Goal: Task Accomplishment & Management: Manage account settings

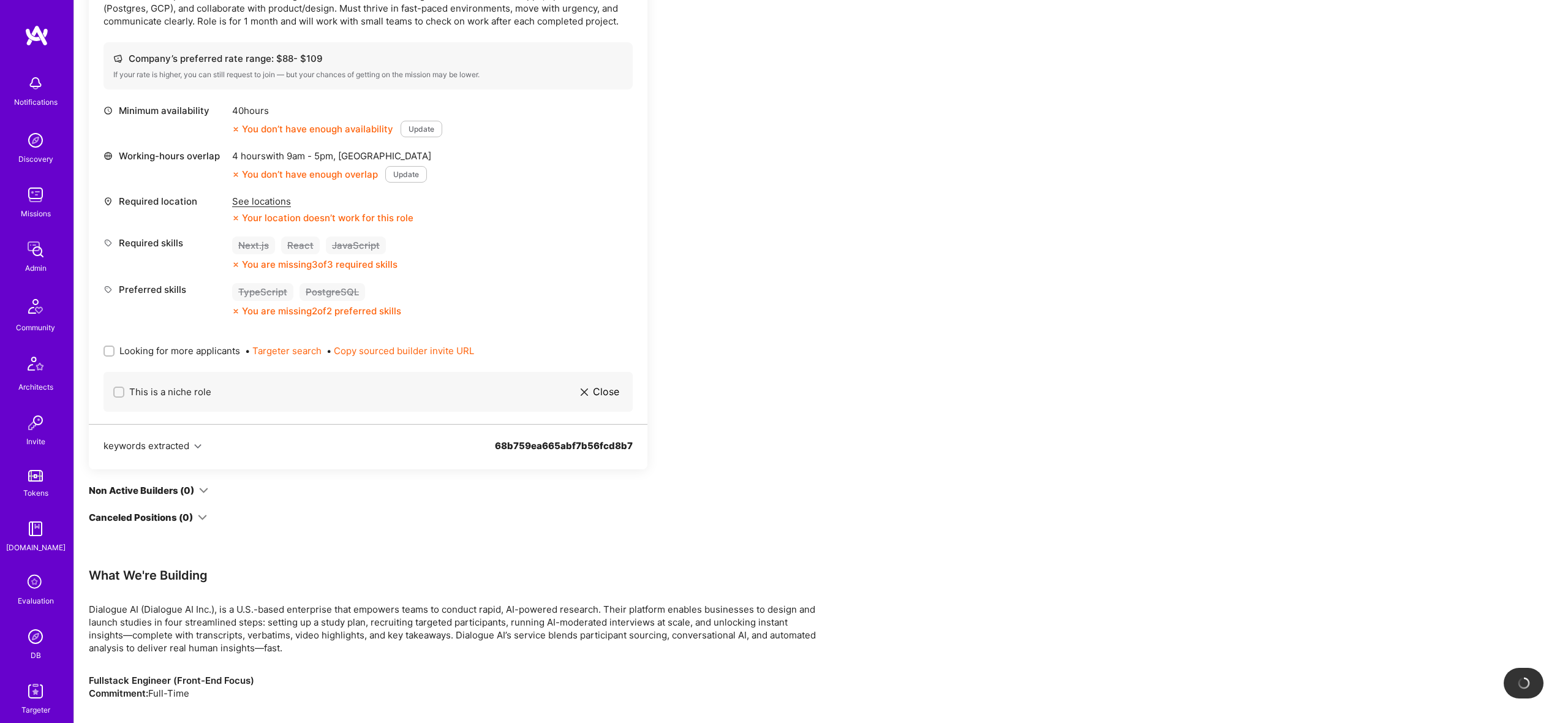
scroll to position [442, 0]
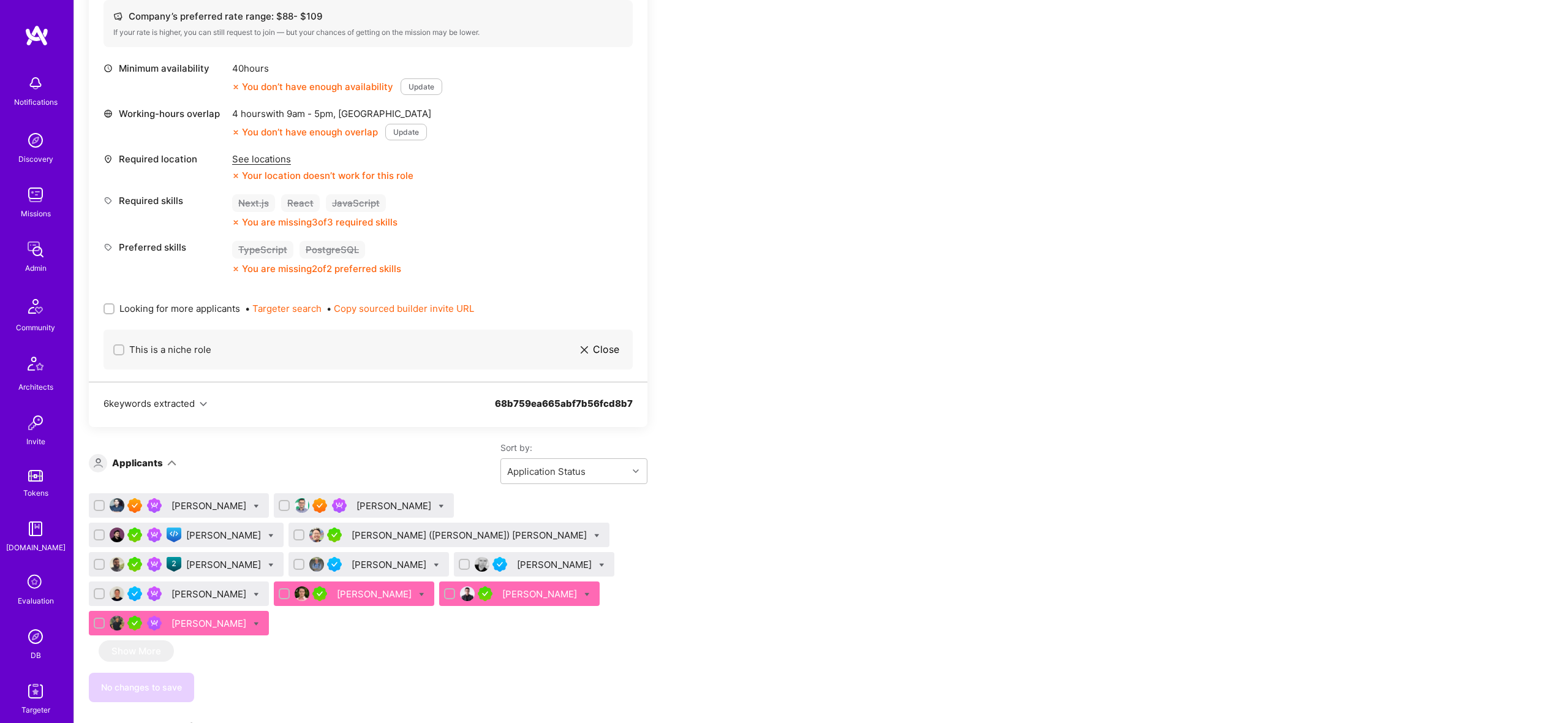
drag, startPoint x: 591, startPoint y: 348, endPoint x: 736, endPoint y: 346, distance: 145.0
click at [736, 346] on div "Apply for a Mission Role We've proposed builders to Dialogue AI. You can still …" at bounding box center [456, 568] width 735 height 1553
click at [185, 306] on span "Looking for more applicants" at bounding box center [179, 309] width 121 height 13
click at [114, 306] on input "Looking for more applicants" at bounding box center [110, 309] width 8 height 8
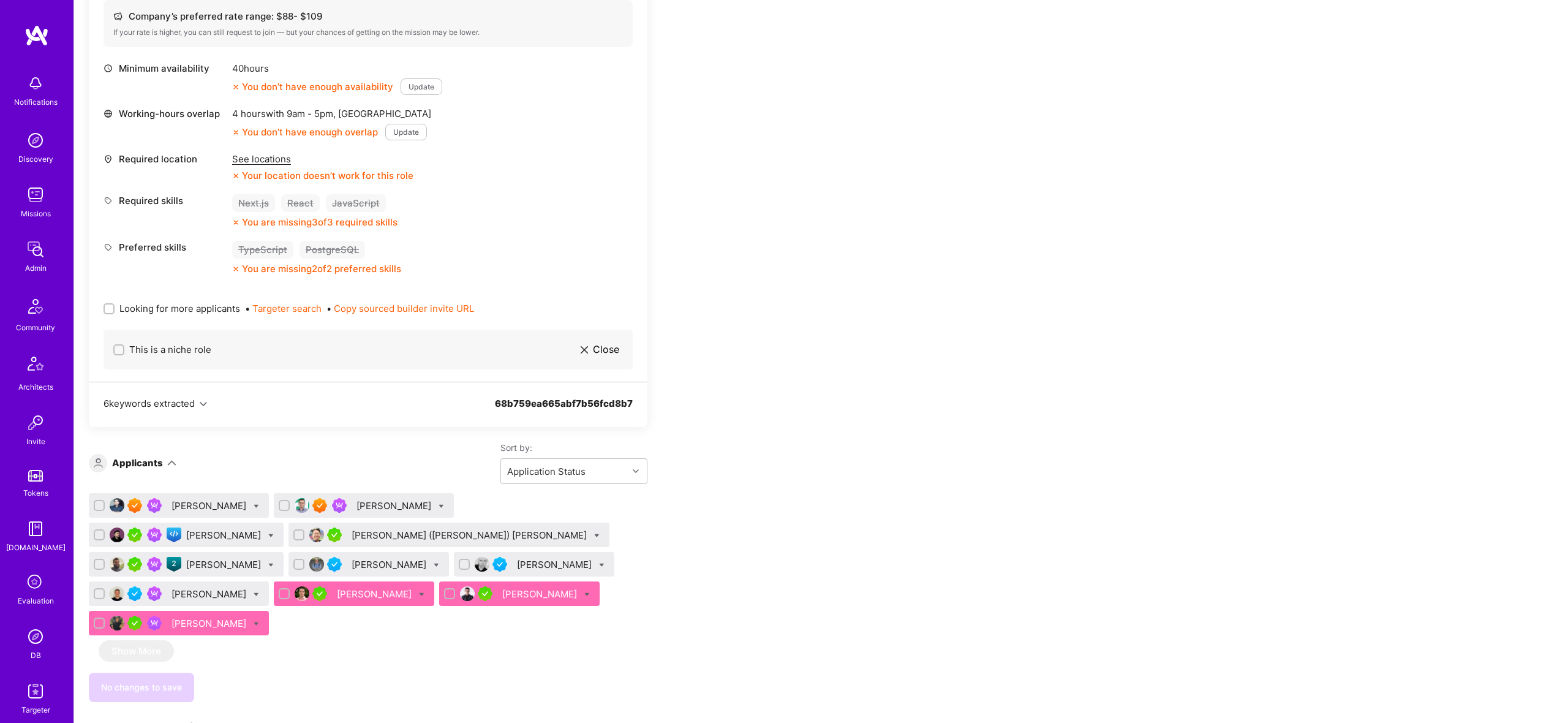
checkbox input "true"
click at [259, 621] on icon at bounding box center [256, 624] width 6 height 6
checkbox input "true"
drag, startPoint x: 692, startPoint y: 562, endPoint x: 604, endPoint y: 568, distance: 88.2
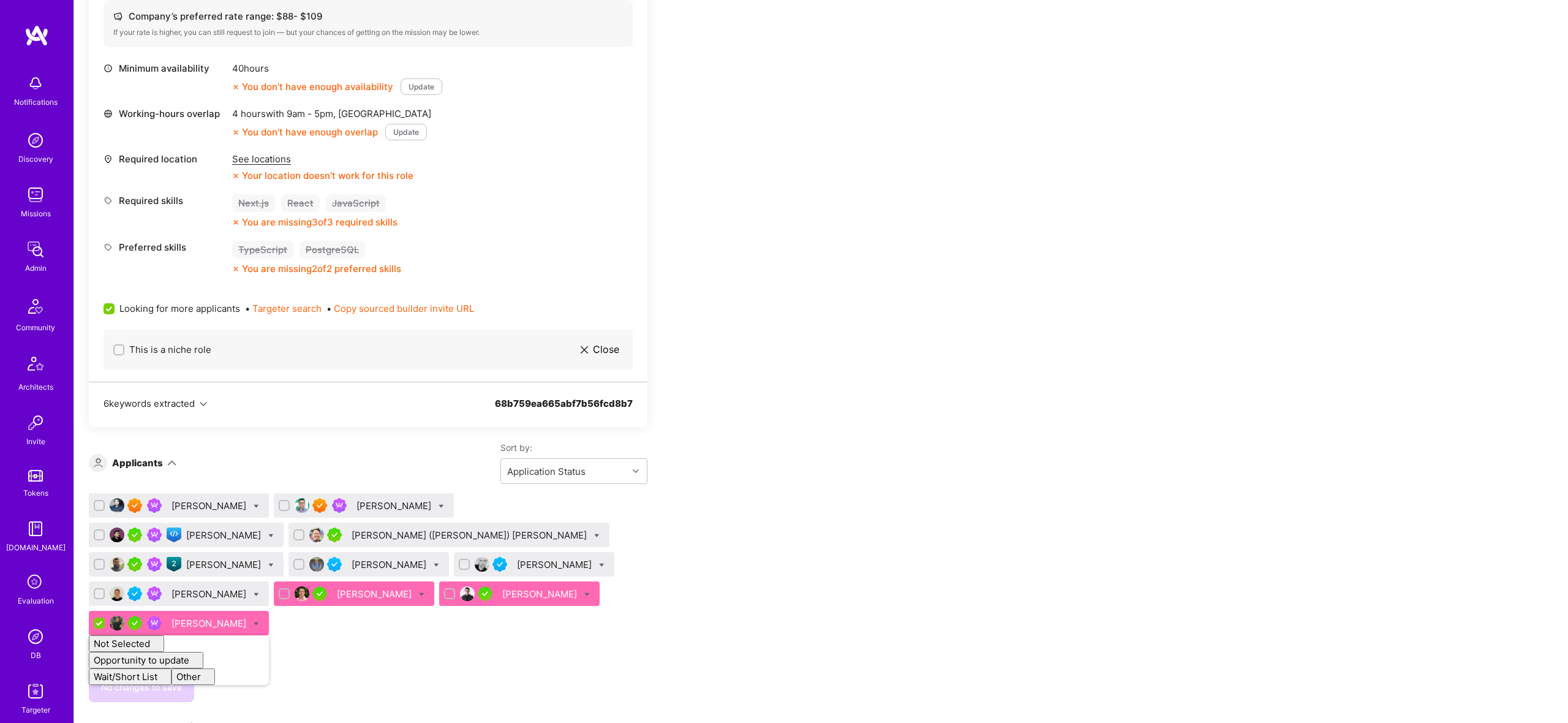
click at [692, 562] on div "Apply for a Mission Role We’re actively looking for builders. This is the best …" at bounding box center [456, 568] width 735 height 1553
click at [425, 592] on icon at bounding box center [421, 594] width 6 height 6
drag, startPoint x: 384, startPoint y: 622, endPoint x: 398, endPoint y: 611, distance: 17.8
click at [384, 622] on div "Sadan Masroor Catalin Ramascanu Nikola Gigic Tsung-Ting (John) Chen Augusto Soa…" at bounding box center [368, 597] width 559 height 209
click at [592, 592] on div "Sadan Masroor Catalin Ramascanu Nikola Gigic Tsung-Ting (John) Chen Augusto Soa…" at bounding box center [368, 566] width 559 height 147
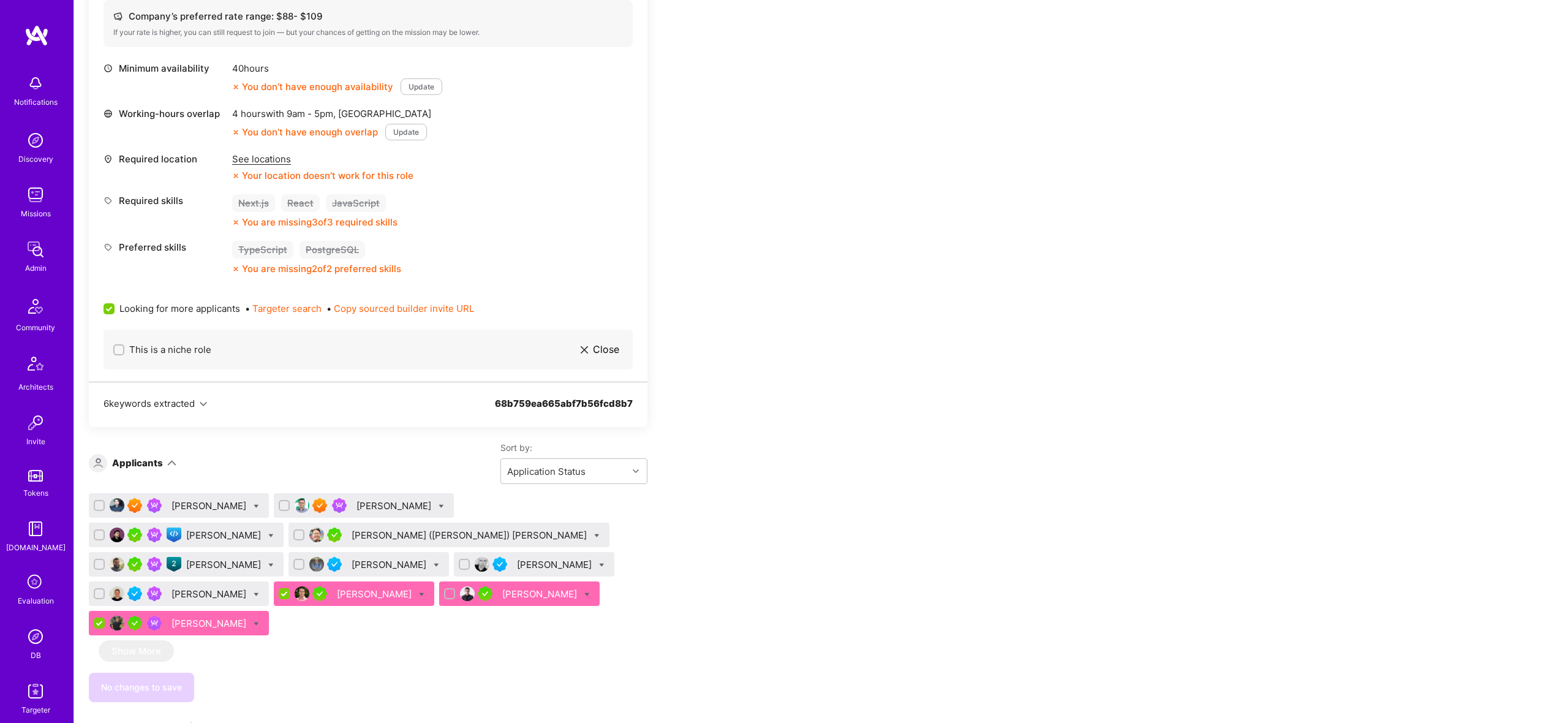
click at [291, 589] on input "checkbox" at bounding box center [285, 594] width 11 height 11
checkbox input "false"
click at [106, 618] on input "checkbox" at bounding box center [100, 623] width 11 height 11
click at [269, 610] on div "Hamed Saadat" at bounding box center [178, 623] width 180 height 25
click at [259, 621] on icon at bounding box center [256, 624] width 6 height 6
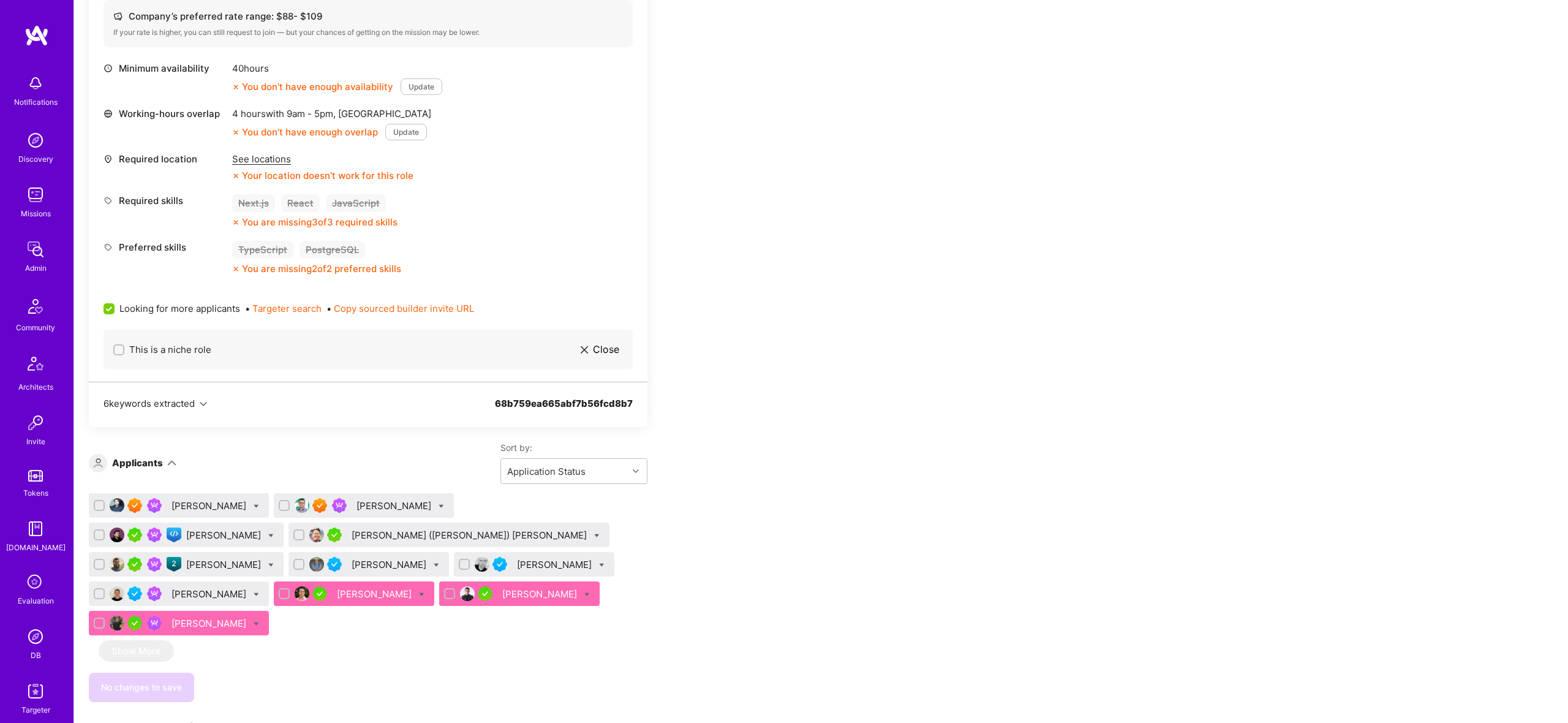
checkbox input "true"
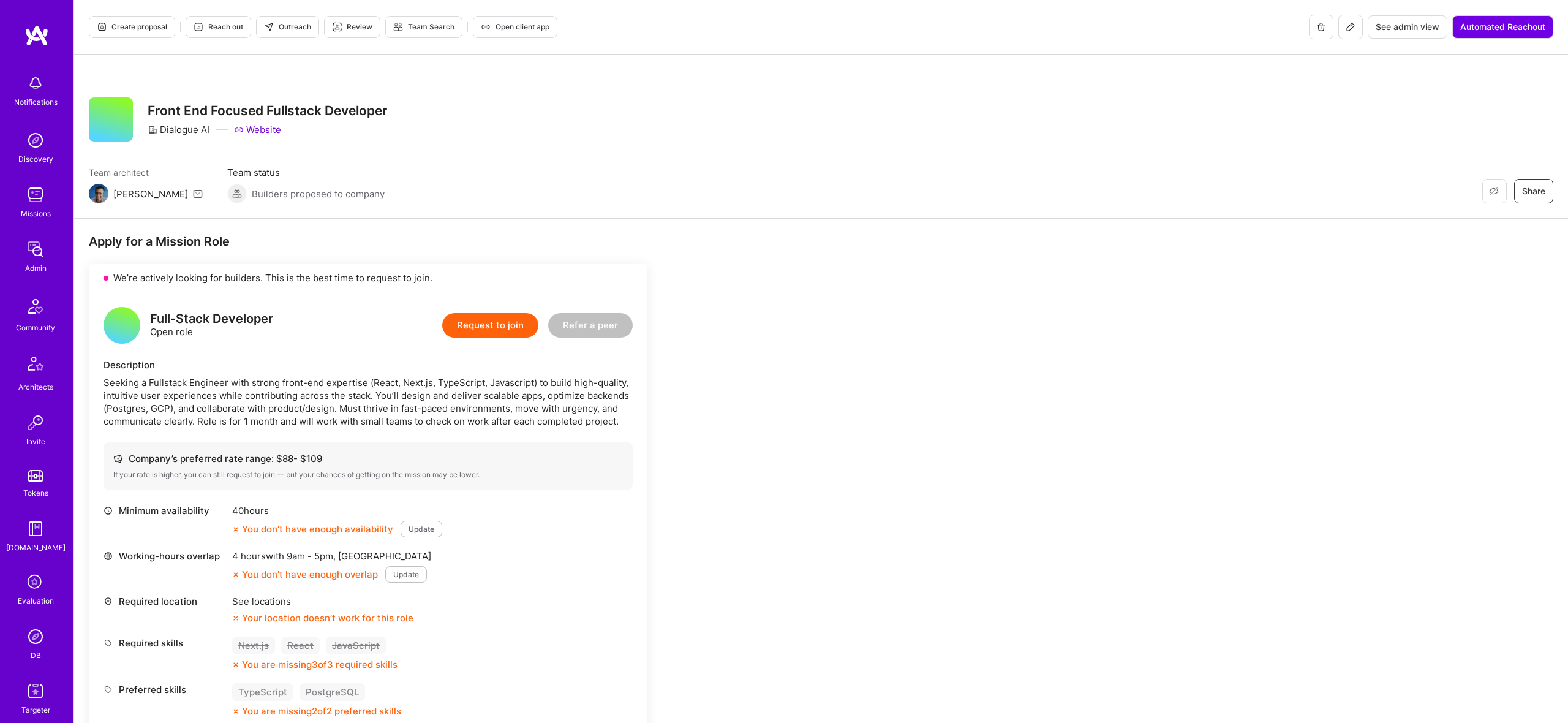
drag, startPoint x: 1029, startPoint y: 339, endPoint x: 1415, endPoint y: 35, distance: 491.3
click at [1348, 28] on icon at bounding box center [1350, 27] width 10 height 10
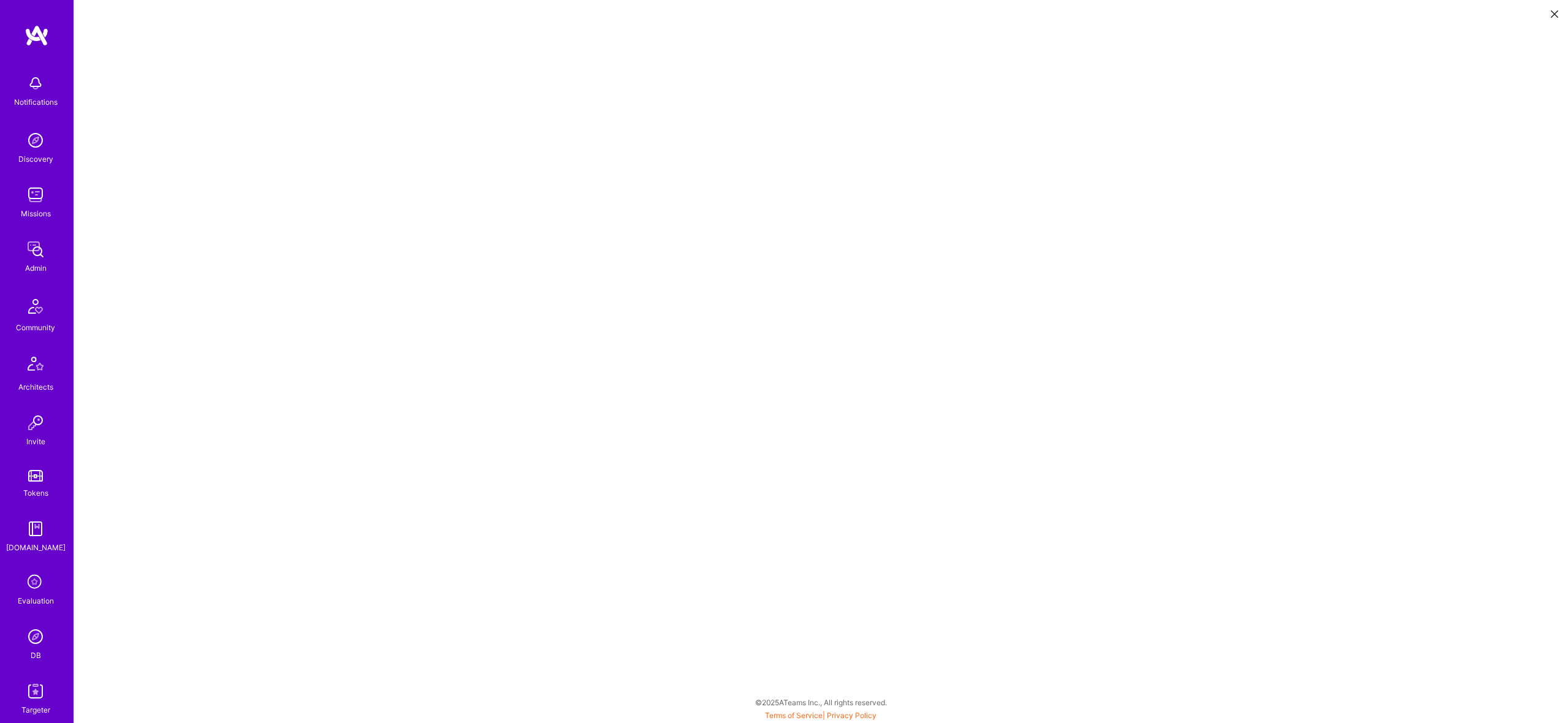
scroll to position [3, 0]
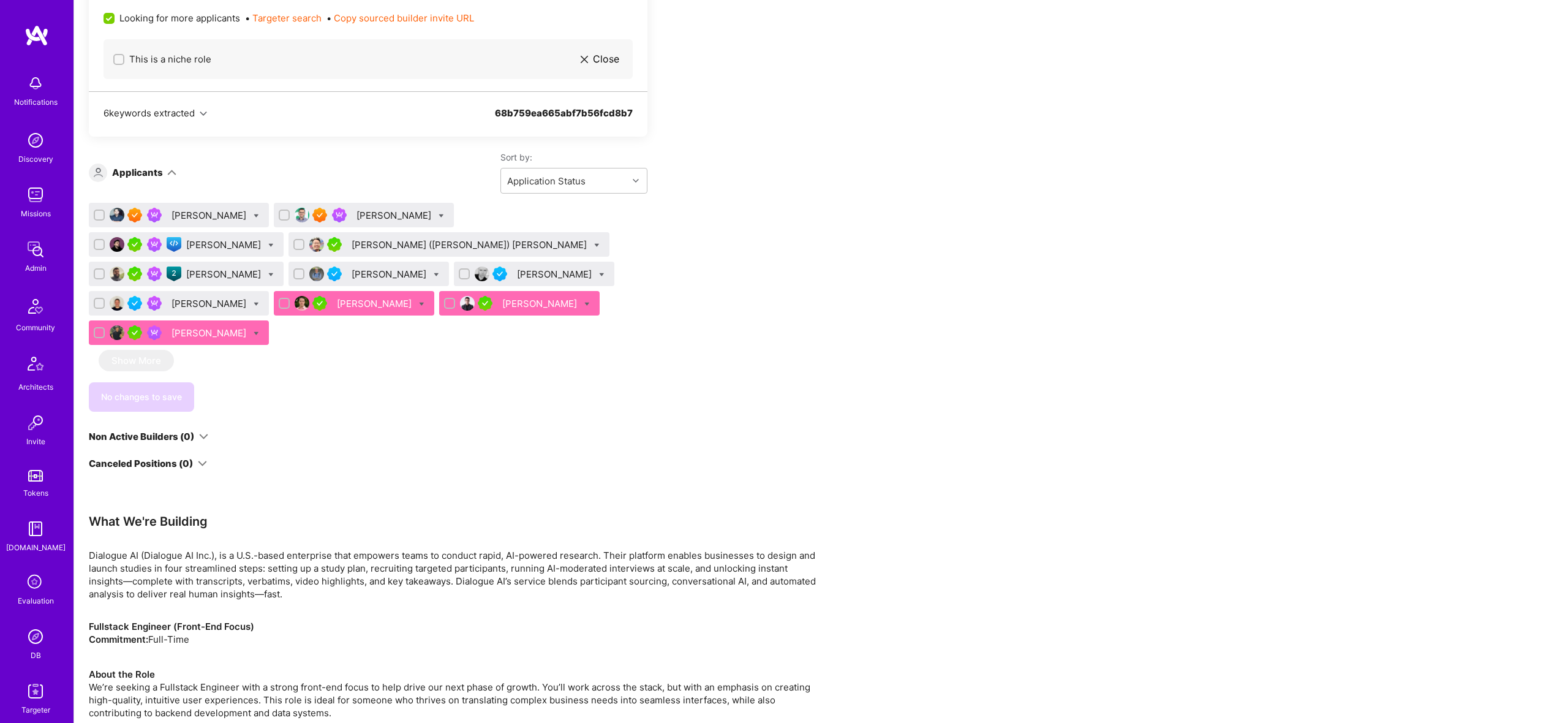
scroll to position [695, 0]
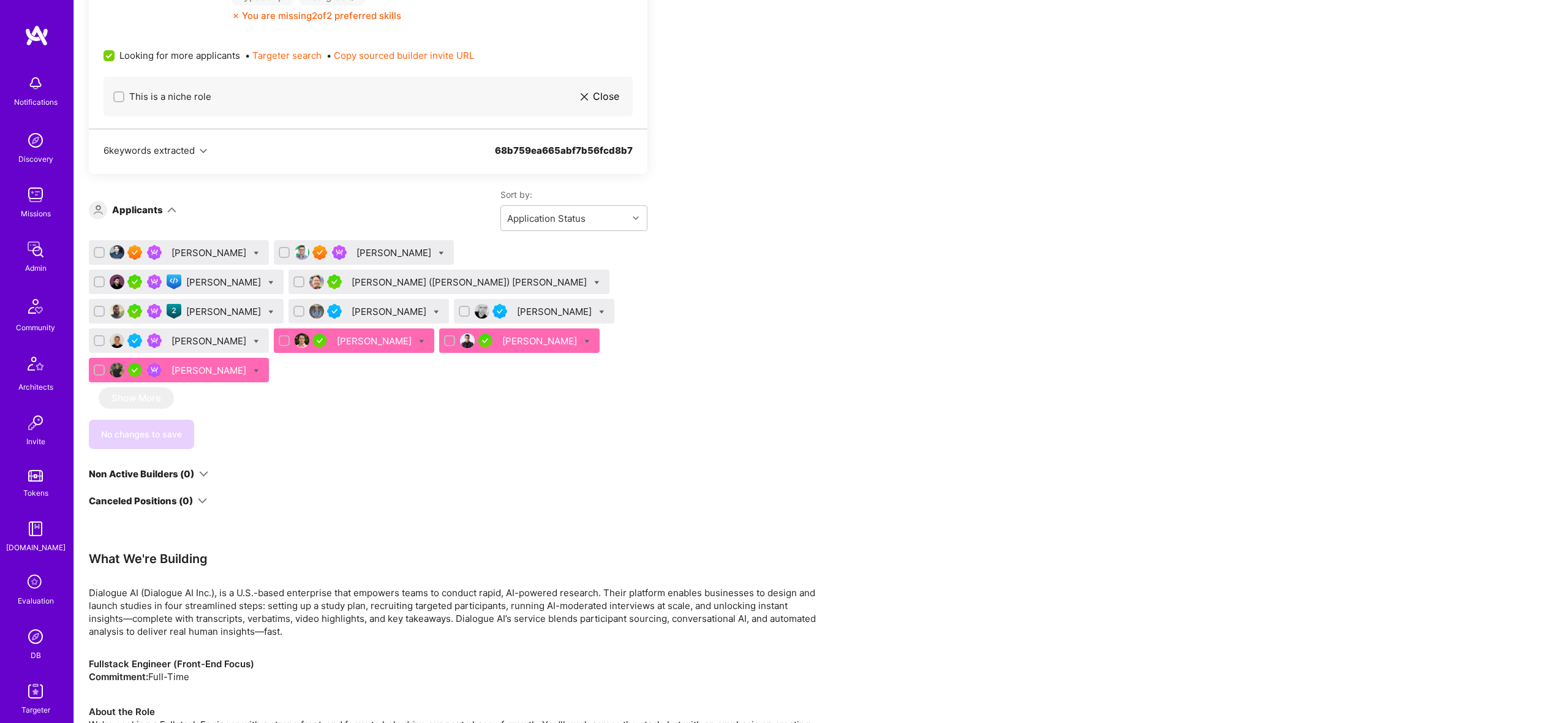
click at [249, 364] on div "Hamed Saadat" at bounding box center [210, 371] width 77 height 13
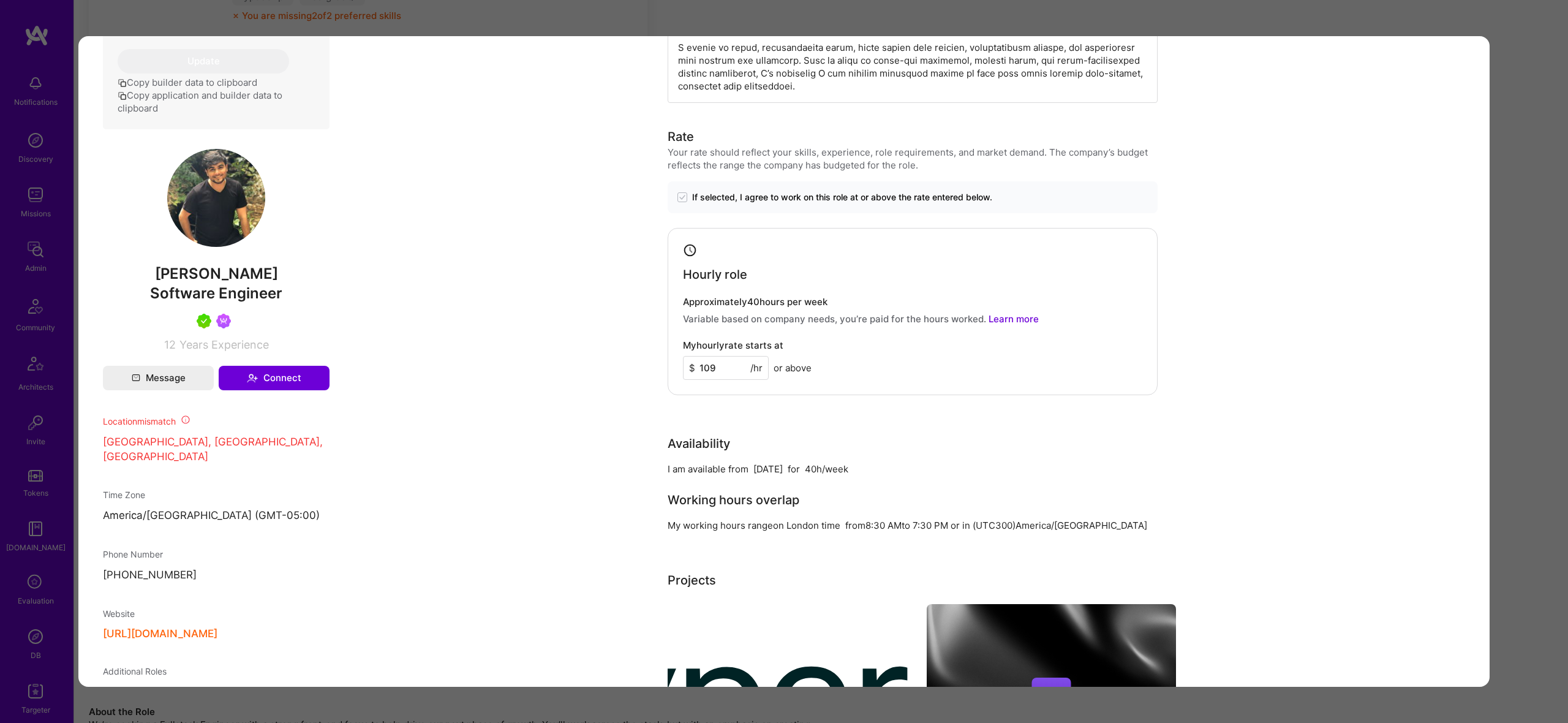
scroll to position [769, 0]
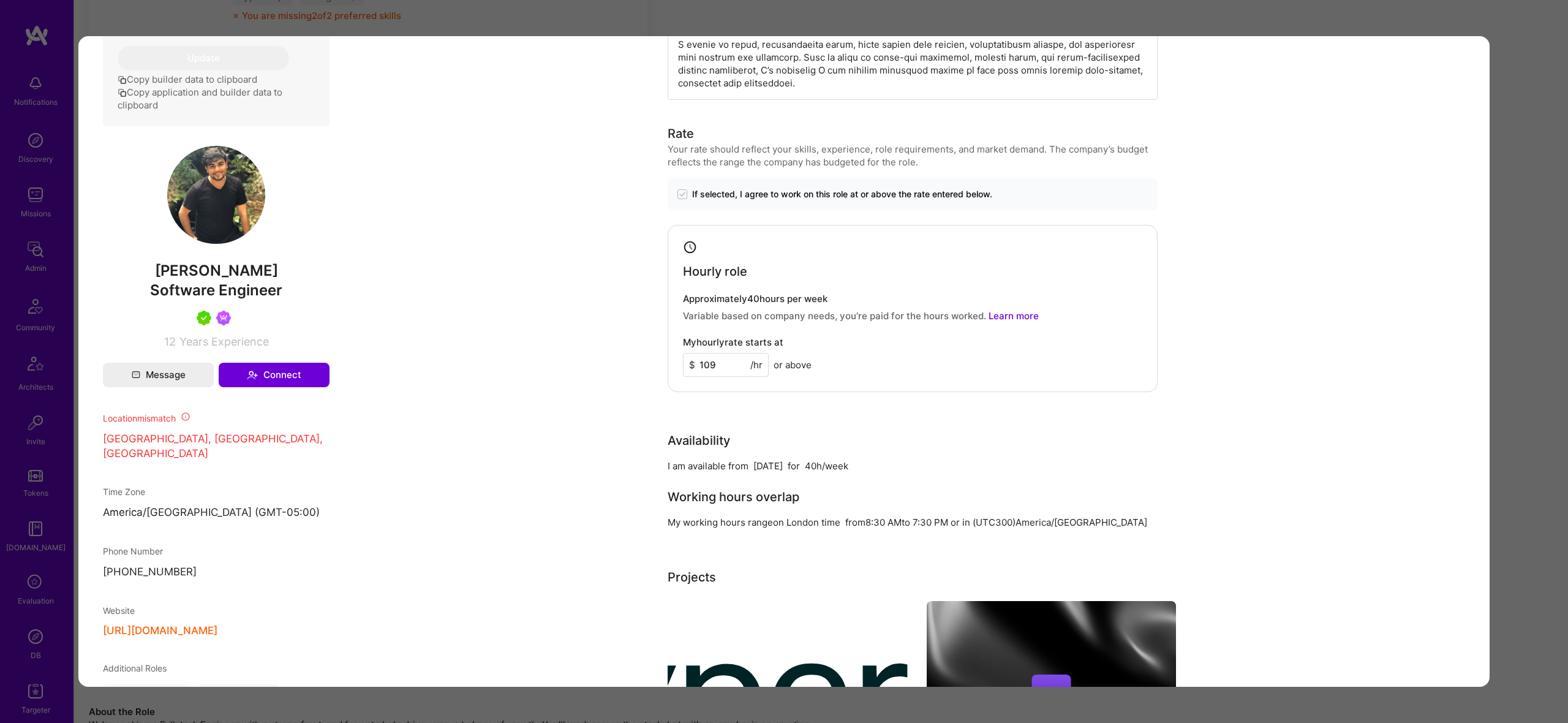
click at [780, 16] on div "Application 11 of 11 Builder Missing Requirements Required Location See locatio…" at bounding box center [784, 362] width 1568 height 723
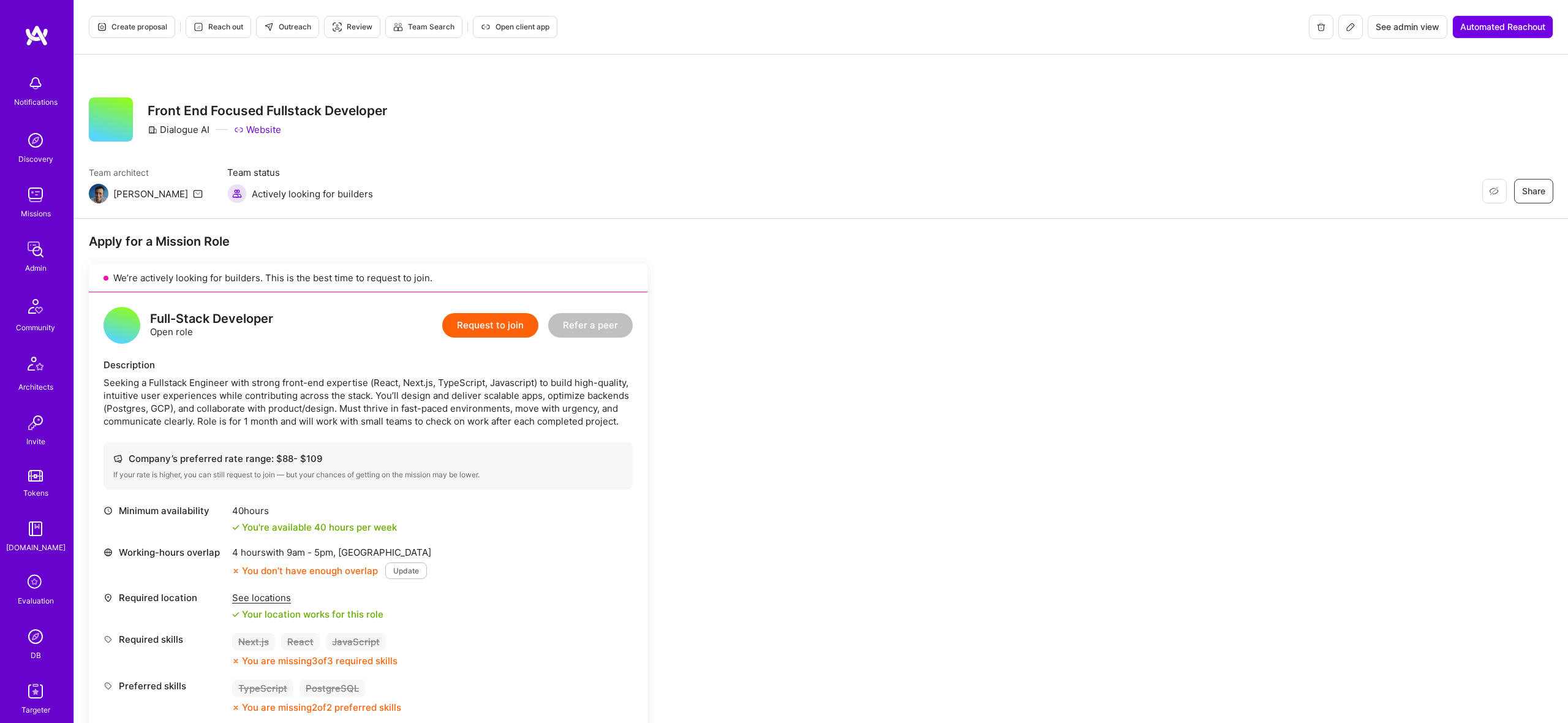
click at [1347, 25] on icon at bounding box center [1350, 26] width 7 height 7
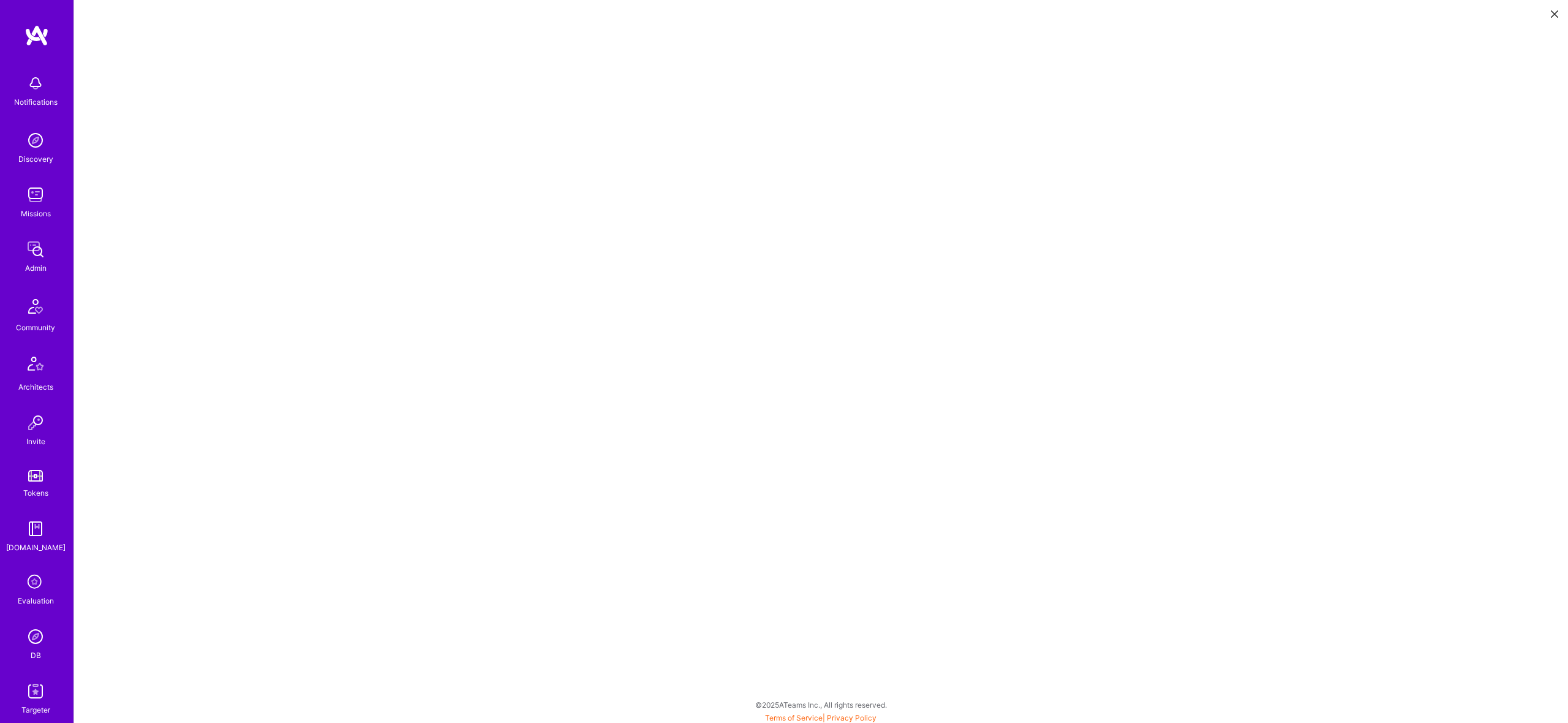
click at [1552, 15] on icon at bounding box center [1554, 14] width 7 height 7
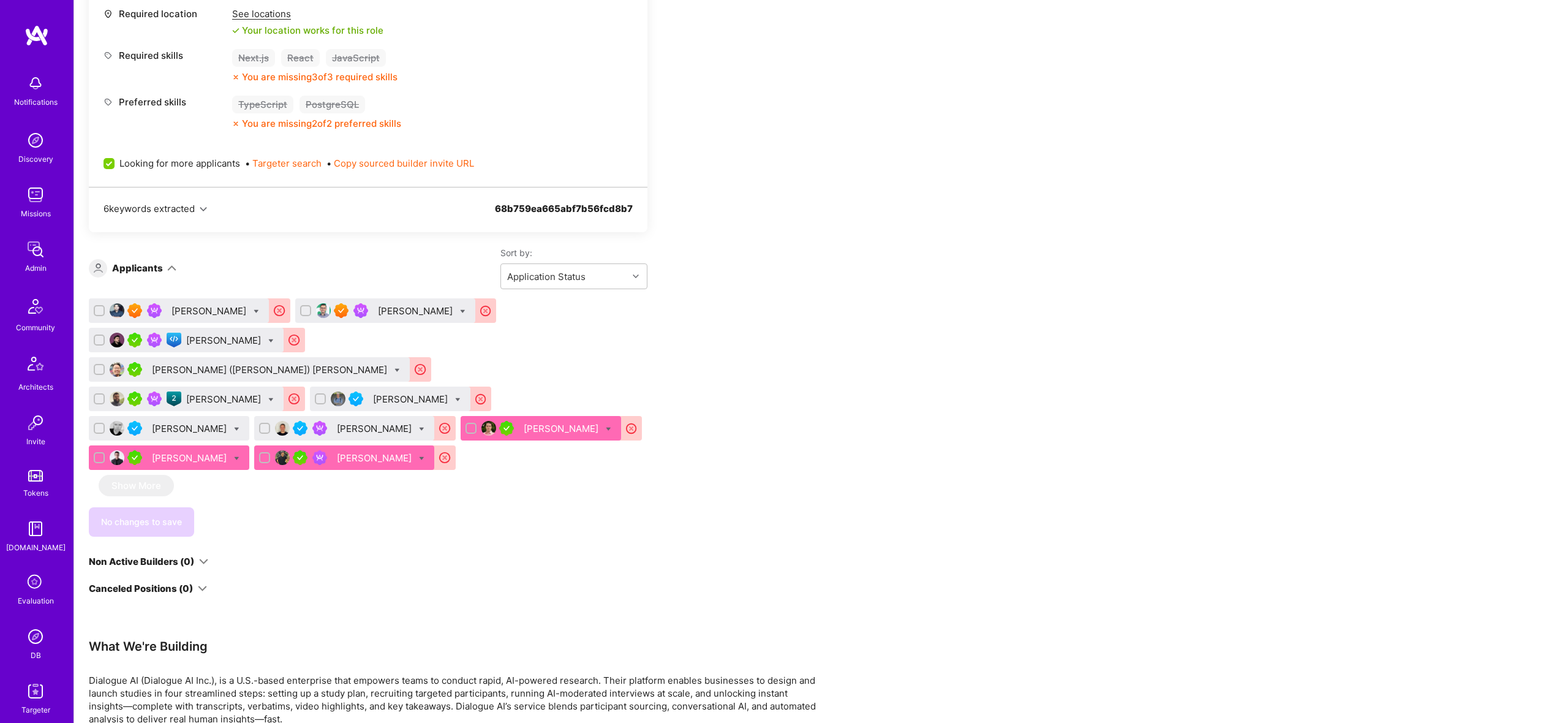
scroll to position [583, 0]
click at [419, 455] on icon at bounding box center [421, 458] width 6 height 6
checkbox input "true"
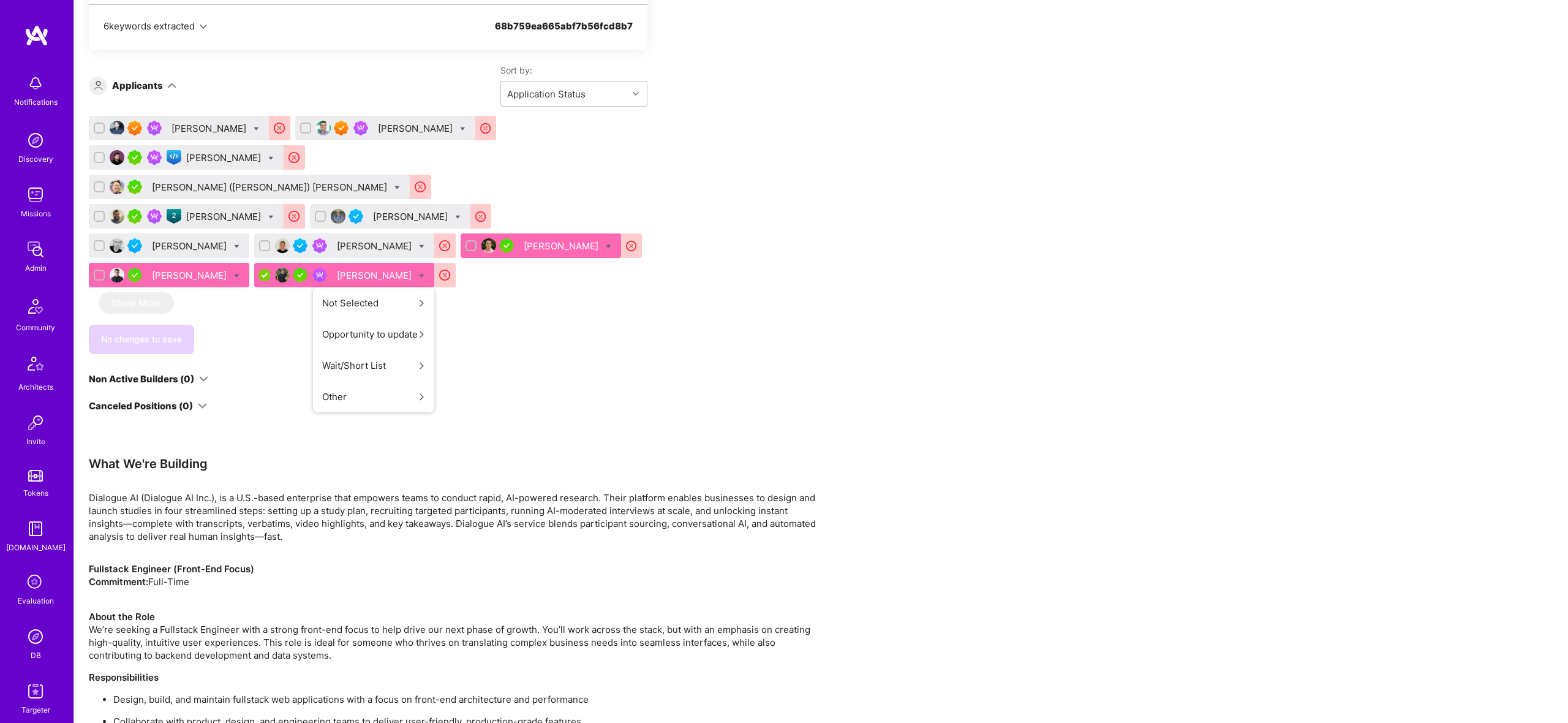
scroll to position [828, 0]
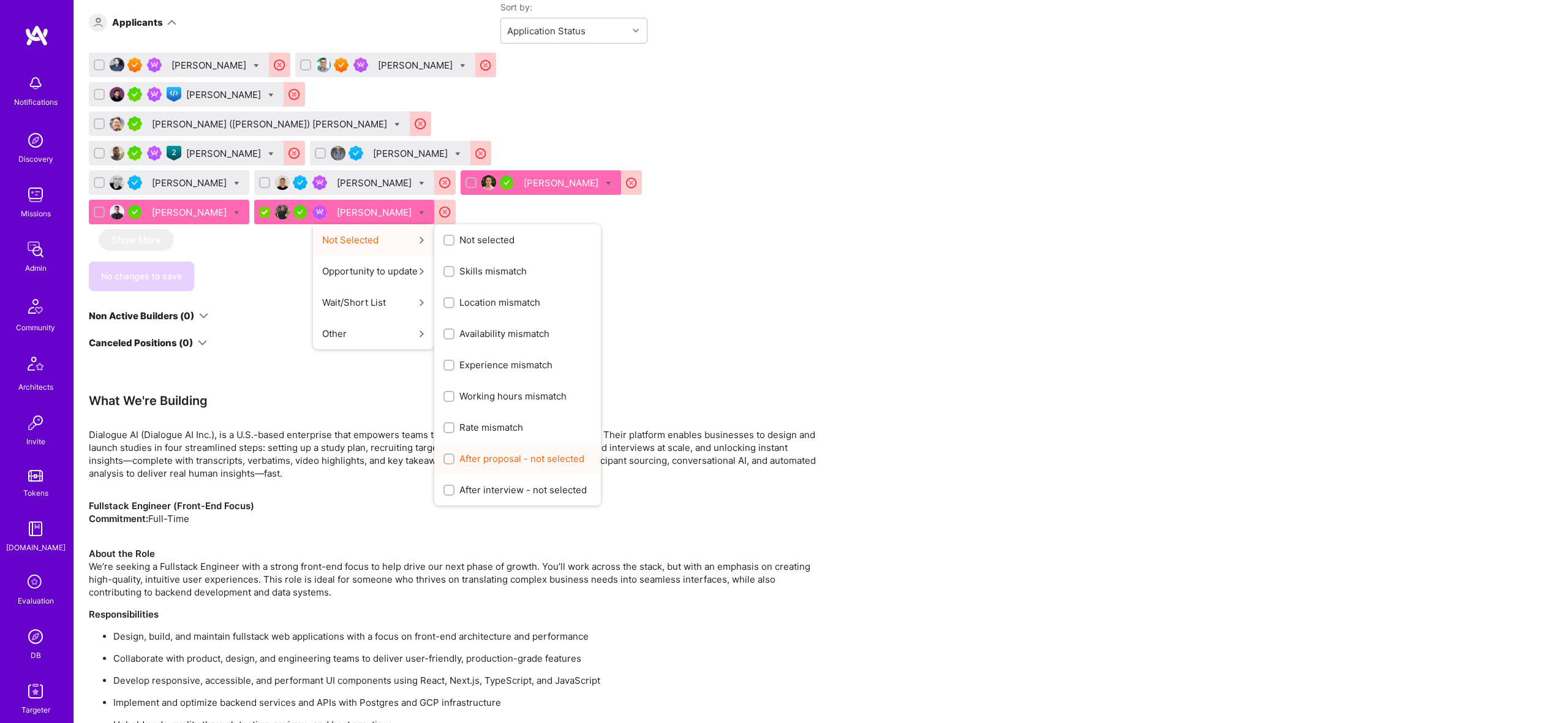
click at [435, 443] on div "After proposal - not selected" at bounding box center [517, 458] width 167 height 31
click at [459, 452] on span "After proposal - not selected" at bounding box center [522, 458] width 125 height 13
click at [446, 455] on input "After proposal - not selected" at bounding box center [450, 459] width 8 height 8
checkbox input "true"
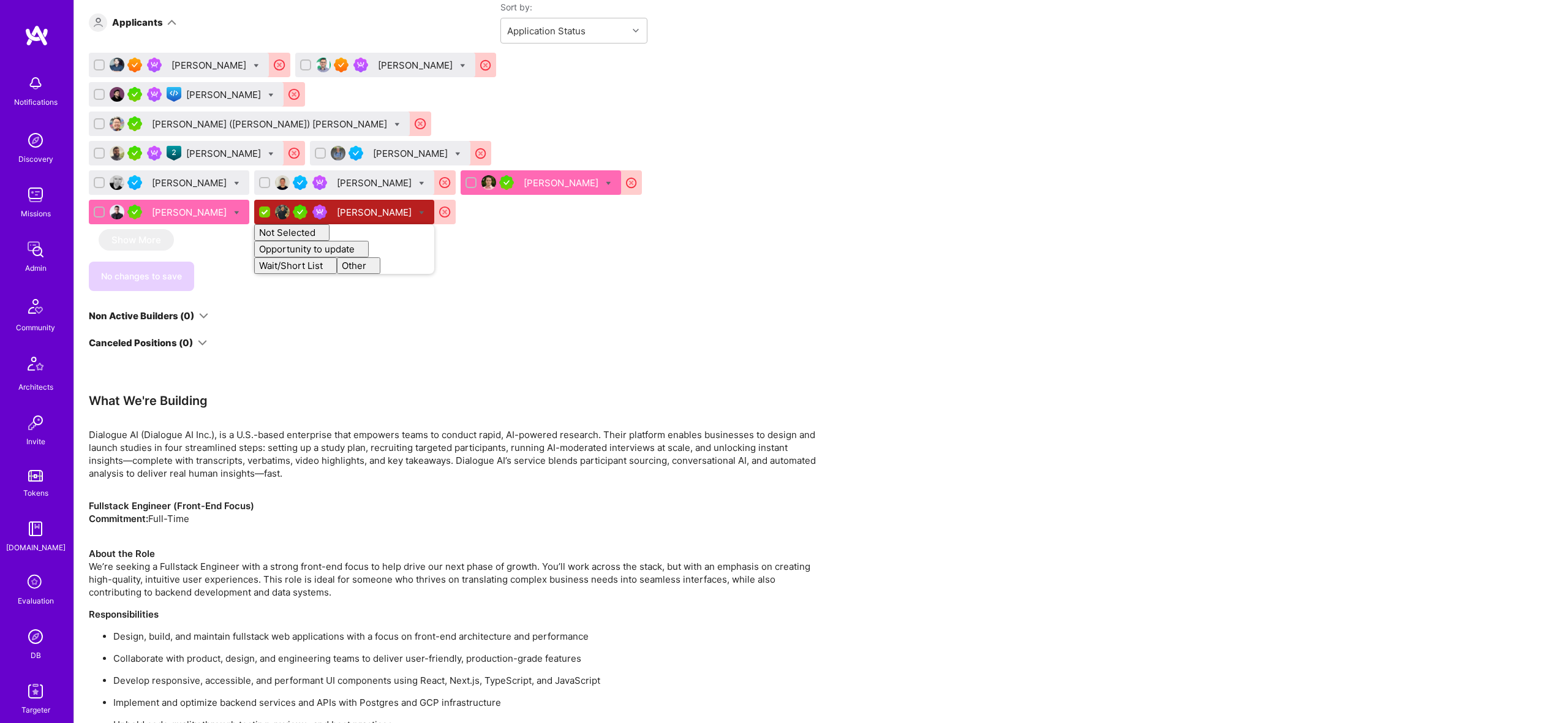
checkbox input "false"
click at [525, 261] on div "No changes to save" at bounding box center [368, 276] width 559 height 30
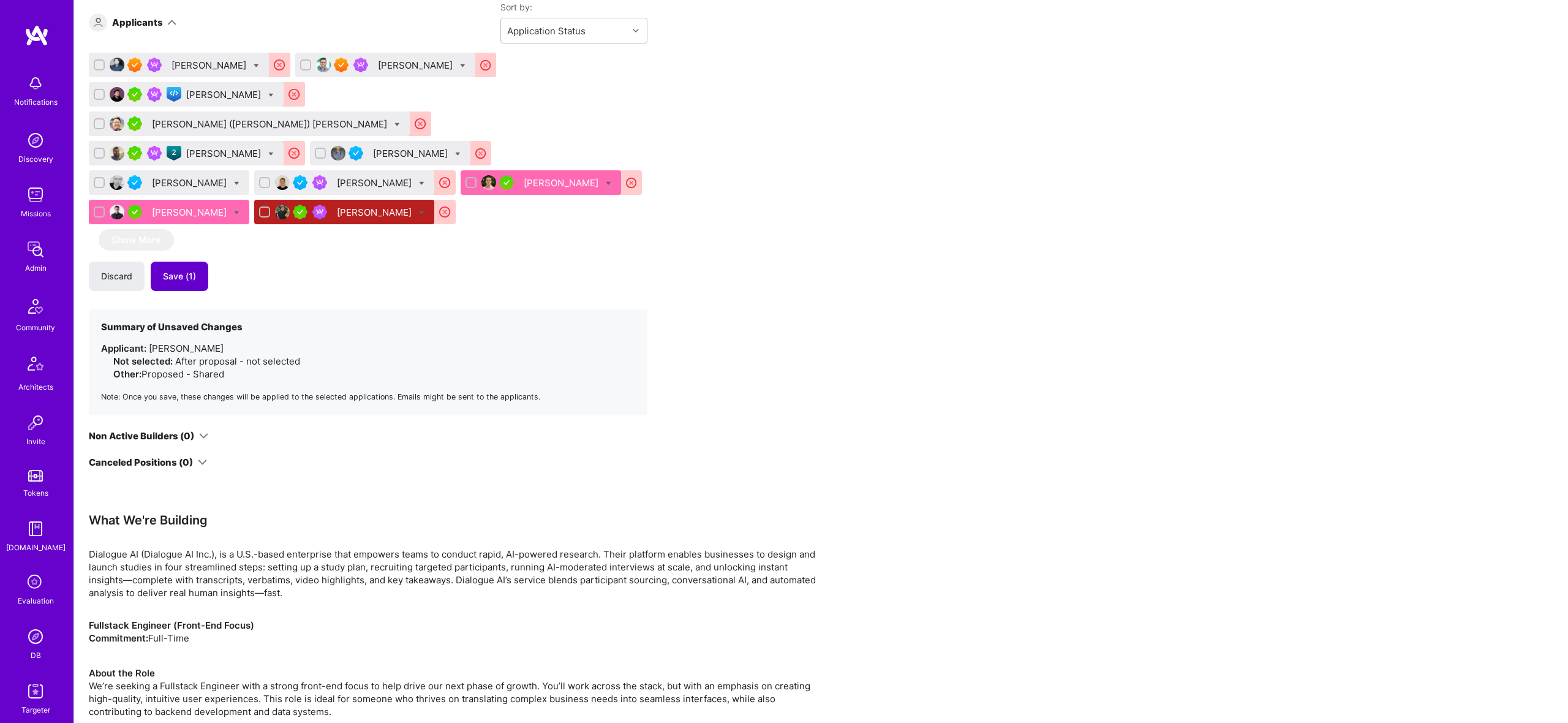
click at [173, 270] on span "Save (1)" at bounding box center [179, 276] width 33 height 12
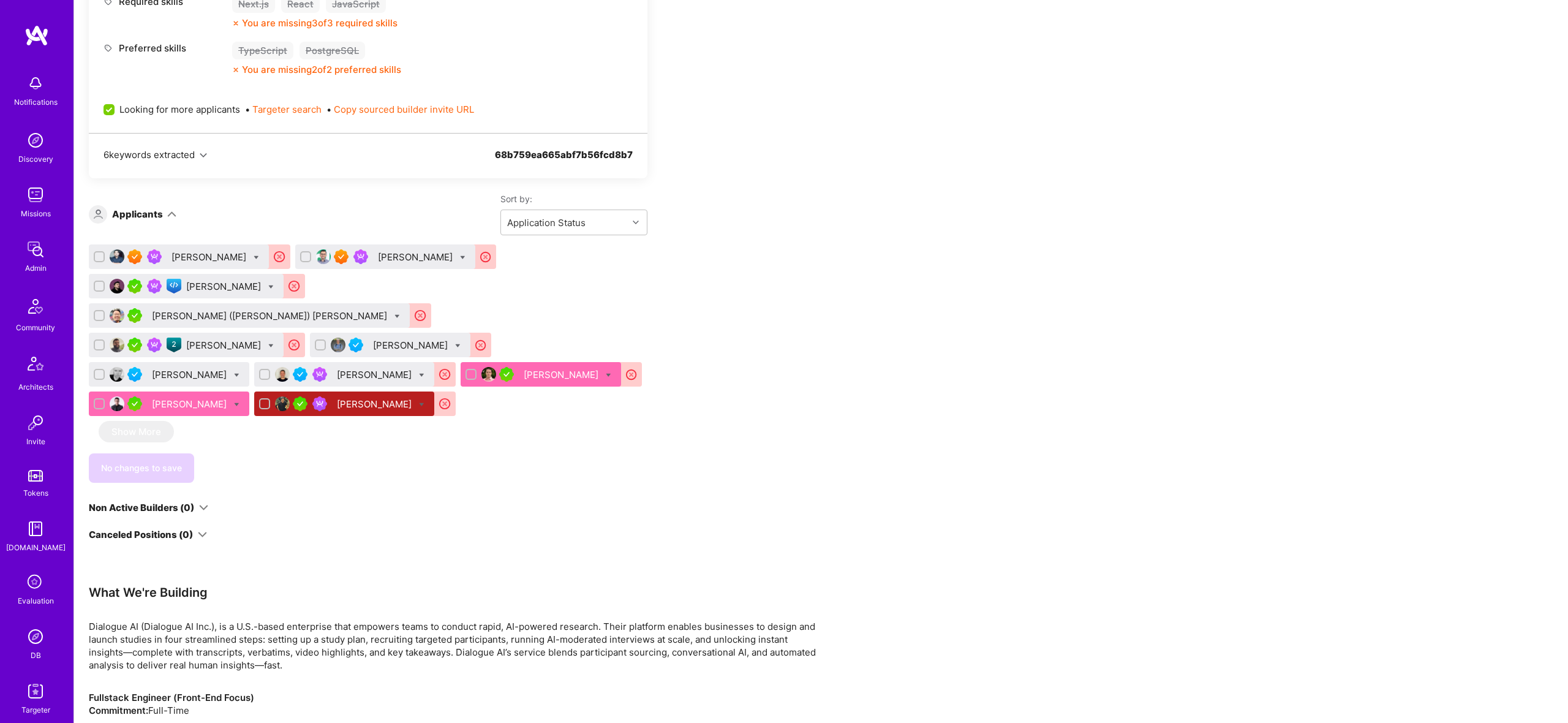
scroll to position [633, 0]
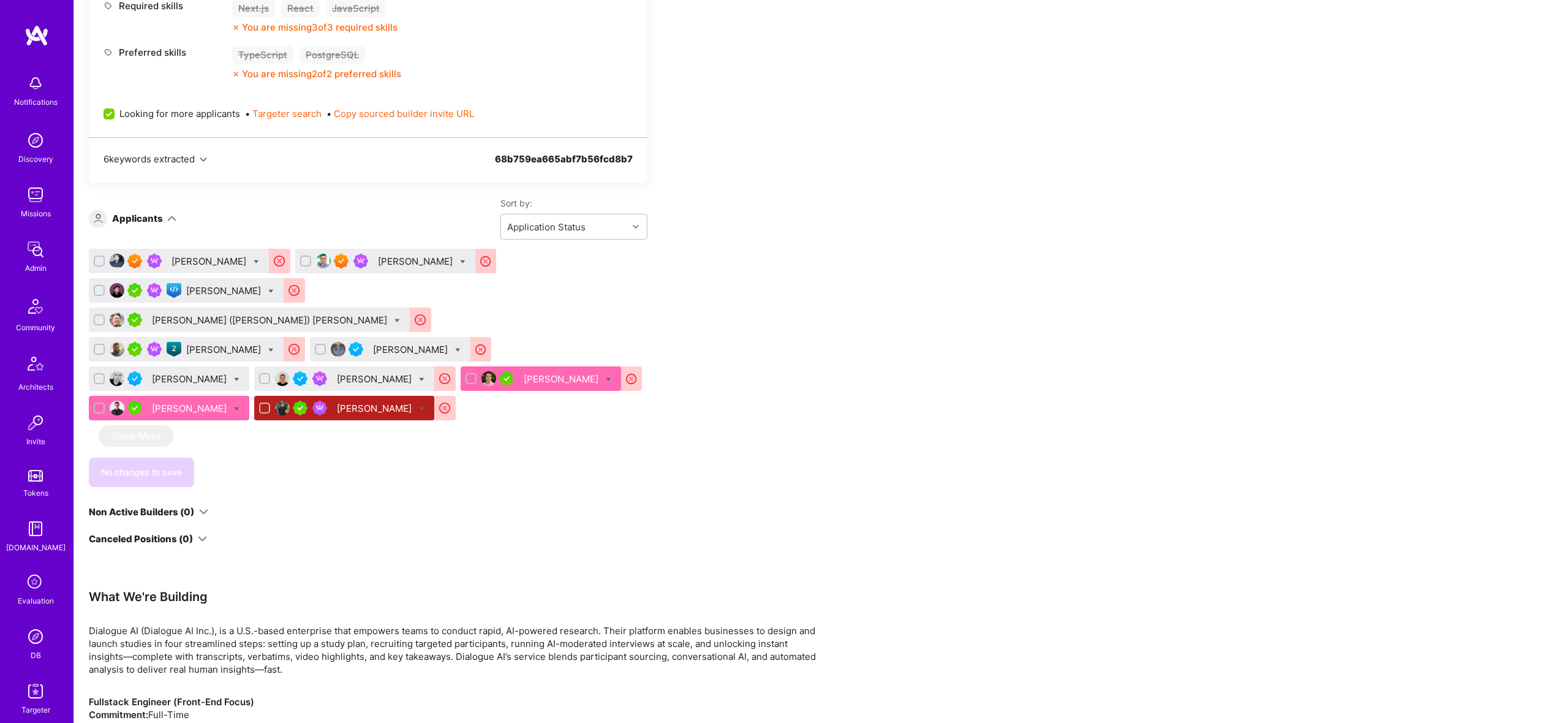
click at [96, 292] on input "checkbox" at bounding box center [100, 291] width 8 height 8
click at [97, 292] on input "checkbox" at bounding box center [100, 291] width 11 height 11
click at [269, 290] on icon at bounding box center [271, 291] width 6 height 6
checkbox input "true"
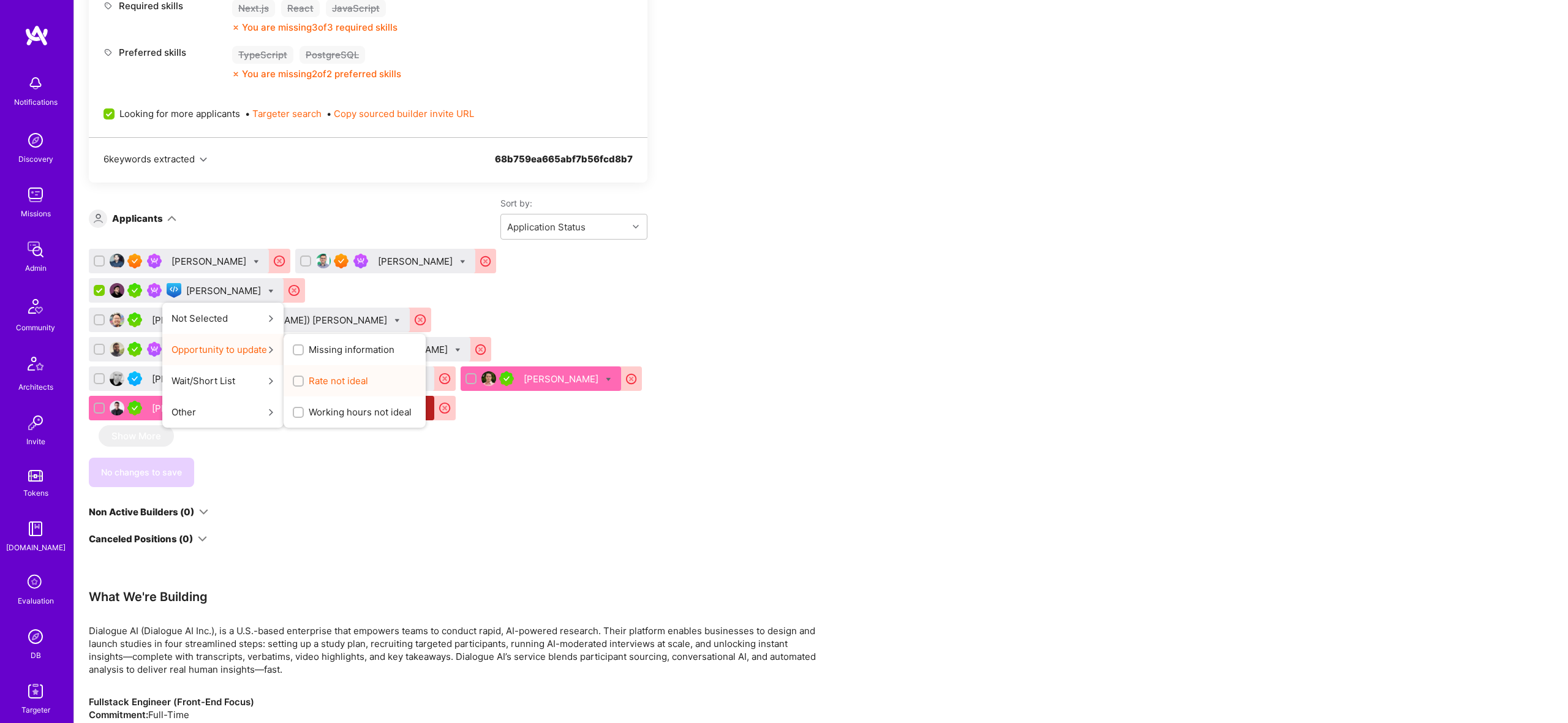
click at [321, 382] on span "Rate not ideal" at bounding box center [338, 381] width 59 height 13
click at [304, 382] on input "Rate not ideal" at bounding box center [299, 381] width 8 height 8
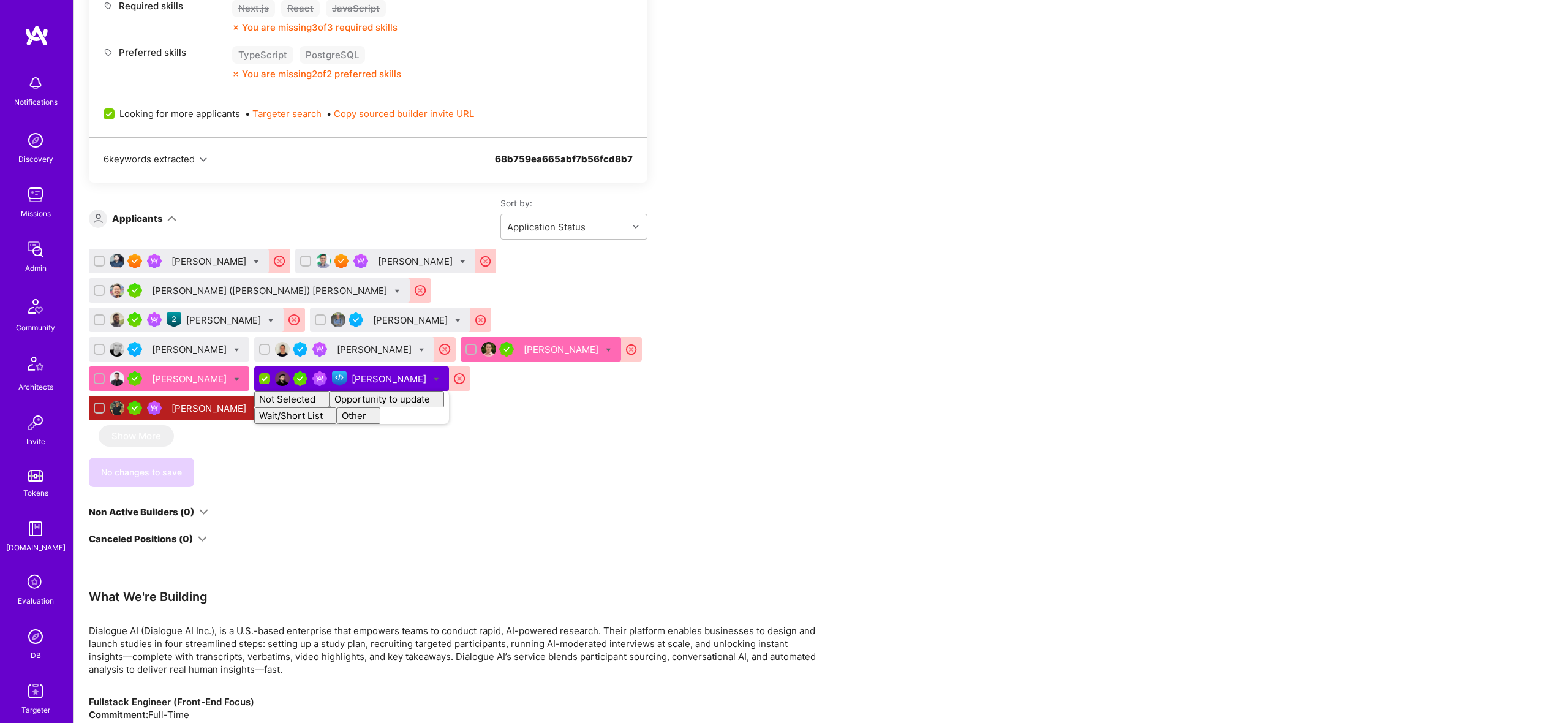
checkbox input "false"
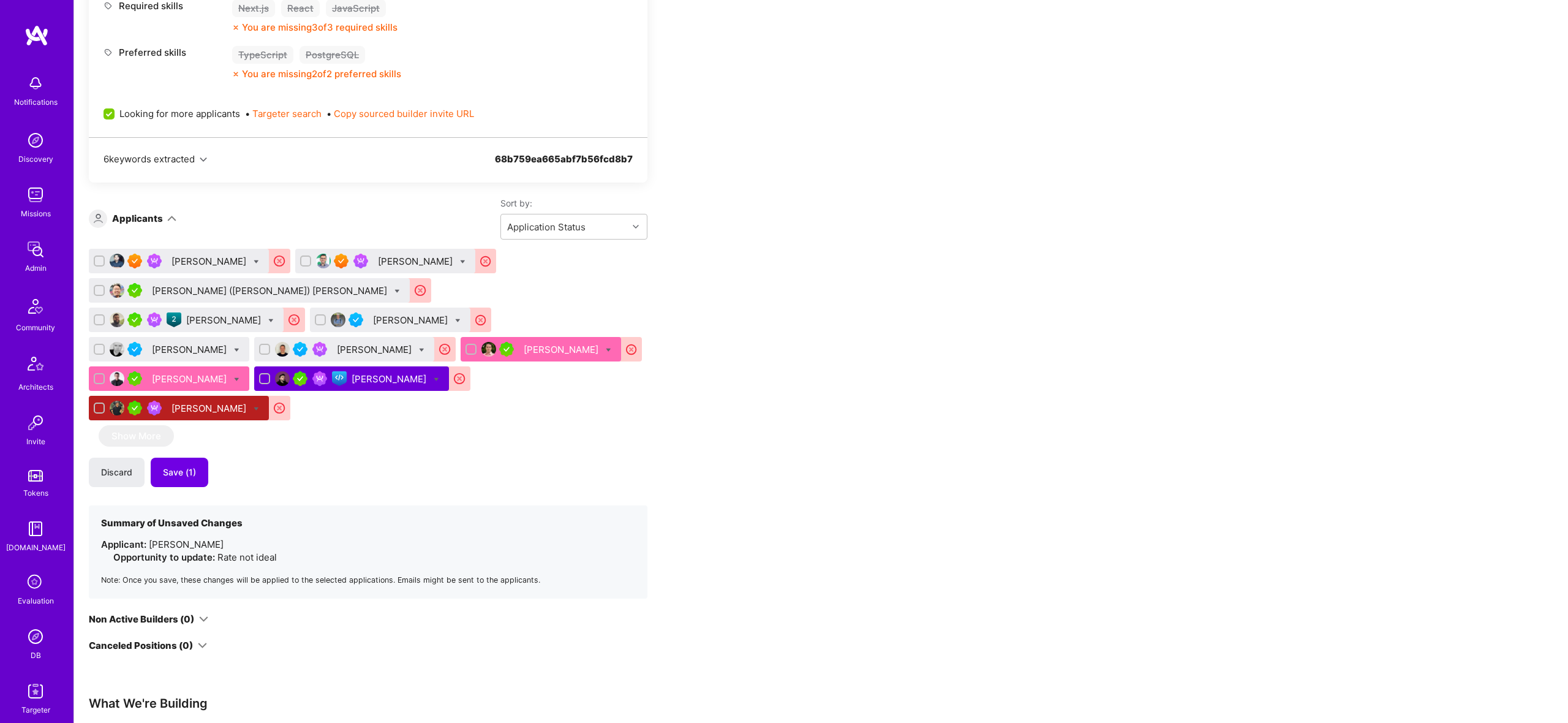
click at [365, 481] on div "We’re actively looking for builders. This is the best time to request to join. …" at bounding box center [368, 142] width 559 height 1020
click at [606, 350] on icon at bounding box center [609, 350] width 6 height 6
checkbox input "true"
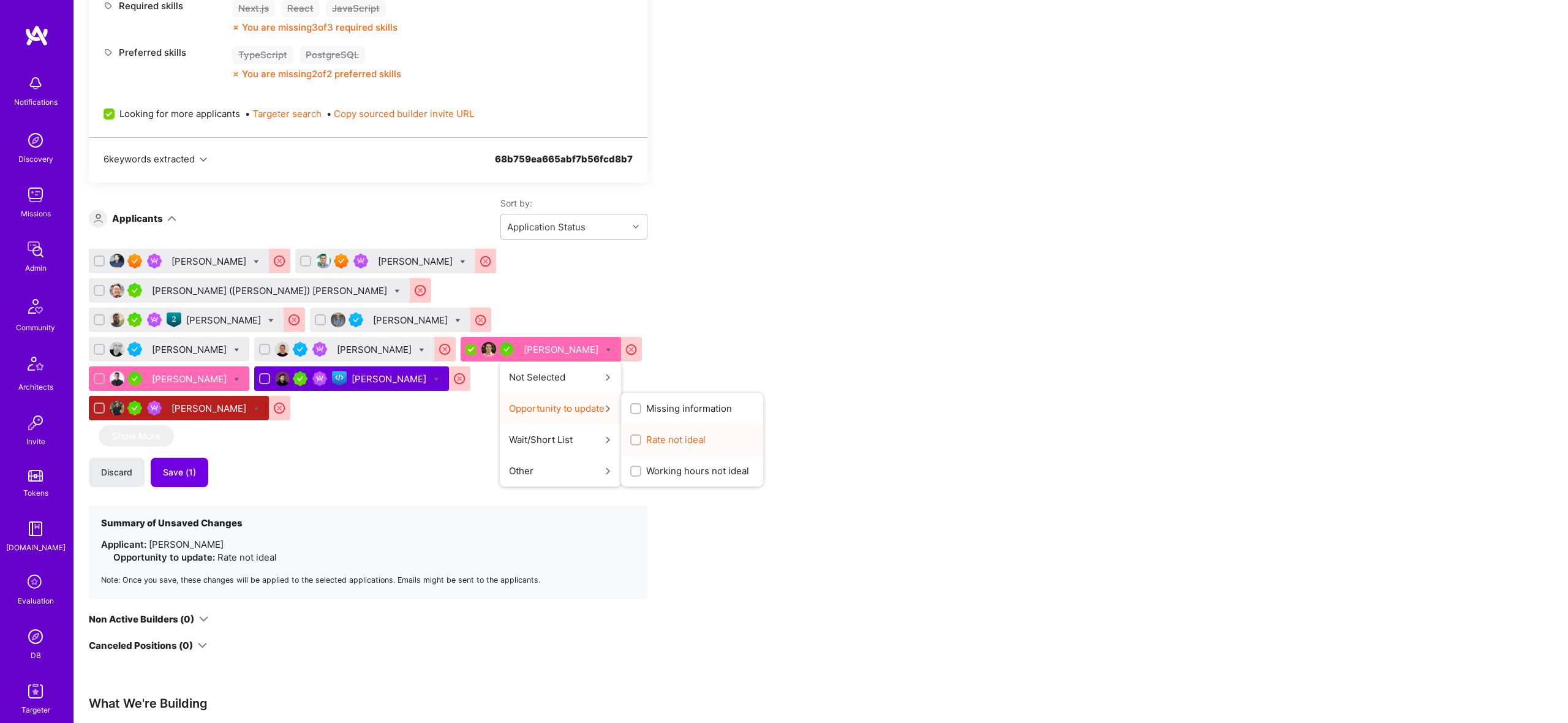
click at [646, 440] on span "Rate not ideal" at bounding box center [676, 440] width 59 height 13
click at [632, 440] on input "Rate not ideal" at bounding box center [637, 440] width 8 height 8
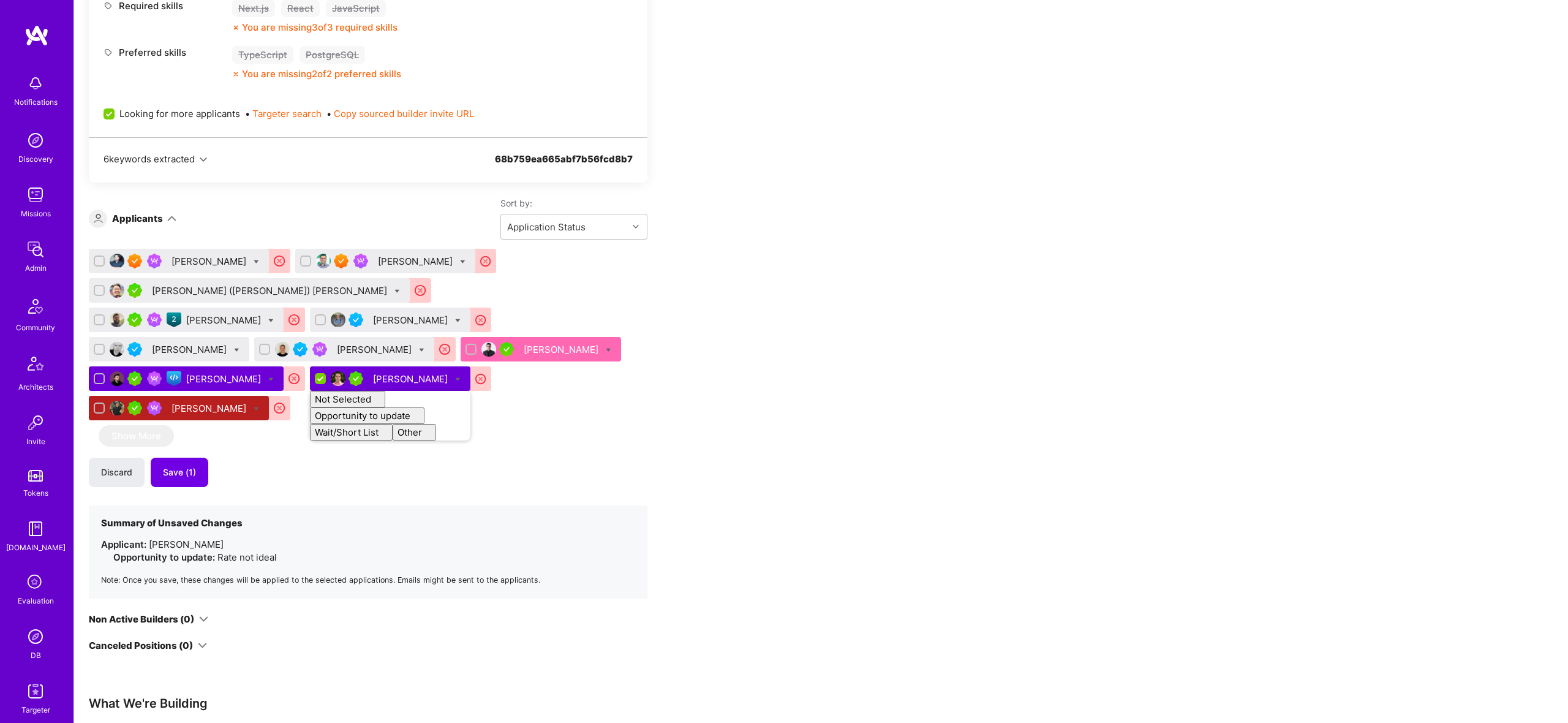
checkbox input "false"
click at [437, 458] on div "Discard Save (1)" at bounding box center [368, 472] width 559 height 30
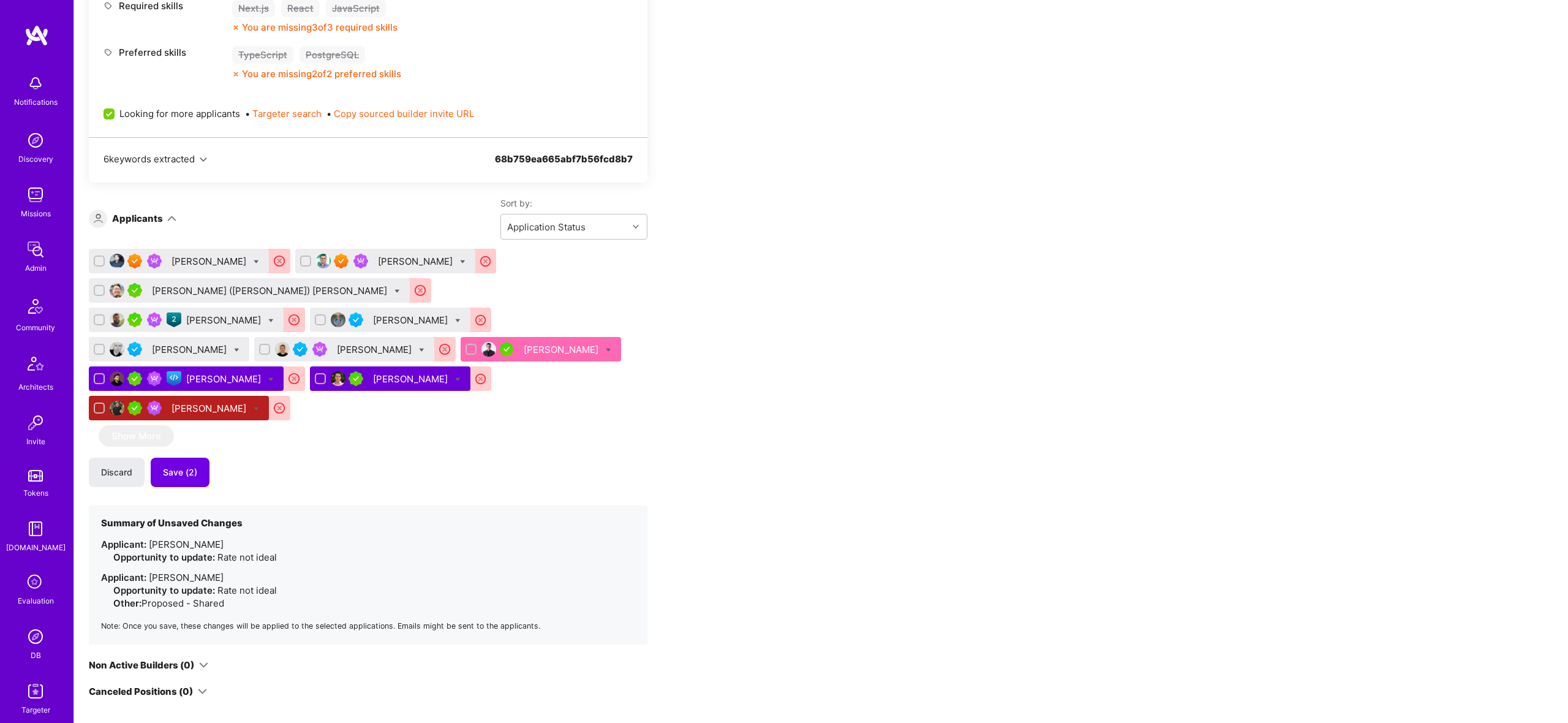
click at [455, 320] on icon at bounding box center [458, 320] width 6 height 6
checkbox input "true"
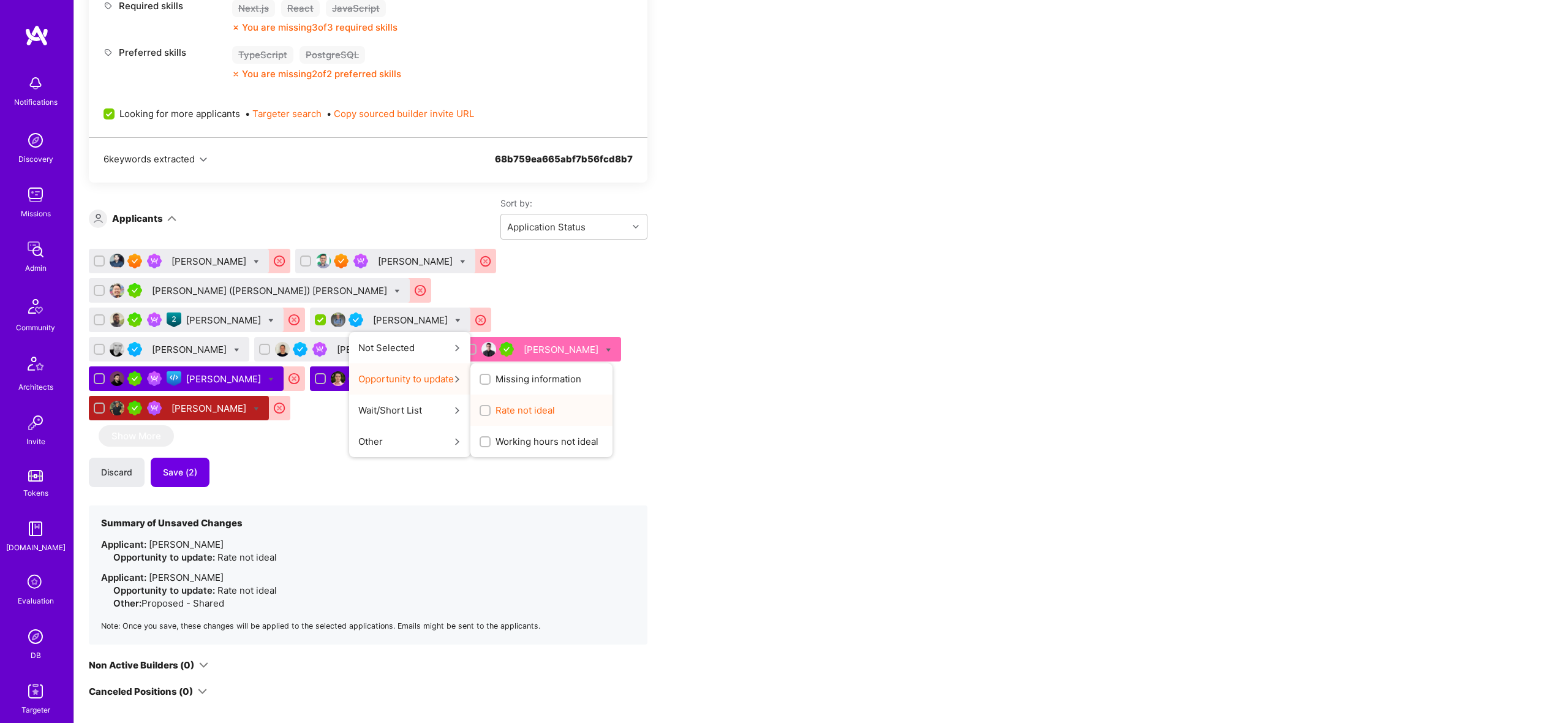
click at [495, 412] on span "Rate not ideal" at bounding box center [525, 410] width 59 height 13
click at [482, 412] on input "Rate not ideal" at bounding box center [486, 411] width 8 height 8
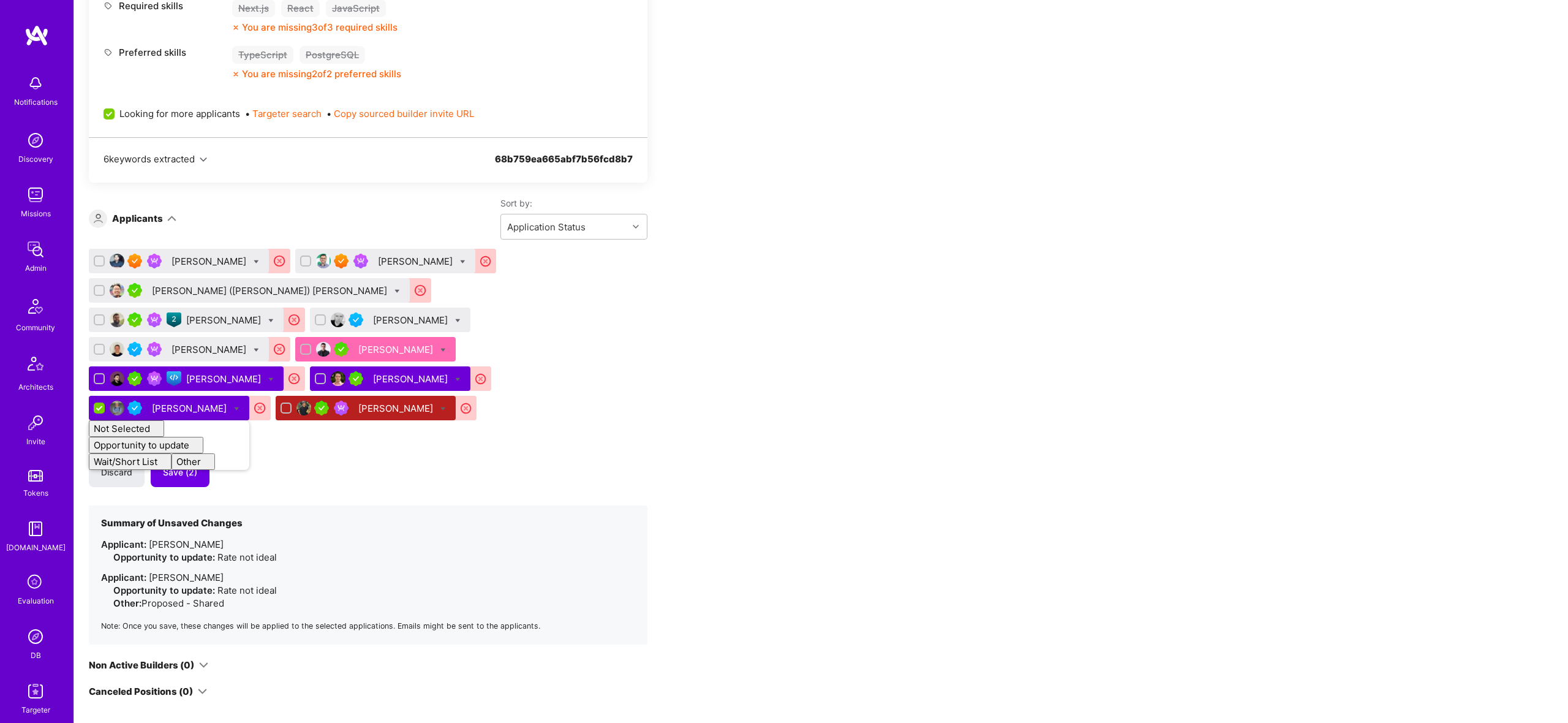
checkbox input "false"
click at [333, 420] on div "Sadan Masroor Catalin Ramascanu Tsung-Ting (John) Chen Augusto Soares Stephen E…" at bounding box center [368, 447] width 559 height 396
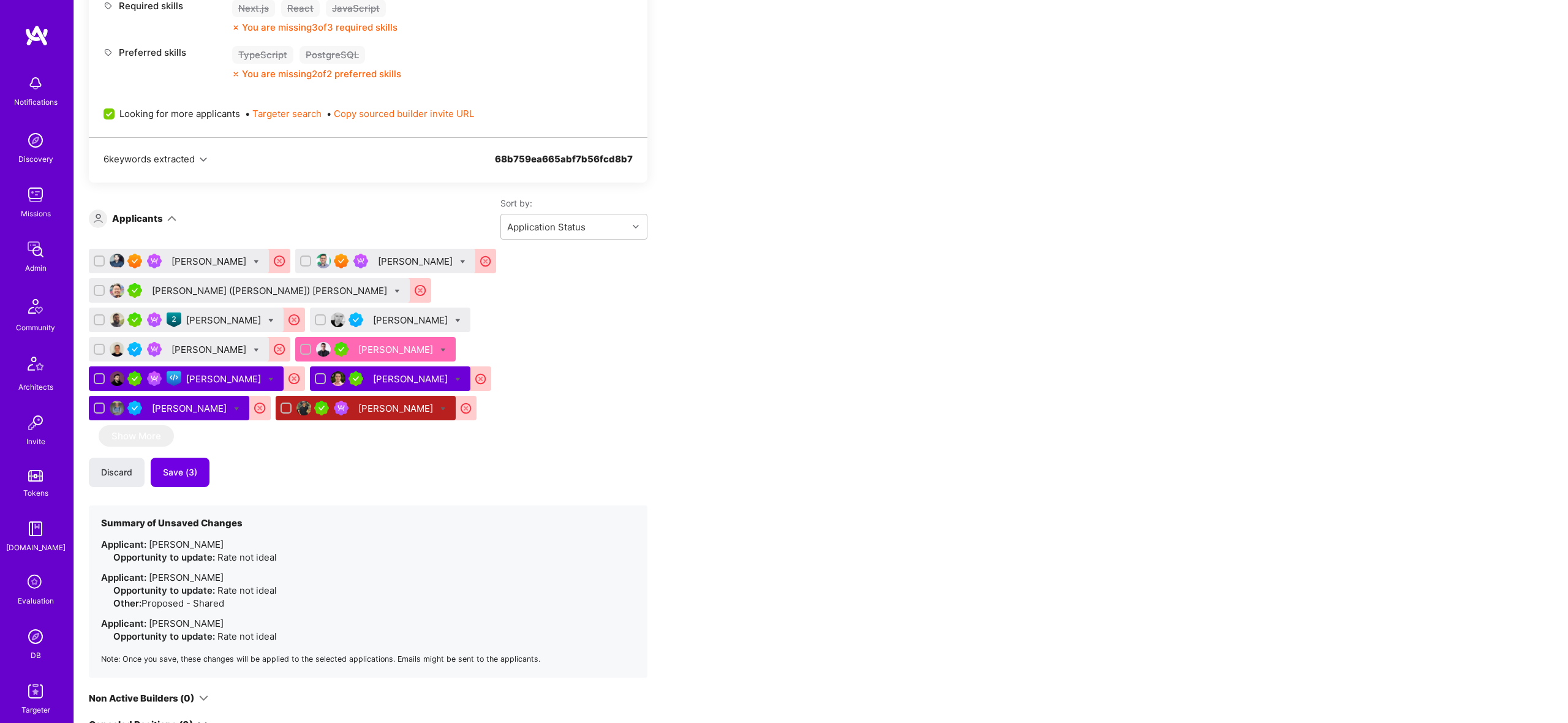
click at [259, 348] on icon at bounding box center [256, 350] width 6 height 6
checkbox input "true"
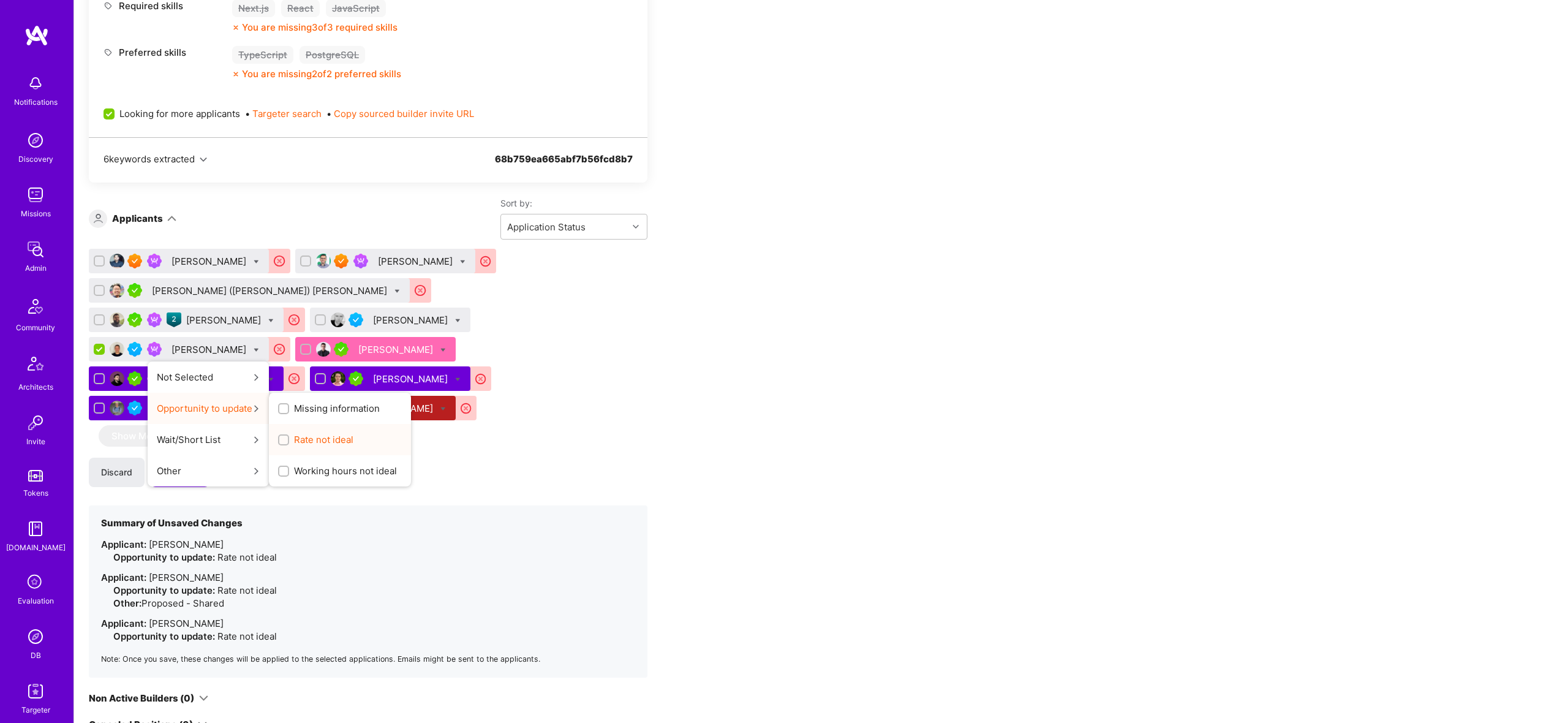
click at [353, 433] on span "Rate not ideal" at bounding box center [324, 440] width 59 height 13
click at [289, 436] on input "Rate not ideal" at bounding box center [285, 440] width 8 height 8
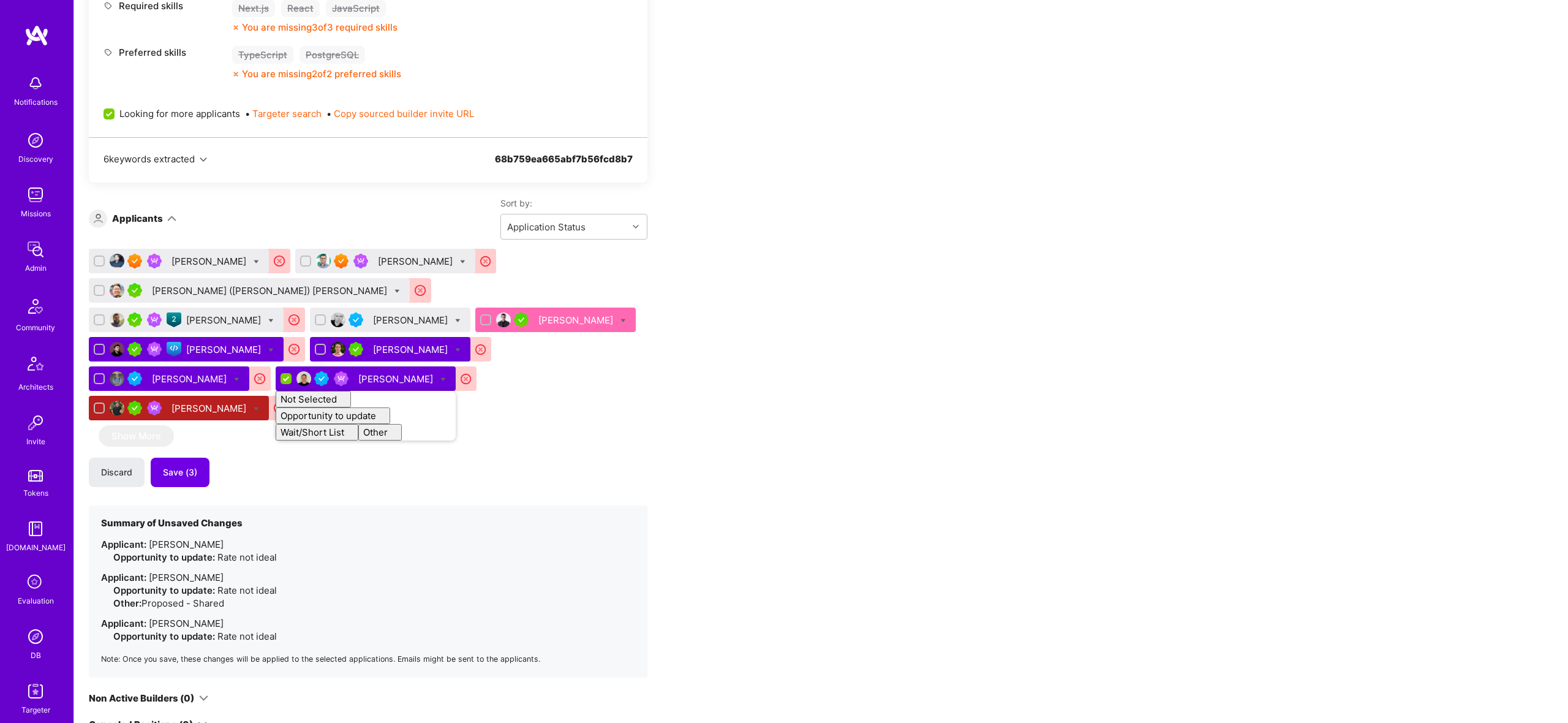
checkbox input "false"
click at [455, 320] on icon at bounding box center [458, 320] width 6 height 6
checkbox input "true"
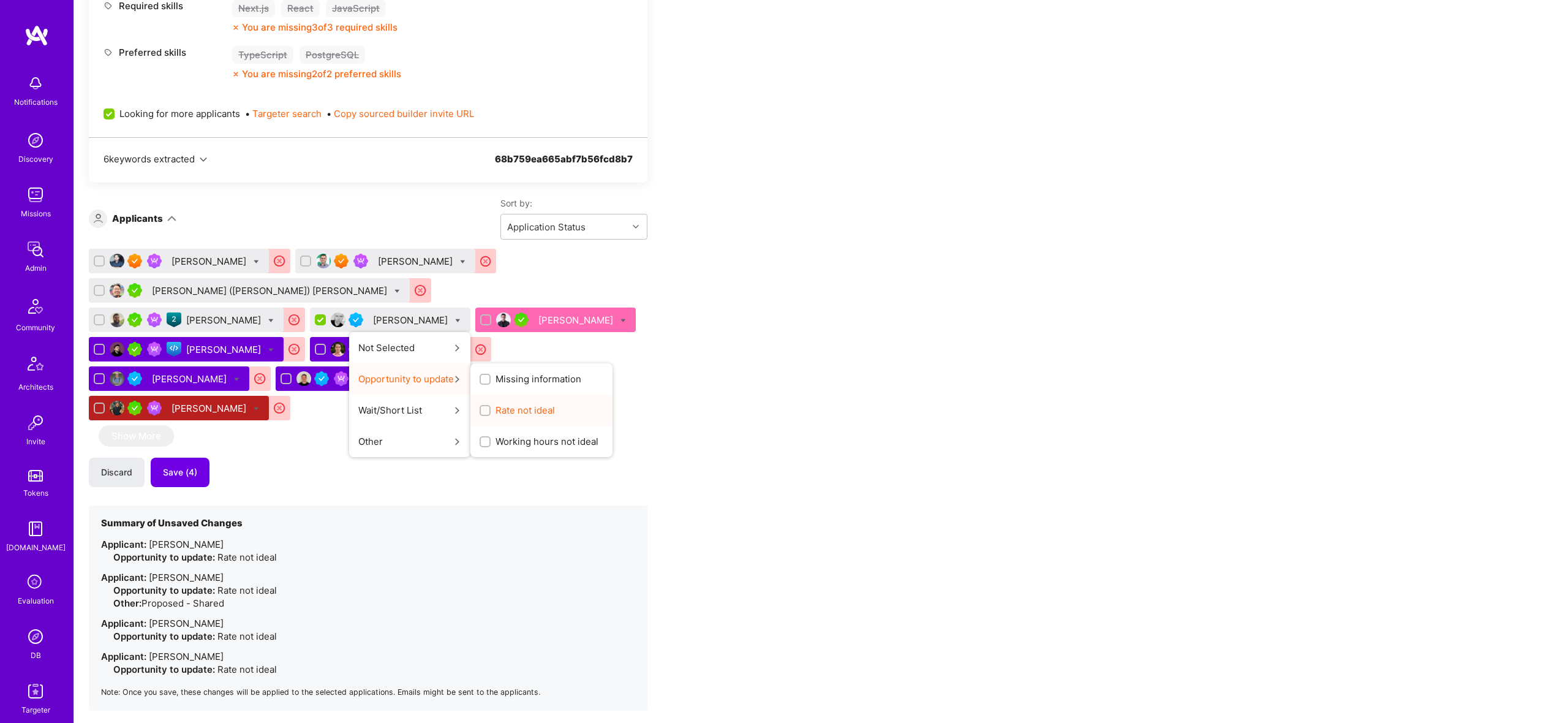
click at [495, 409] on span "Rate not ideal" at bounding box center [525, 410] width 59 height 13
click at [482, 409] on input "Rate not ideal" at bounding box center [486, 411] width 8 height 8
checkbox input "true"
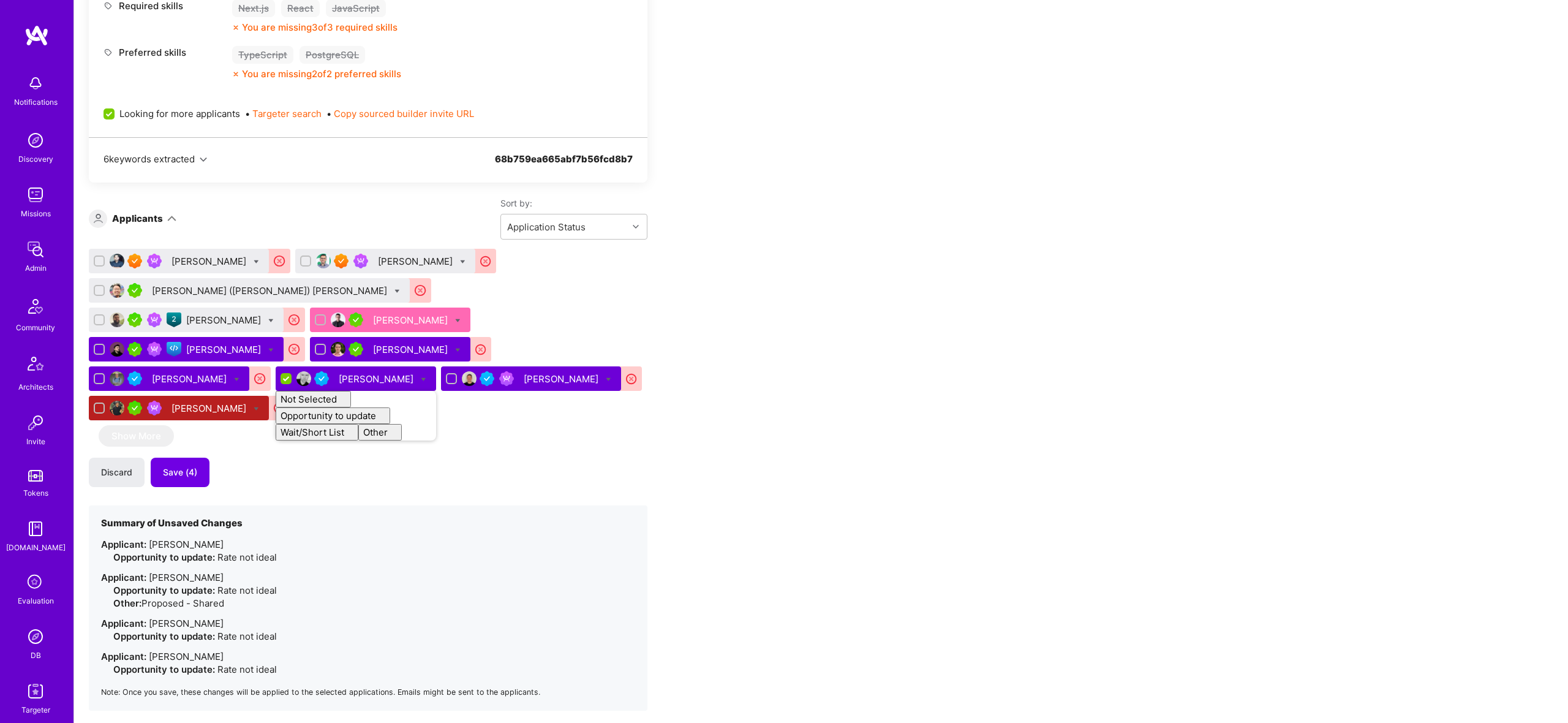
checkbox input "false"
click at [585, 374] on div "Sadan Masroor Catalin Ramascanu Tsung-Ting (John) Chen Augusto Soares Ugljesa P…" at bounding box center [368, 337] width 559 height 177
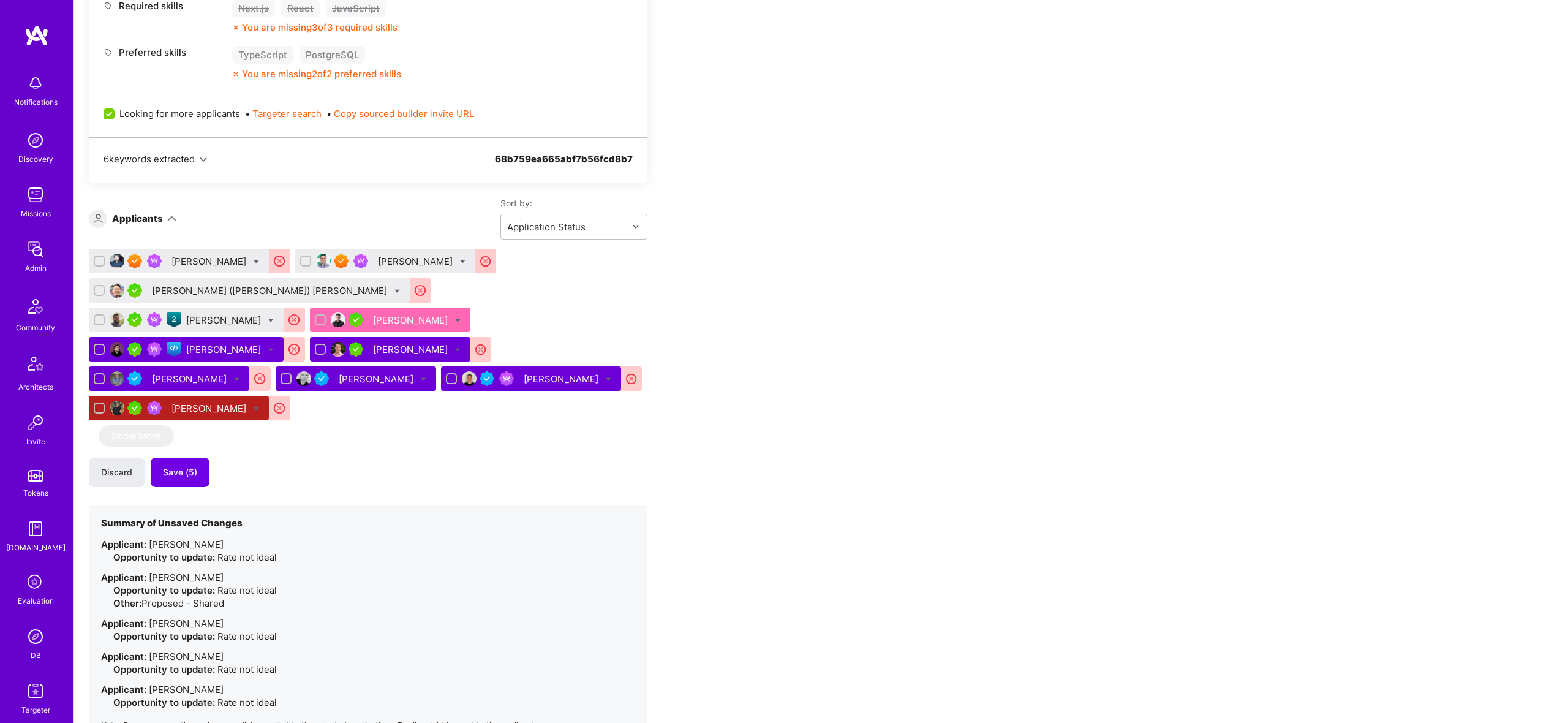
click at [283, 307] on div "Augusto Soares" at bounding box center [186, 320] width 195 height 25
click at [274, 318] on icon at bounding box center [271, 320] width 6 height 6
checkbox input "true"
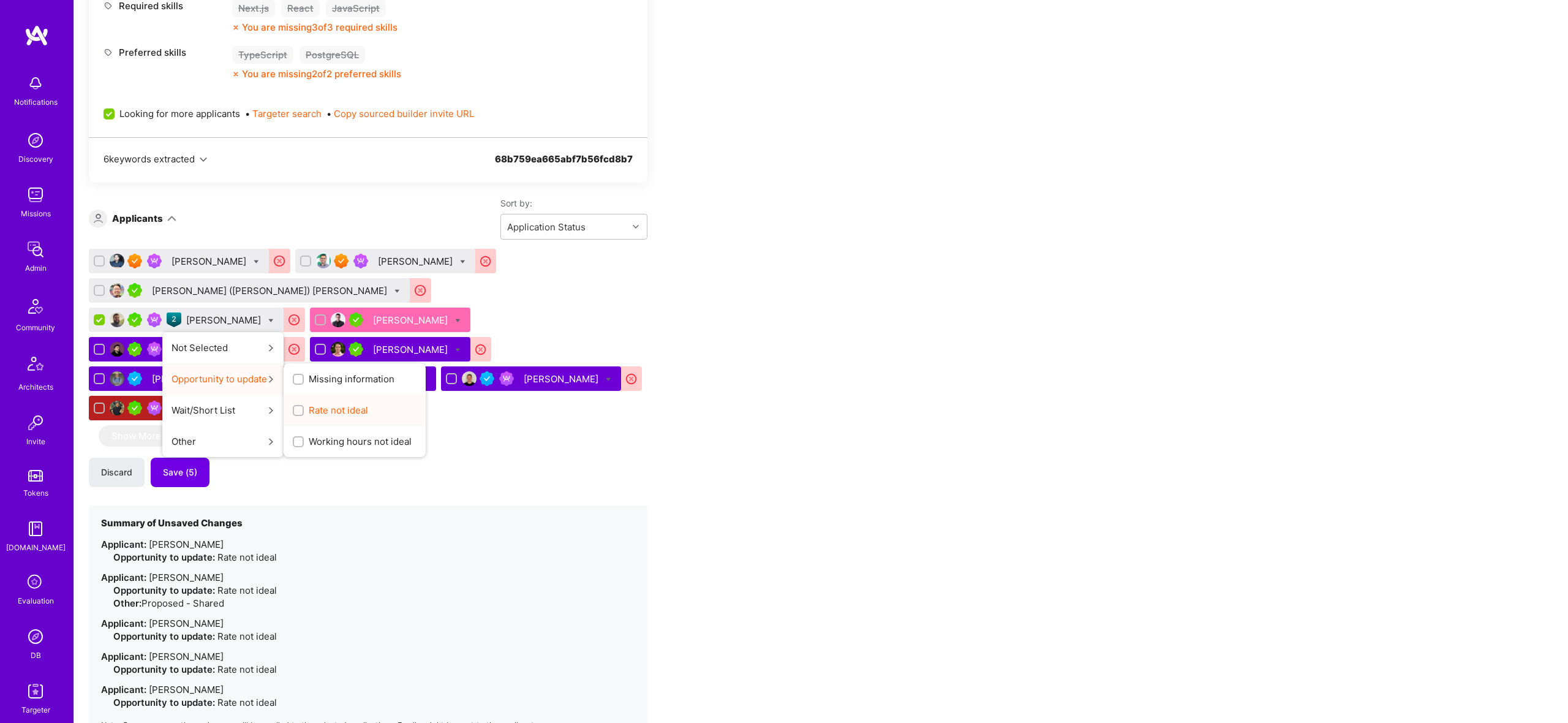
click at [368, 403] on span "Rate not ideal" at bounding box center [338, 410] width 59 height 13
click at [304, 407] on input "Rate not ideal" at bounding box center [299, 411] width 8 height 8
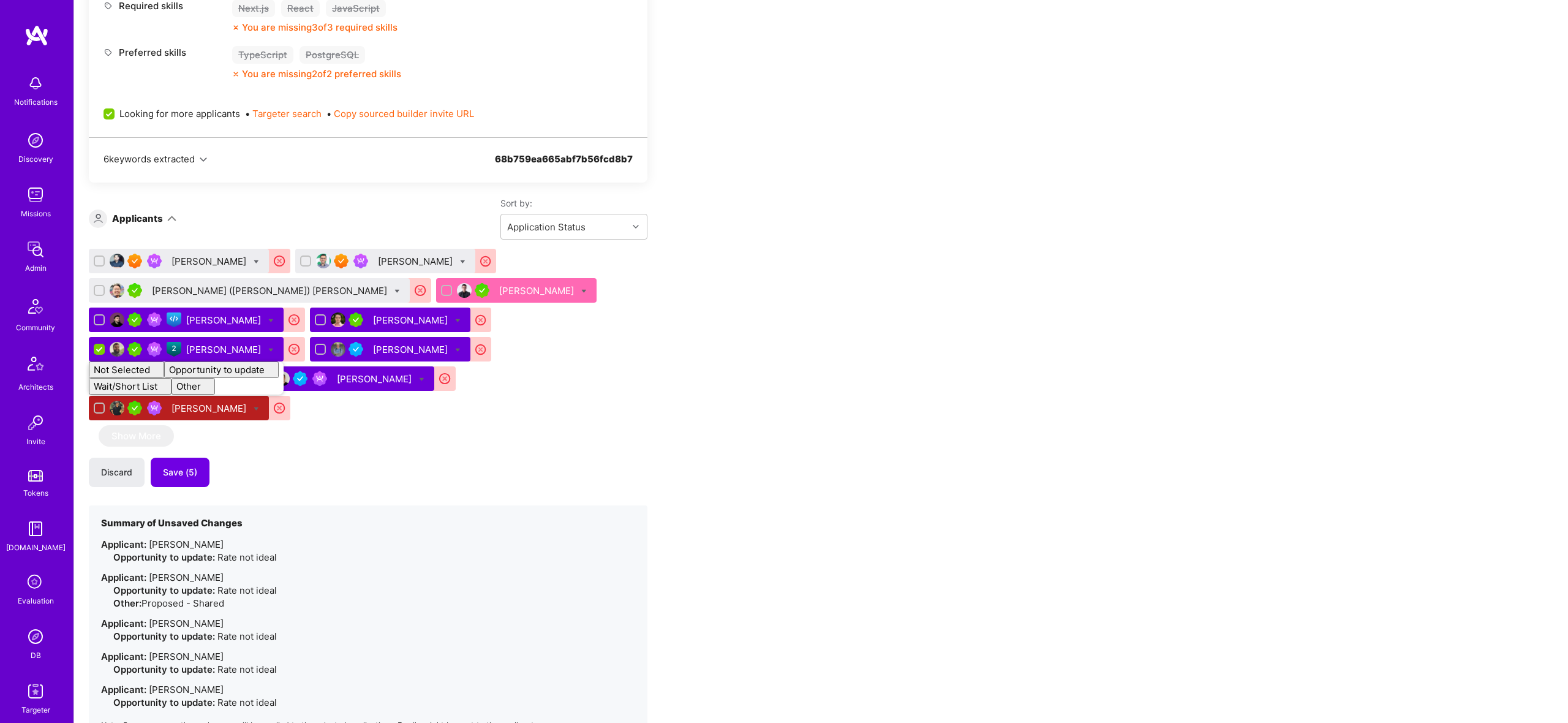
checkbox input "false"
click at [462, 259] on icon at bounding box center [462, 261] width 6 height 6
checkbox input "true"
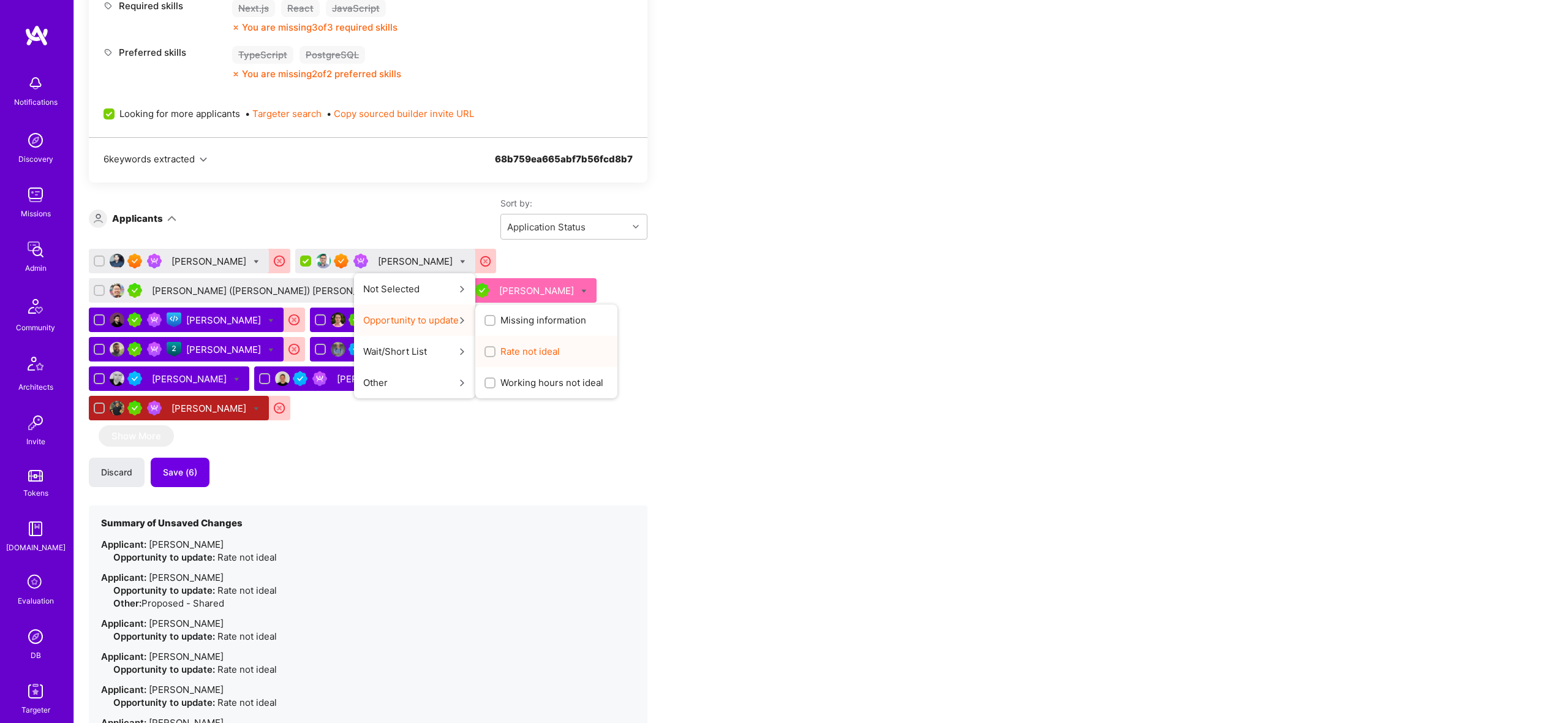
click at [536, 351] on span "Rate not ideal" at bounding box center [530, 352] width 59 height 13
click at [495, 351] on input "Rate not ideal" at bounding box center [491, 352] width 8 height 8
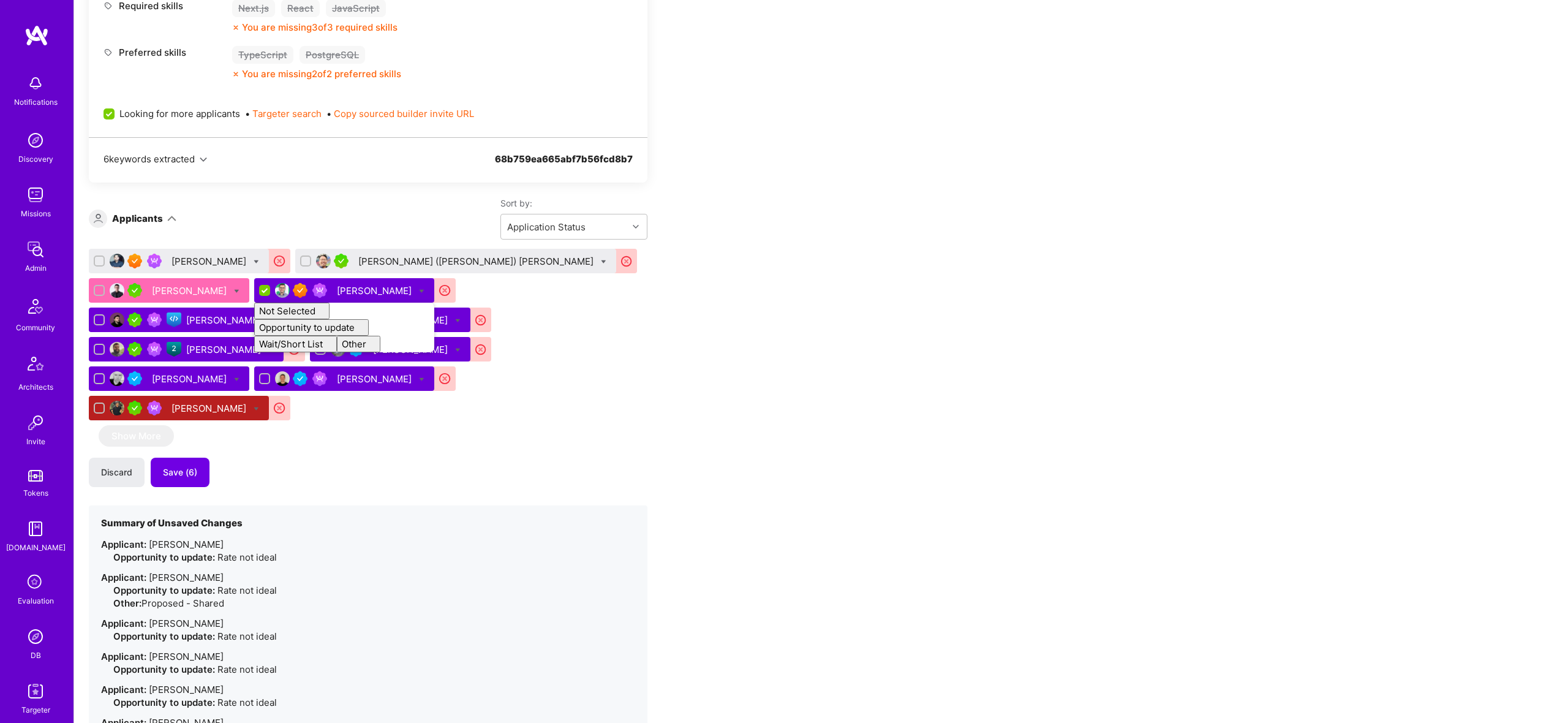
checkbox input "false"
drag, startPoint x: 777, startPoint y: 371, endPoint x: 770, endPoint y: 372, distance: 7.1
click at [776, 371] on div "Apply for a Mission Role We’re actively looking for builders. This is the best …" at bounding box center [456, 507] width 735 height 1811
drag, startPoint x: 204, startPoint y: 440, endPoint x: 212, endPoint y: 437, distance: 8.5
click at [204, 458] on button "Save (7)" at bounding box center [179, 472] width 58 height 30
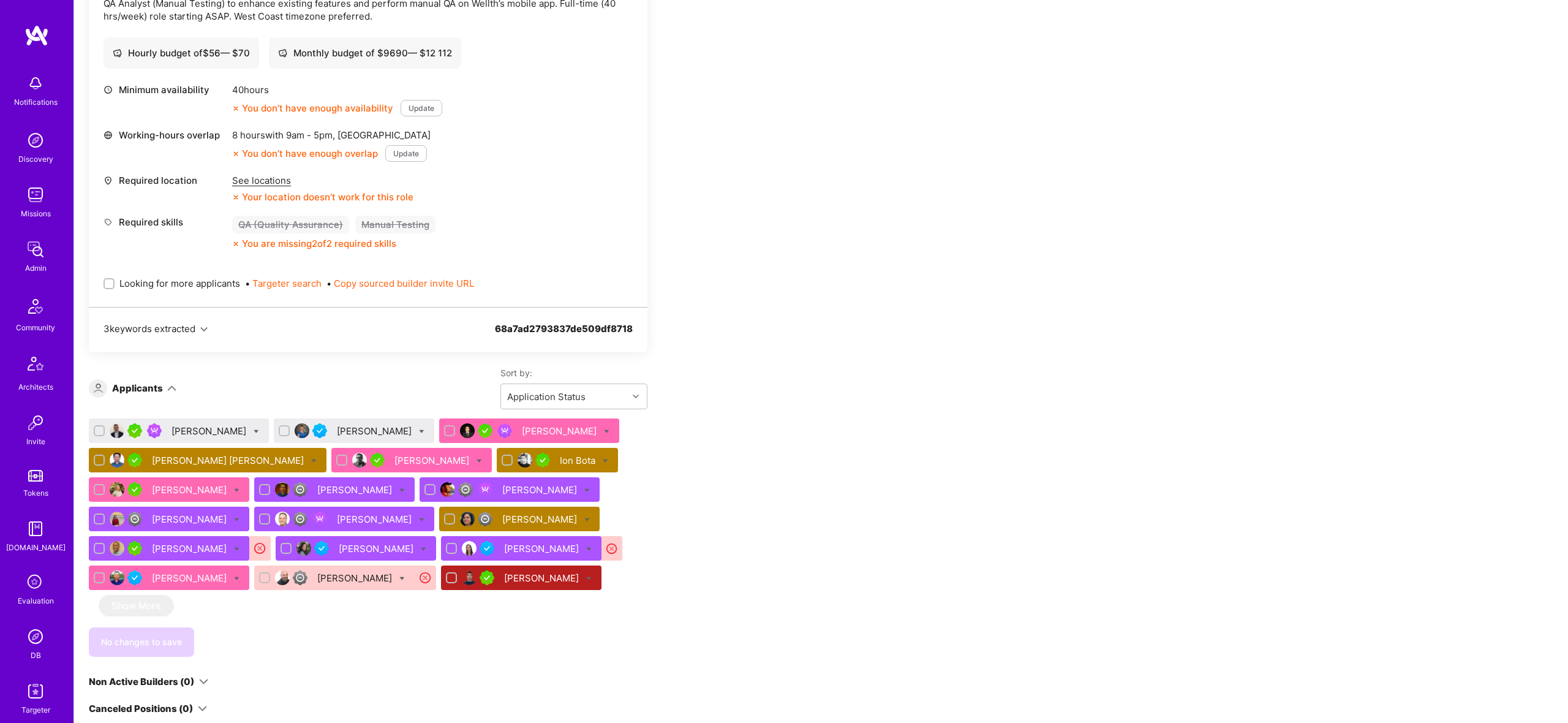
scroll to position [382, 0]
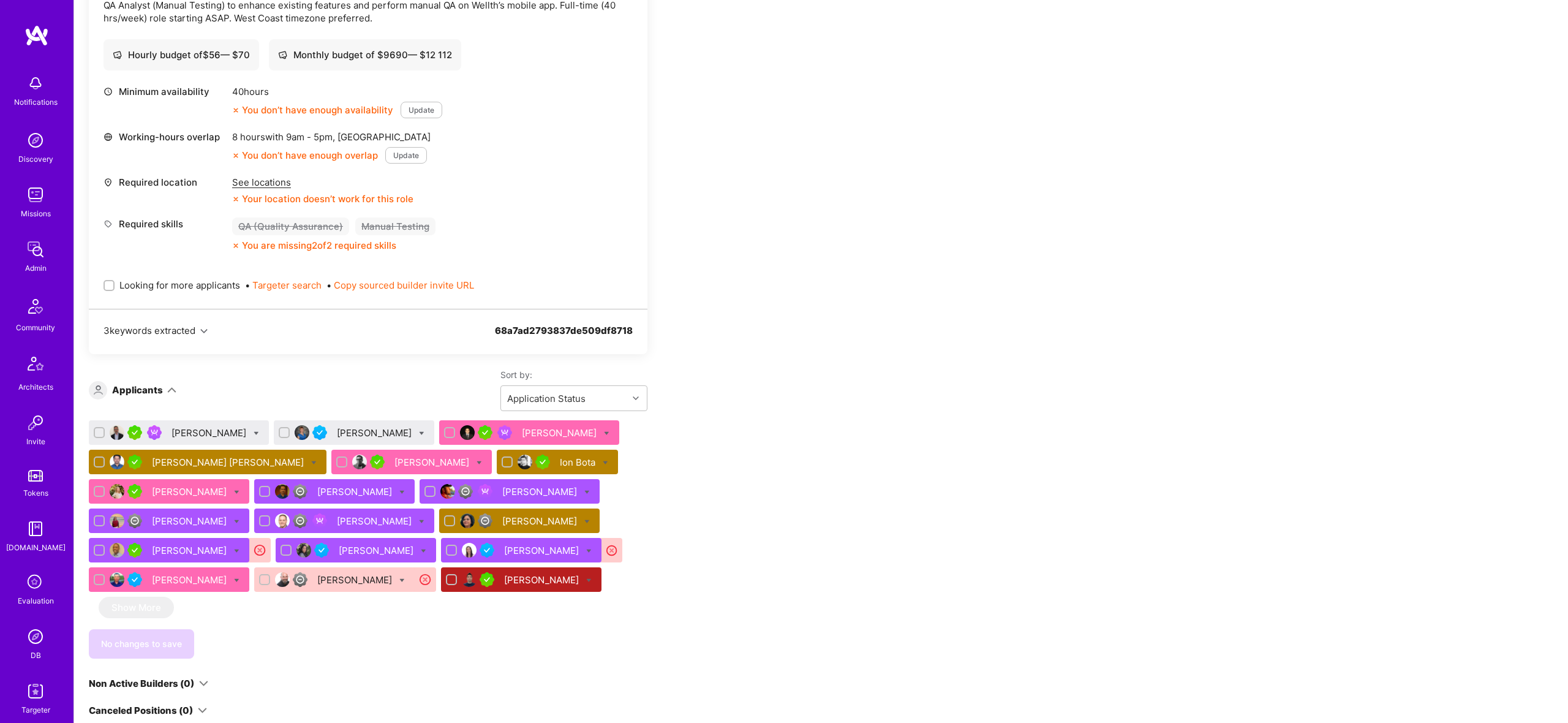
click at [603, 464] on icon at bounding box center [605, 463] width 6 height 6
checkbox input "true"
click at [707, 440] on div "Apply for a Mission Role We've proposed builders to Wellth. You can still apply…" at bounding box center [456, 408] width 735 height 1112
click at [603, 459] on div at bounding box center [605, 463] width 6 height 13
click at [808, 439] on div "Apply for a Mission Role We've proposed builders to Wellth. You can still apply…" at bounding box center [456, 408] width 735 height 1112
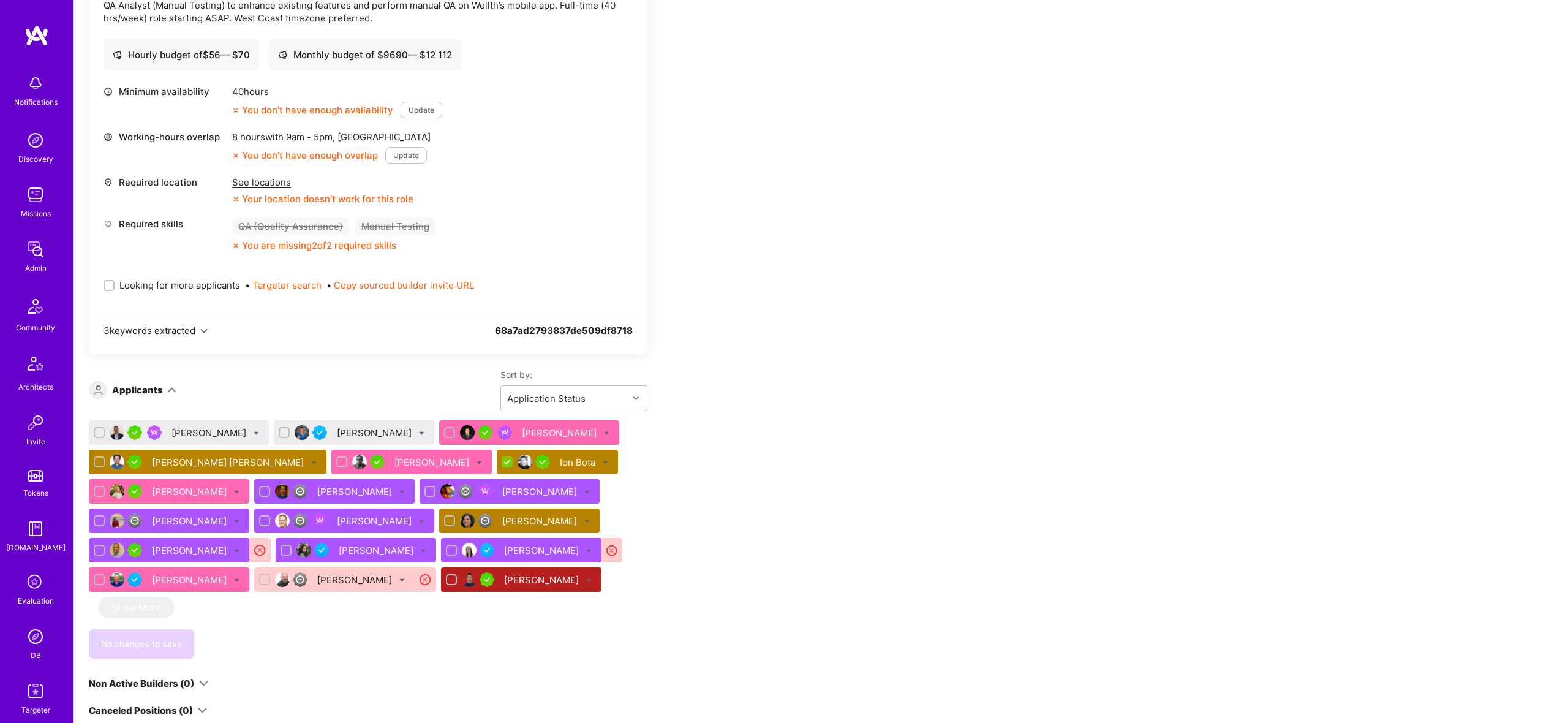
click at [170, 459] on div "Vijay Kumar Thummala" at bounding box center [229, 463] width 154 height 13
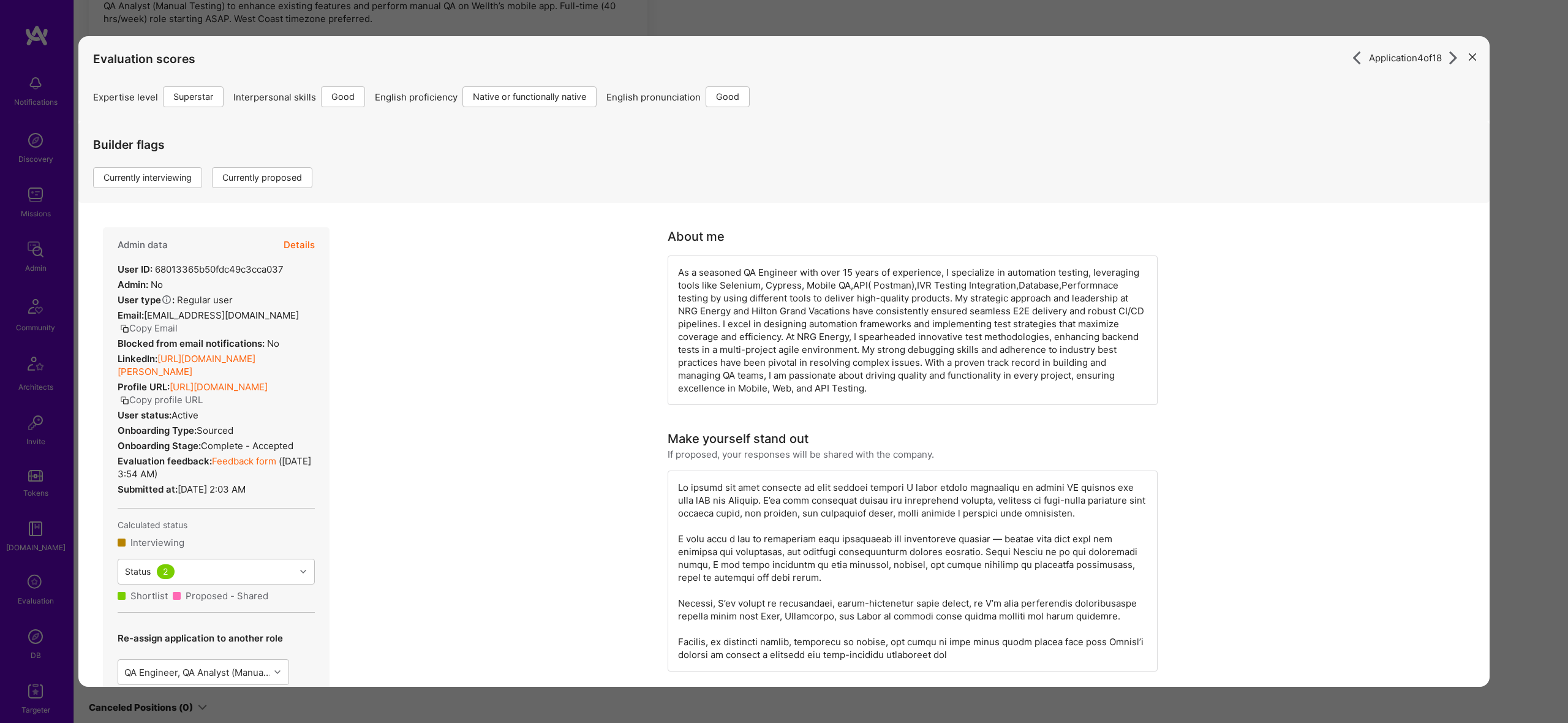
scroll to position [378, 0]
click at [214, 358] on link "https://linkedin.com/in/vijay-thummala-b161a5b9" at bounding box center [186, 366] width 138 height 25
click at [616, 29] on div "Application 4 of 18 Evaluation scores Expertise level Superstar Interpersonal s…" at bounding box center [784, 362] width 1568 height 723
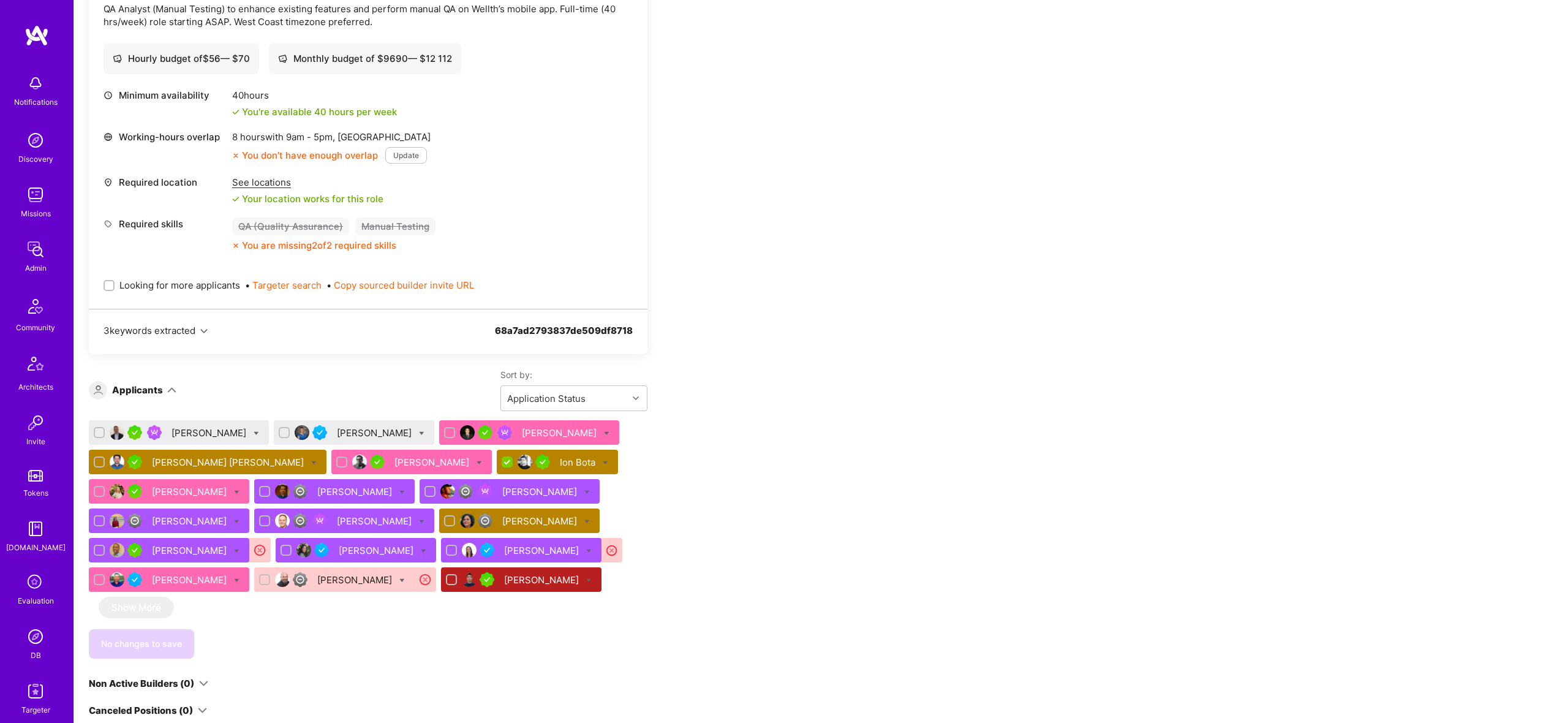
scroll to position [385, 0]
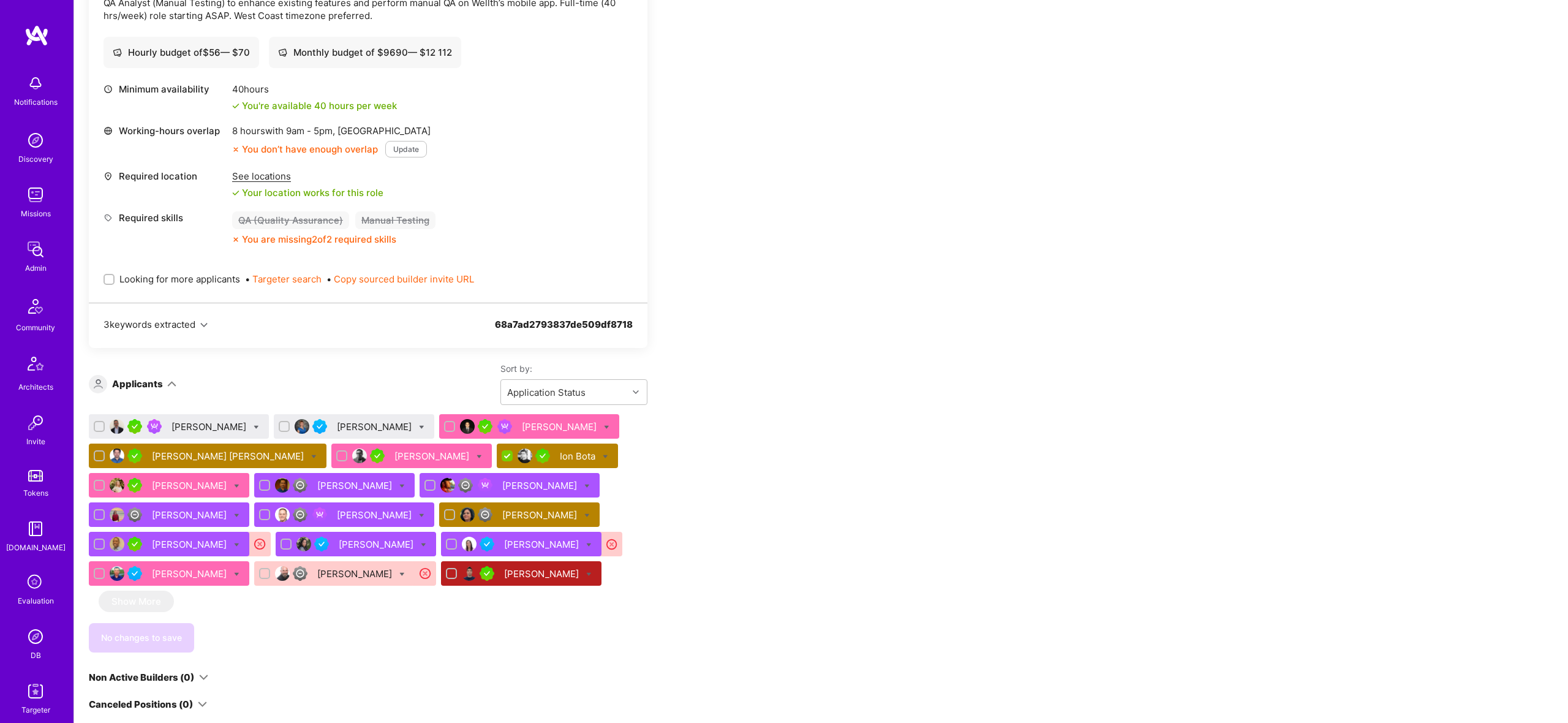
click at [603, 455] on icon at bounding box center [605, 457] width 6 height 6
click at [560, 454] on div "Ion Bota" at bounding box center [579, 456] width 38 height 13
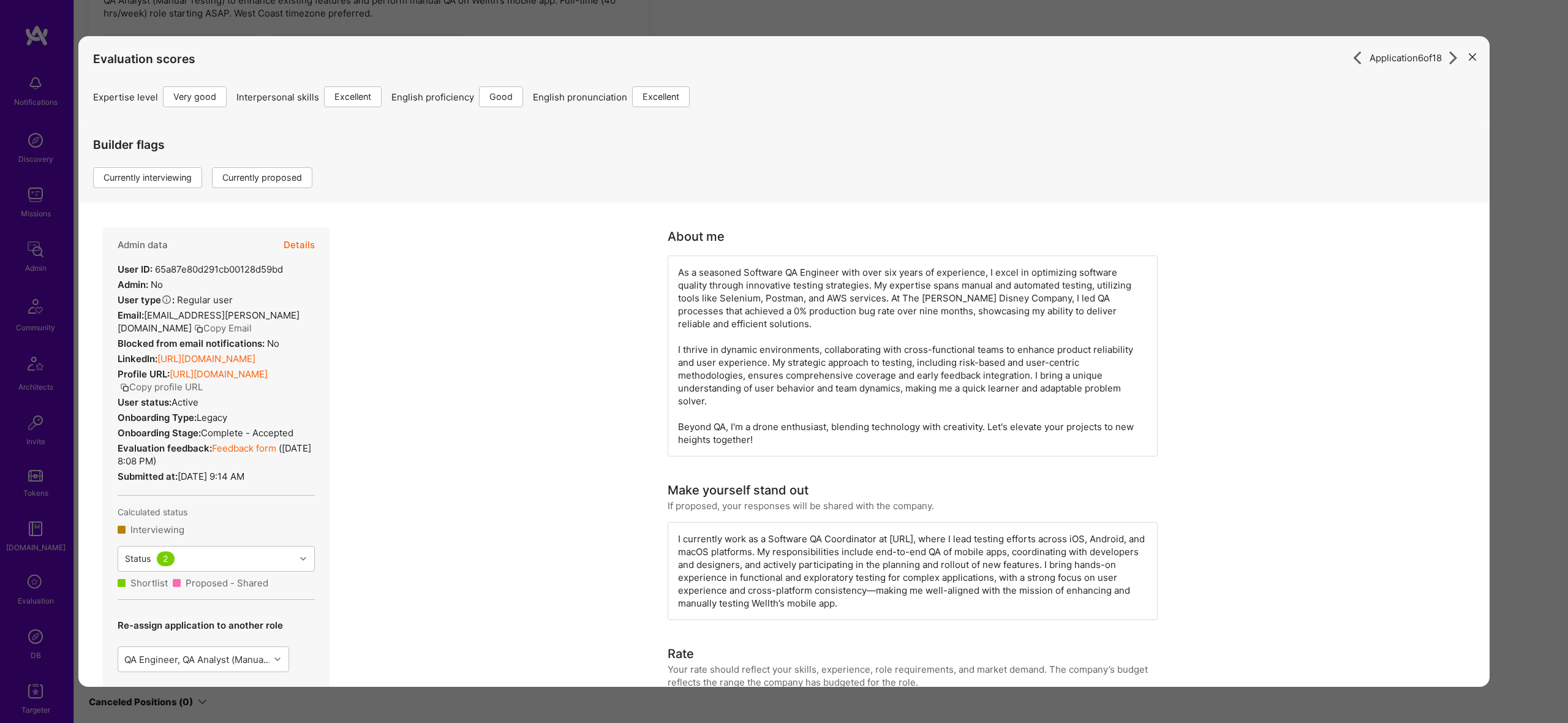
click at [238, 356] on link "https://linkedin.com/in/ion-bota" at bounding box center [206, 359] width 98 height 12
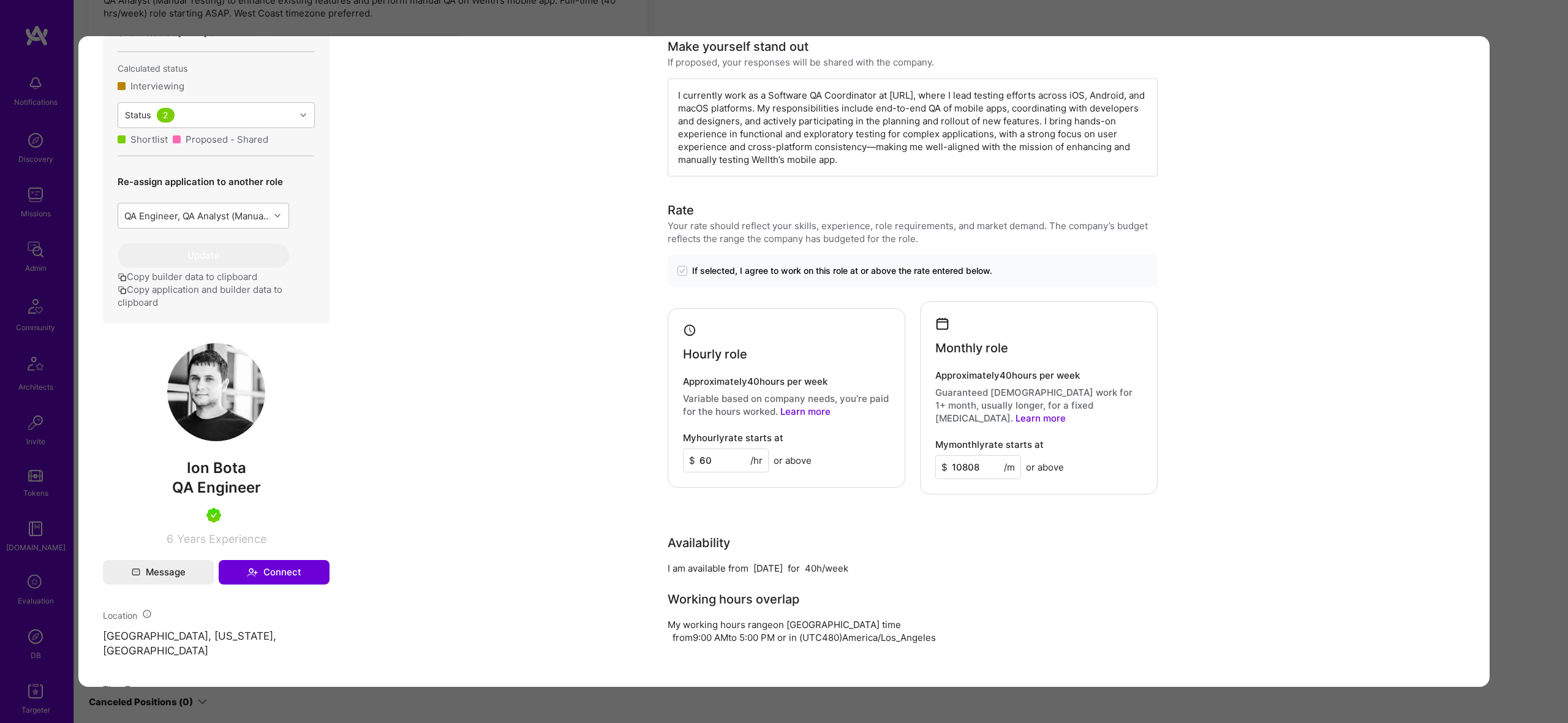
scroll to position [468, 0]
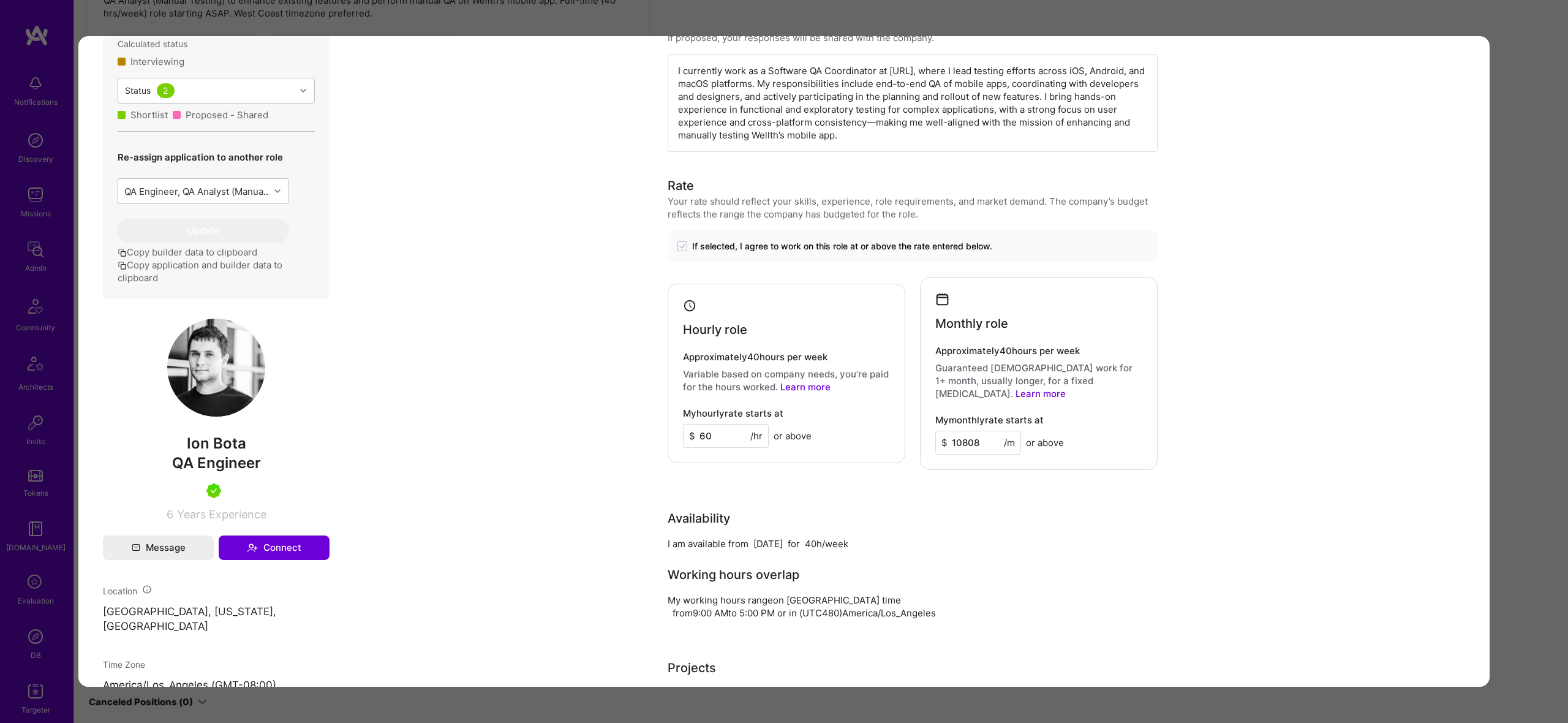
click at [223, 453] on span "Ion Bota" at bounding box center [216, 444] width 227 height 18
copy span "Ion Bota"
click at [577, 27] on div "Application 6 of 18 Evaluation scores Expertise level Very good Interpersonal s…" at bounding box center [784, 362] width 1568 height 723
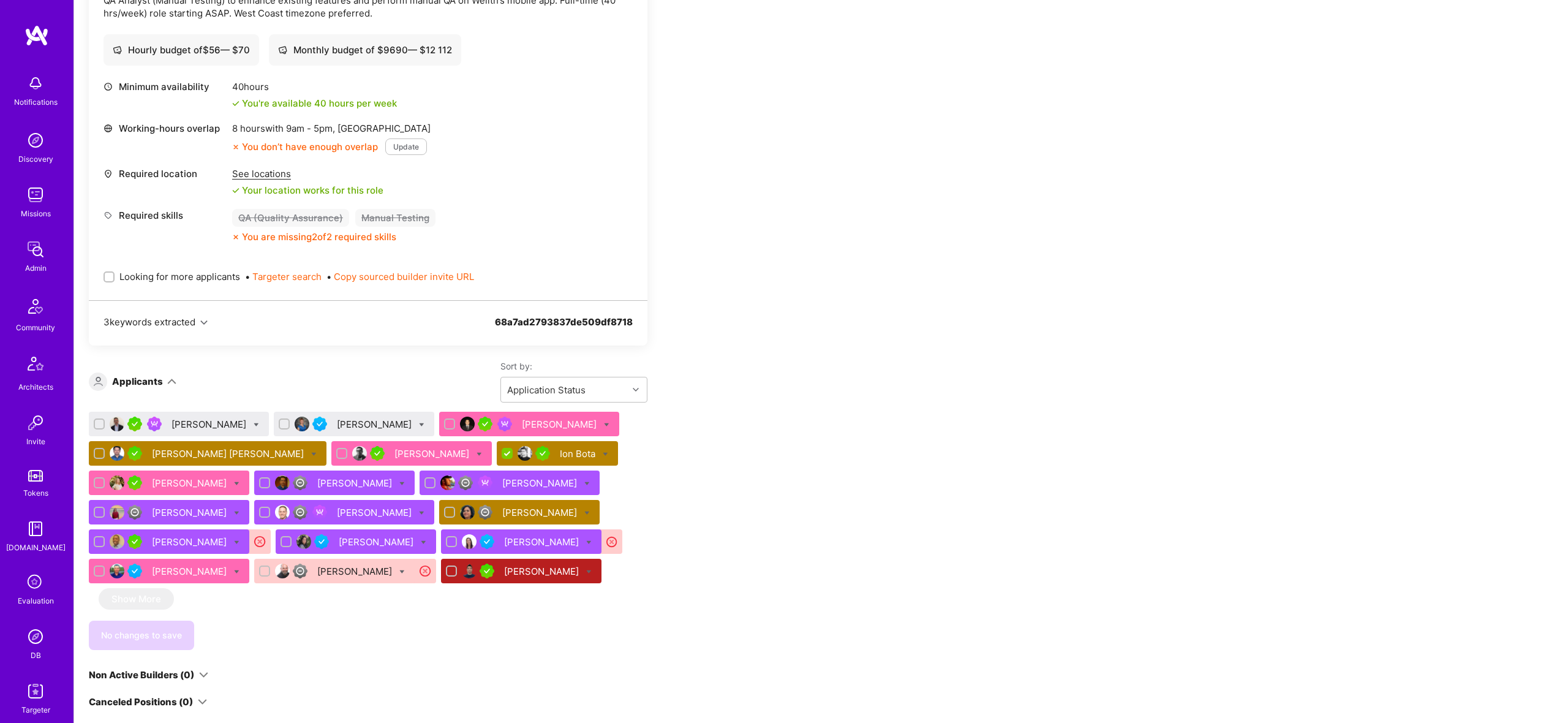
scroll to position [387, 0]
click at [603, 452] on icon at bounding box center [605, 454] width 6 height 6
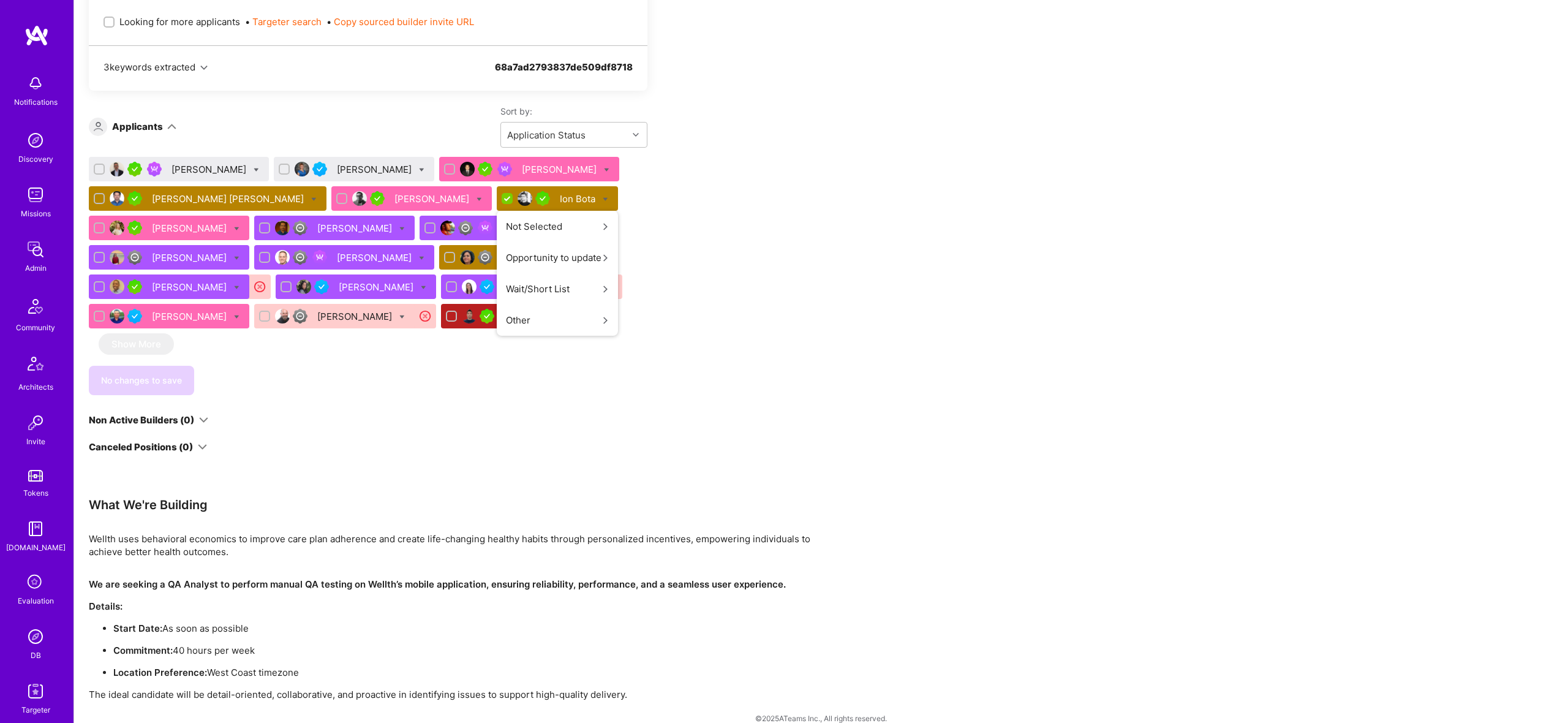
scroll to position [646, 0]
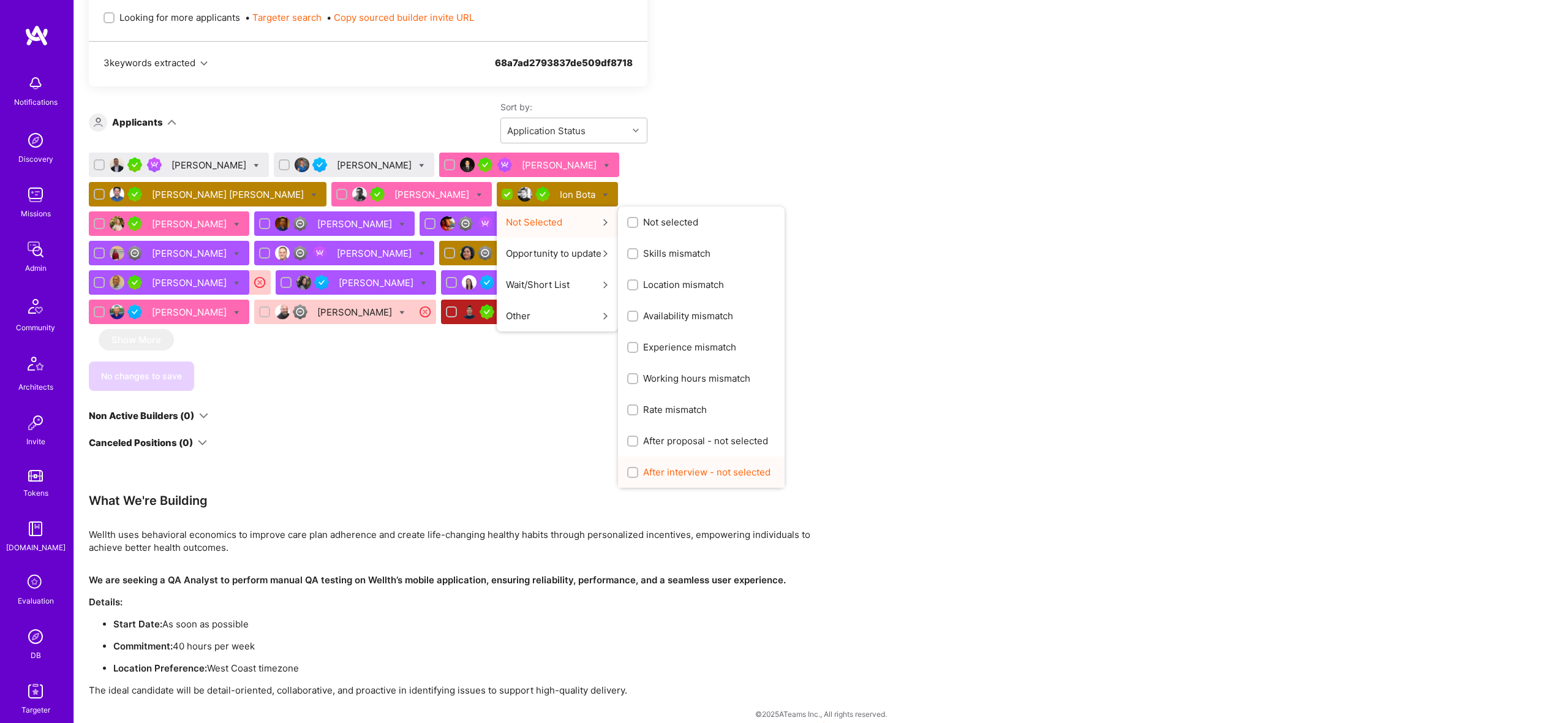
click at [655, 473] on span "After interview - not selected" at bounding box center [706, 472] width 127 height 13
click at [638, 473] on input "After interview - not selected" at bounding box center [634, 472] width 8 height 8
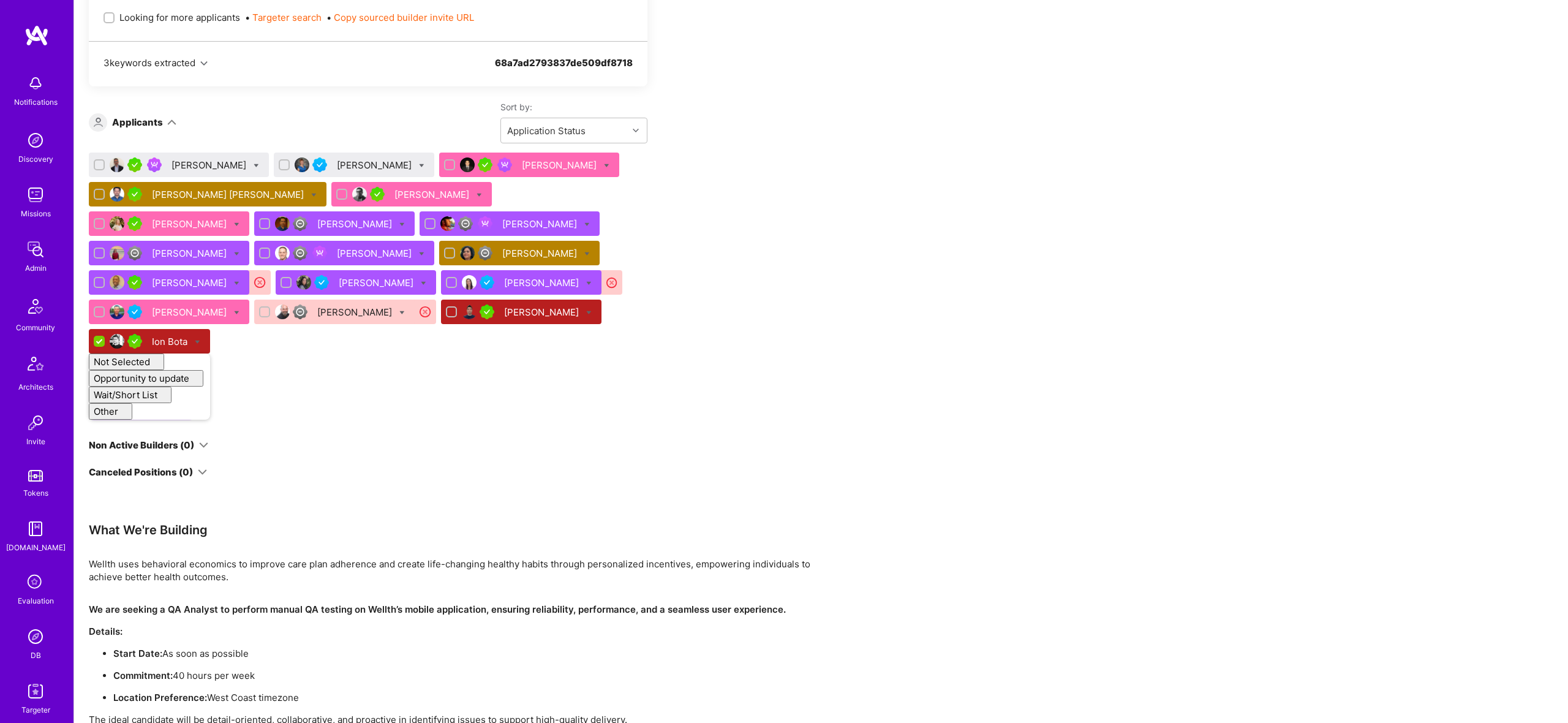
checkbox input "false"
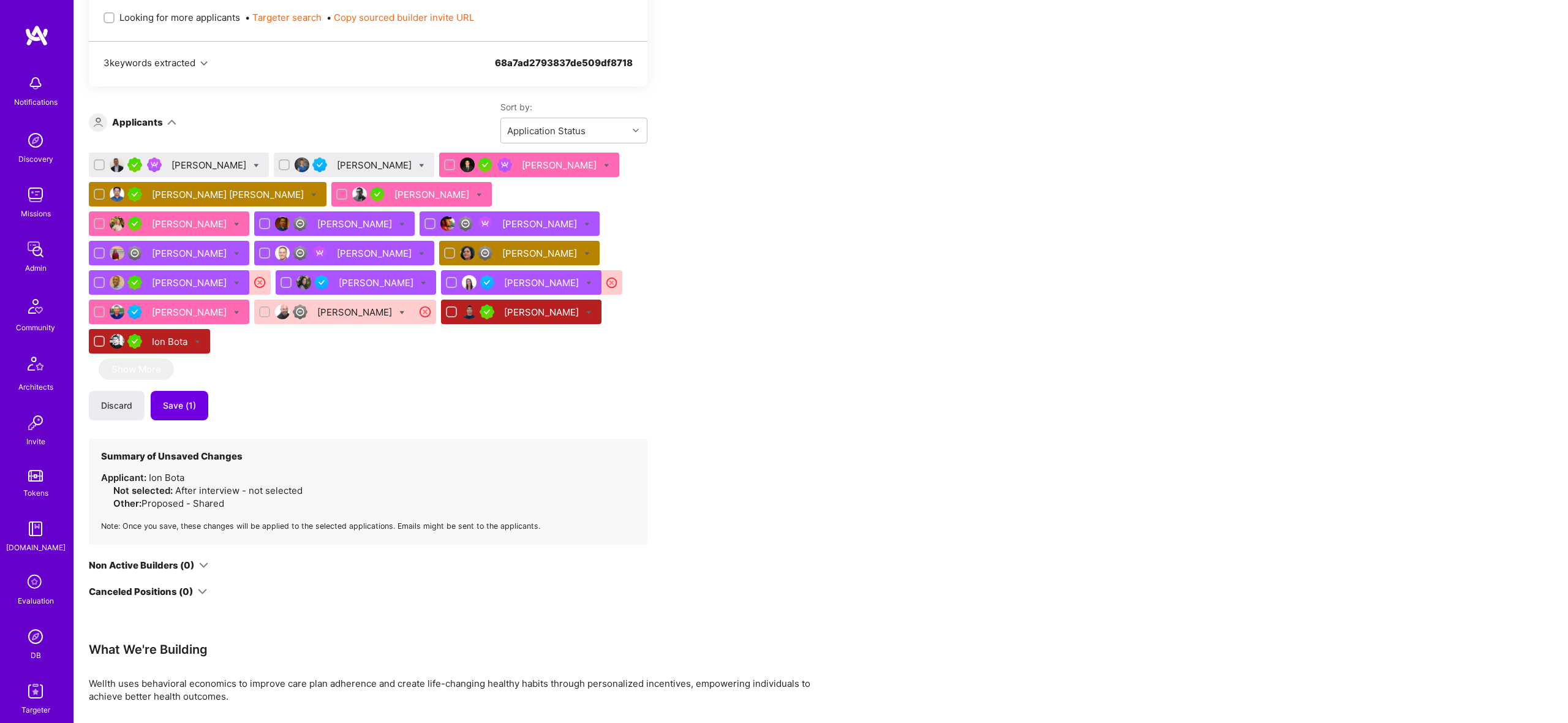
drag, startPoint x: 811, startPoint y: 334, endPoint x: 134, endPoint y: 327, distance: 677.0
click at [808, 334] on div "Apply for a Mission Role We've proposed builders to Wellth. You can still apply…" at bounding box center [456, 216] width 735 height 1258
click at [169, 399] on span "Save (1)" at bounding box center [179, 405] width 33 height 12
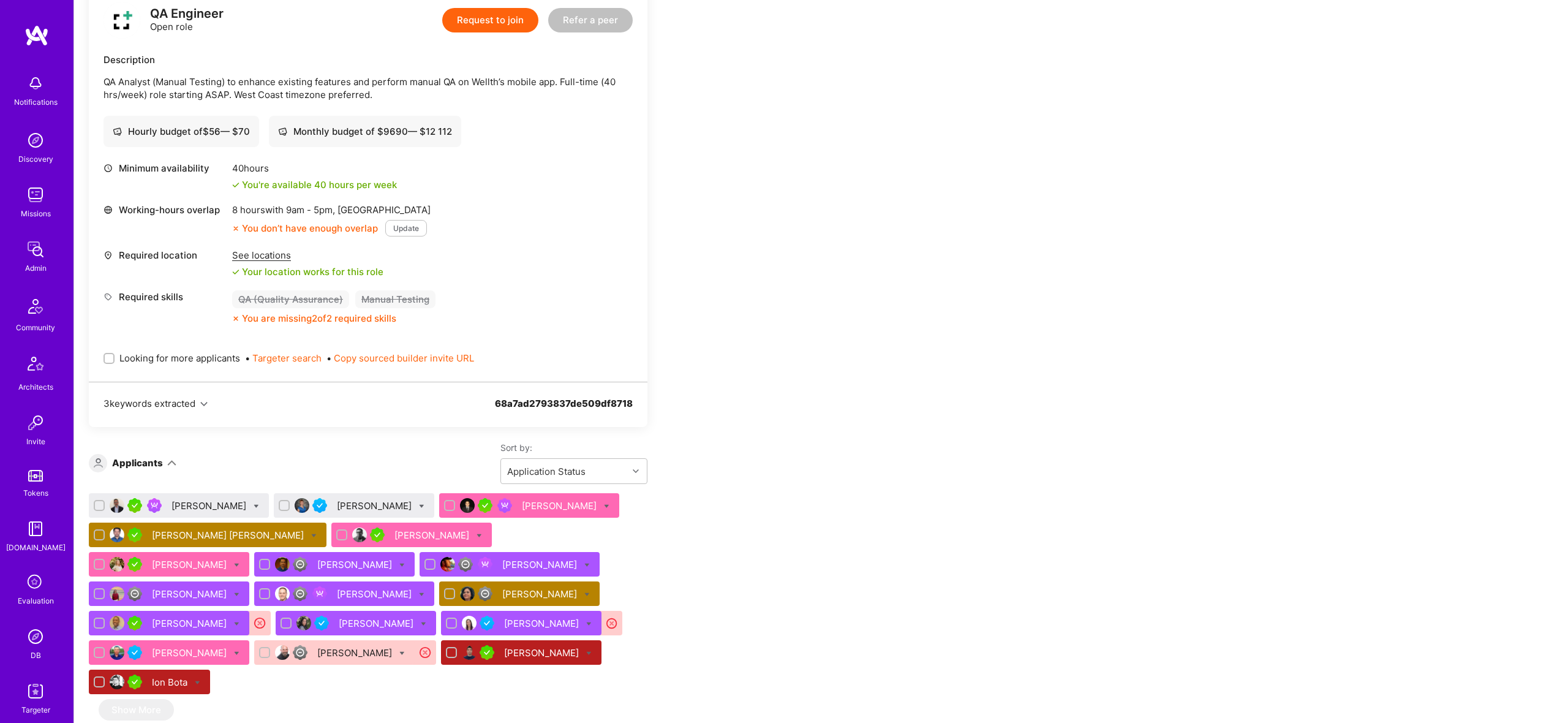
scroll to position [306, 0]
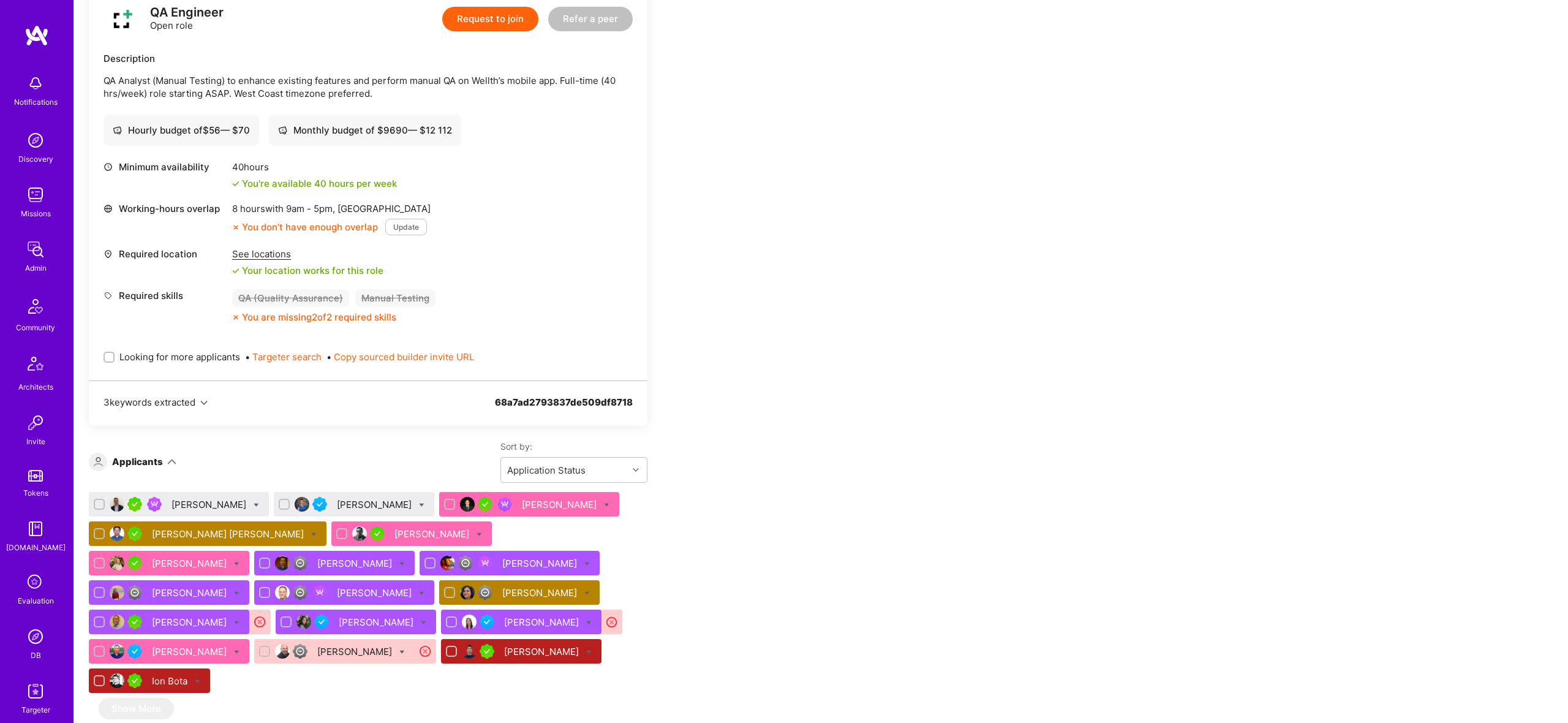
click at [147, 353] on span "Looking for more applicants" at bounding box center [179, 357] width 121 height 13
click at [114, 353] on input "Looking for more applicants" at bounding box center [110, 357] width 8 height 8
checkbox input "true"
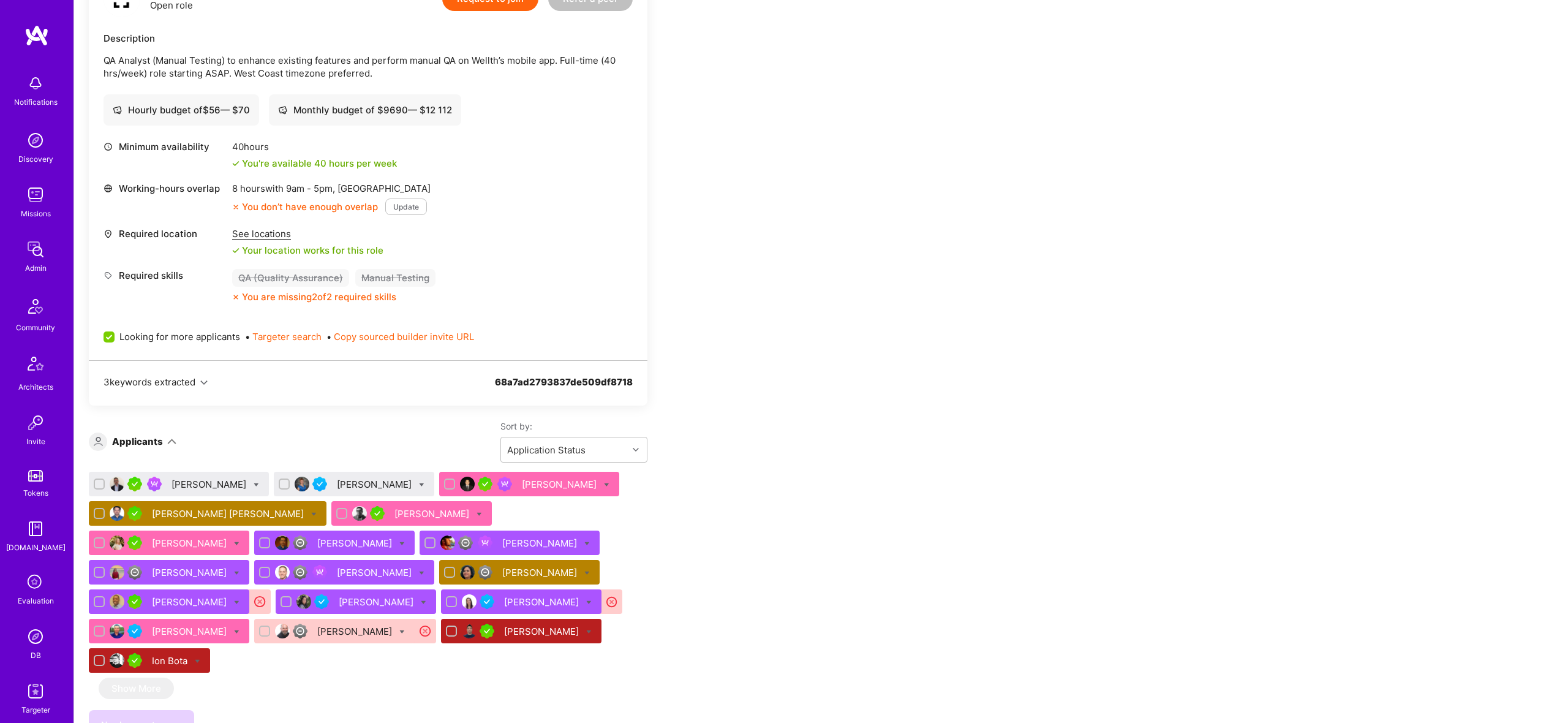
scroll to position [327, 0]
click at [572, 483] on div "Shiraz Rajwani" at bounding box center [529, 483] width 180 height 25
click at [604, 482] on icon at bounding box center [606, 485] width 6 height 6
checkbox input "true"
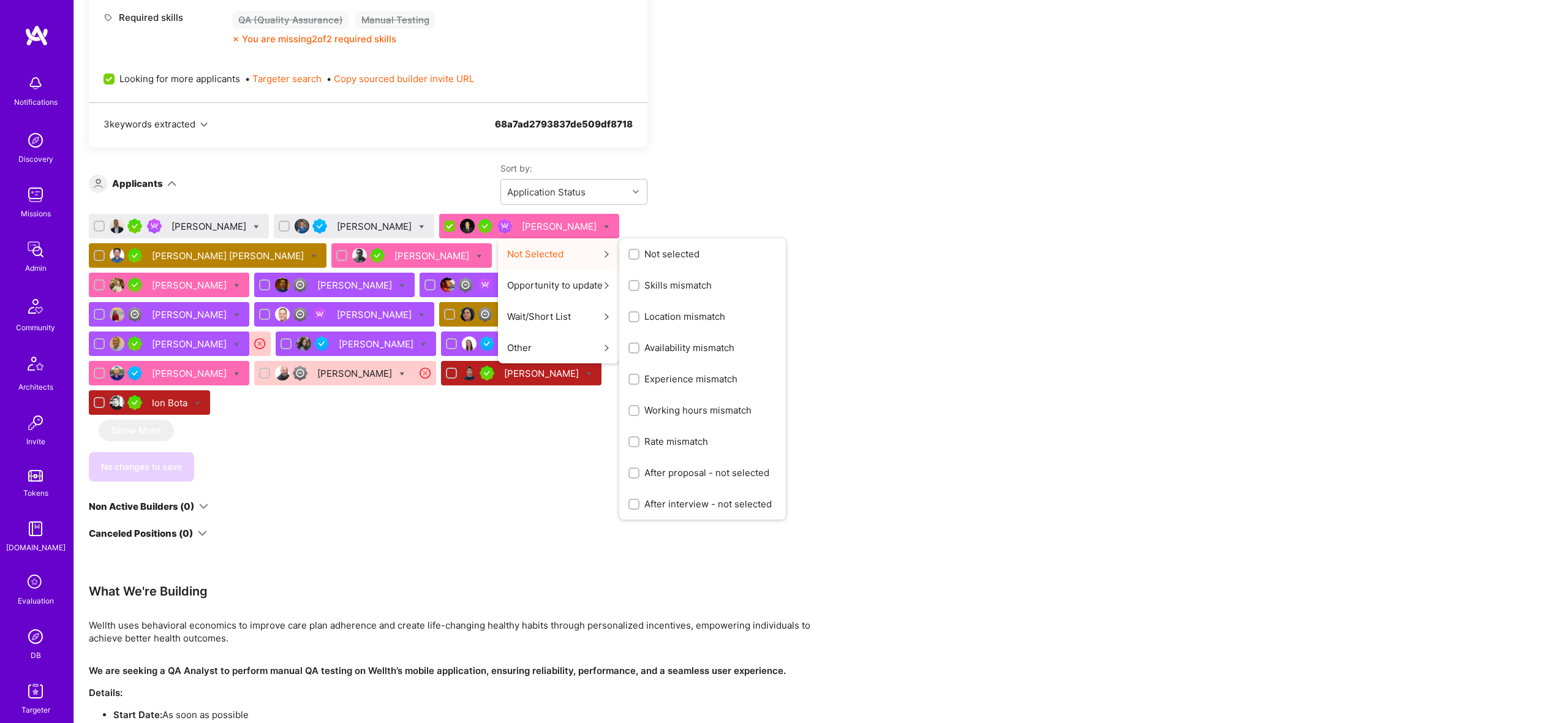
scroll to position [601, 0]
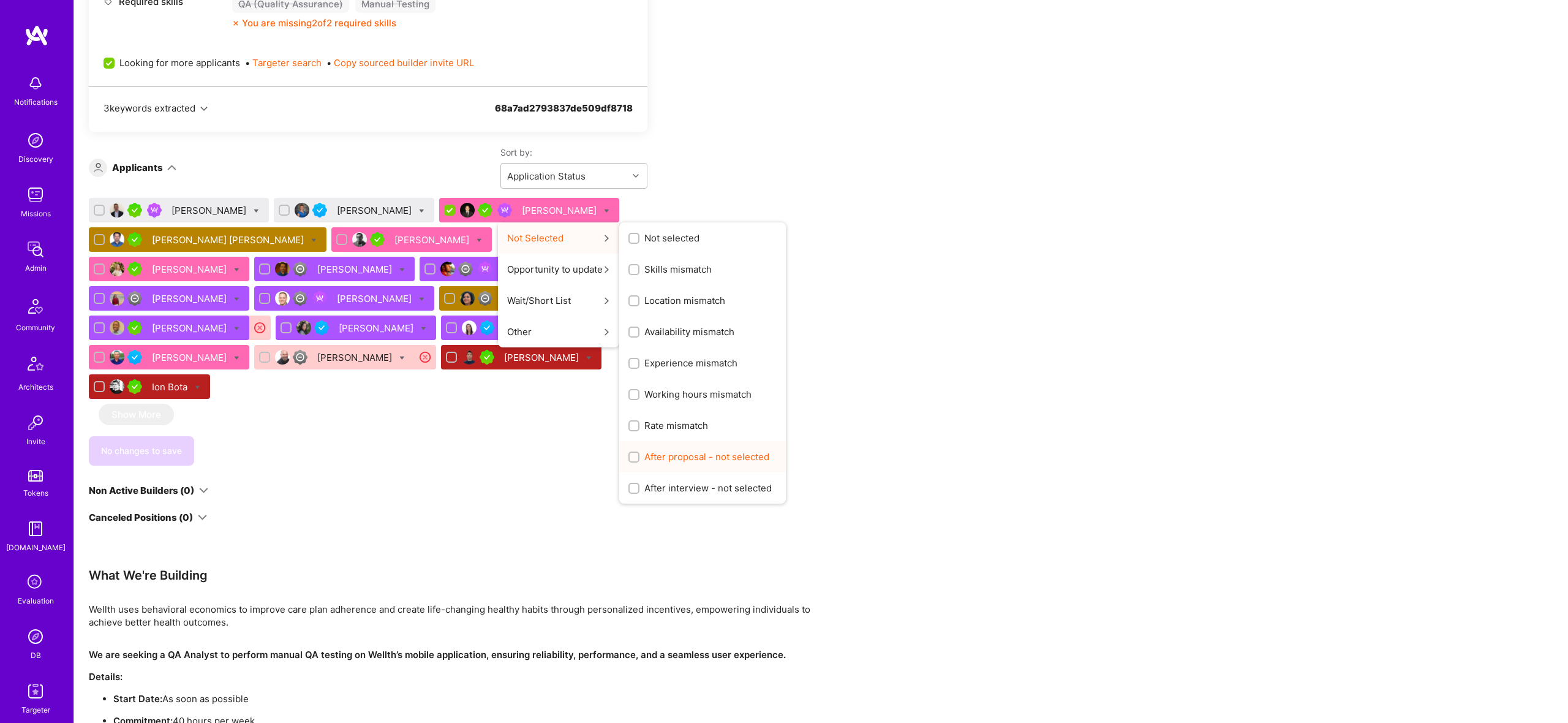
click at [645, 459] on span "After proposal - not selected" at bounding box center [707, 457] width 125 height 13
click at [640, 459] on input "After proposal - not selected" at bounding box center [635, 458] width 8 height 8
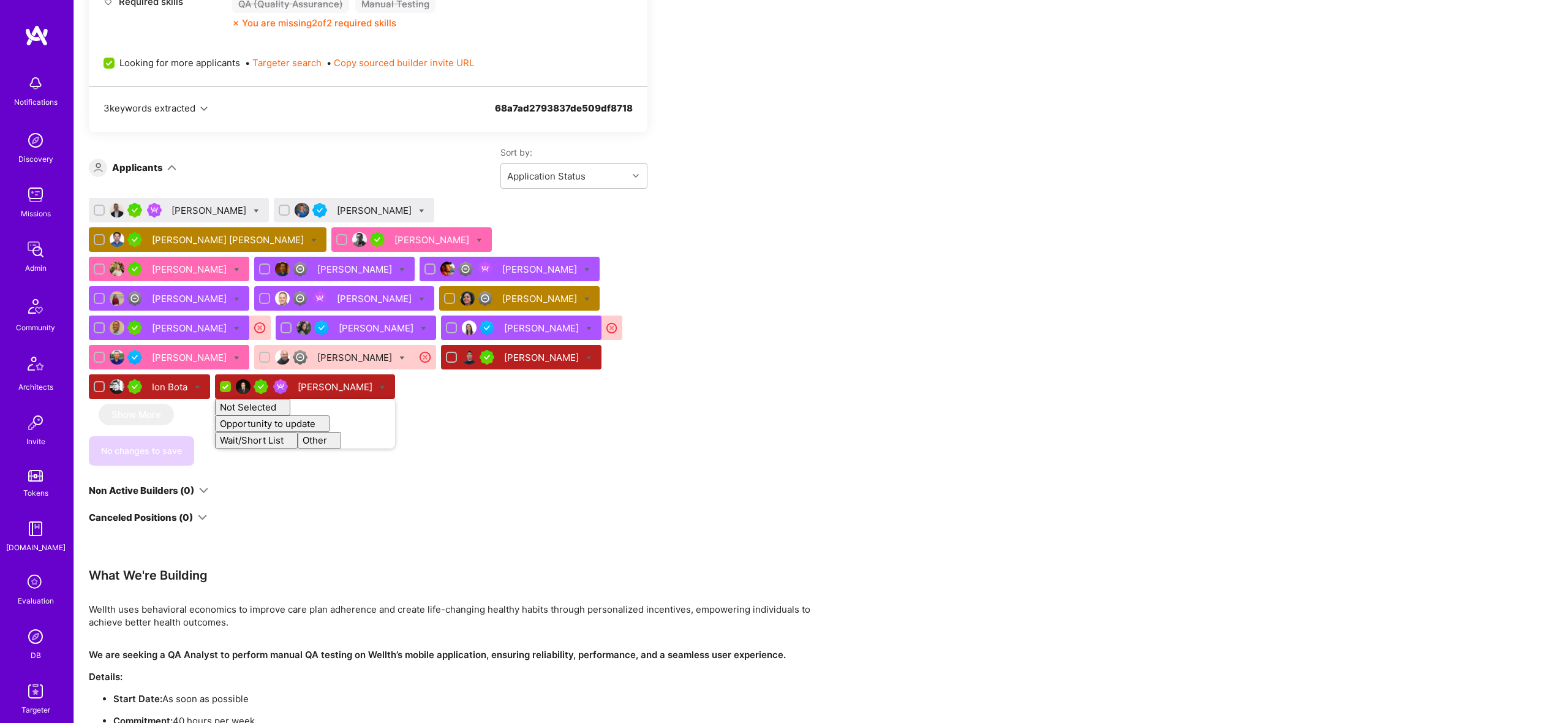
checkbox input "false"
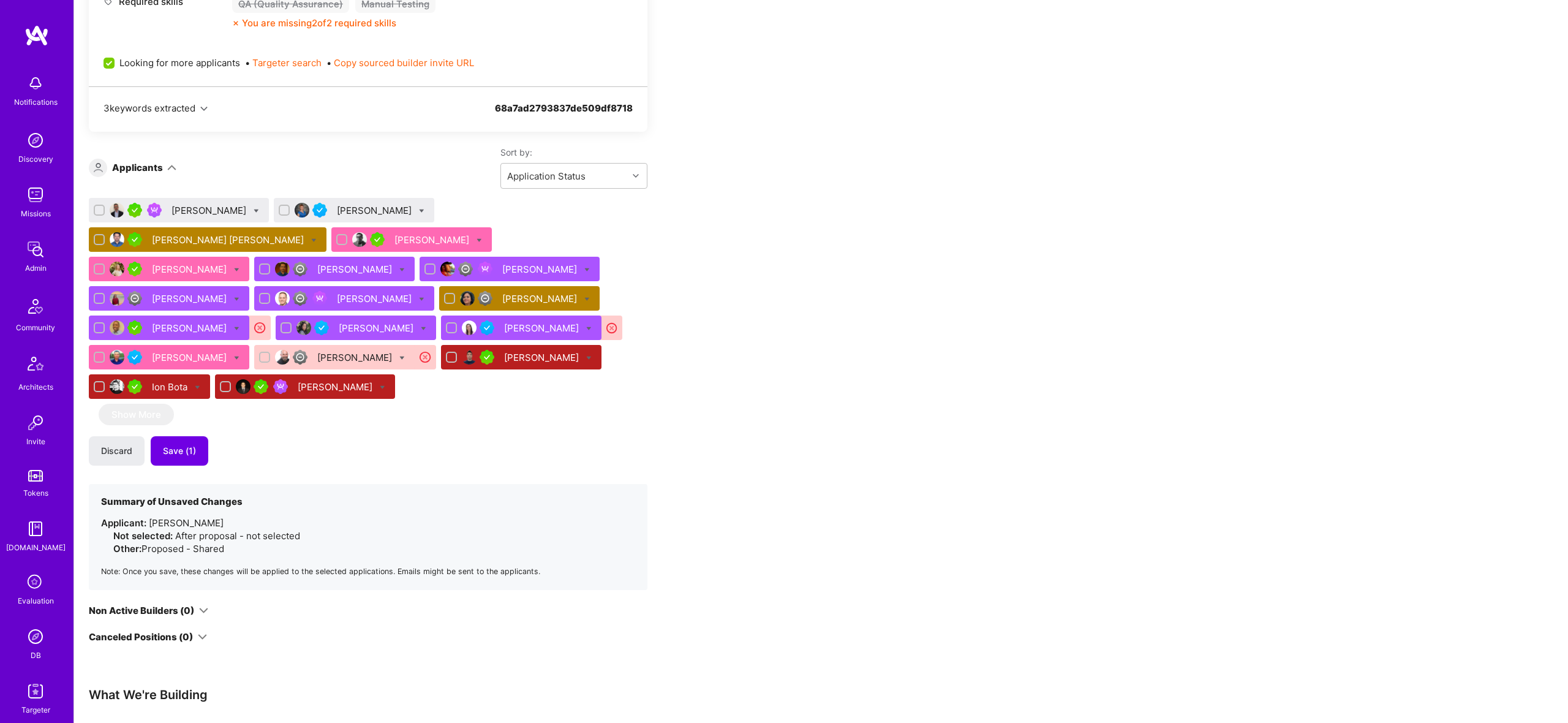
click at [731, 276] on div "Apply for a Mission Role We’re actively looking for builders. This is the best …" at bounding box center [456, 261] width 735 height 1258
click at [240, 356] on icon at bounding box center [237, 358] width 6 height 6
checkbox input "true"
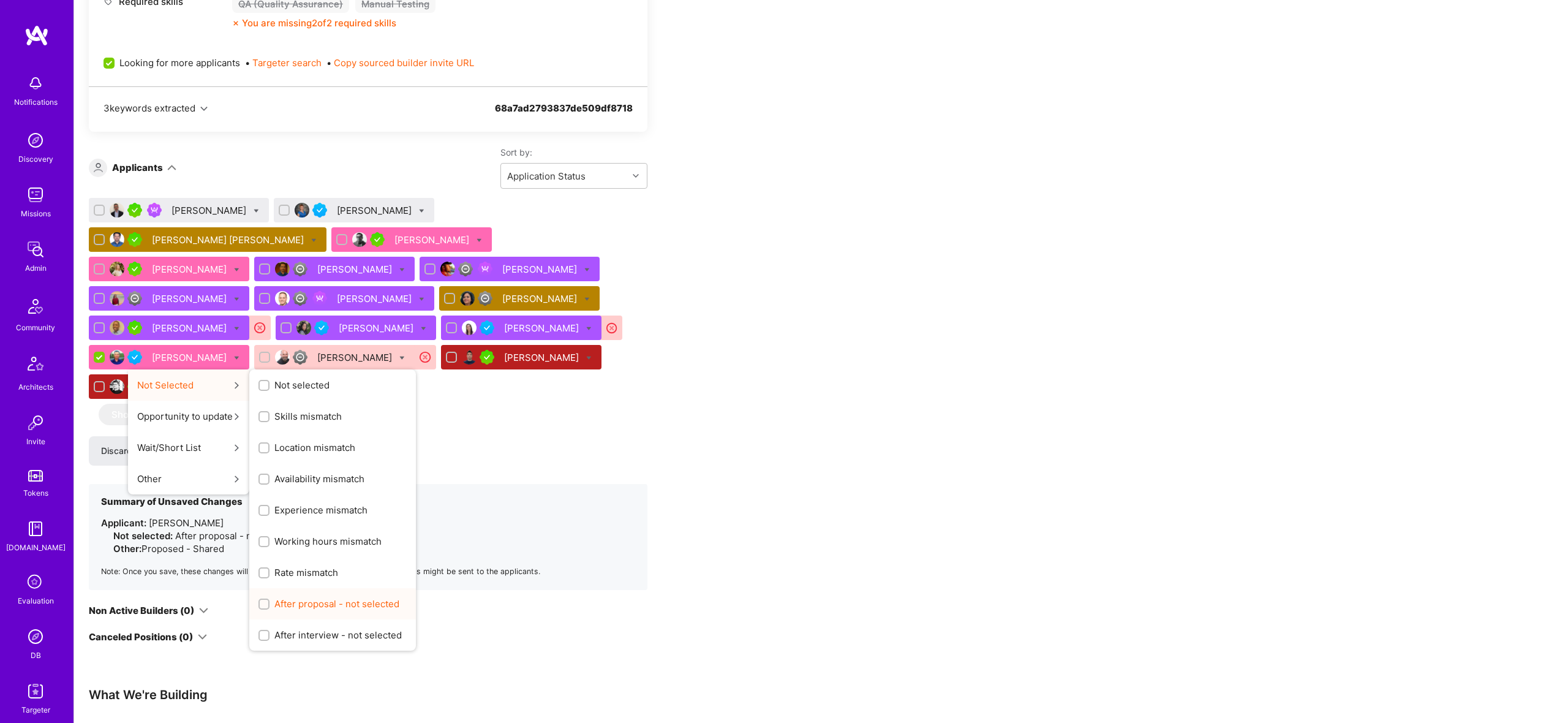
click at [399, 597] on span "After proposal - not selected" at bounding box center [337, 604] width 125 height 13
click at [269, 601] on input "After proposal - not selected" at bounding box center [265, 605] width 8 height 8
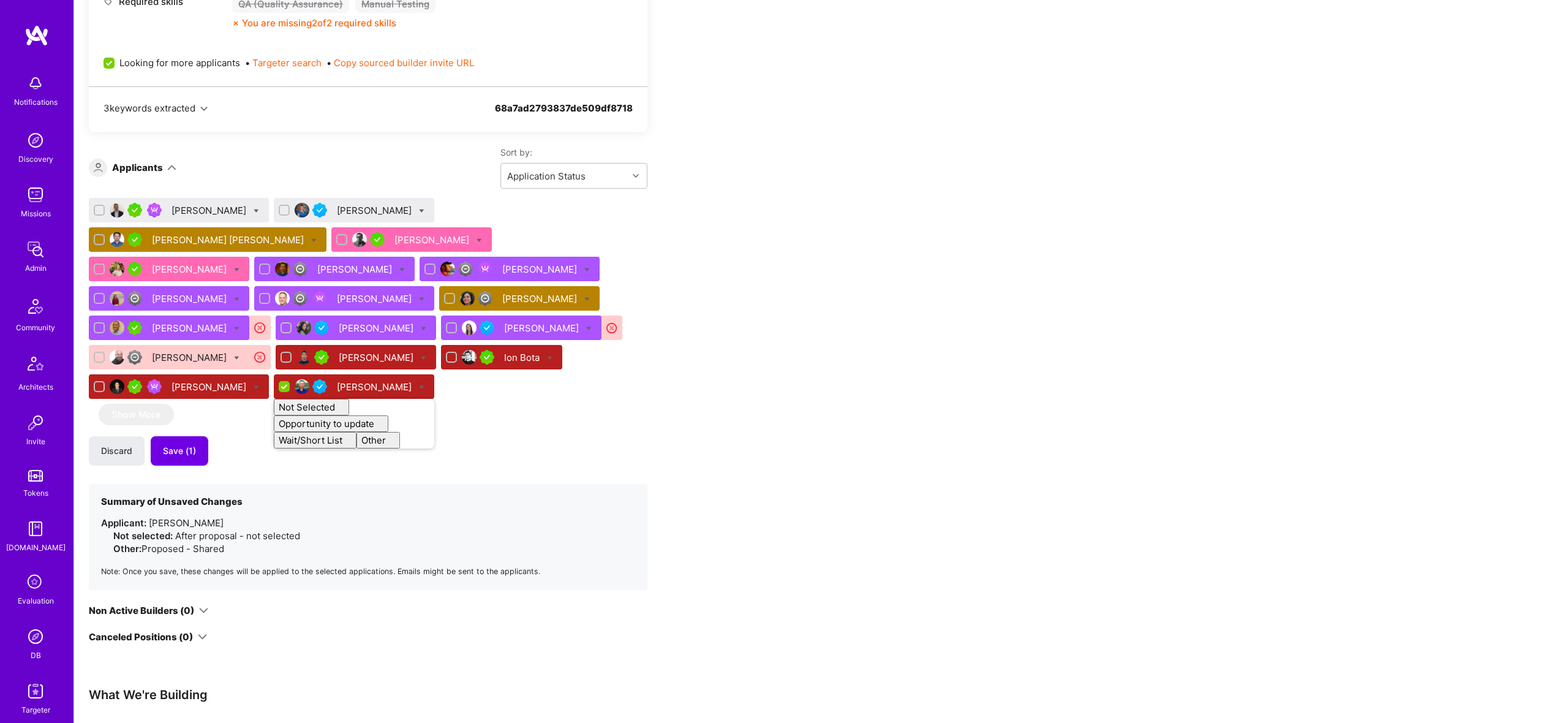
checkbox input "false"
drag, startPoint x: 793, startPoint y: 352, endPoint x: 603, endPoint y: 303, distance: 196.2
click at [788, 350] on div "Apply for a Mission Role We’re actively looking for builders. This is the best …" at bounding box center [456, 261] width 735 height 1258
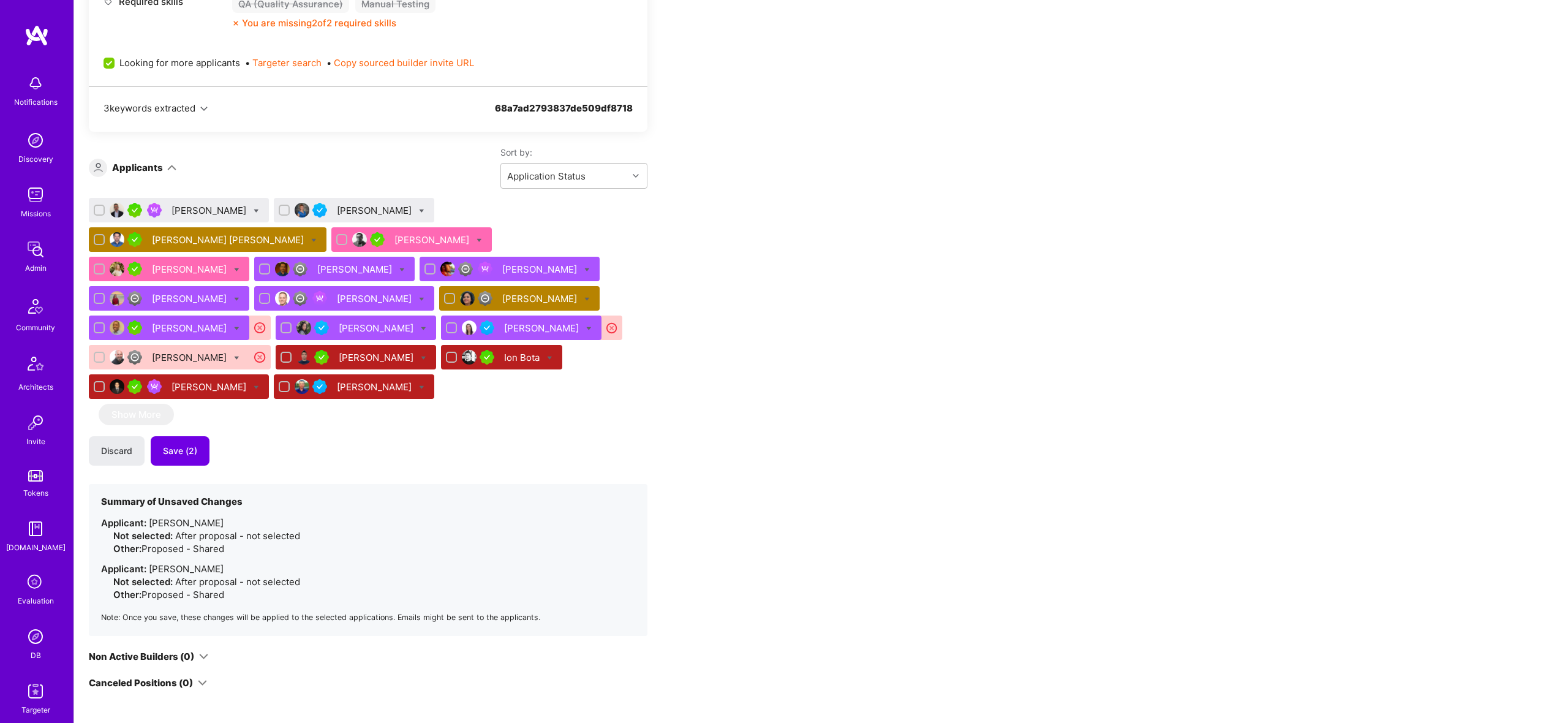
click at [240, 267] on icon at bounding box center [237, 269] width 6 height 6
checkbox input "true"
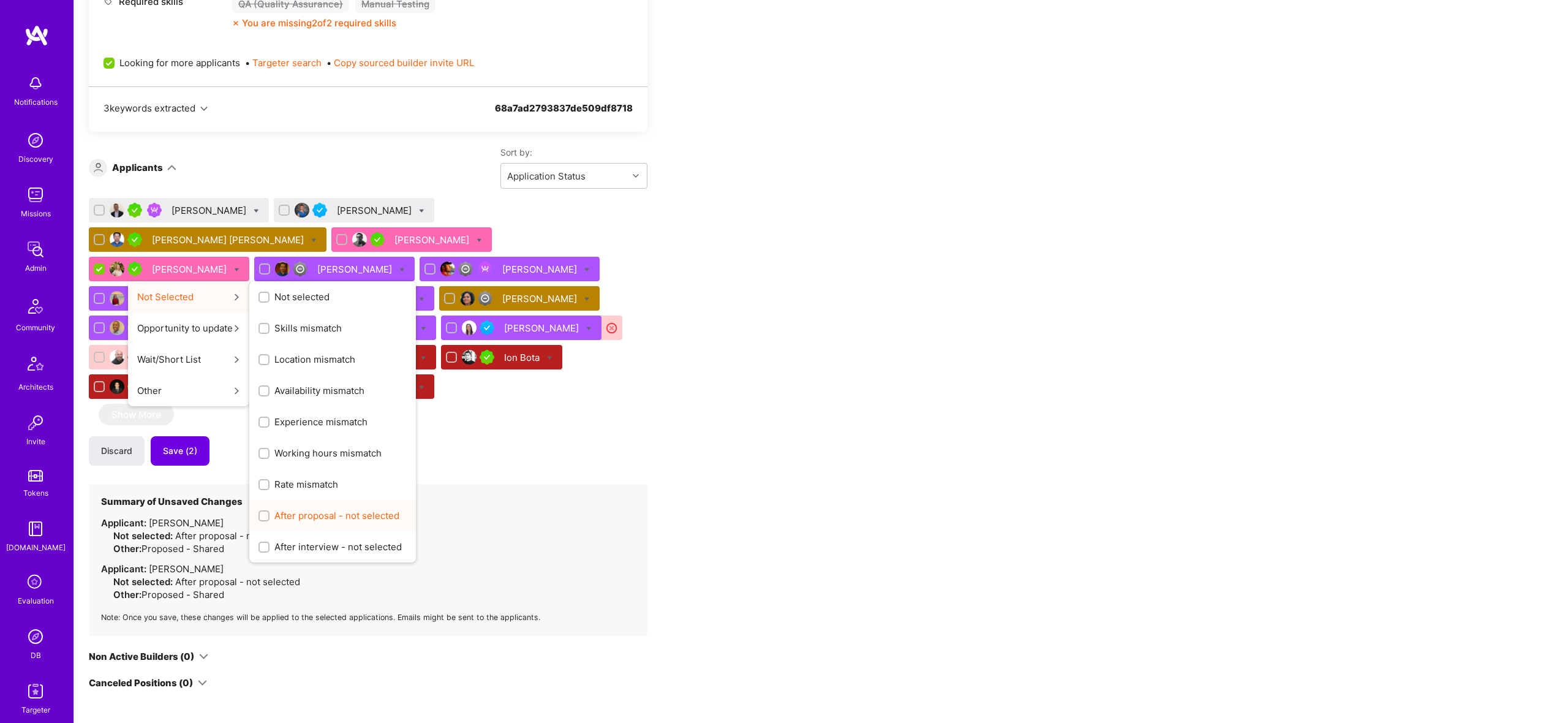
click at [399, 509] on span "After proposal - not selected" at bounding box center [337, 516] width 125 height 13
click at [269, 512] on input "After proposal - not selected" at bounding box center [265, 516] width 8 height 8
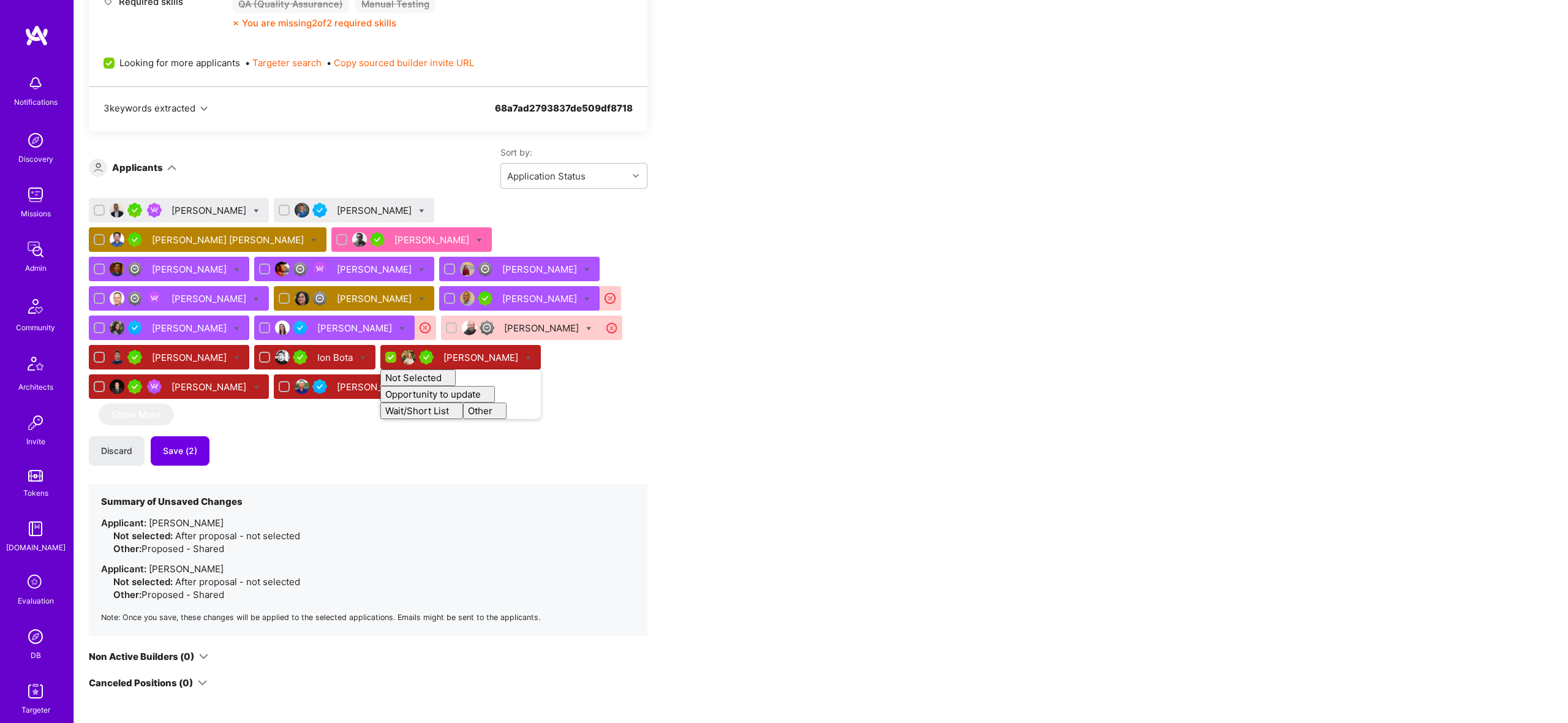
checkbox input "false"
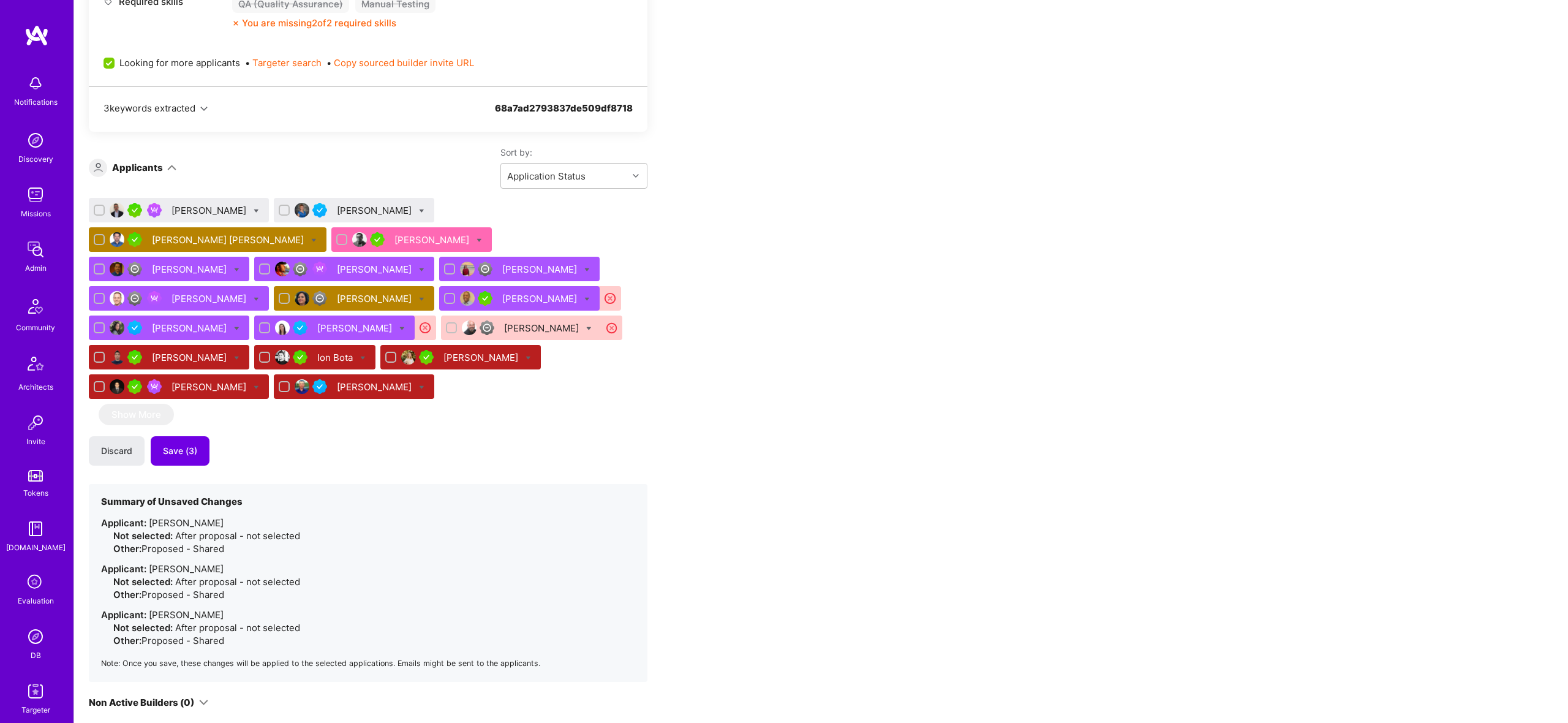
click at [476, 237] on icon at bounding box center [479, 240] width 6 height 6
checkbox input "true"
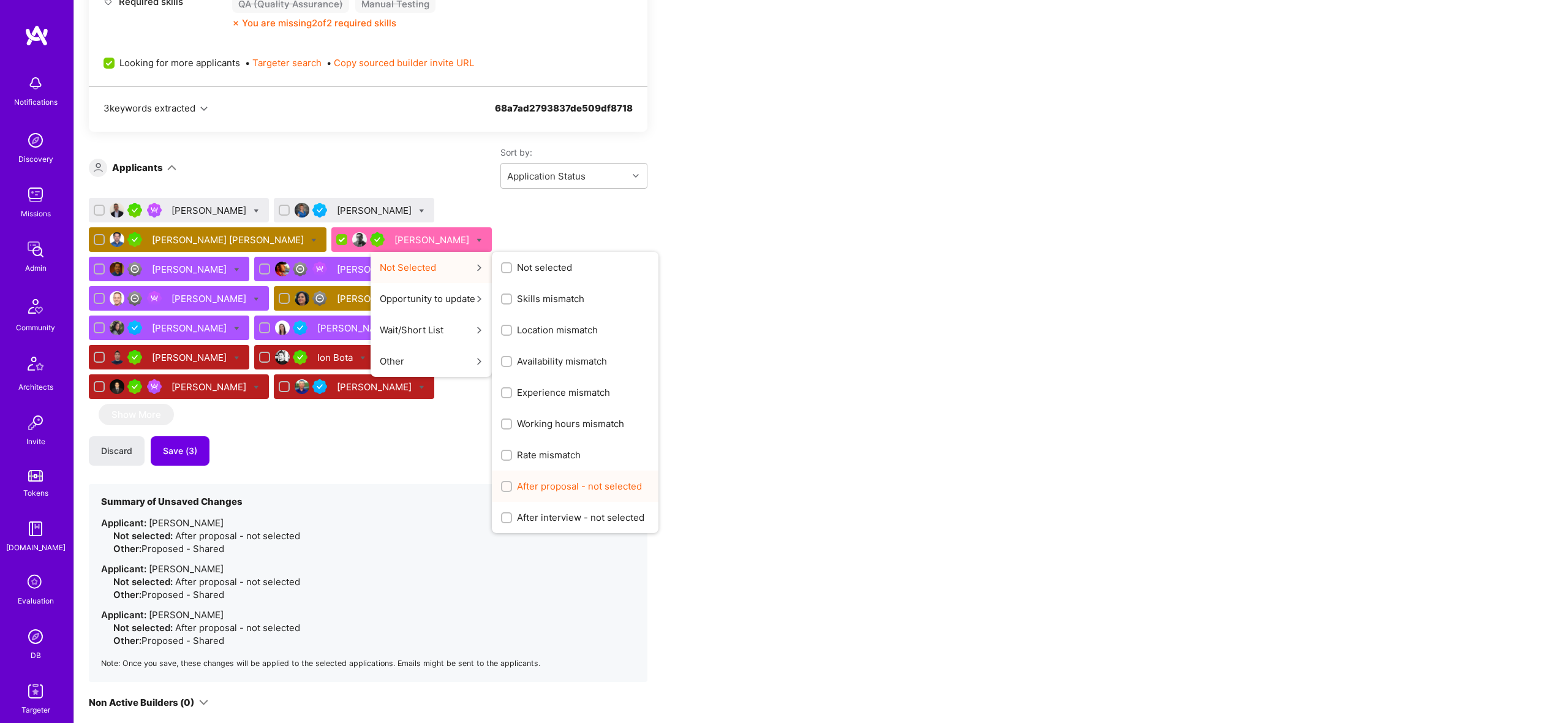
click at [517, 483] on span "After proposal - not selected" at bounding box center [579, 486] width 125 height 13
click at [504, 483] on input "After proposal - not selected" at bounding box center [508, 487] width 8 height 8
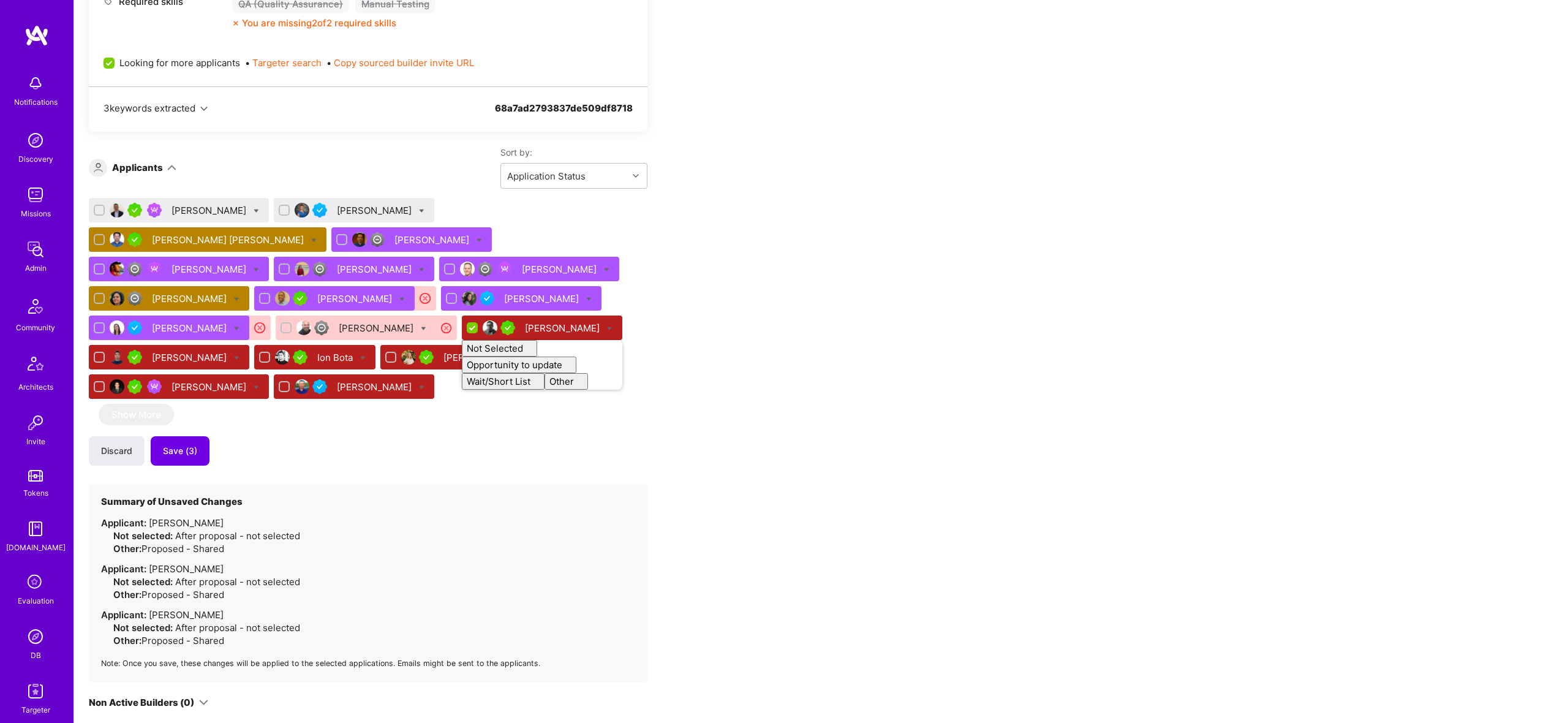
checkbox input "false"
drag, startPoint x: 821, startPoint y: 353, endPoint x: 780, endPoint y: 352, distance: 41.0
click at [811, 352] on div "Apply for a Mission Role We’re actively looking for builders. This is the best …" at bounding box center [456, 307] width 735 height 1350
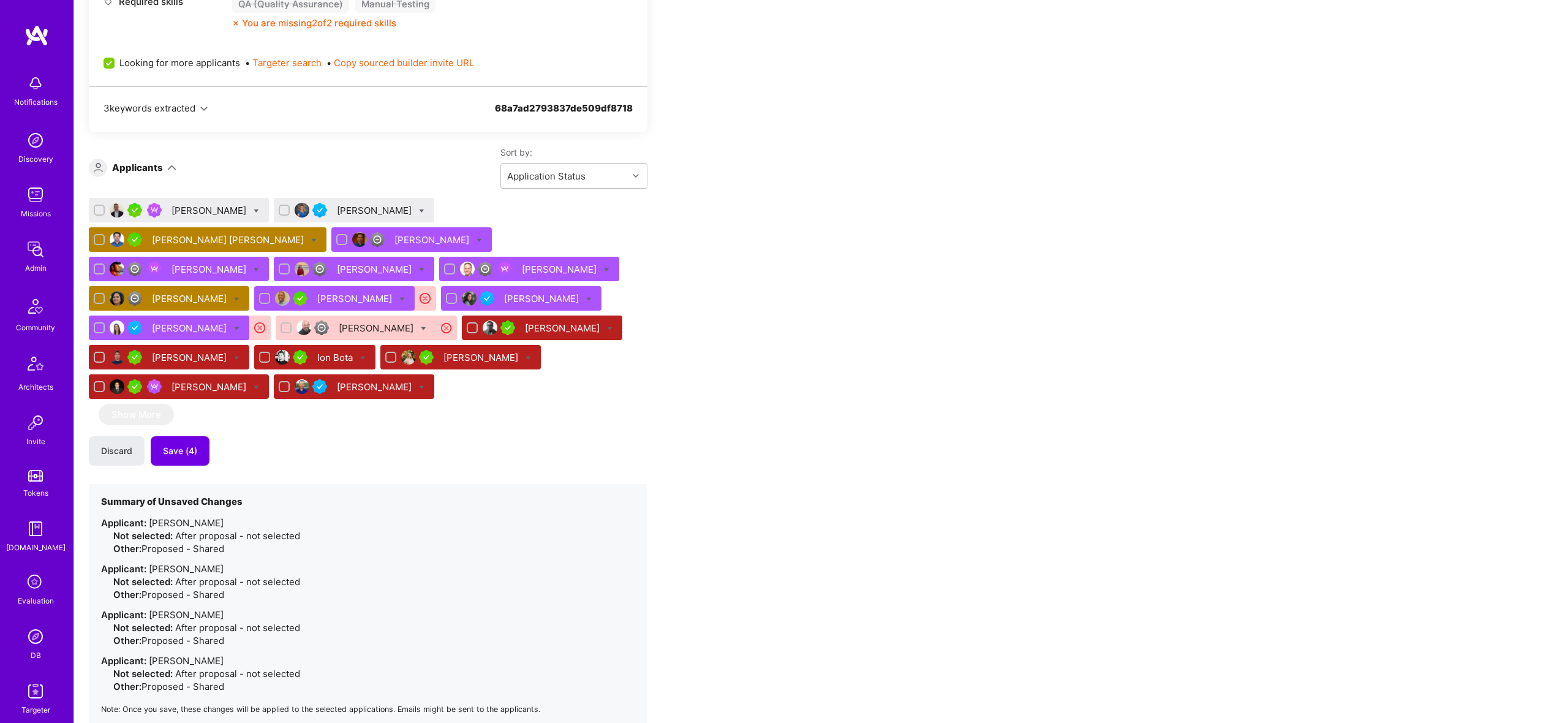
click at [175, 405] on div "Igor Grinberg Savannah Ehrlich Vijay Kumar Thummala Srinivas Bhogavalli Surjit …" at bounding box center [368, 463] width 559 height 530
click at [189, 444] on span "Save (4)" at bounding box center [180, 450] width 34 height 12
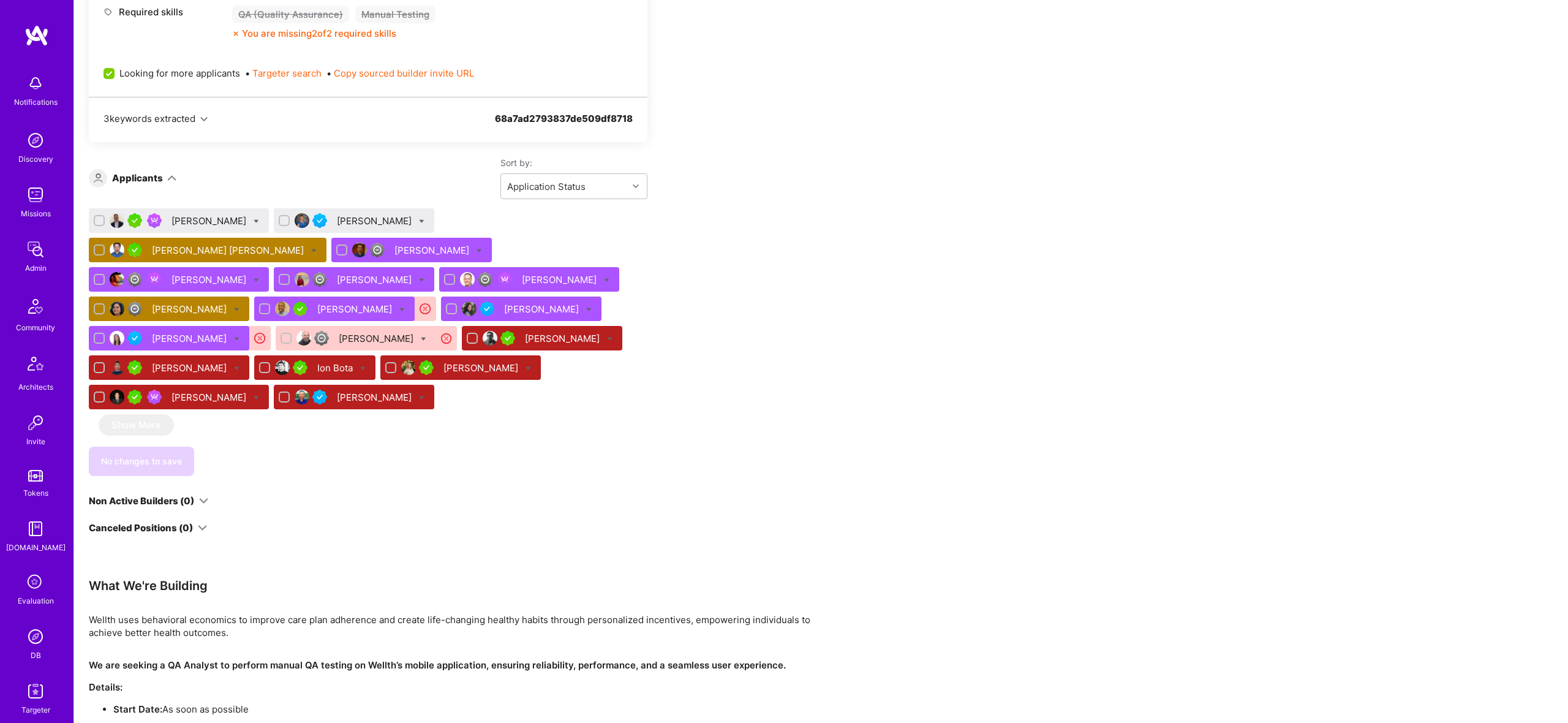
scroll to position [591, 0]
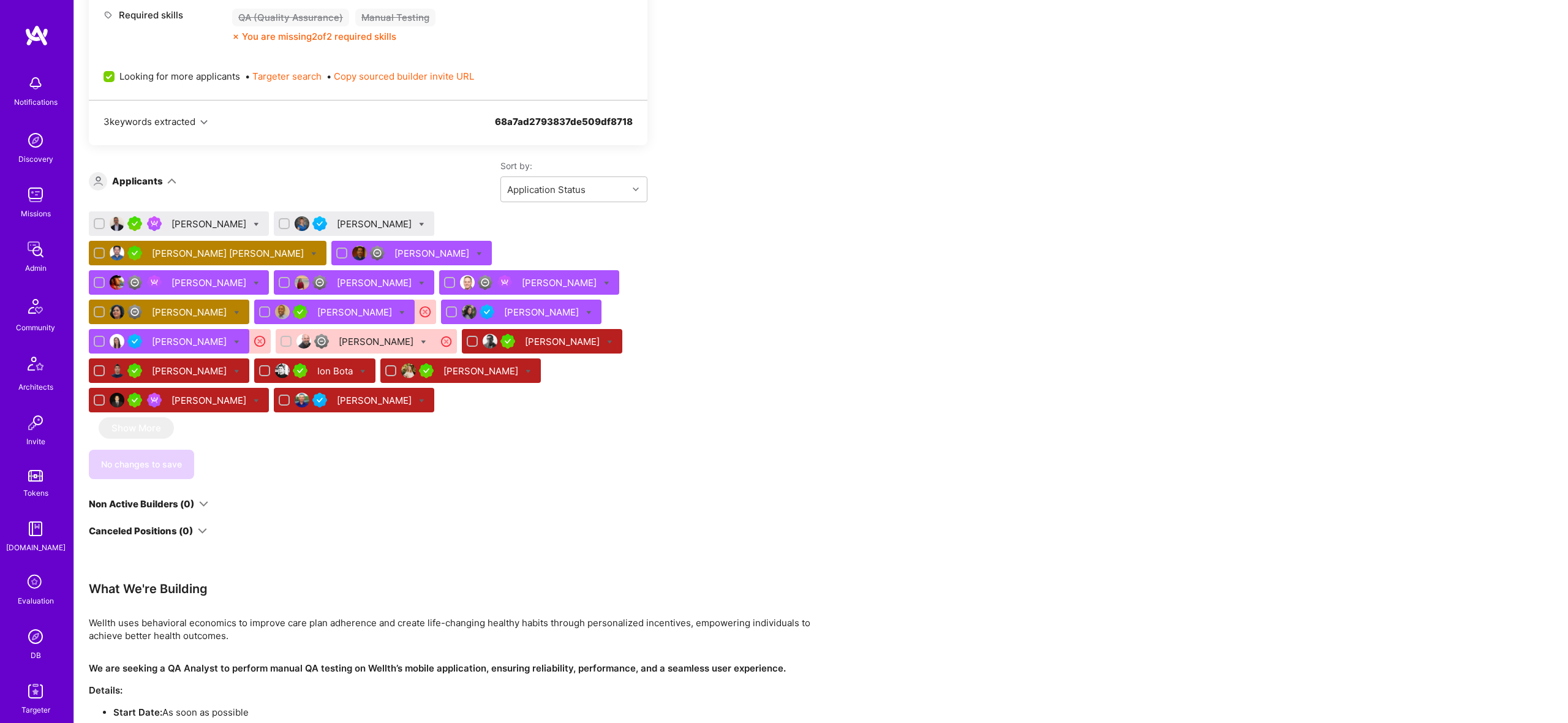
click at [669, 256] on div "Apply for a Mission Role We’re actively looking for builders. This is the best …" at bounding box center [456, 216] width 735 height 1139
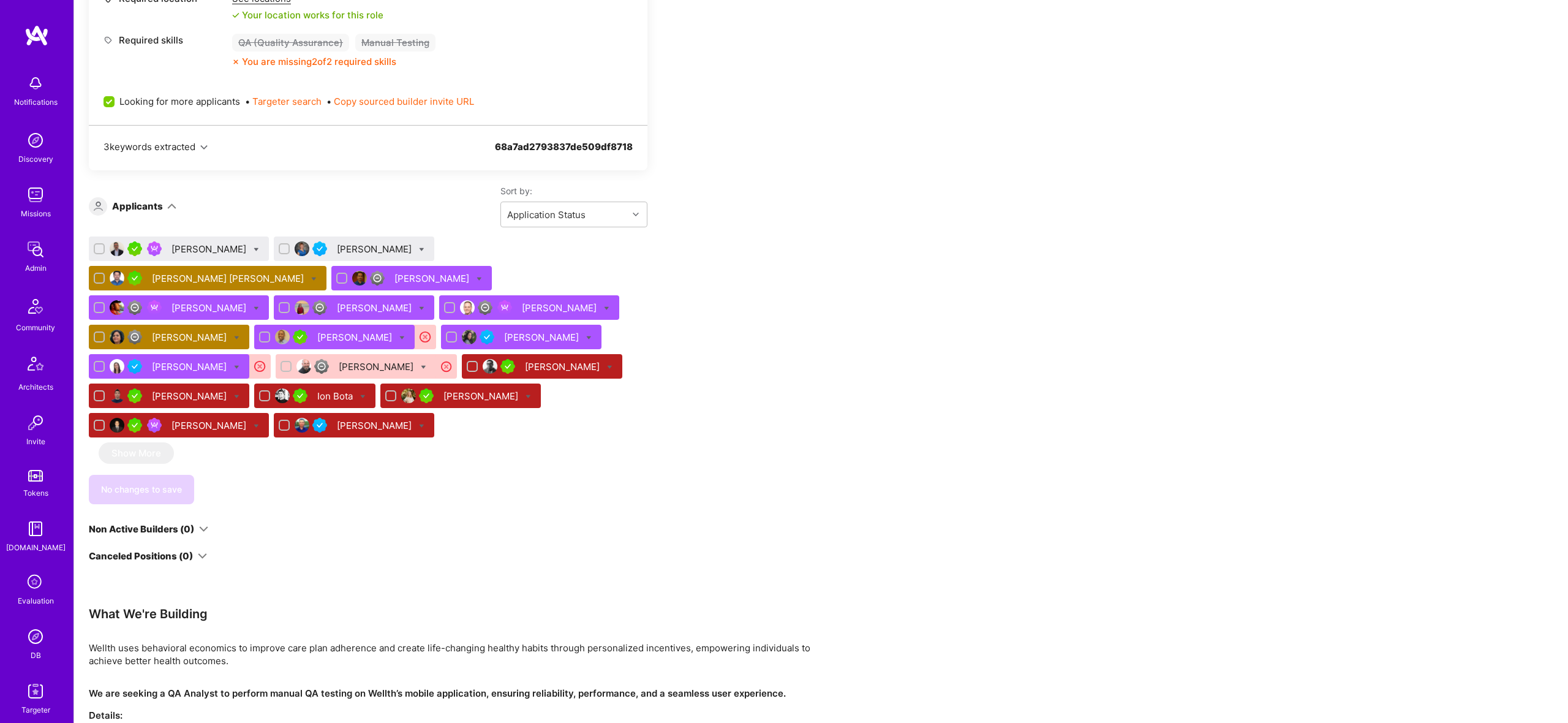
scroll to position [560, 0]
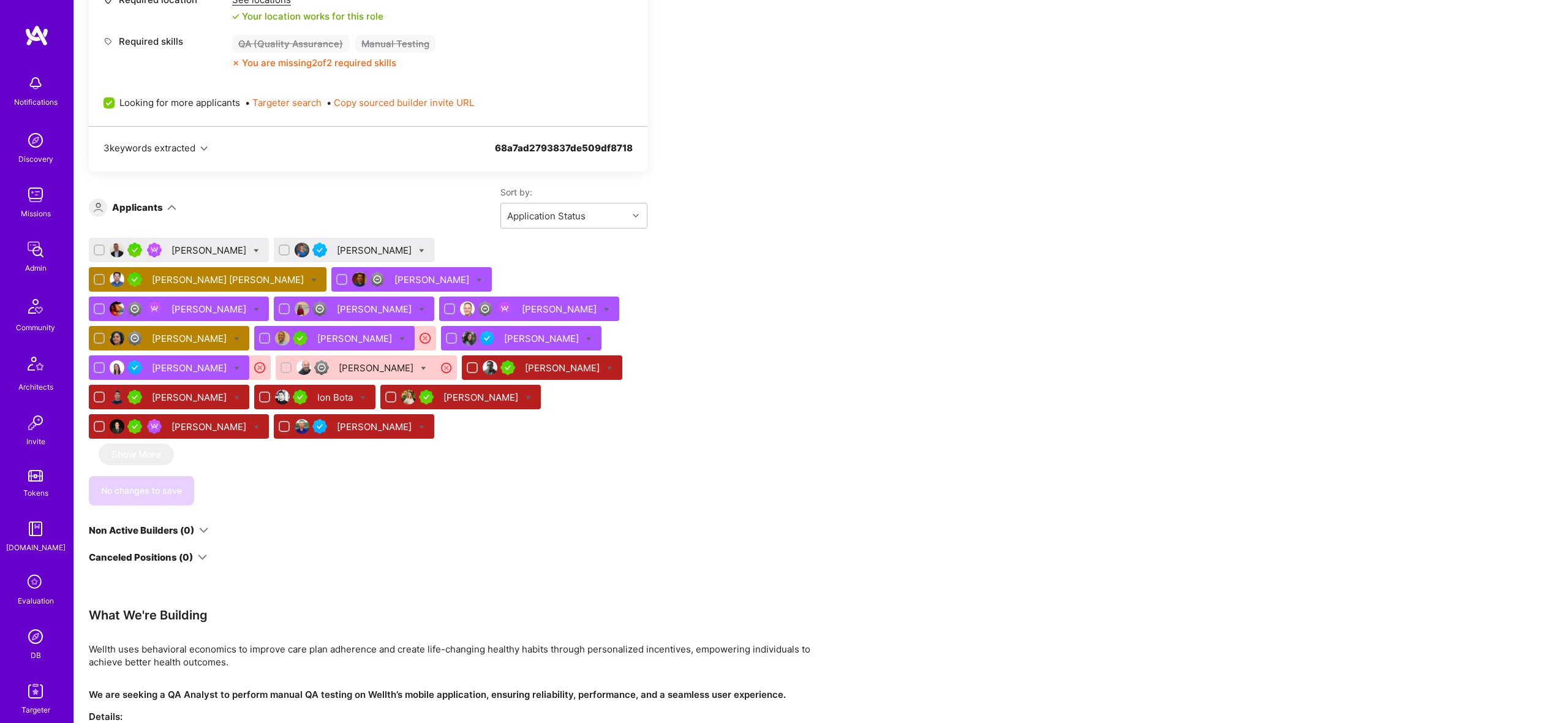
click at [522, 309] on div "Jeremy Callahan" at bounding box center [560, 309] width 77 height 13
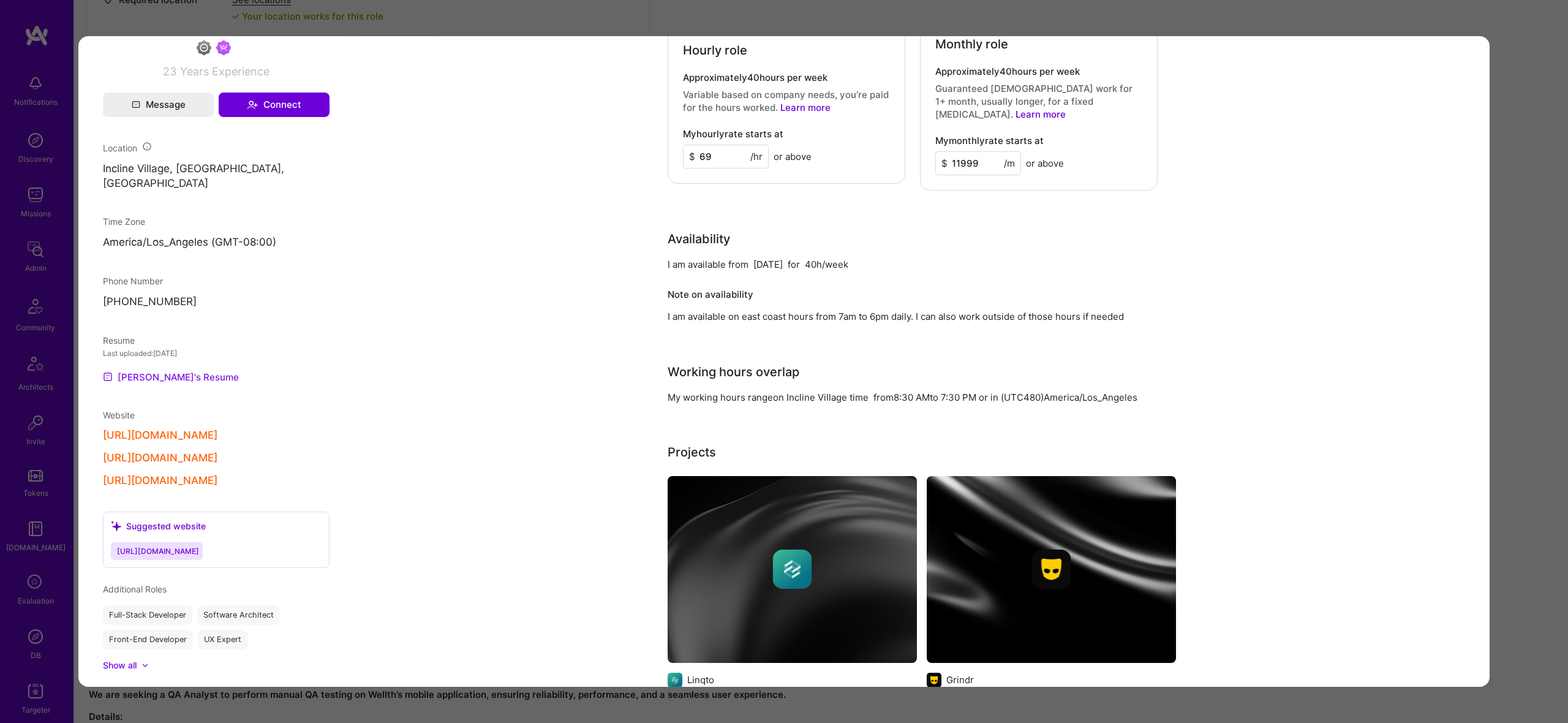
scroll to position [923, 0]
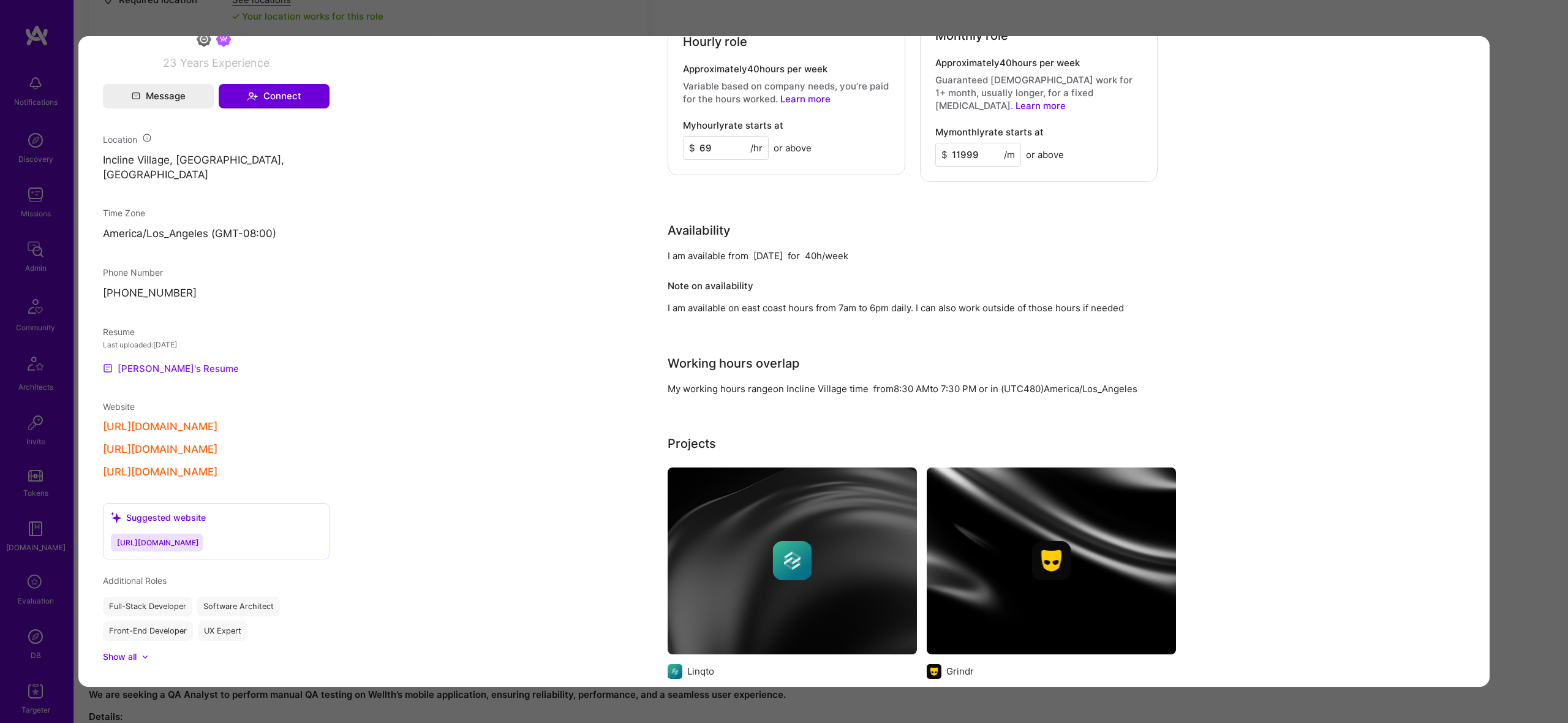
click at [179, 375] on link "Jeremy's Resume" at bounding box center [171, 368] width 136 height 15
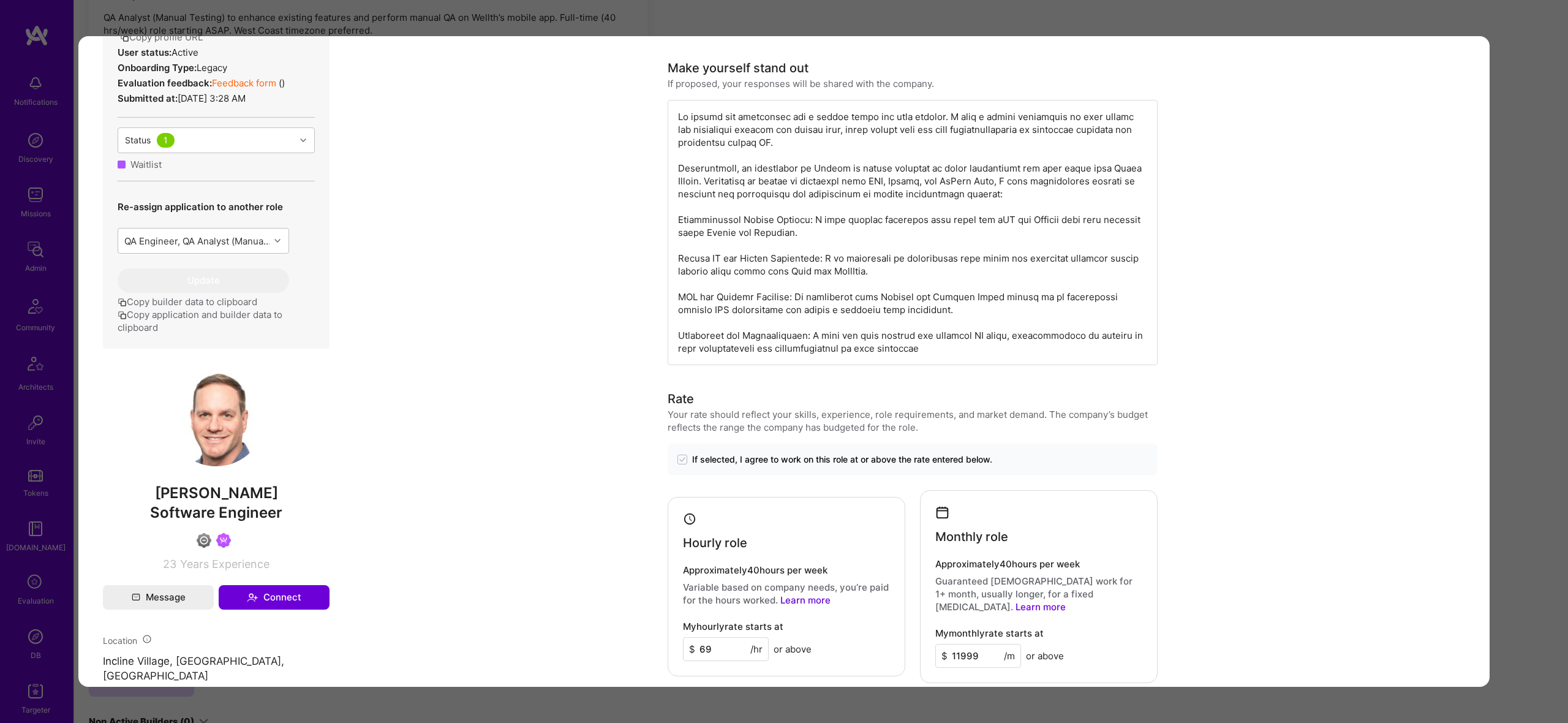
scroll to position [0, 0]
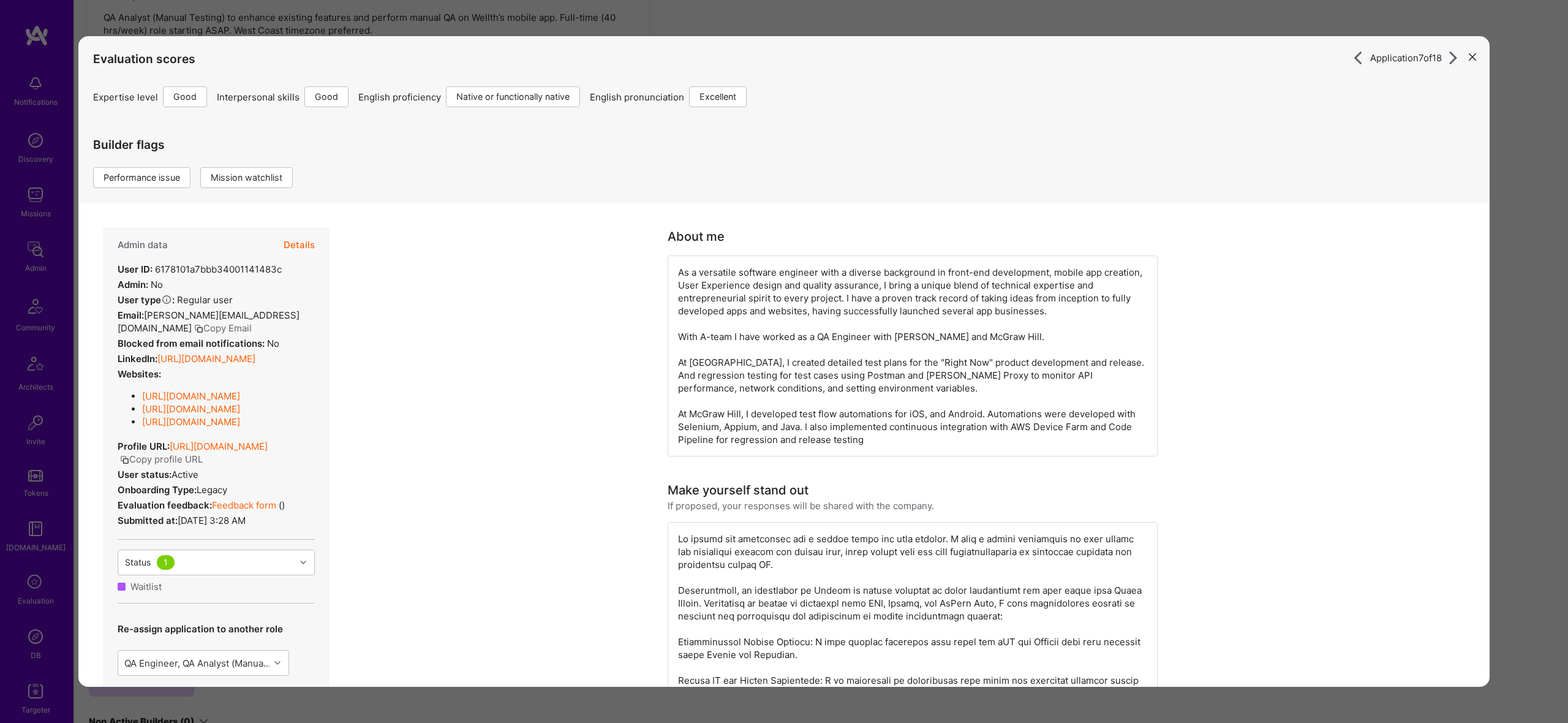
click at [296, 243] on button "Details" at bounding box center [299, 245] width 31 height 35
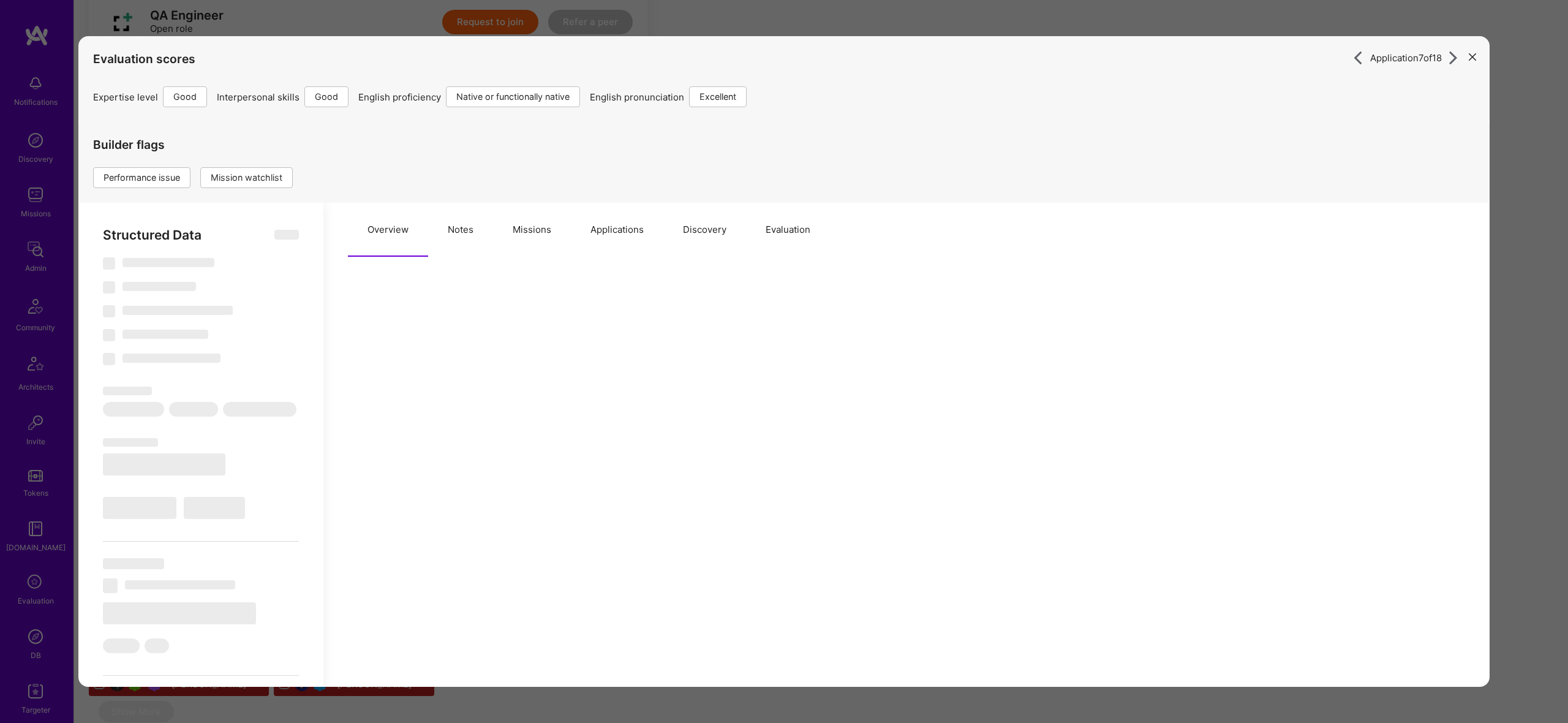
scroll to position [297, 0]
click at [457, 215] on button "Notes" at bounding box center [460, 230] width 65 height 54
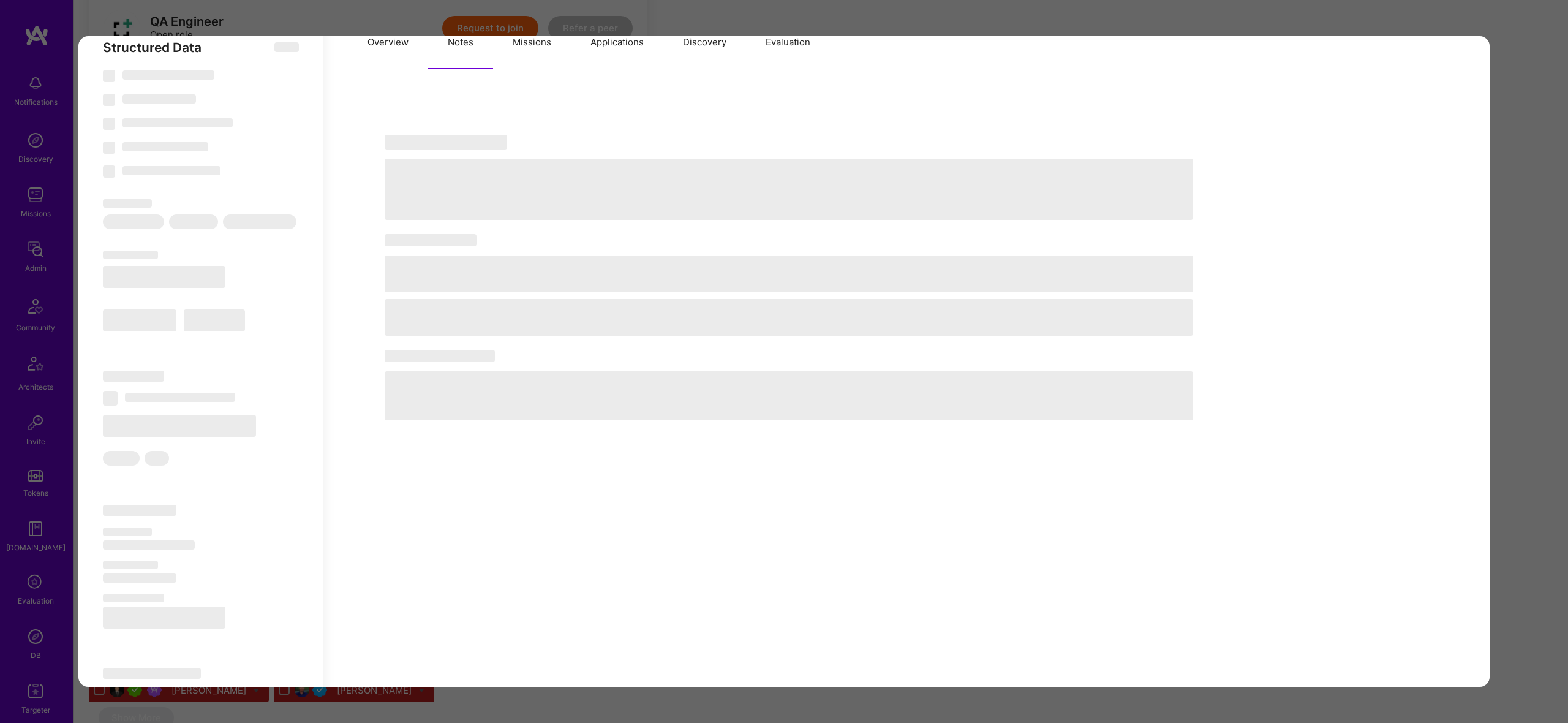
scroll to position [388, 0]
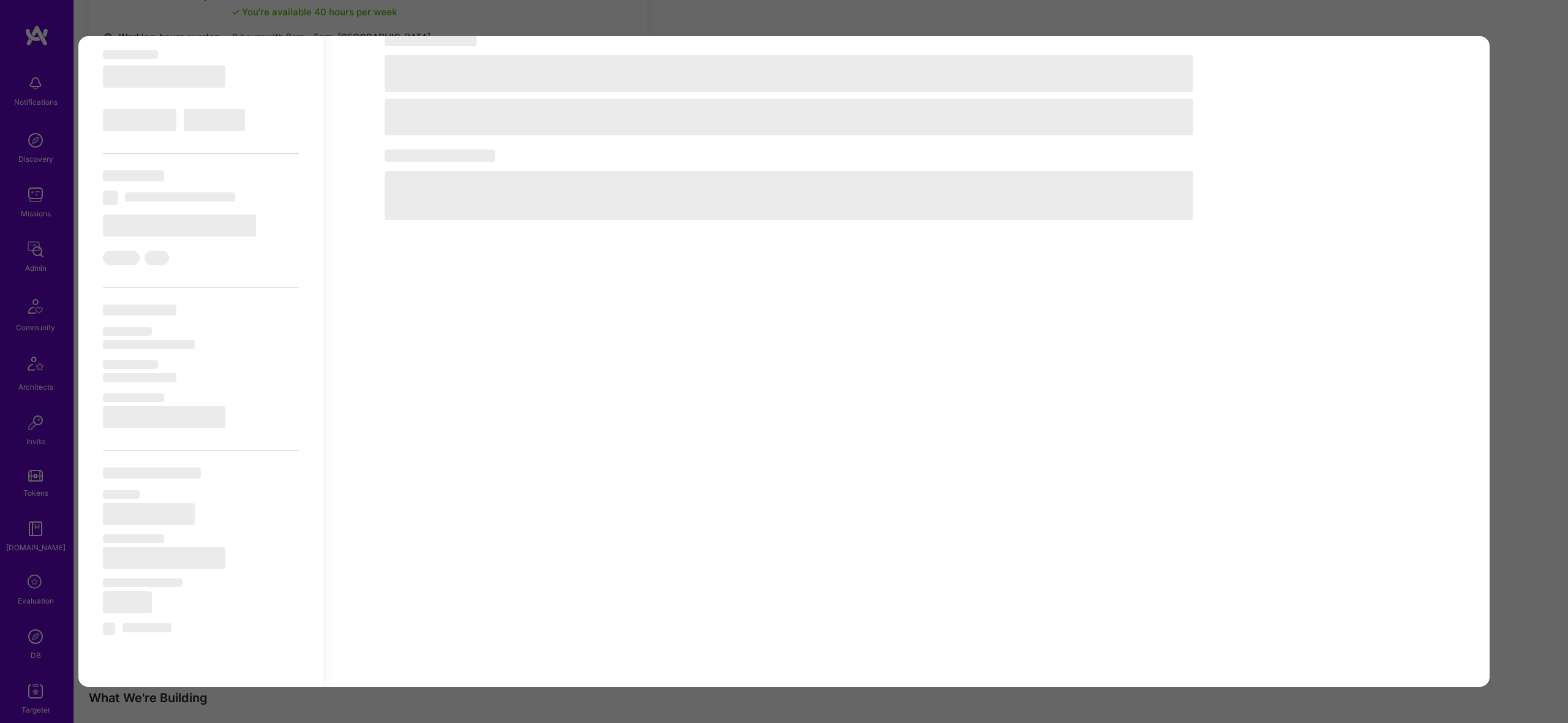
select select "Right Now"
select select "4"
select select "7"
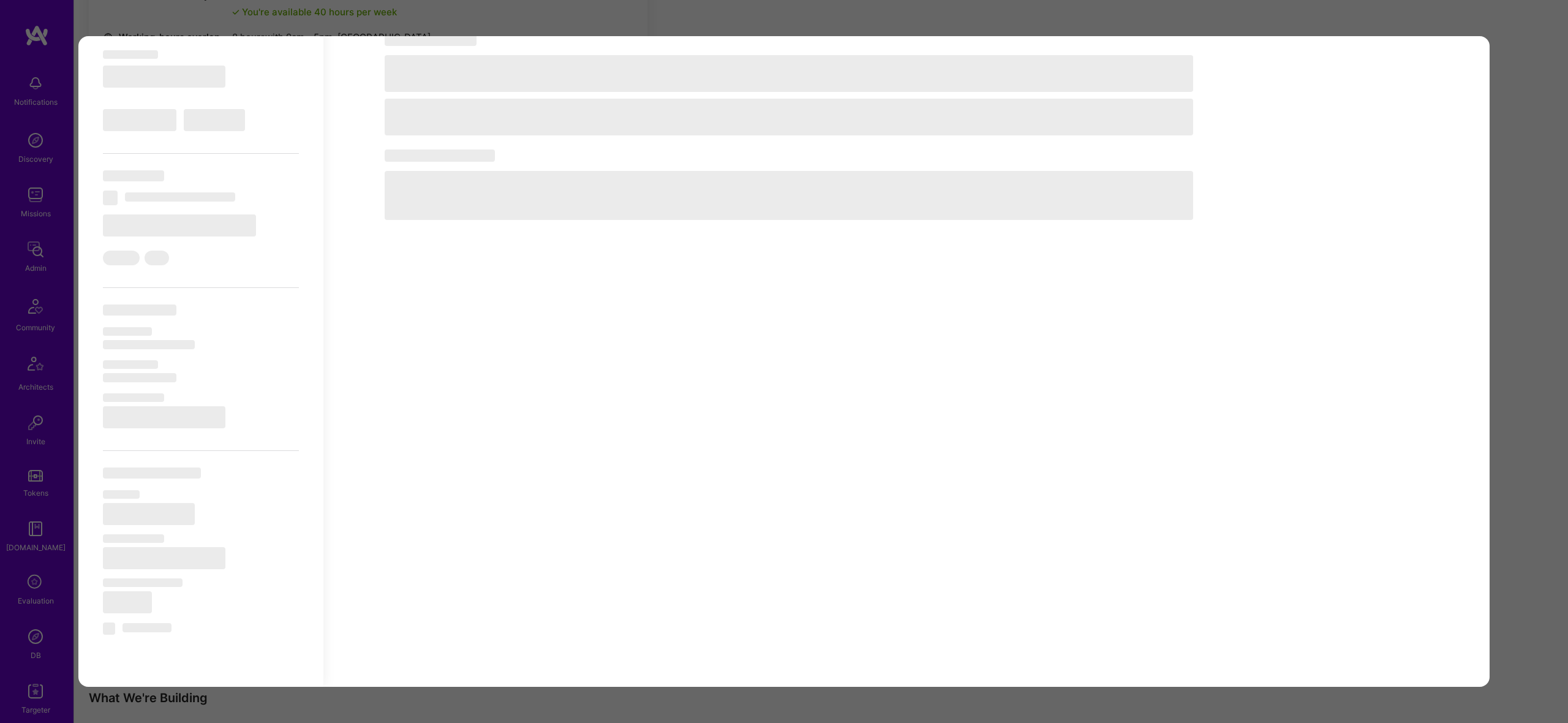
select select "US"
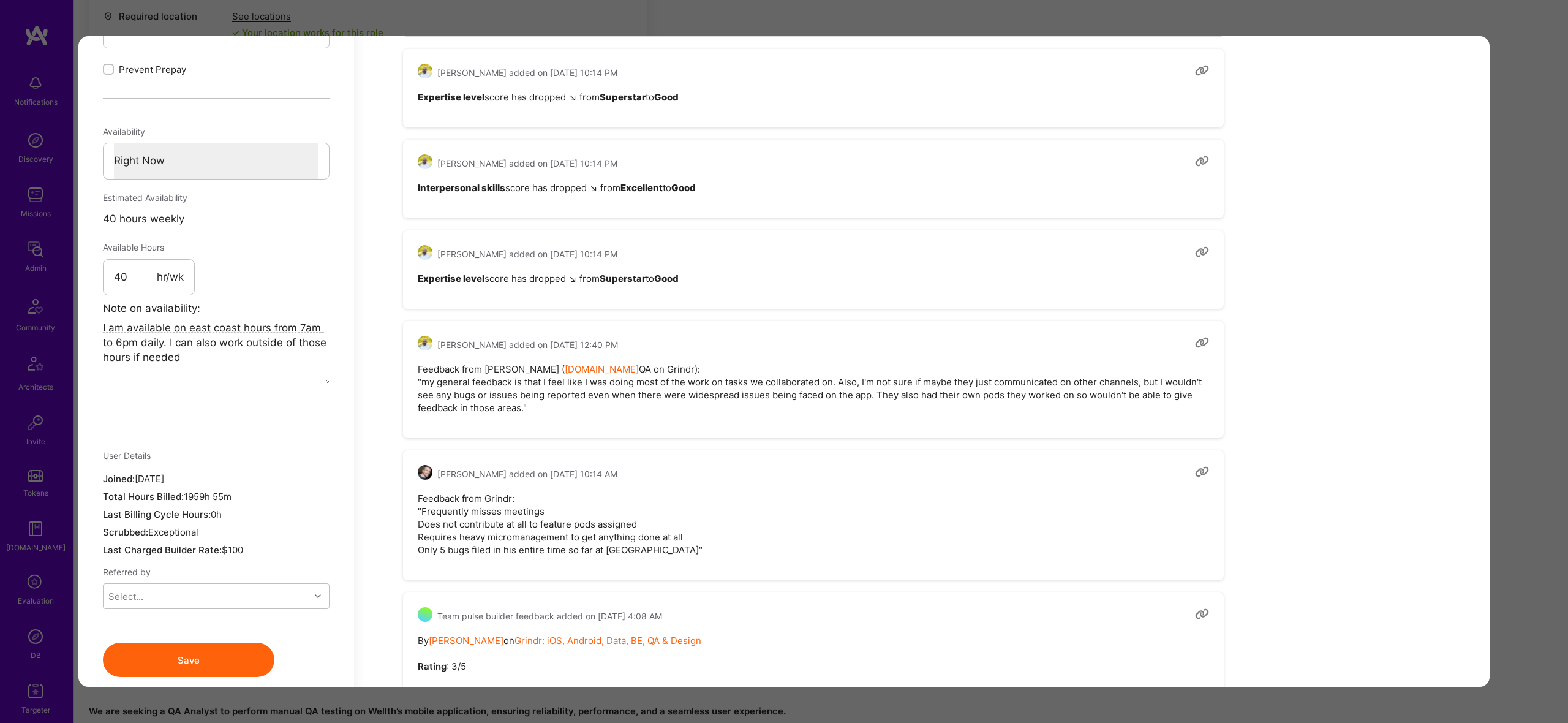
scroll to position [0, 0]
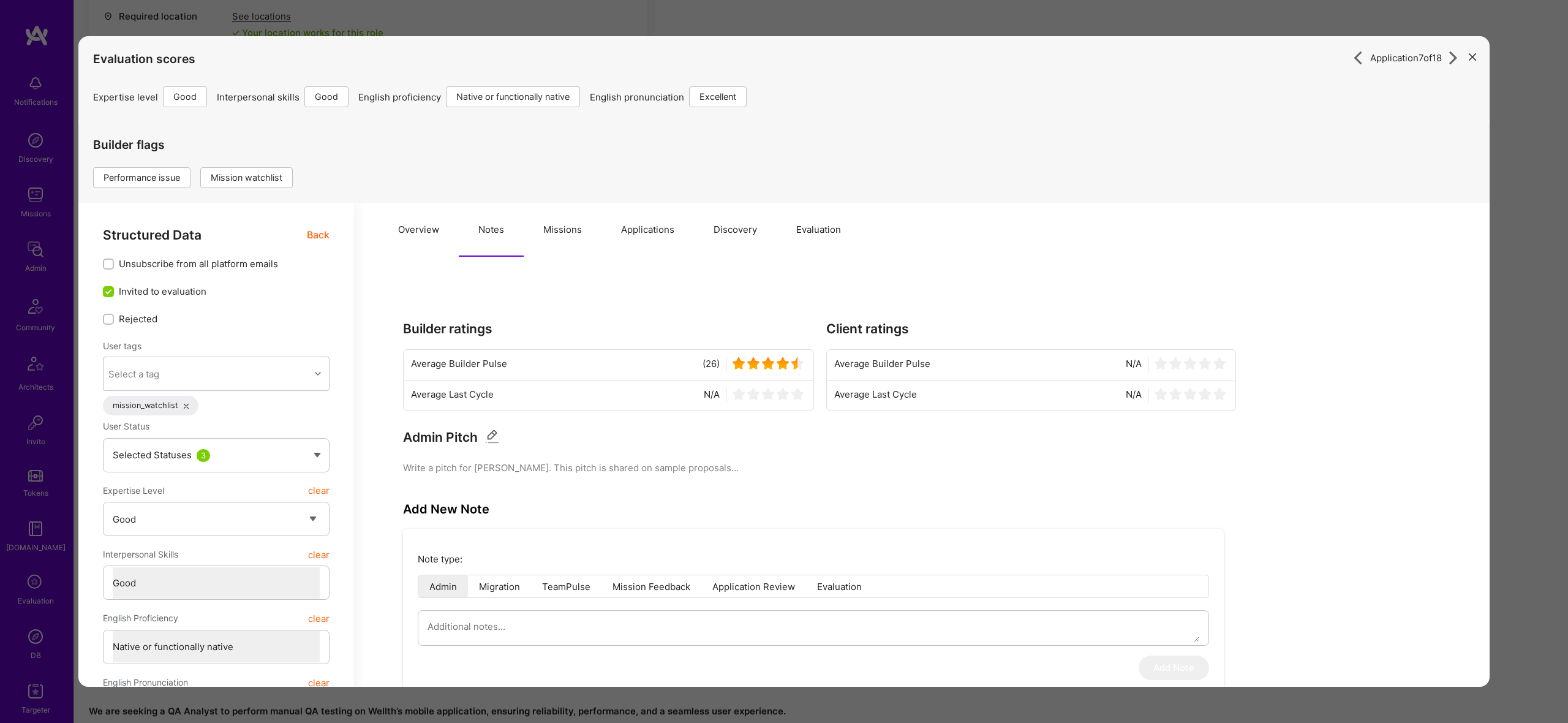
drag, startPoint x: 557, startPoint y: 238, endPoint x: 592, endPoint y: 242, distance: 35.2
click at [557, 238] on button "Missions" at bounding box center [563, 230] width 78 height 54
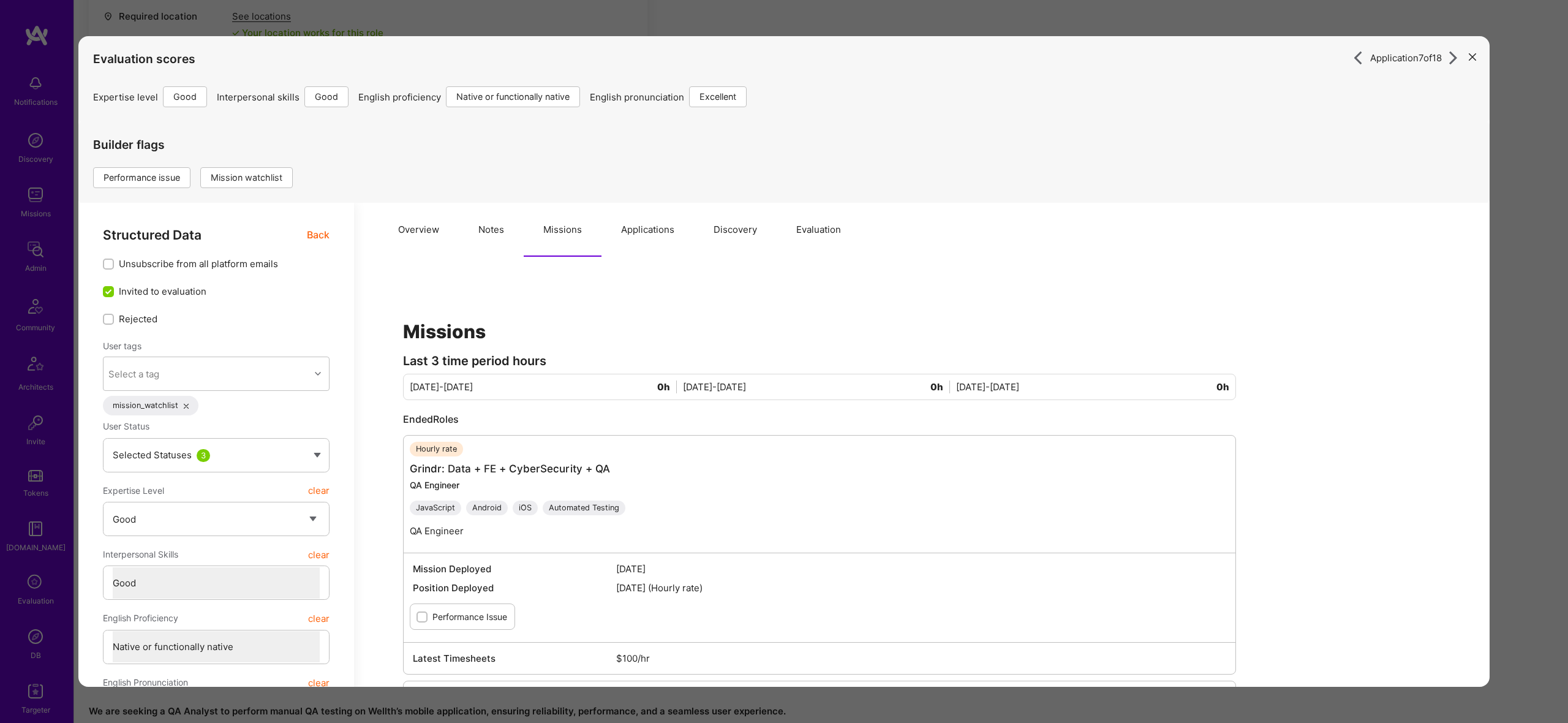
click at [694, 225] on button "Discovery" at bounding box center [735, 230] width 83 height 54
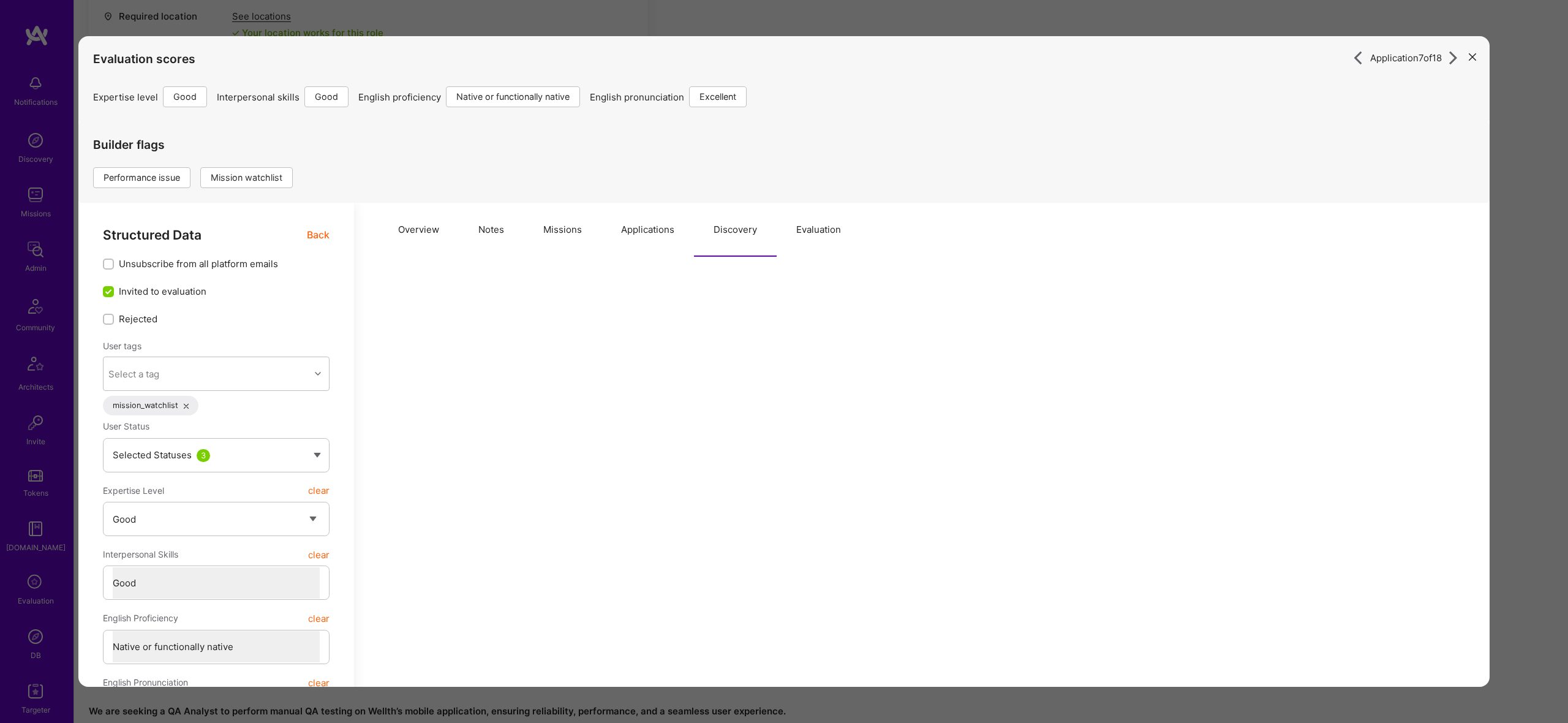
click at [454, 223] on button "Overview" at bounding box center [419, 230] width 80 height 54
click at [489, 227] on button "Notes" at bounding box center [491, 230] width 65 height 54
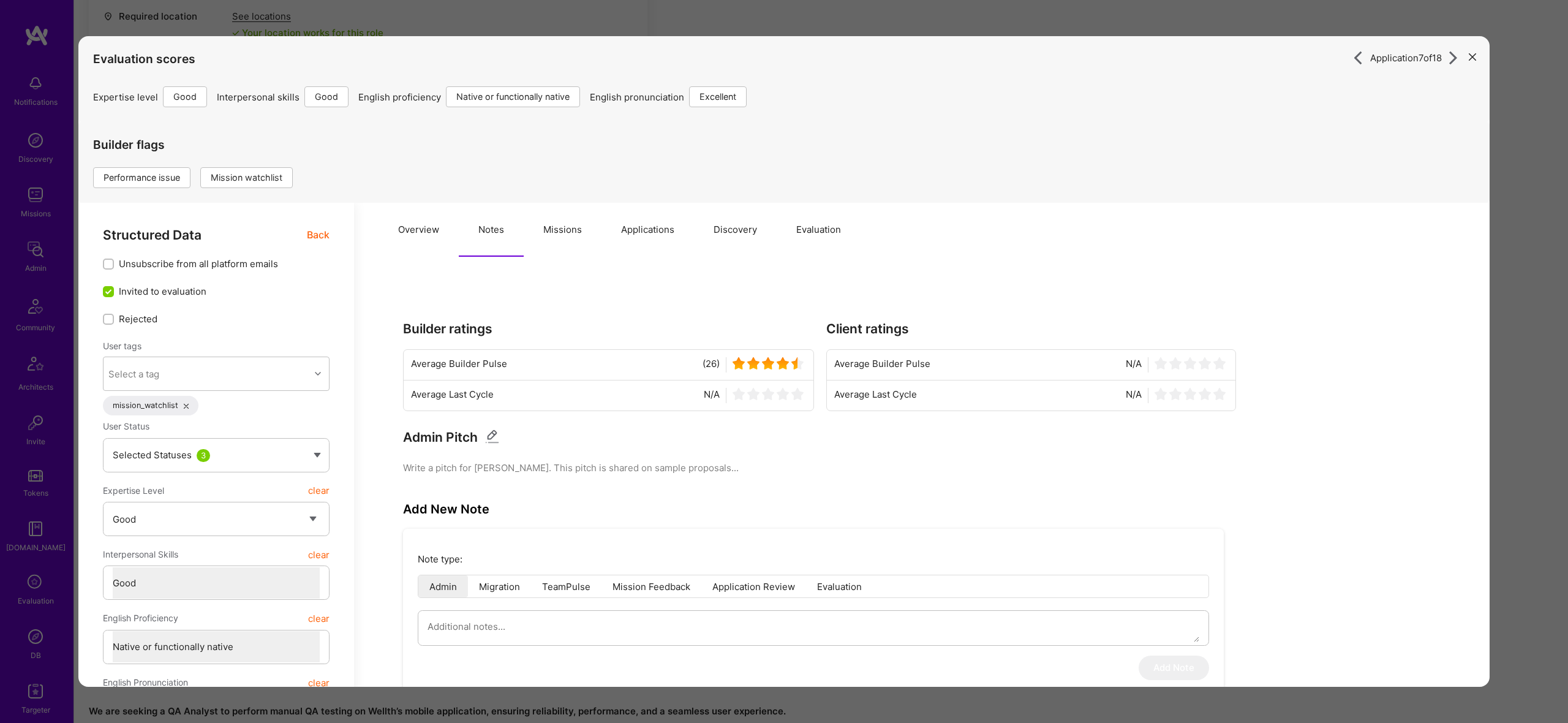
click at [323, 238] on span "Back" at bounding box center [319, 235] width 23 height 16
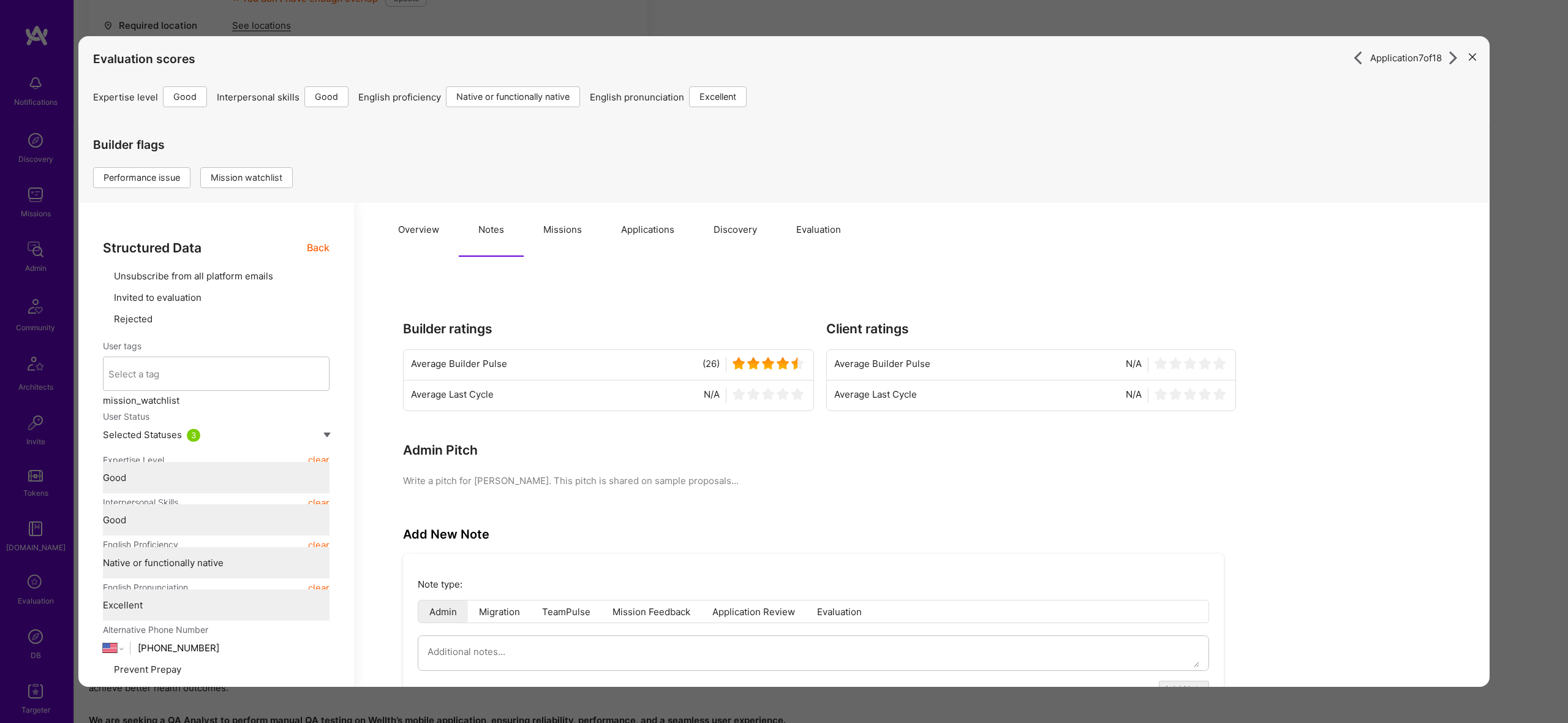
type textarea "x"
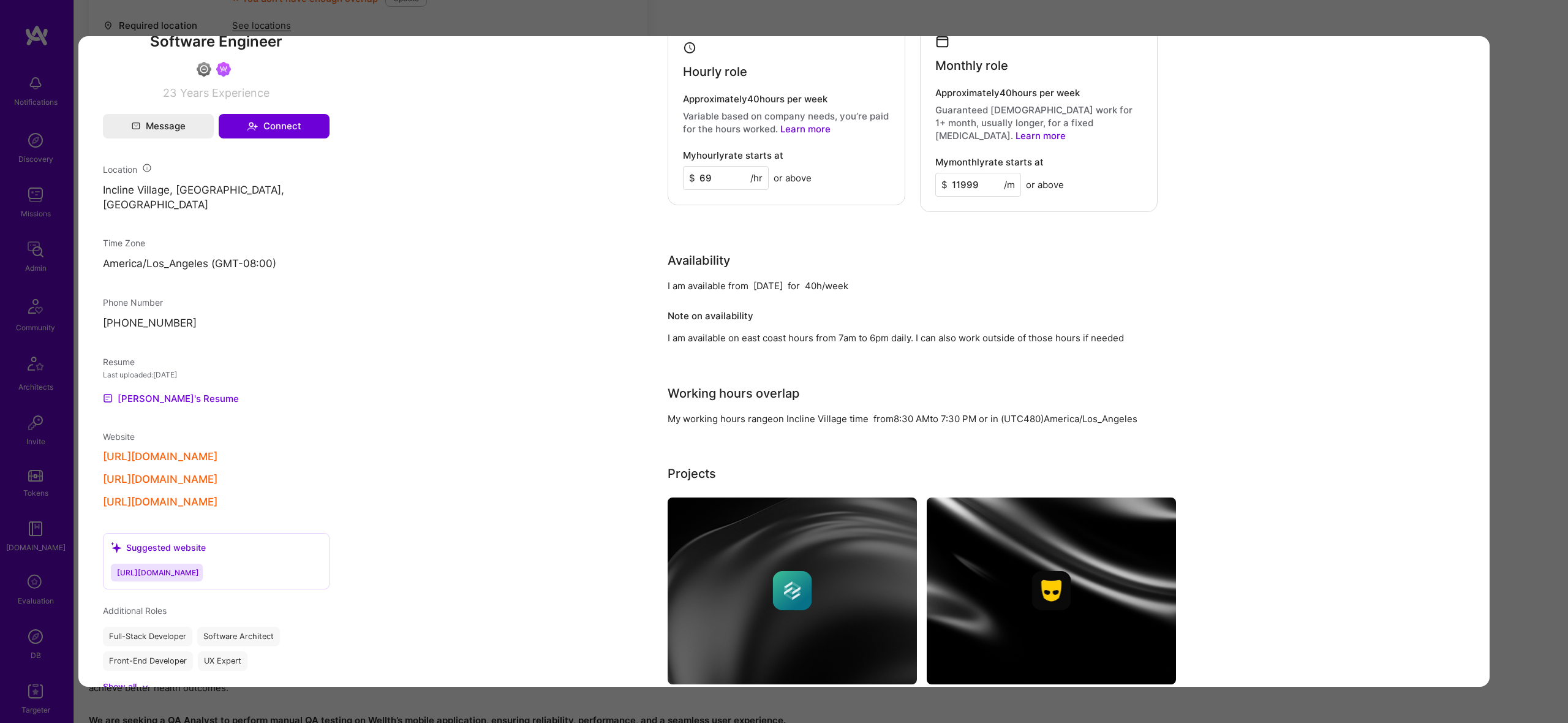
scroll to position [893, 0]
click at [1524, 320] on div "Application 7 of 18 Evaluation scores Expertise level Good Interpersonal skills…" at bounding box center [784, 362] width 1568 height 723
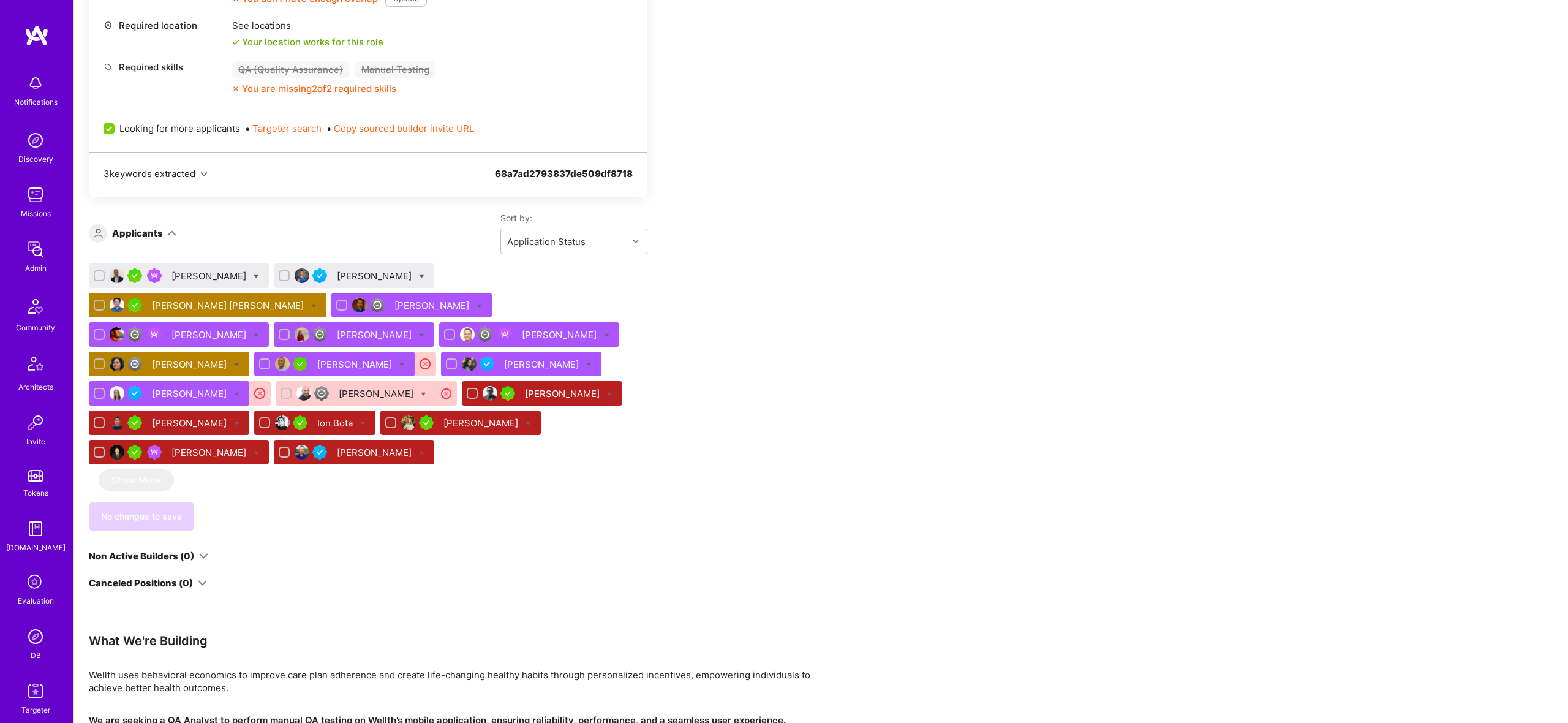
click at [604, 334] on icon at bounding box center [606, 335] width 6 height 6
checkbox input "true"
click at [931, 426] on div "Apply for a Mission Role We’re actively looking for builders. This is the best …" at bounding box center [821, 279] width 1494 height 1191
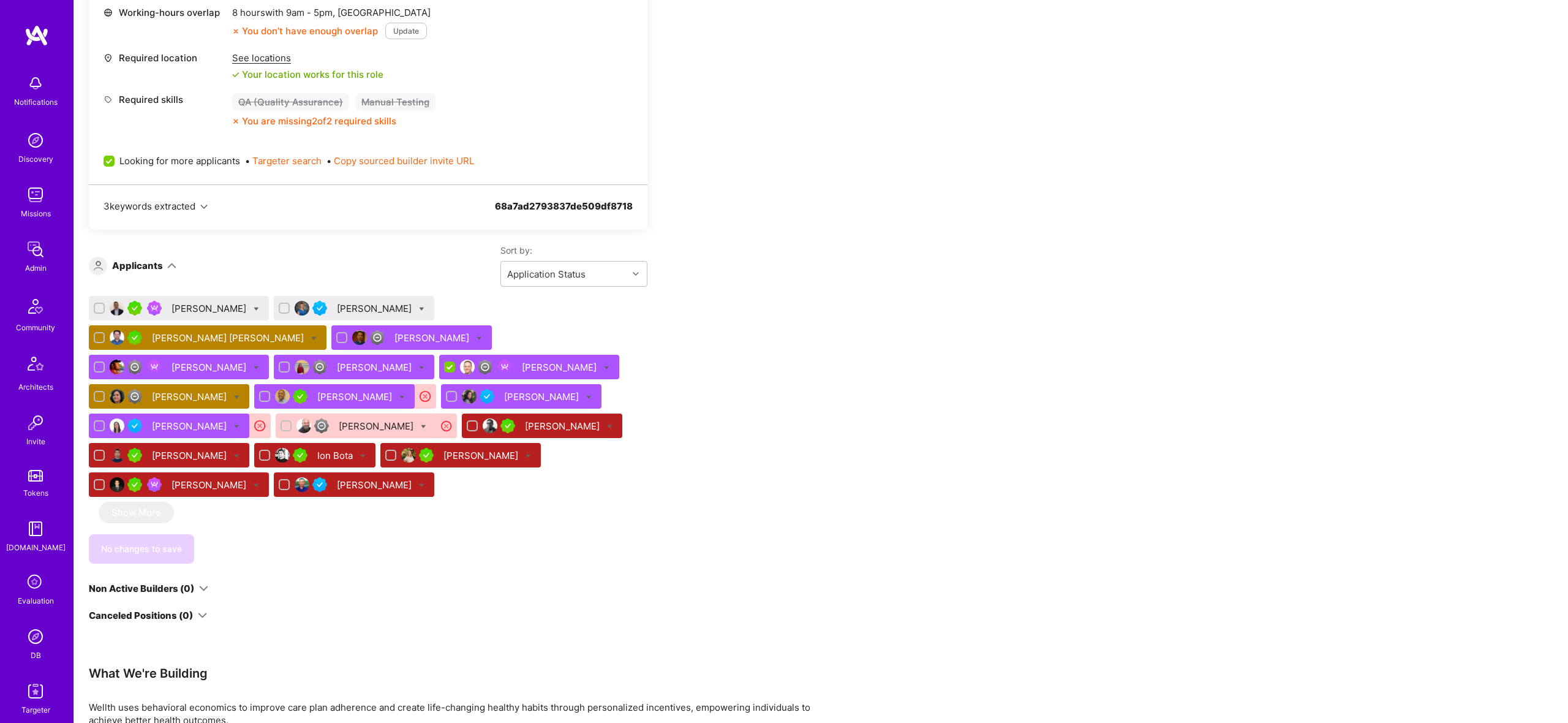
scroll to position [500, 0]
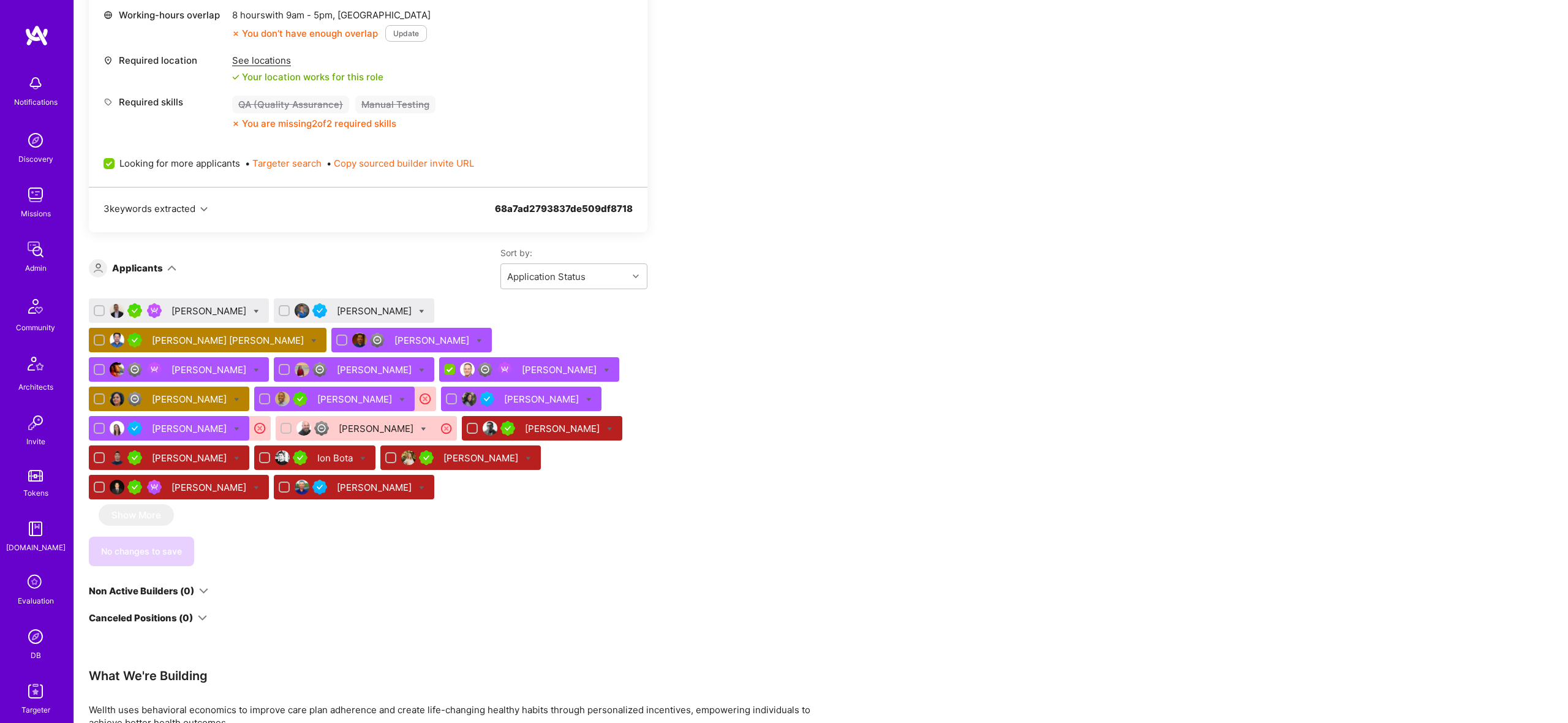
click at [604, 367] on icon at bounding box center [606, 370] width 6 height 6
drag, startPoint x: 983, startPoint y: 377, endPoint x: 950, endPoint y: 382, distance: 33.4
click at [982, 379] on div "Apply for a Mission Role We’re actively looking for builders. This is the best …" at bounding box center [821, 315] width 1494 height 1191
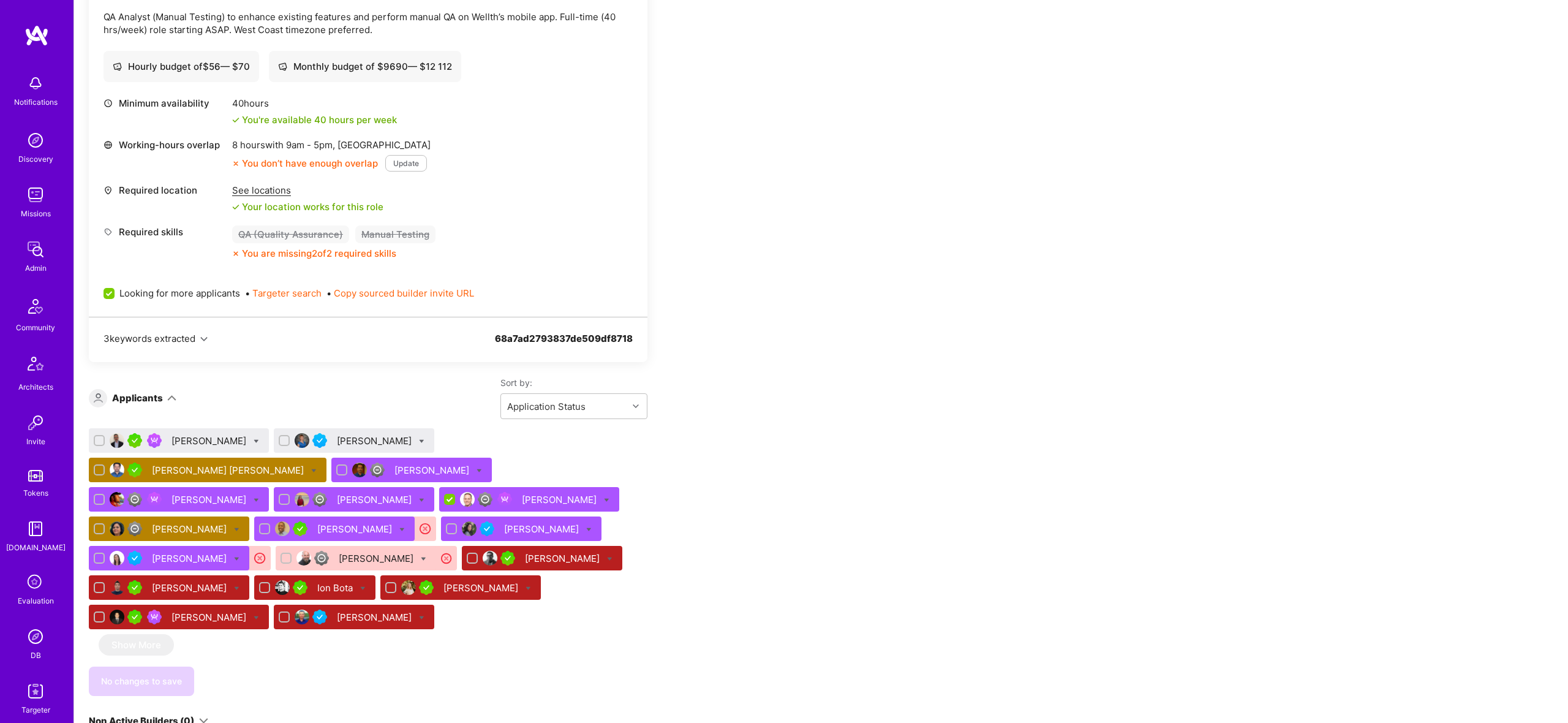
scroll to position [0, 0]
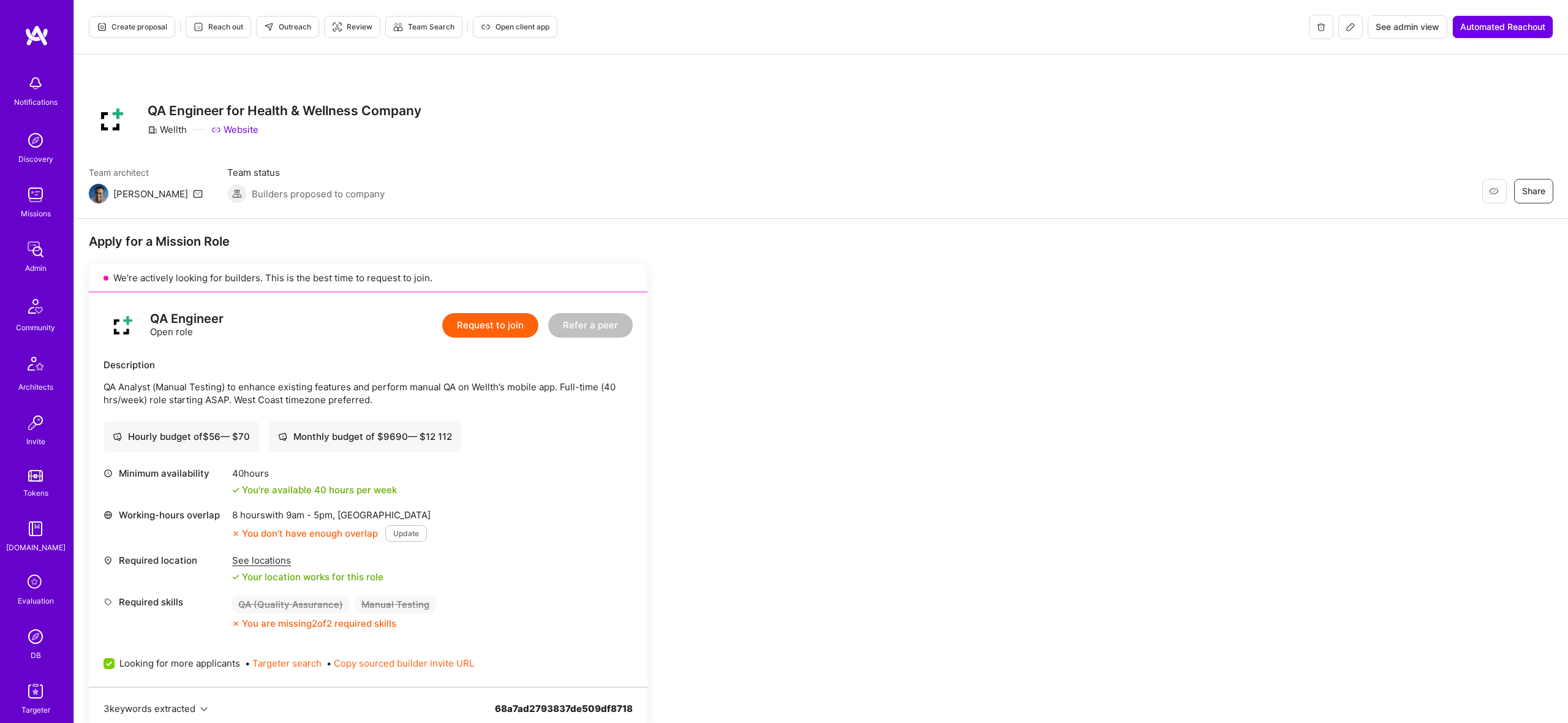
click at [146, 21] on button "Create proposal" at bounding box center [131, 26] width 86 height 22
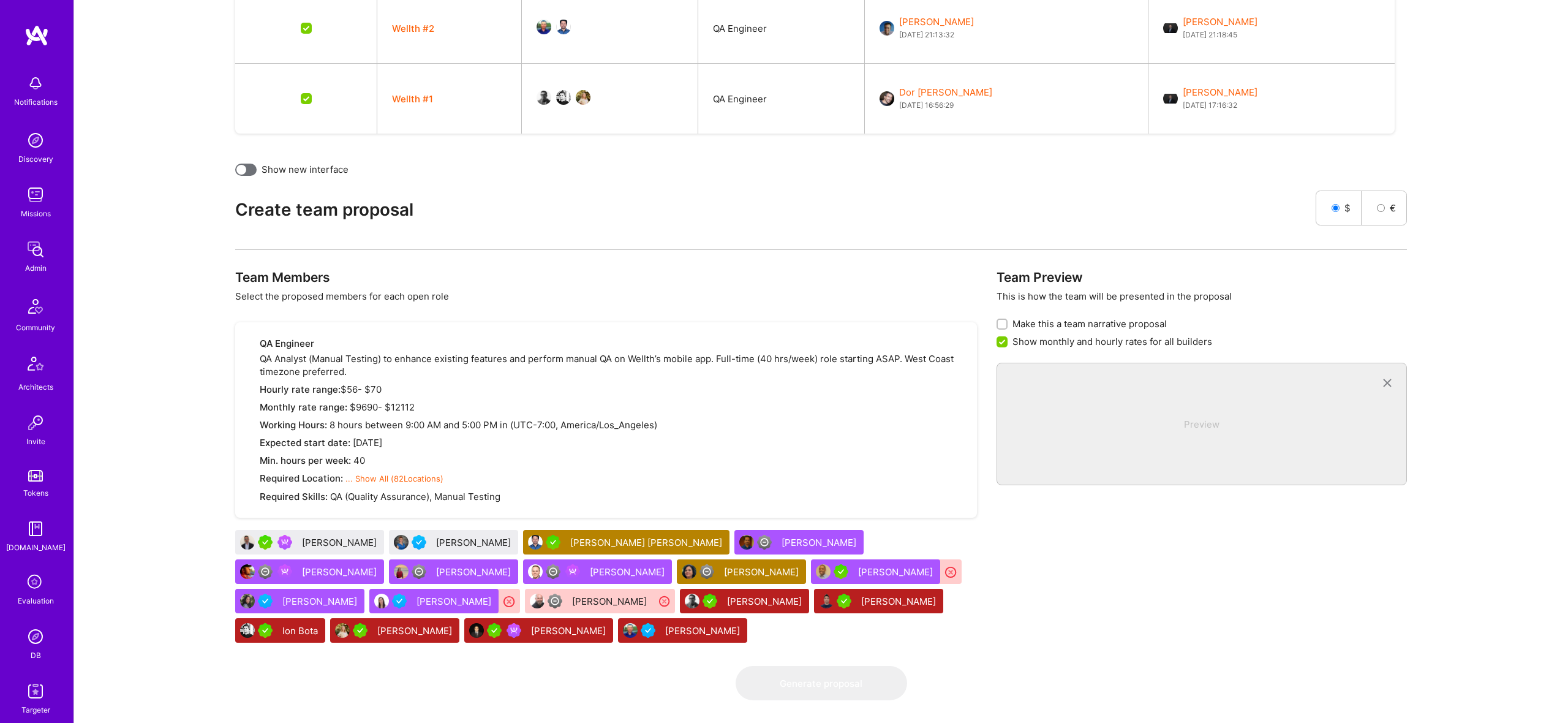
scroll to position [572, 0]
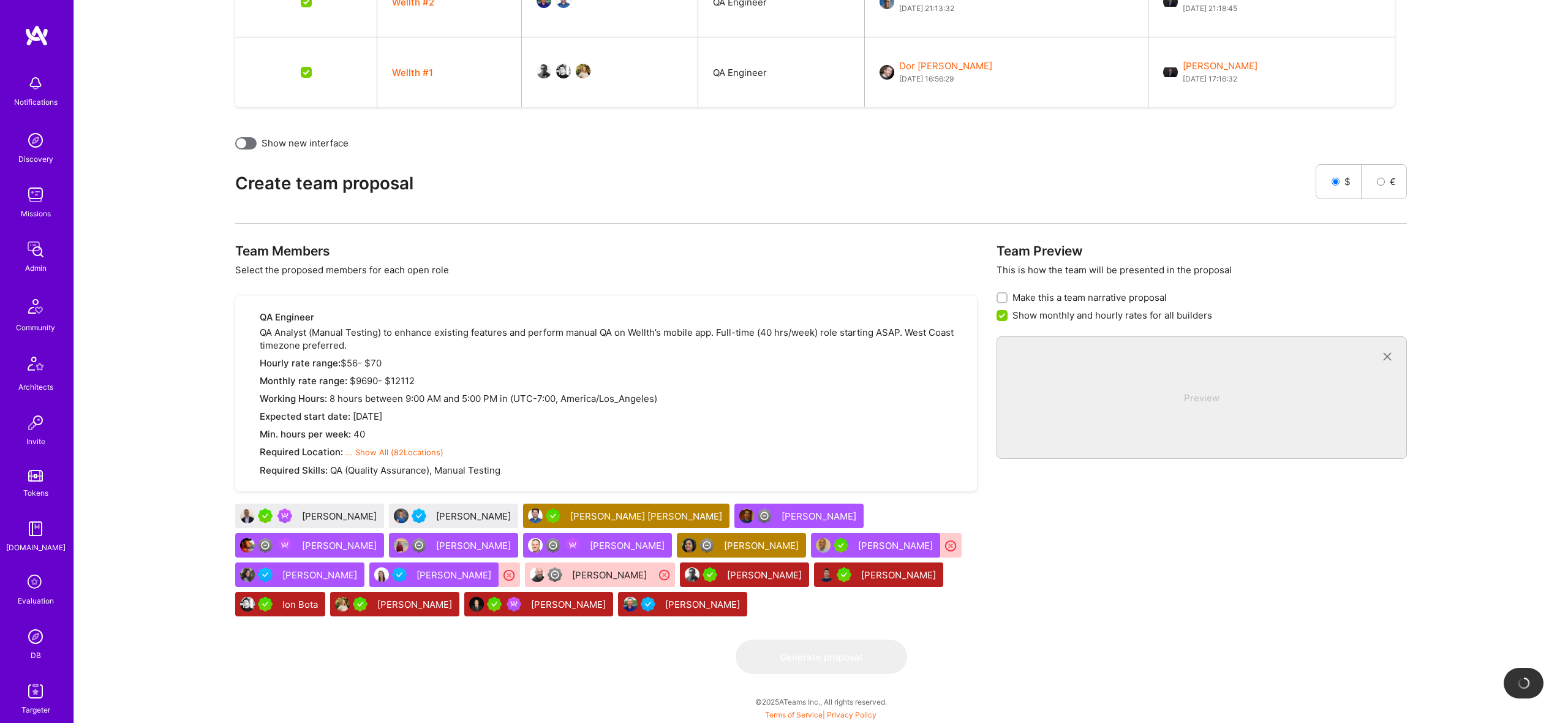
checkbox input "false"
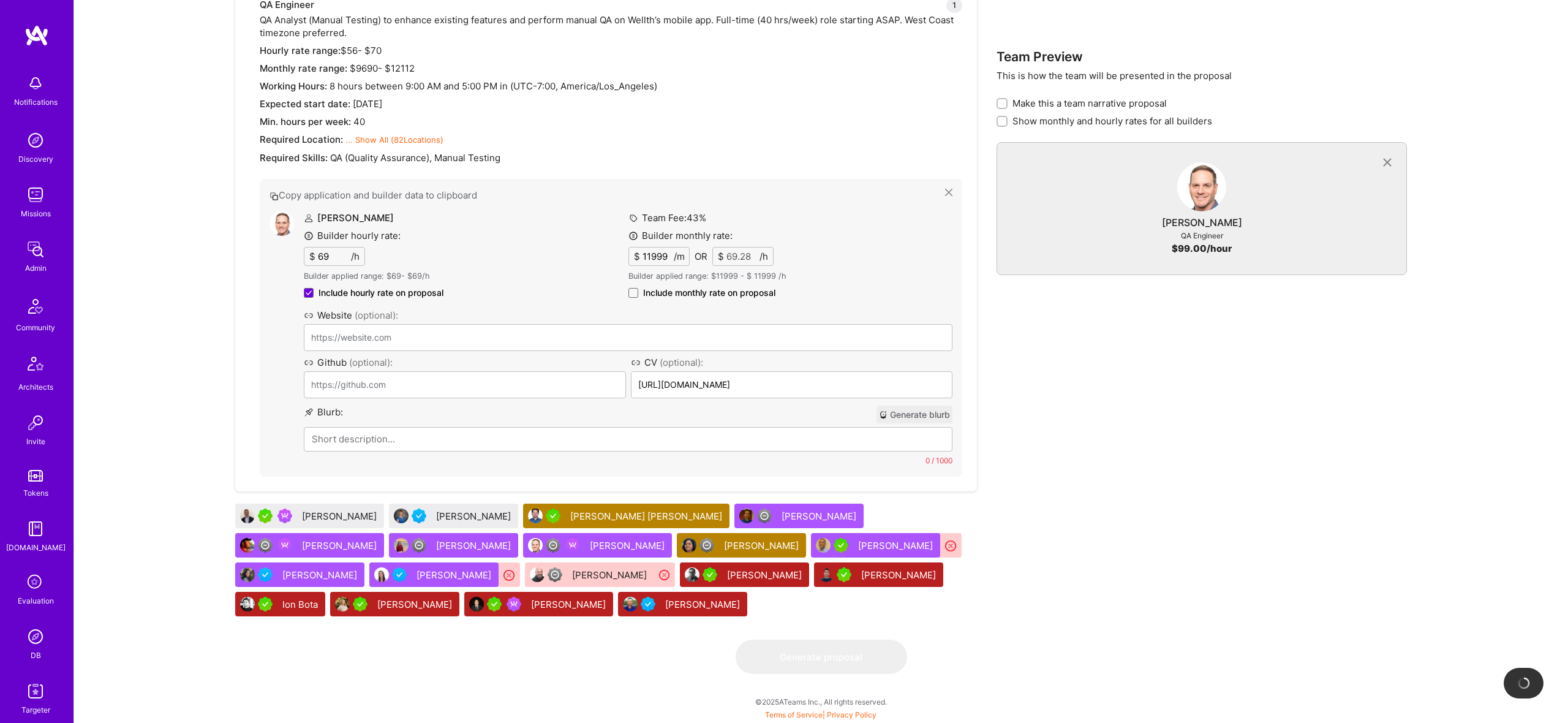
type input "http://www.jeremycallahan.com/"
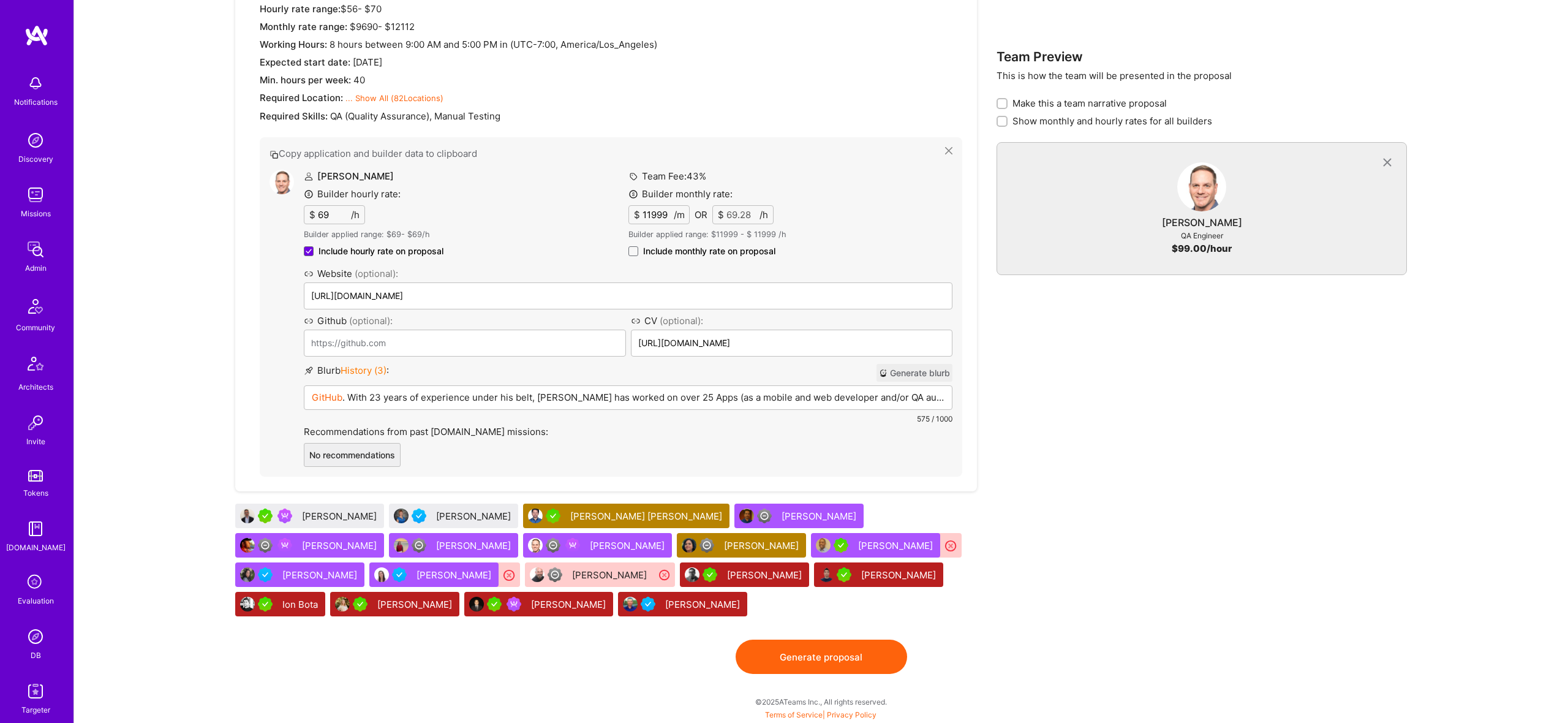
click at [493, 441] on div "Jeremy Callahan Builder hourly rate: $ 69 /h Builder applied range: $ 69 - $ 69…" at bounding box center [628, 319] width 649 height 297
click at [493, 398] on div "GitHub . With 23 years of experience under his belt, Jeremy has worked on over …" at bounding box center [628, 417] width 647 height 62
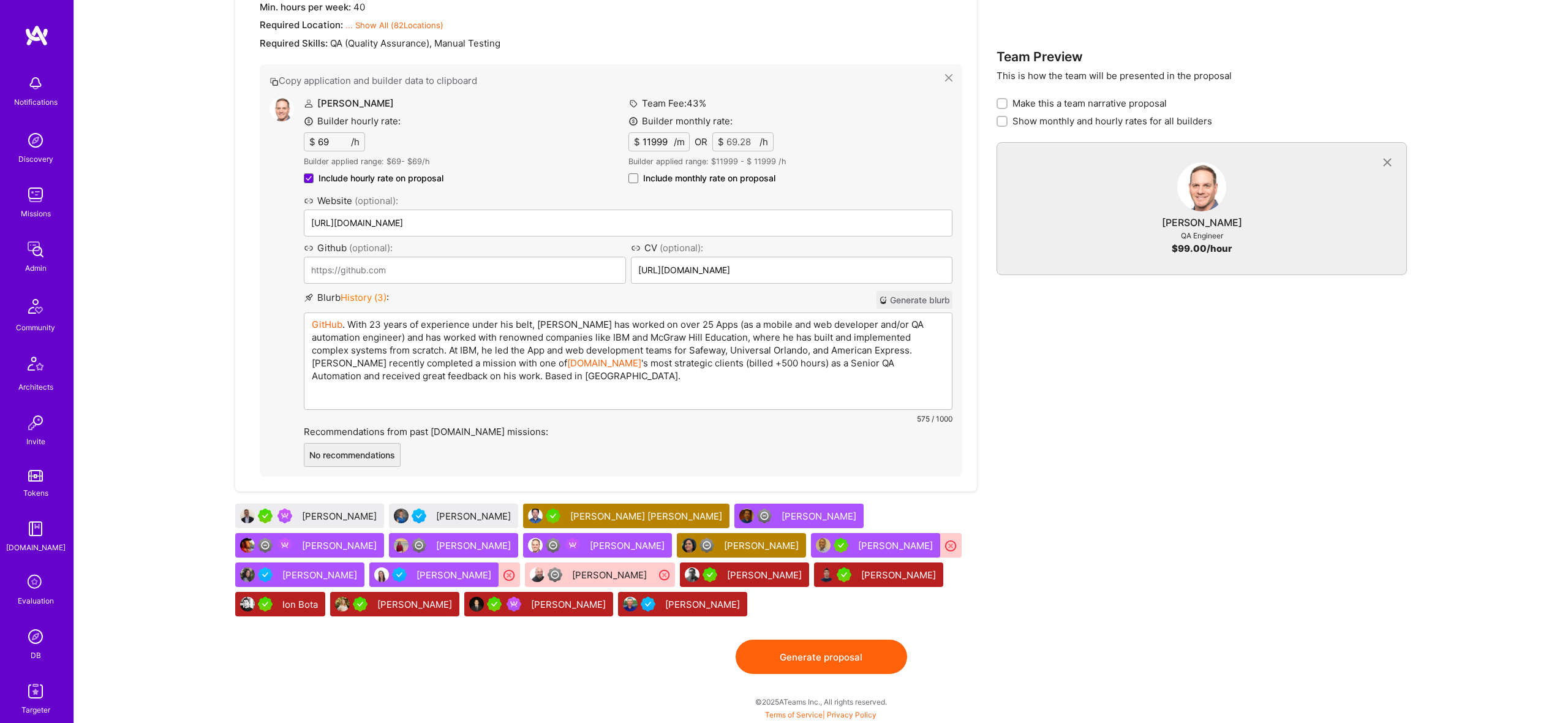
click at [493, 398] on div "GitHub . With 23 years of experience under his belt, Jeremy has worked on over …" at bounding box center [628, 361] width 647 height 96
click at [493, 358] on p "GitHub . With 23 years of experience under his belt, Jeremy has worked on over …" at bounding box center [628, 357] width 632 height 77
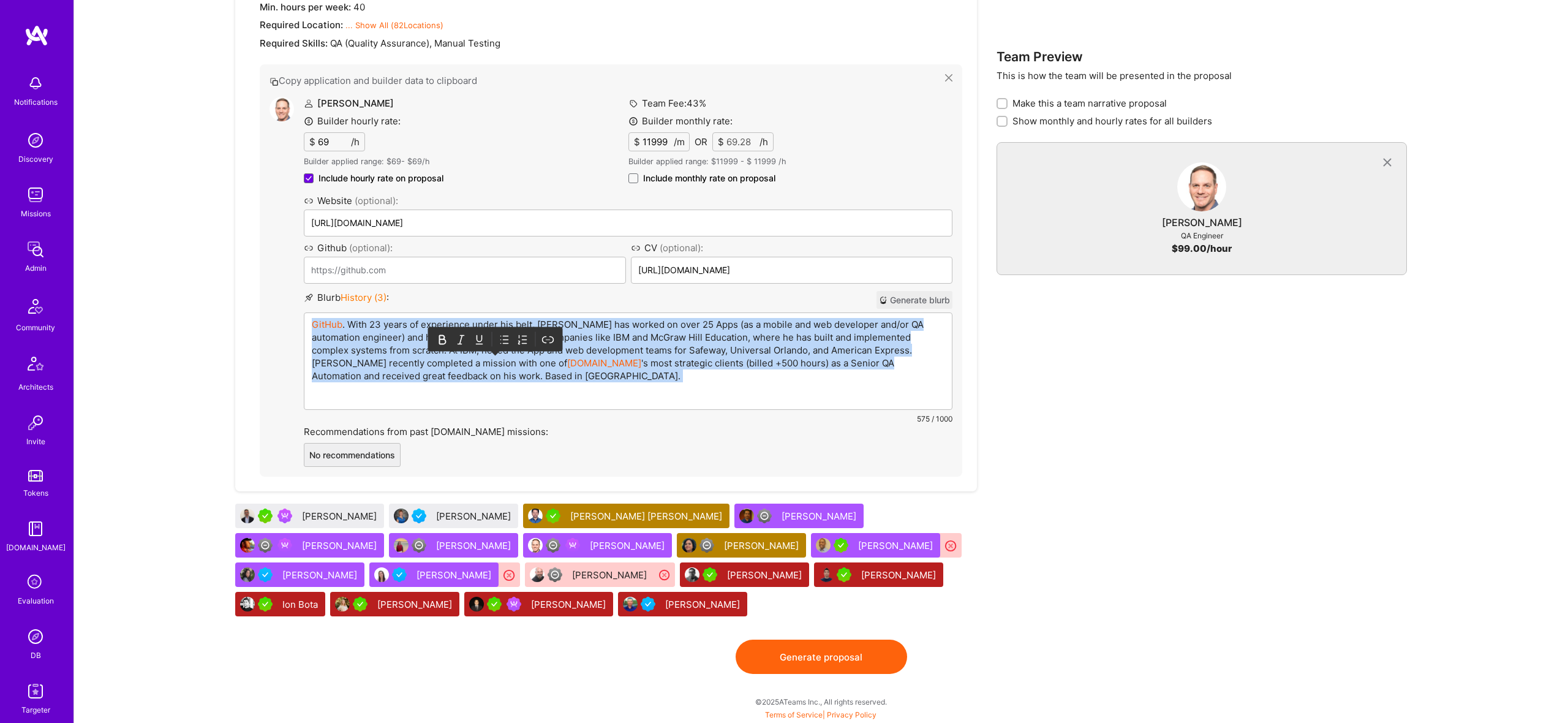
click at [493, 358] on p "GitHub . With 23 years of experience under his belt, Jeremy has worked on over …" at bounding box center [628, 357] width 632 height 77
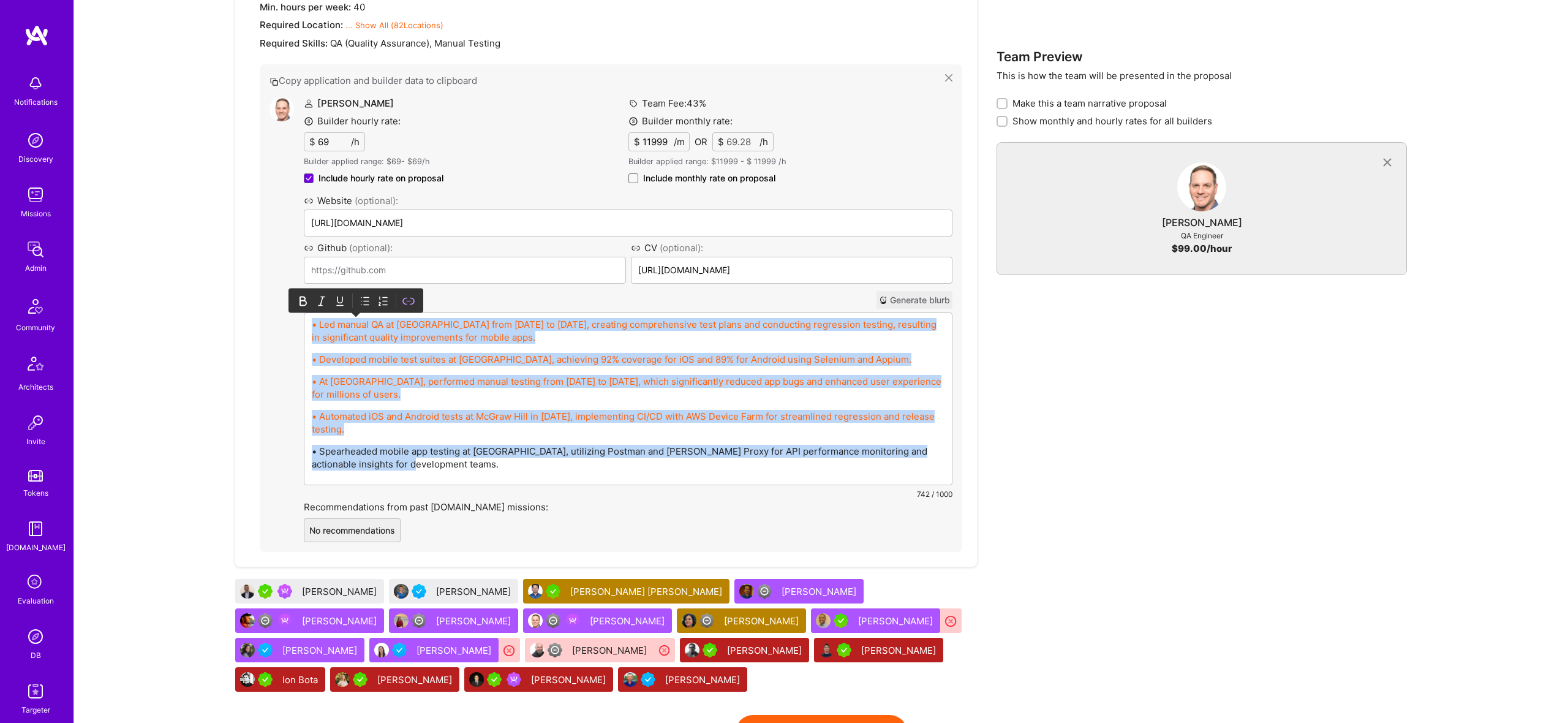
click at [363, 299] on icon at bounding box center [365, 301] width 12 height 12
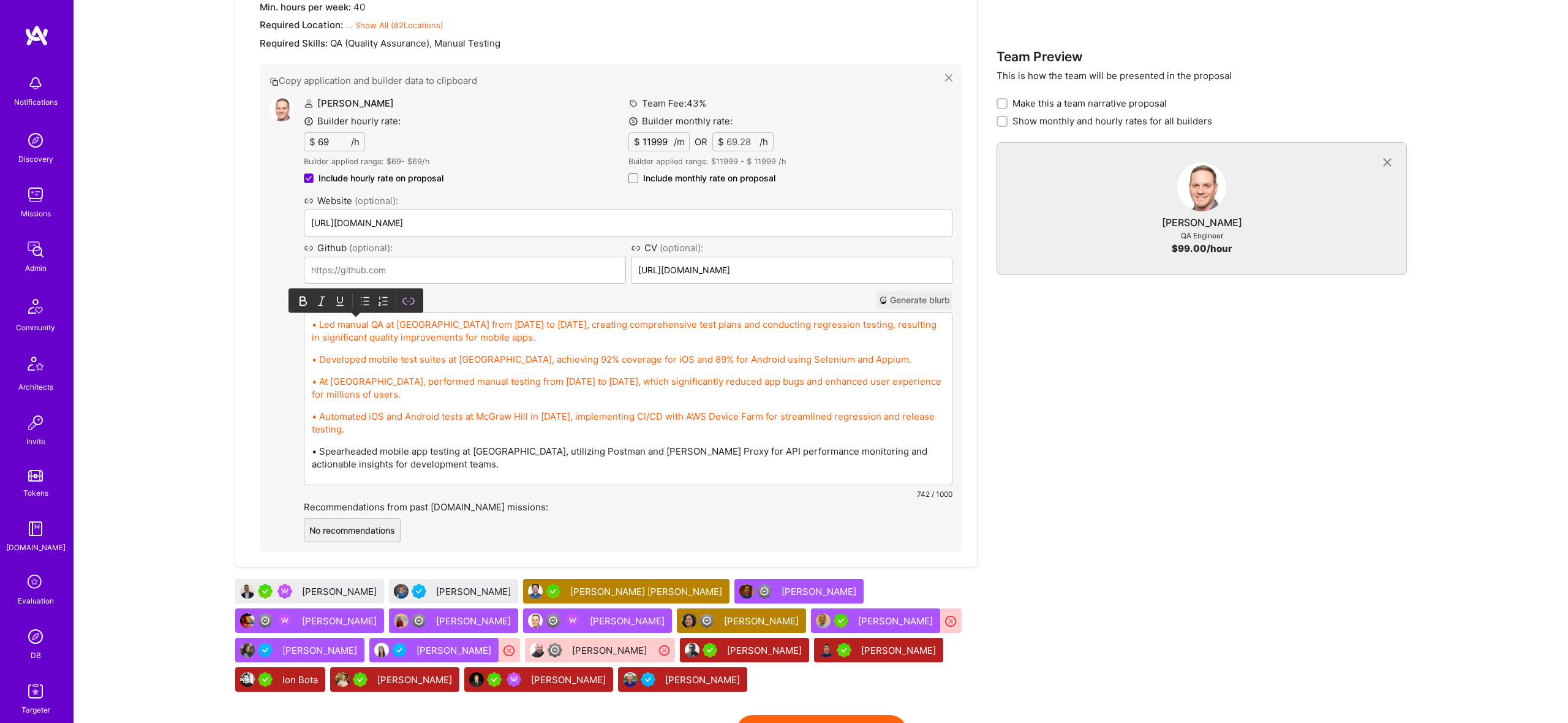
scroll to position [1015, 0]
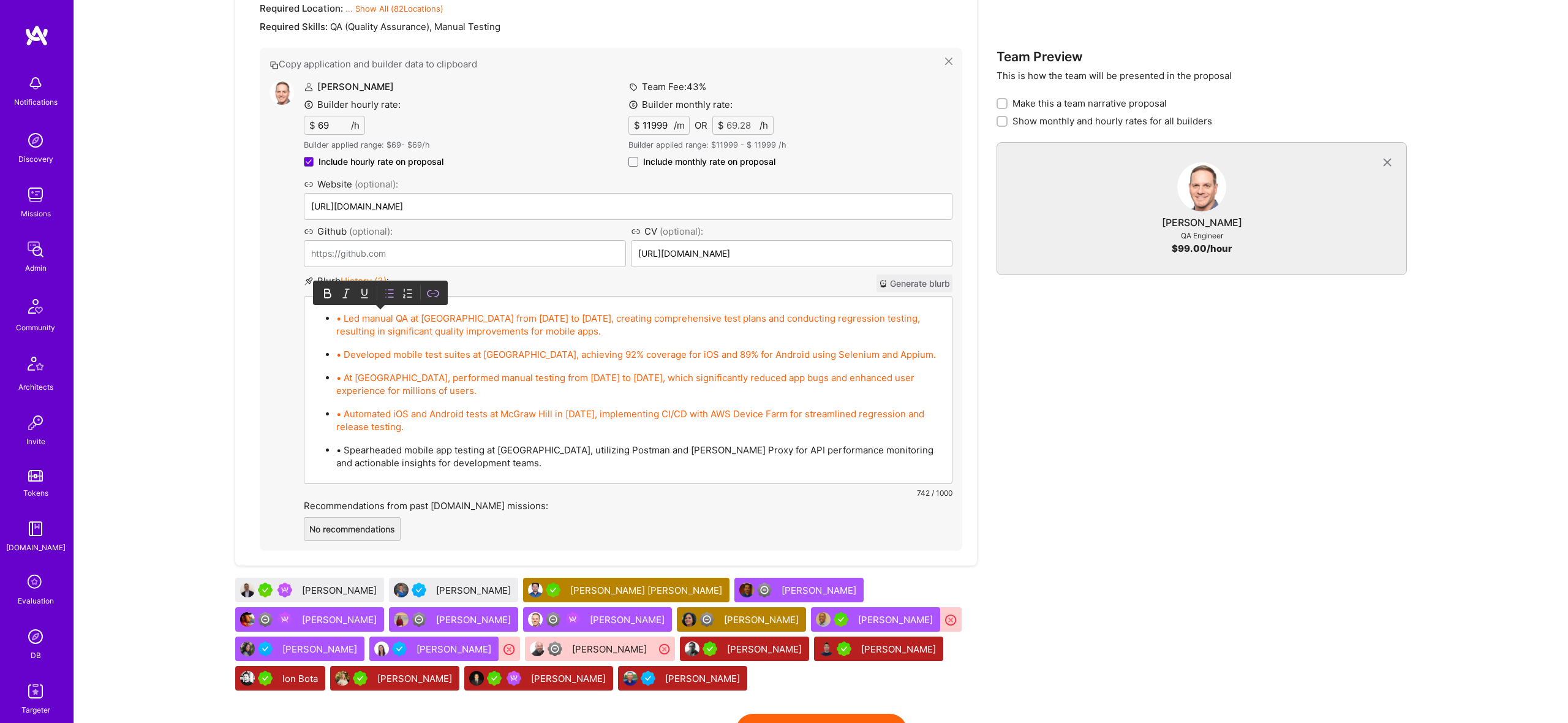
click at [348, 320] on link "• Led manual QA at Linqto from 2020 to 2025, creating comprehensive test plans …" at bounding box center [628, 325] width 584 height 25
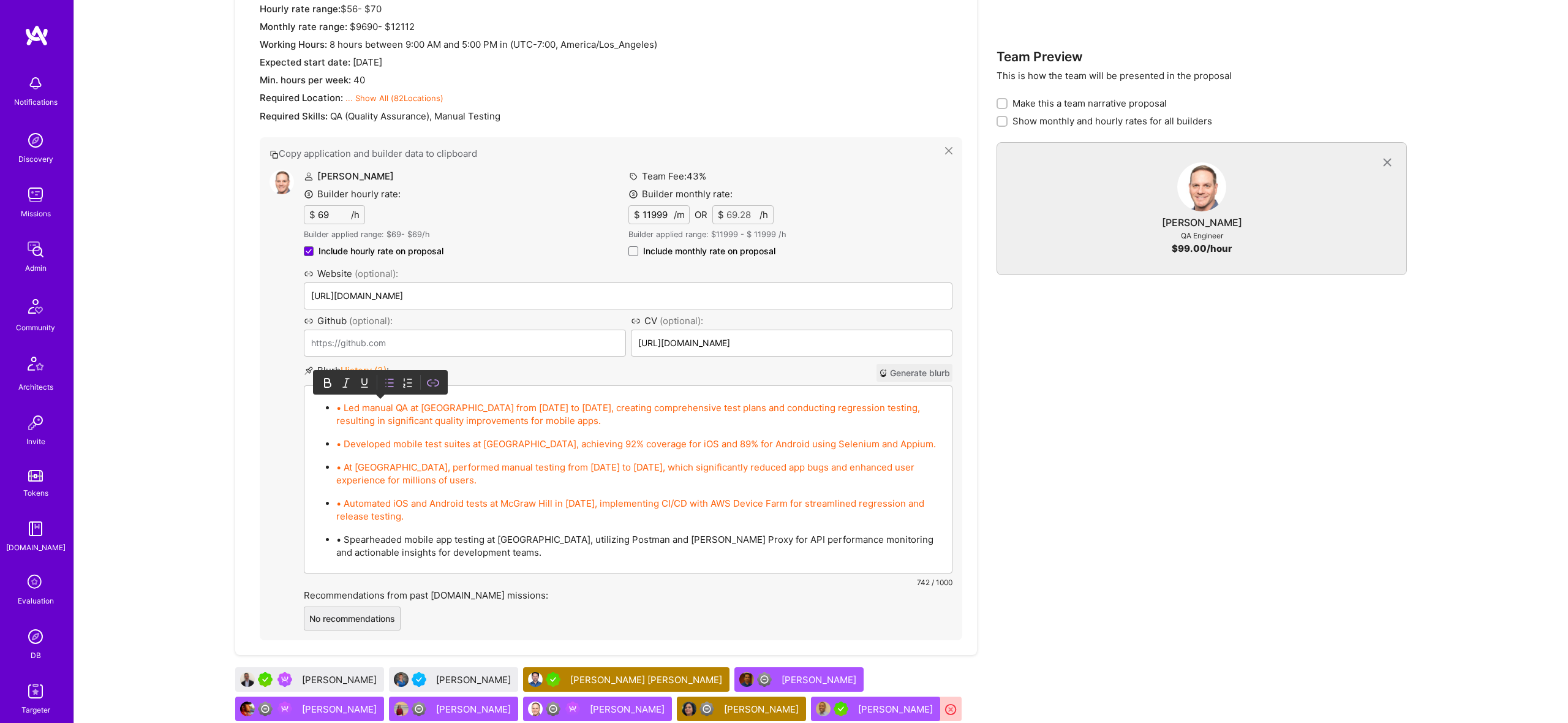
click at [455, 519] on p "• Automated iOS and Android tests at McGraw Hill in 2022, implementing CI/CD wi…" at bounding box center [640, 509] width 609 height 25
click at [464, 549] on p "• Spearheaded mobile app testing at Linqto, utilizing Postman and Charles Proxy…" at bounding box center [640, 546] width 609 height 25
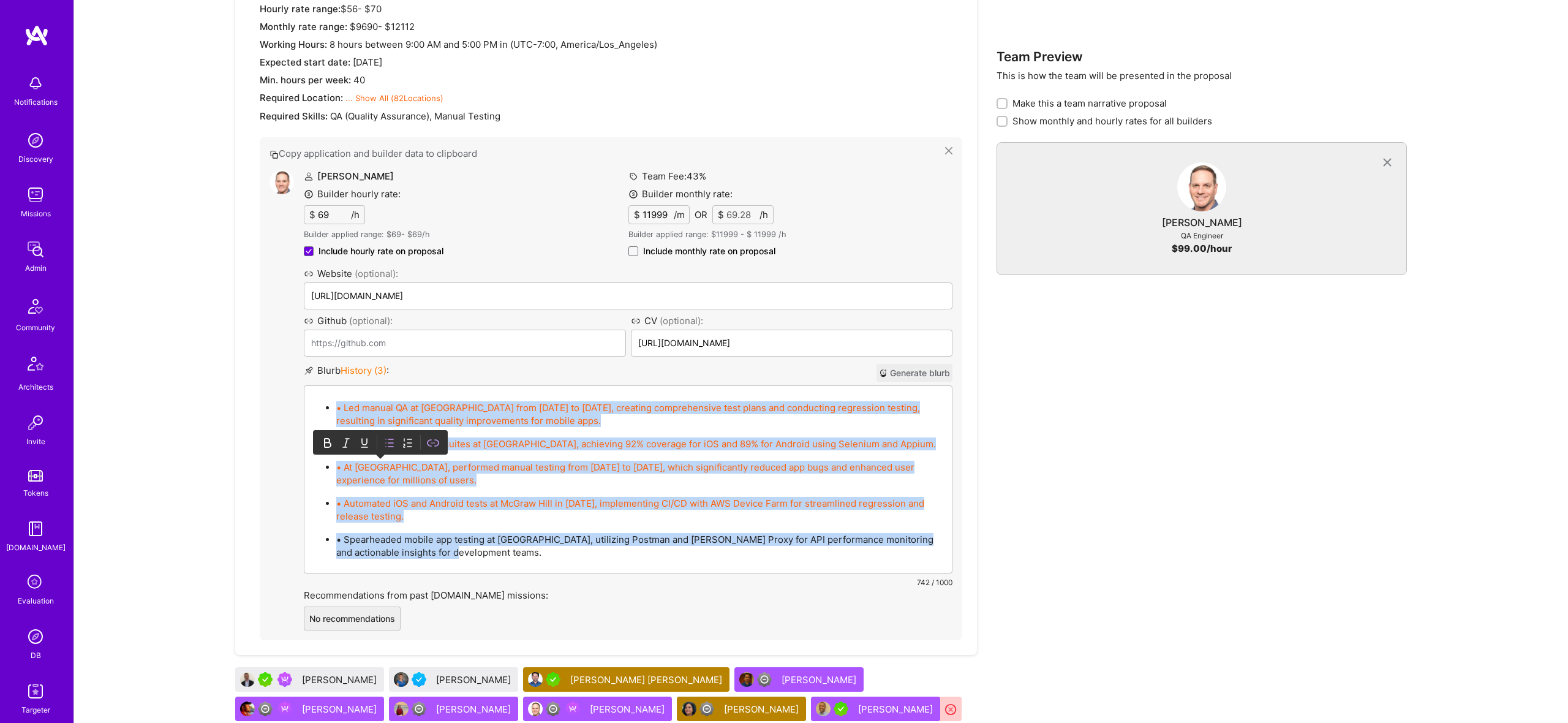
drag, startPoint x: 416, startPoint y: 532, endPoint x: 128, endPoint y: 201, distance: 438.8
click at [128, 201] on div "Existing proposals Shared Name Builders Roles Created Shared Wellth #4 QA Engin…" at bounding box center [821, 114] width 1465 height 1447
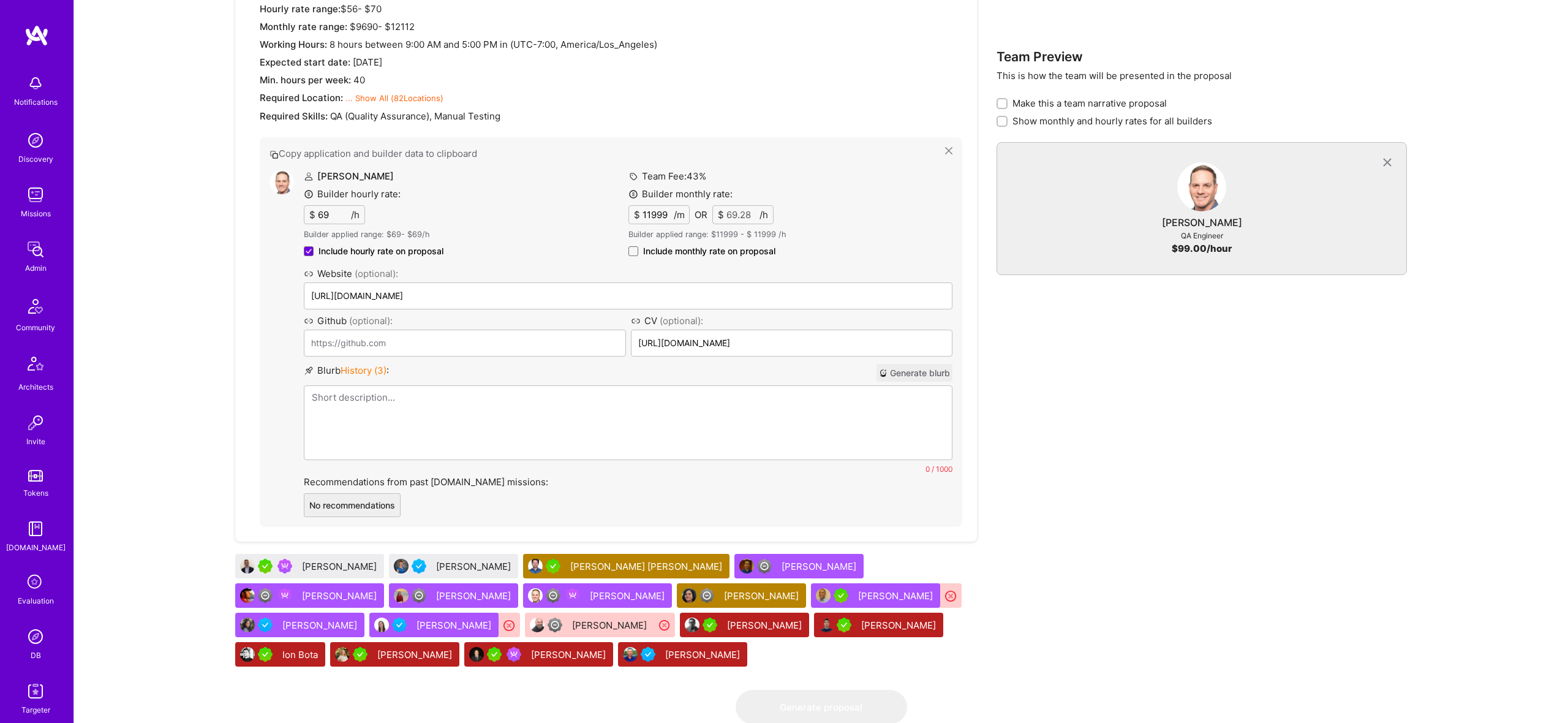
click at [366, 386] on div at bounding box center [628, 422] width 647 height 73
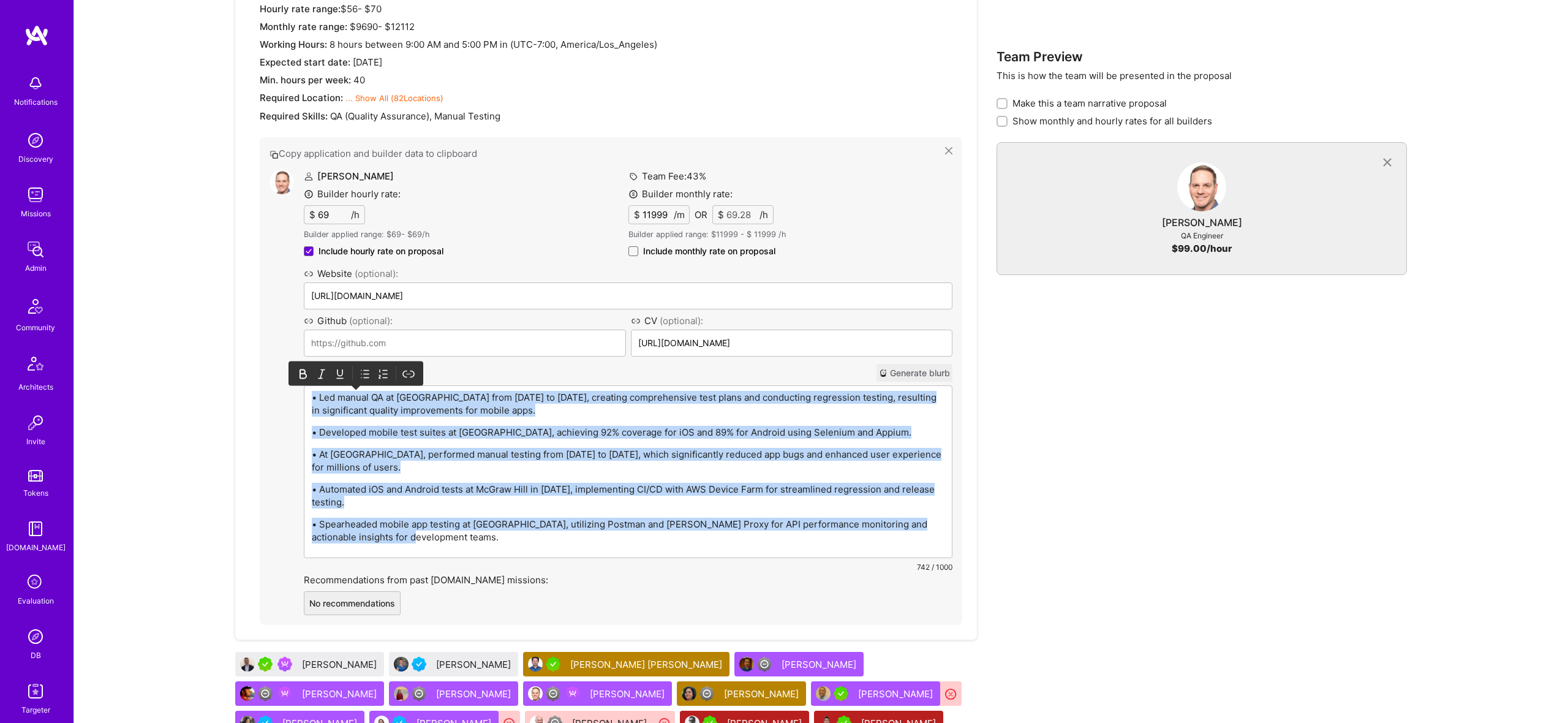
click at [370, 372] on icon at bounding box center [365, 373] width 12 height 12
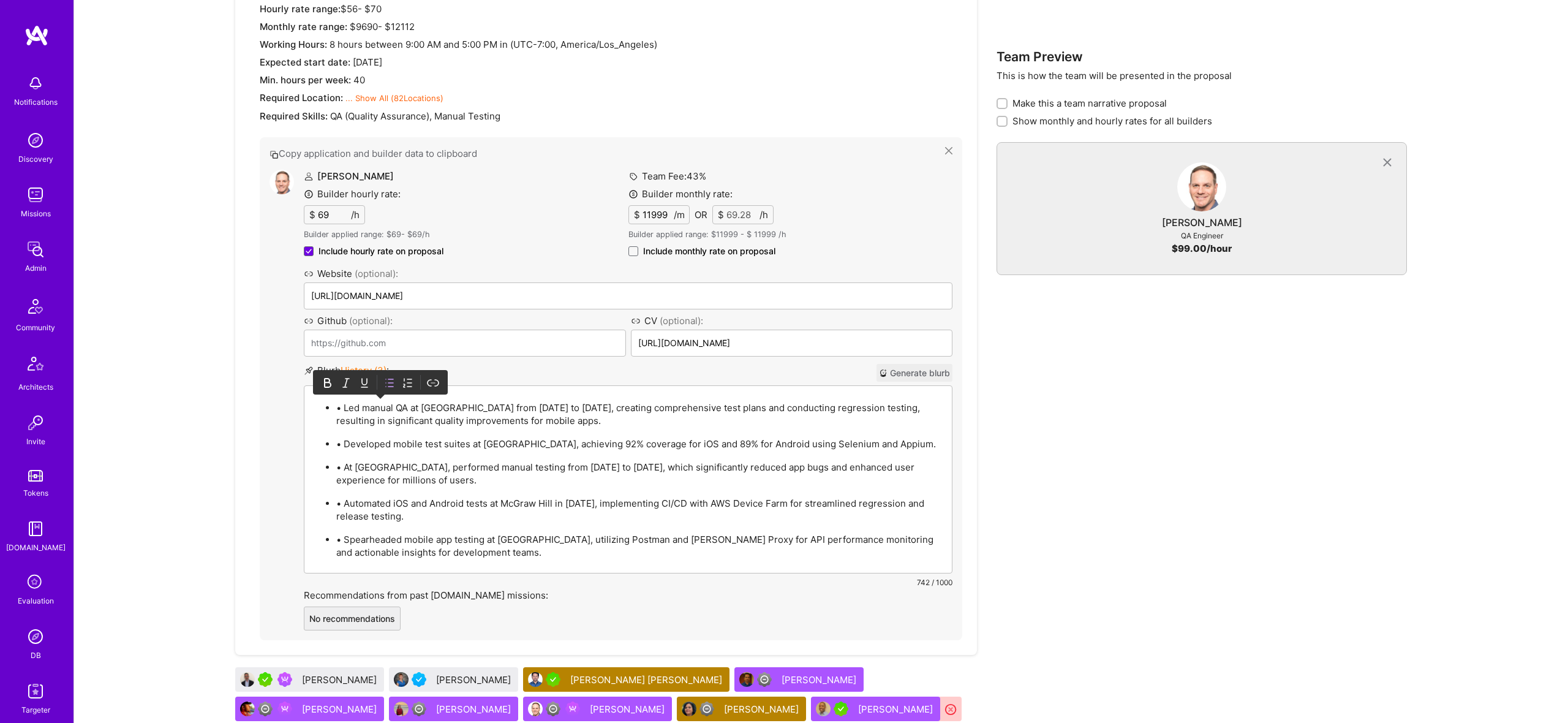
scroll to position [942, 0]
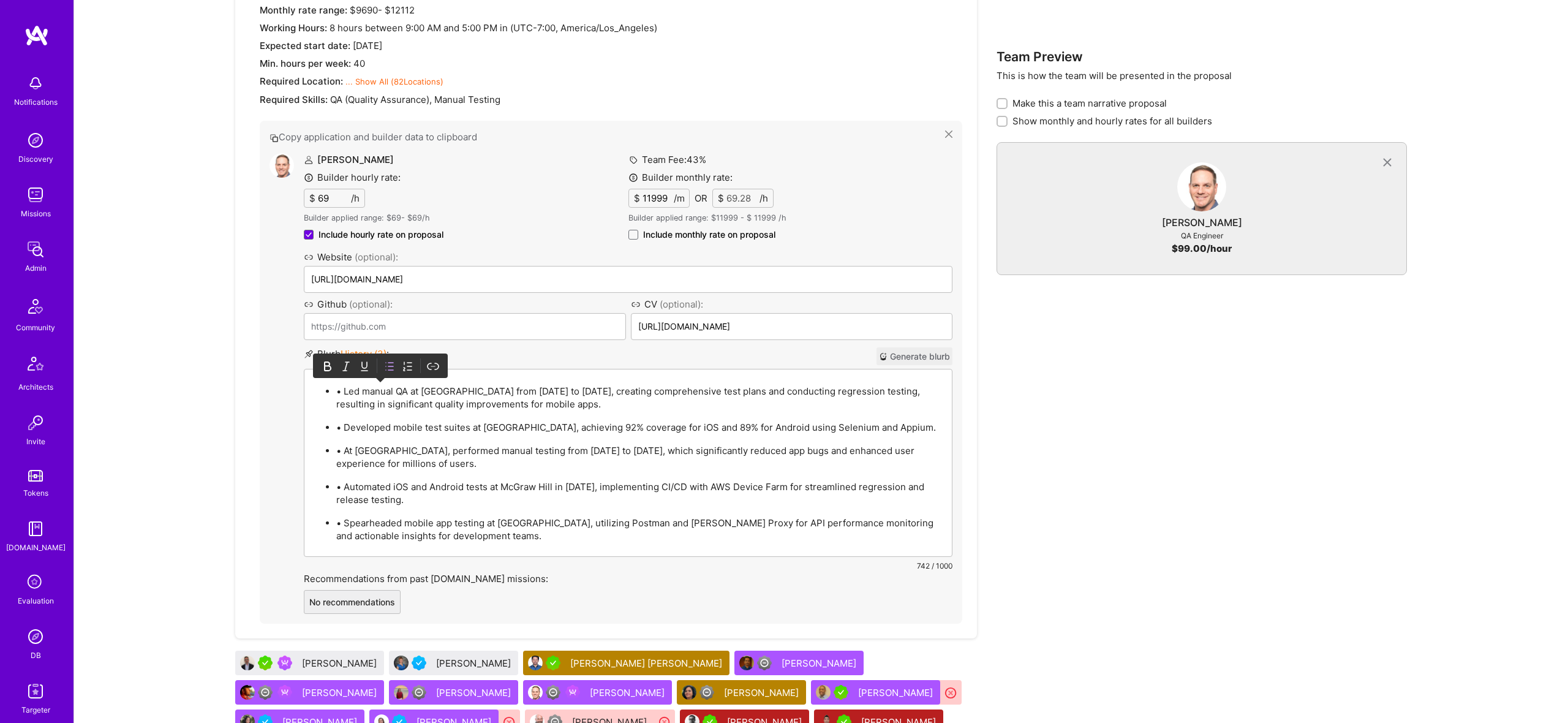
click at [343, 387] on p "• Led manual QA at Linqto from 2020 to 2025, creating comprehensive test plans …" at bounding box center [640, 397] width 609 height 25
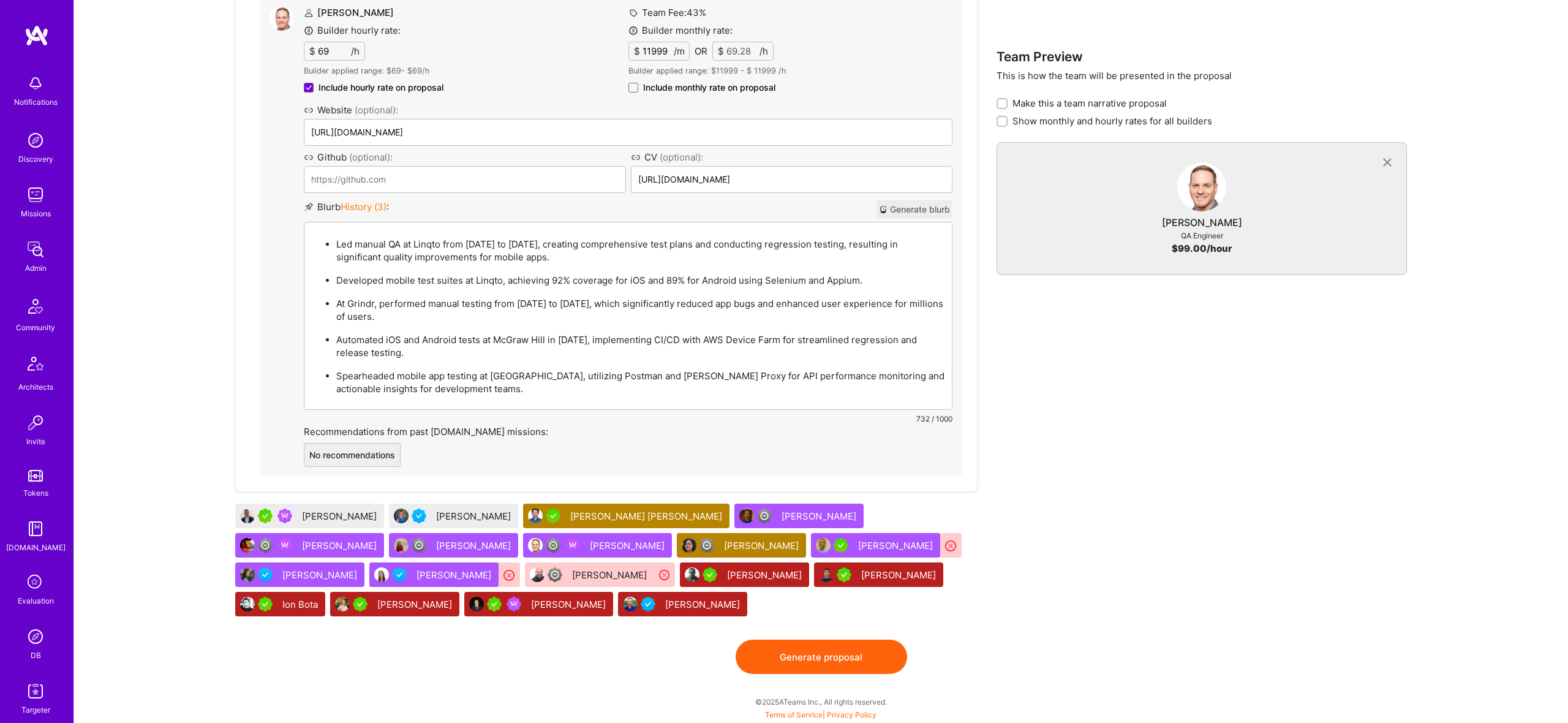
click at [785, 647] on button "Generate proposal" at bounding box center [821, 657] width 172 height 35
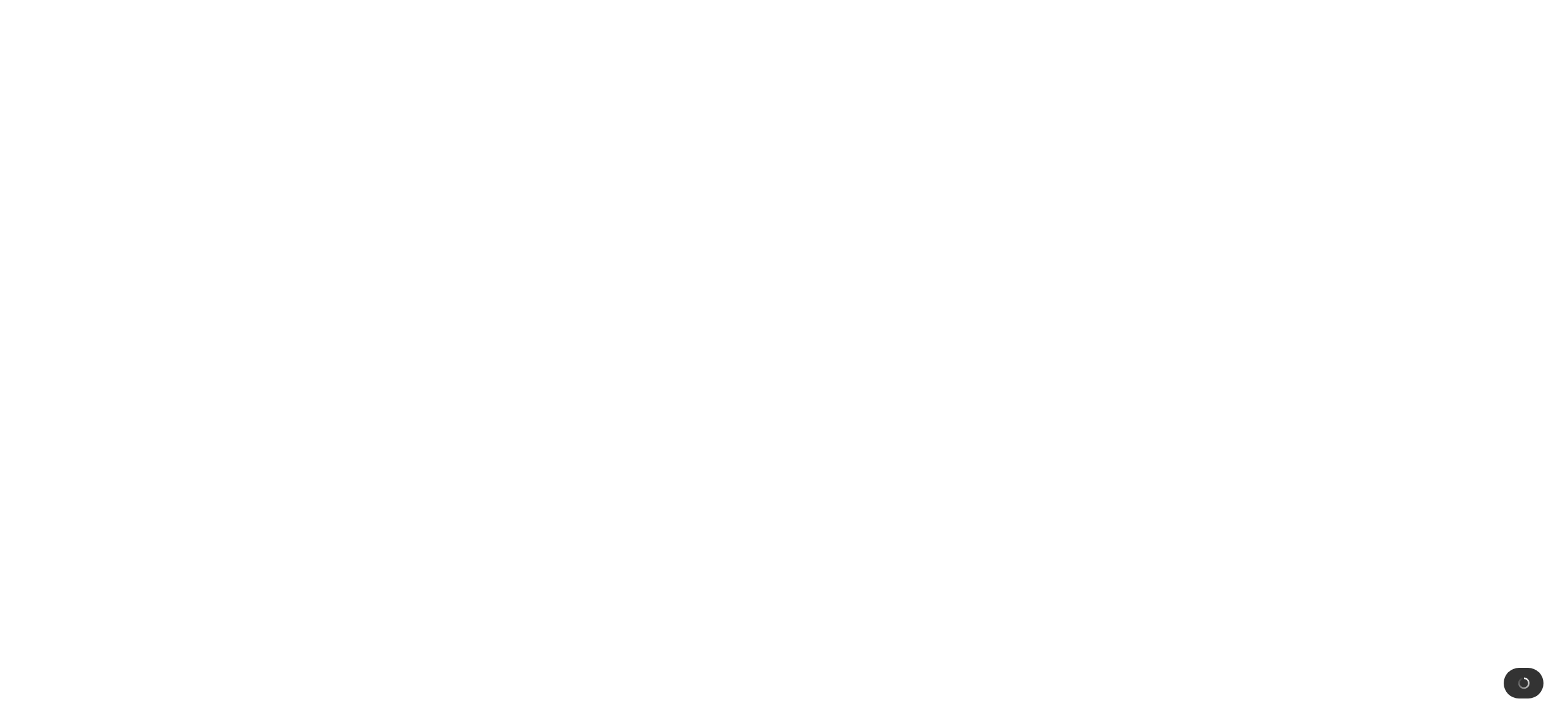
scroll to position [0, 0]
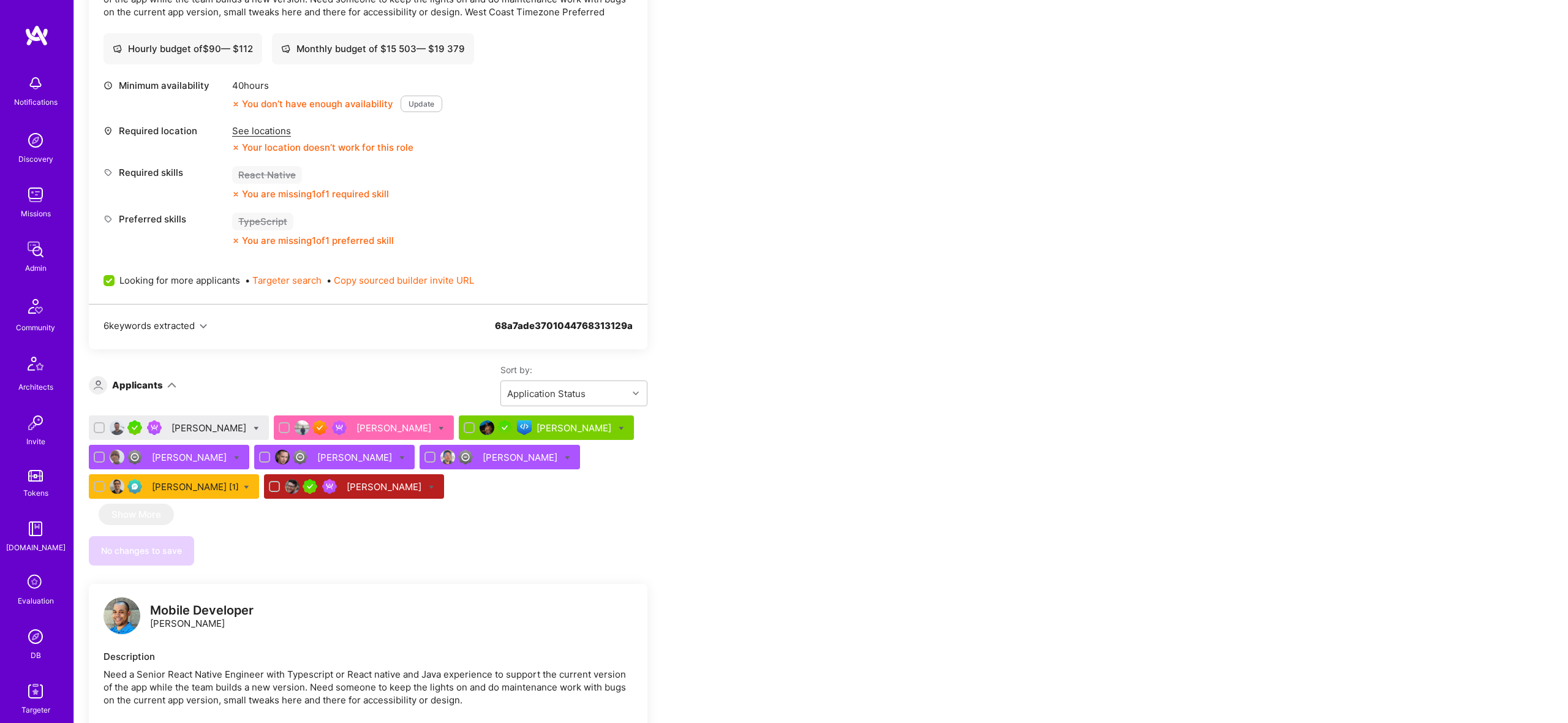
scroll to position [444, 0]
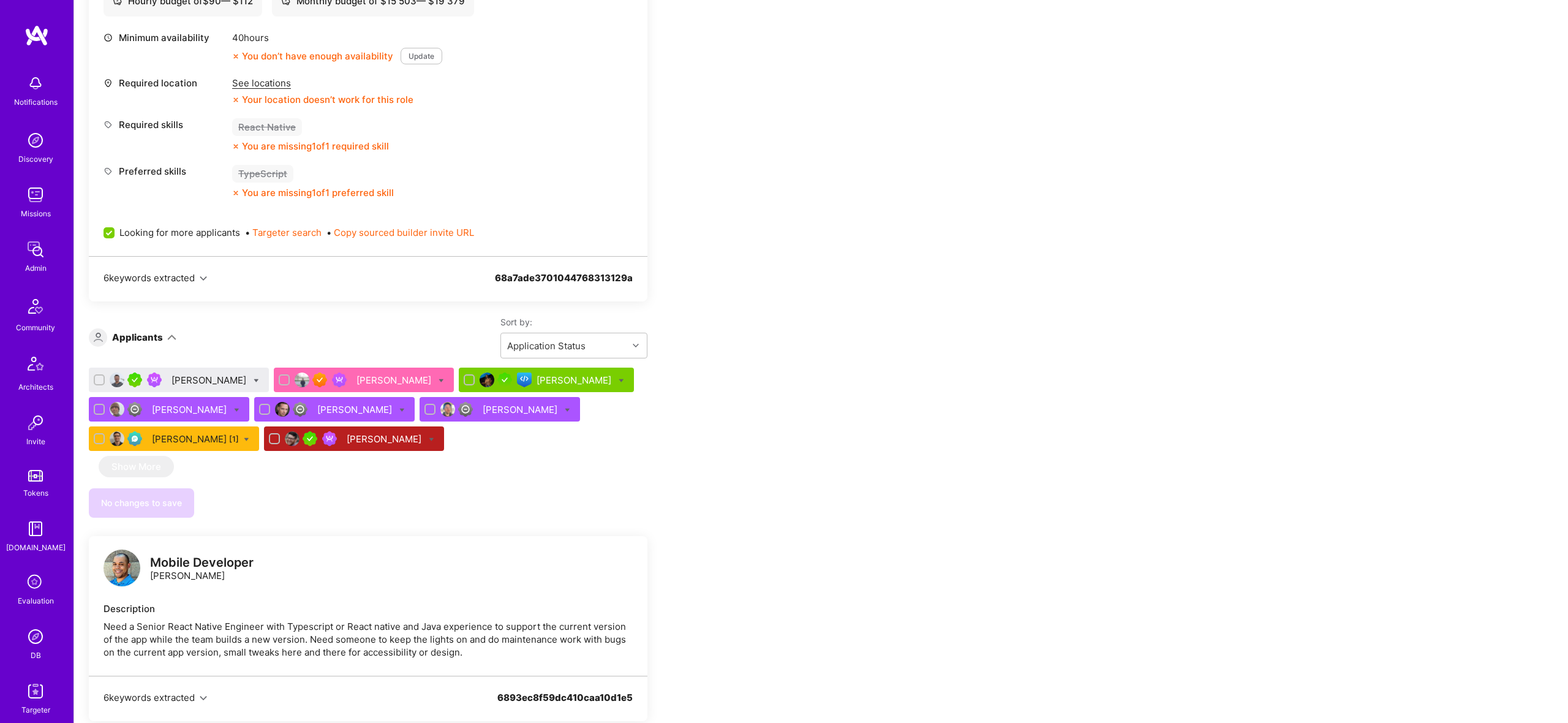
click at [439, 380] on icon at bounding box center [441, 380] width 6 height 6
checkbox input "true"
click at [364, 380] on div "Vikram Polusani" at bounding box center [395, 380] width 77 height 13
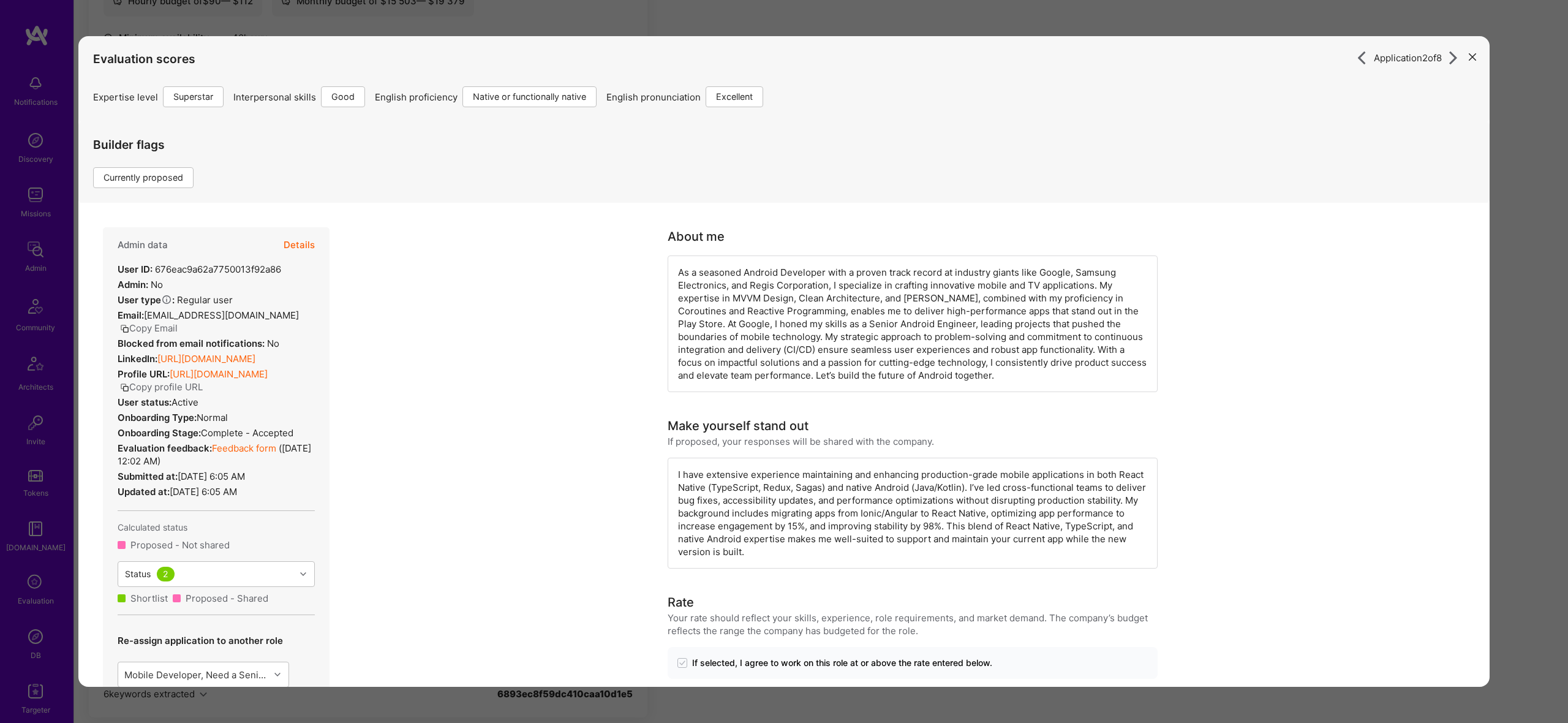
click at [231, 363] on link "https://linkedin.com/in/vikram-p-57773bba" at bounding box center [206, 359] width 98 height 12
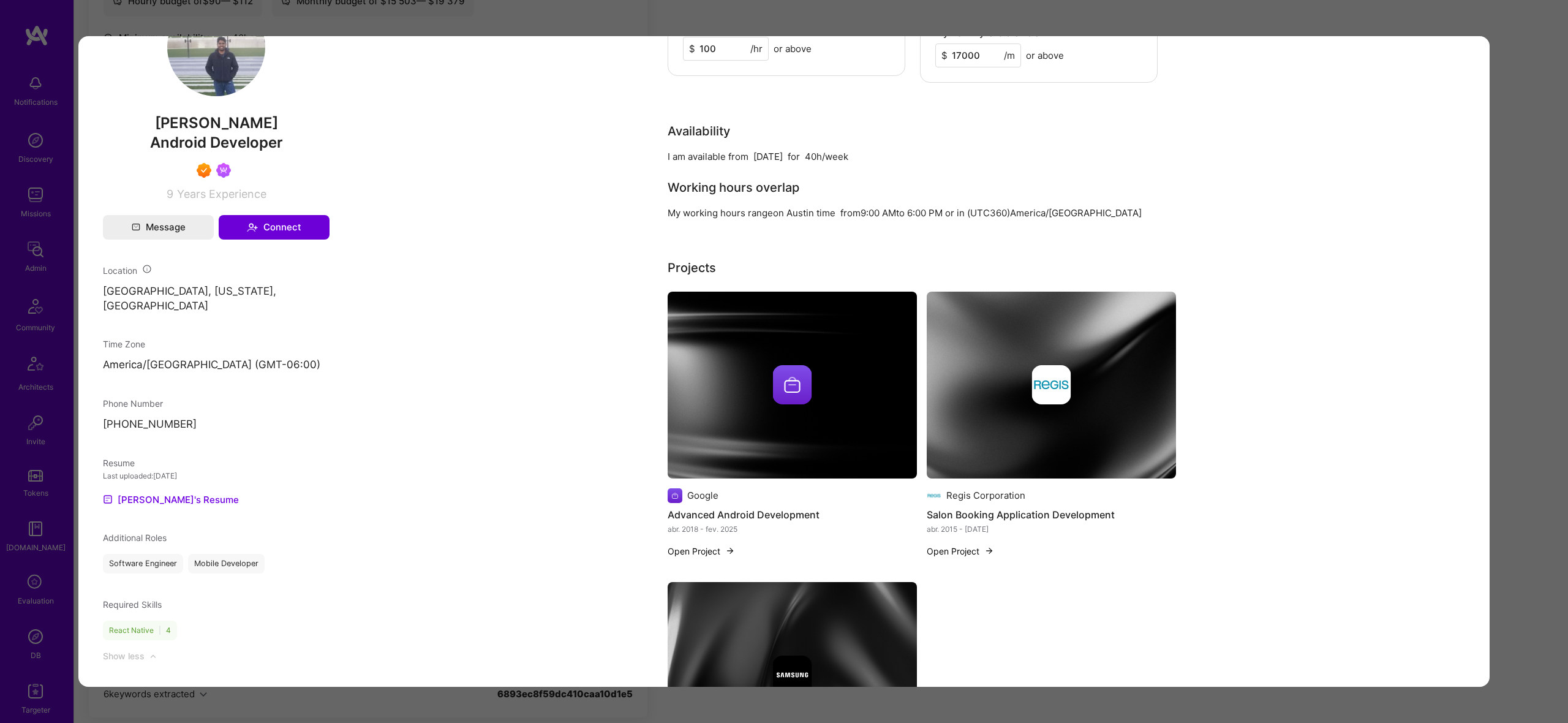
scroll to position [806, 0]
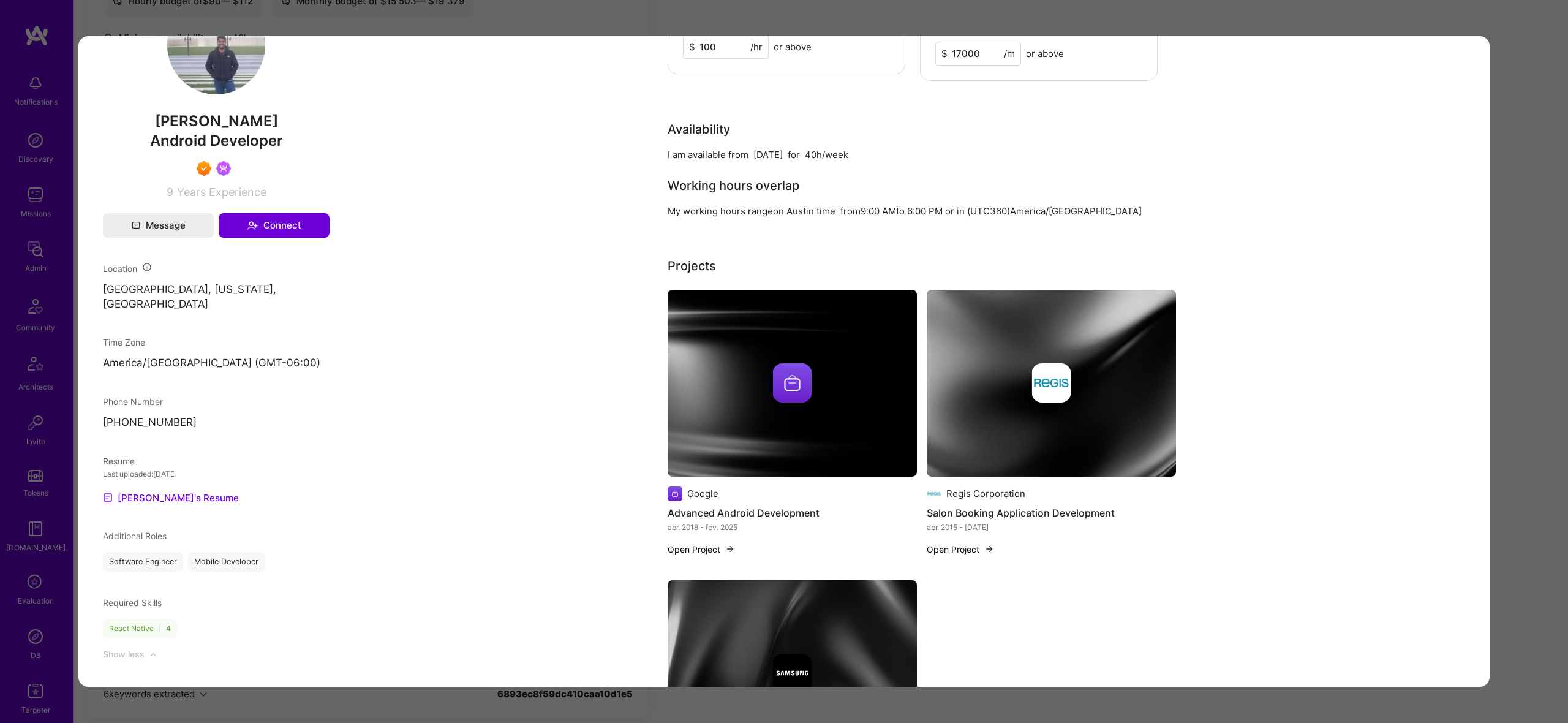
click at [175, 524] on div "Admin data Details User ID: 676eac9a62a7750013f92a86 Admin: No User type Regula…" at bounding box center [216, 383] width 276 height 1973
click at [176, 504] on link "Vikram's Resume" at bounding box center [171, 498] width 136 height 15
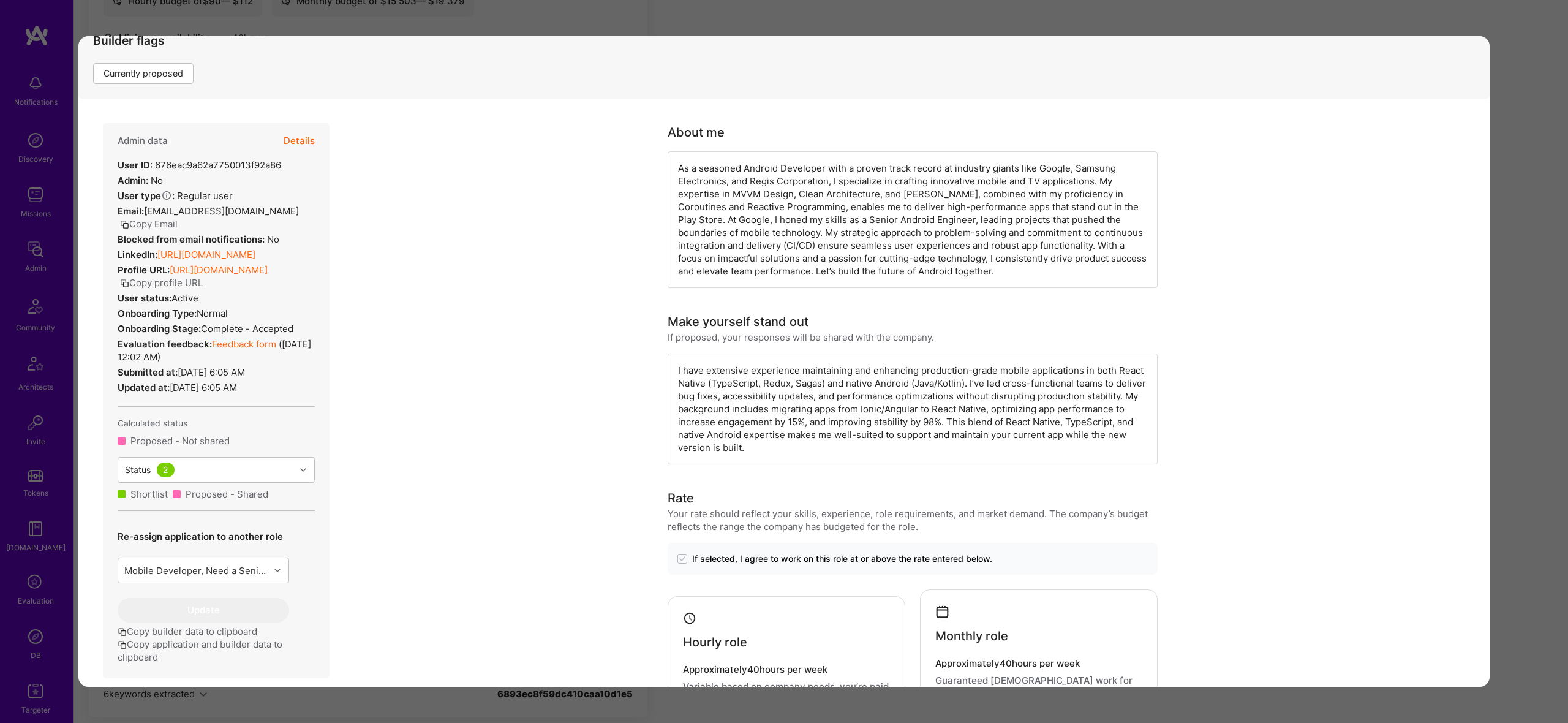
scroll to position [0, 0]
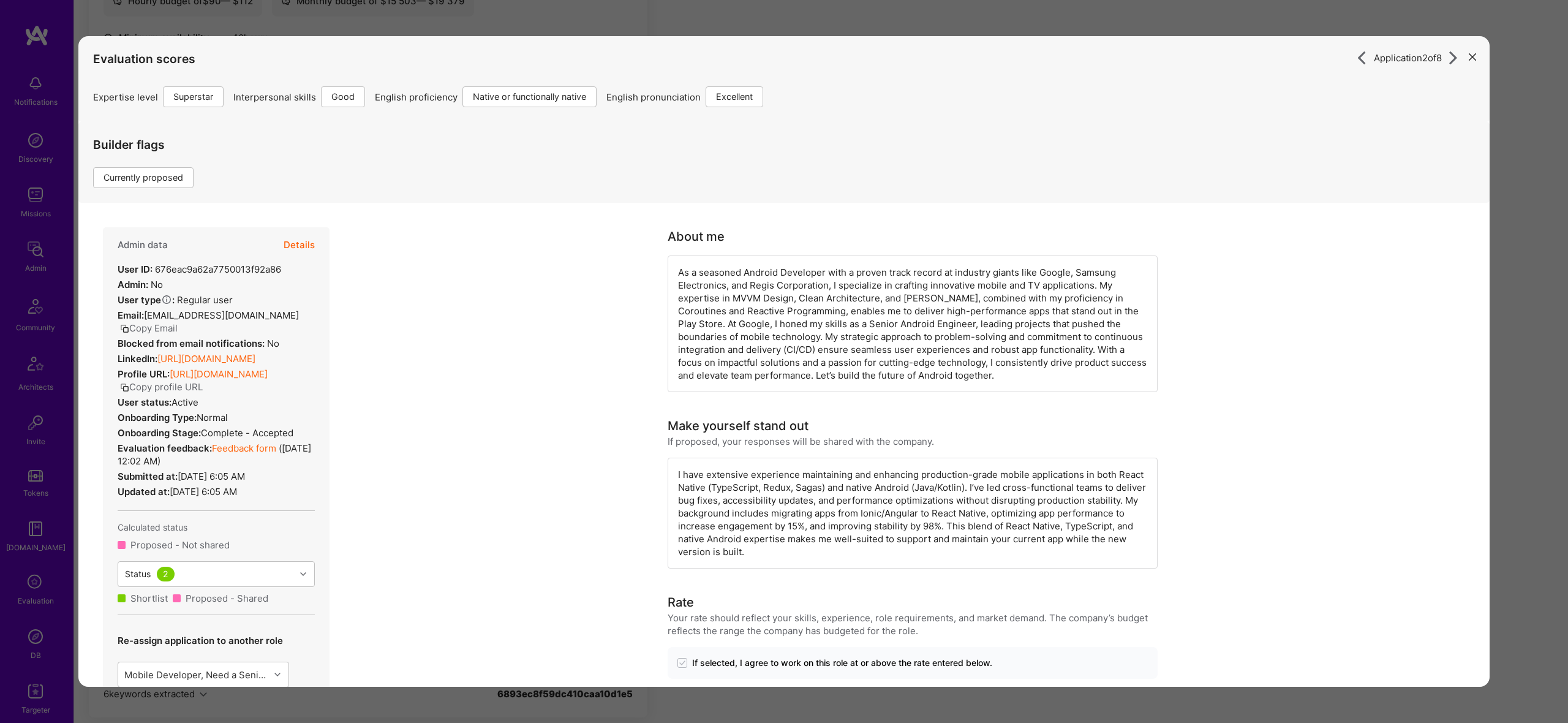
click at [302, 246] on button "Details" at bounding box center [299, 245] width 31 height 35
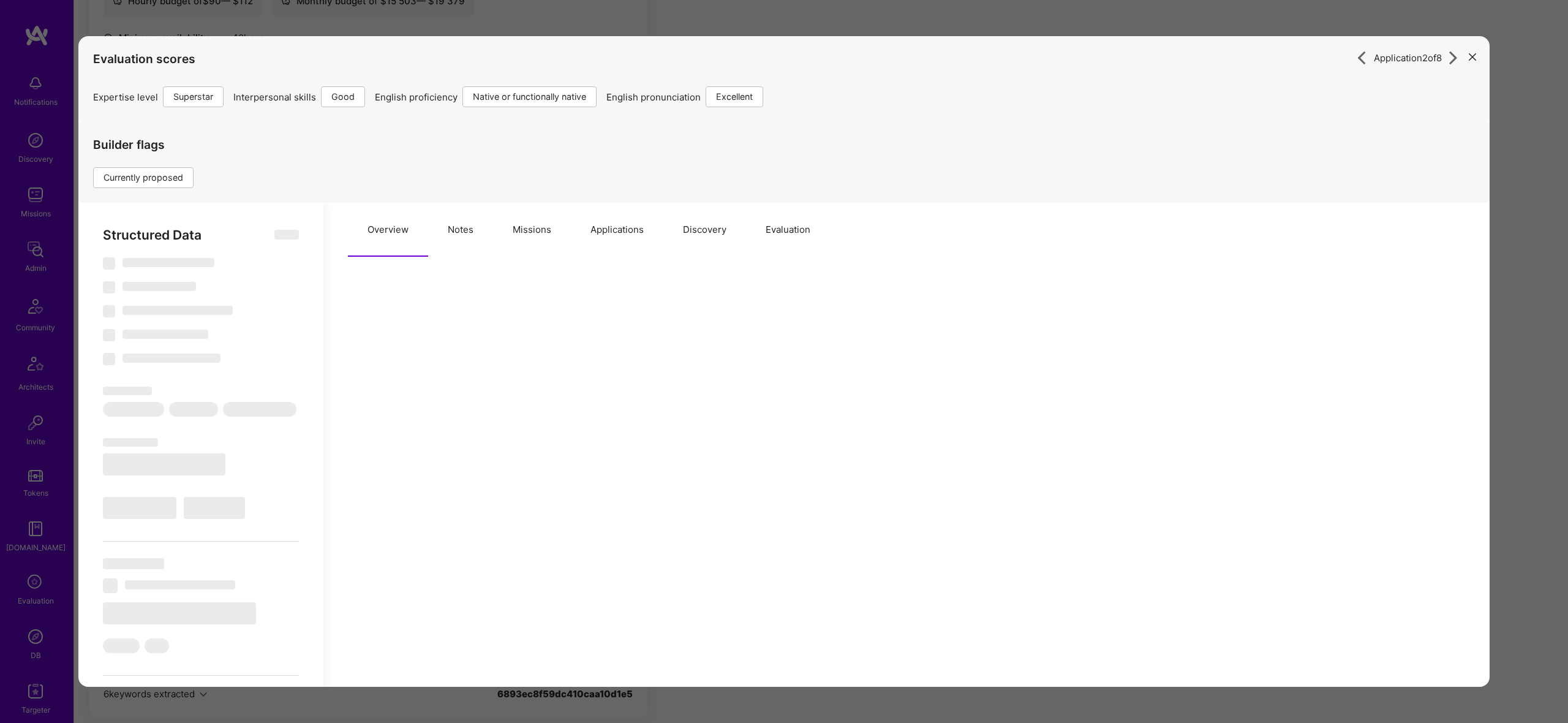
click at [503, 223] on button "Missions" at bounding box center [531, 230] width 78 height 54
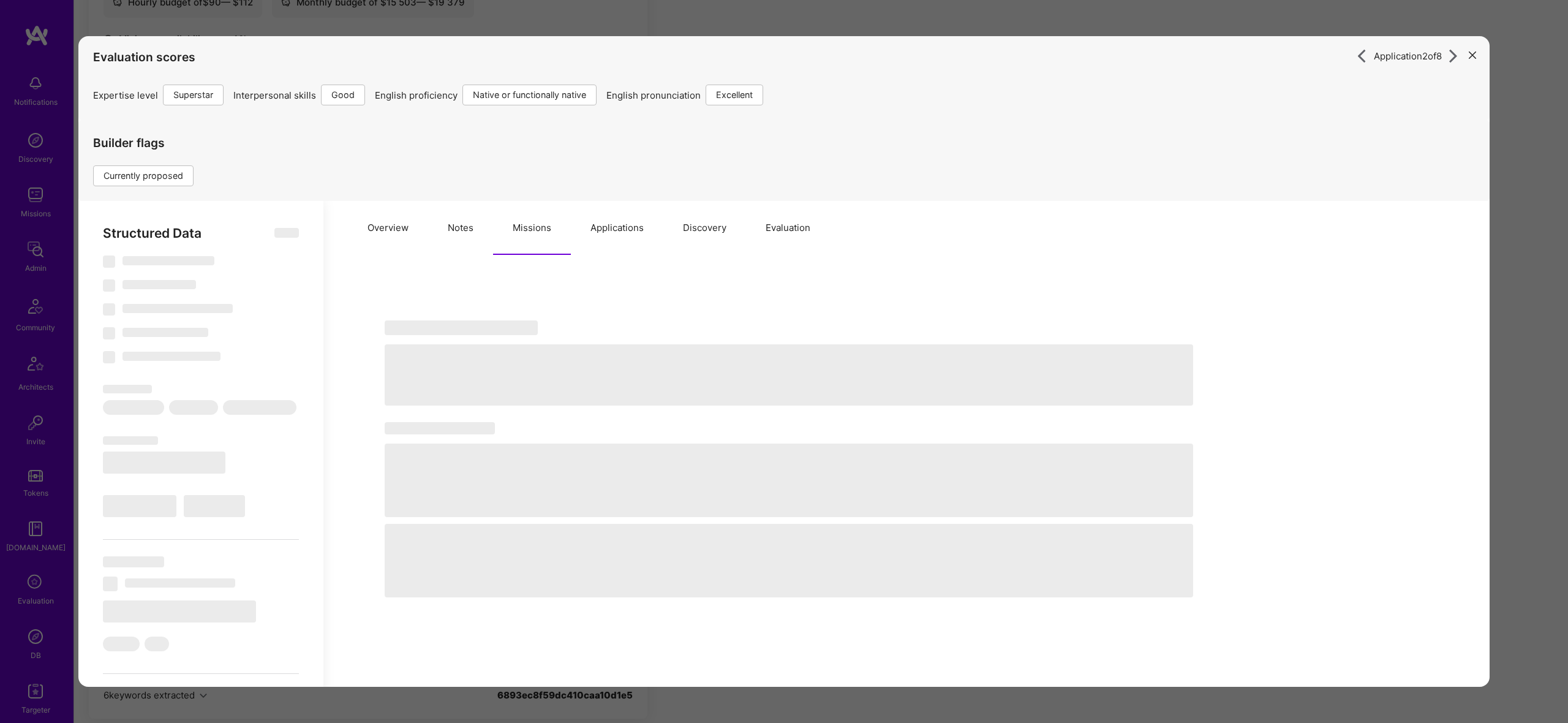
scroll to position [2, 0]
select select "Right Now"
select select "7"
select select "4"
select select "7"
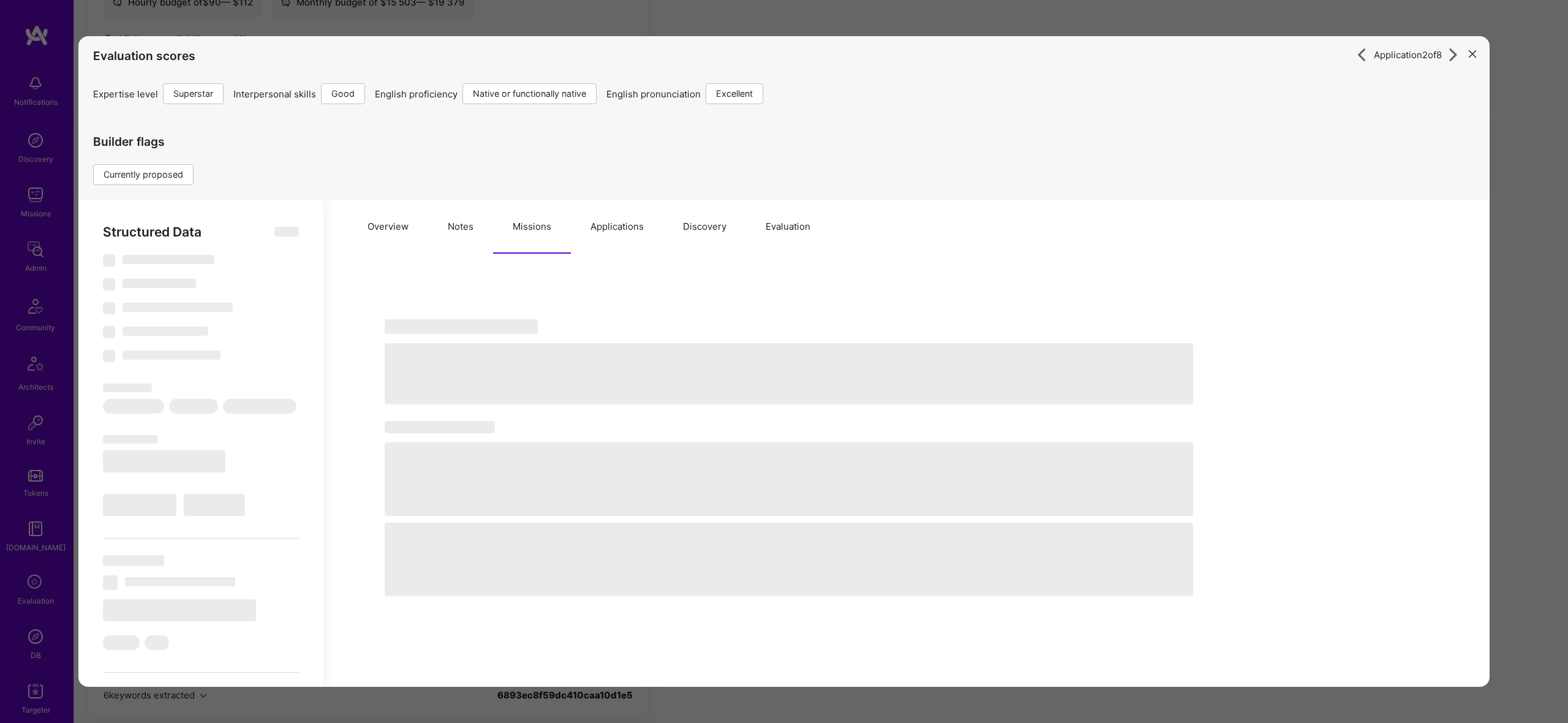
select select "7"
select select "US"
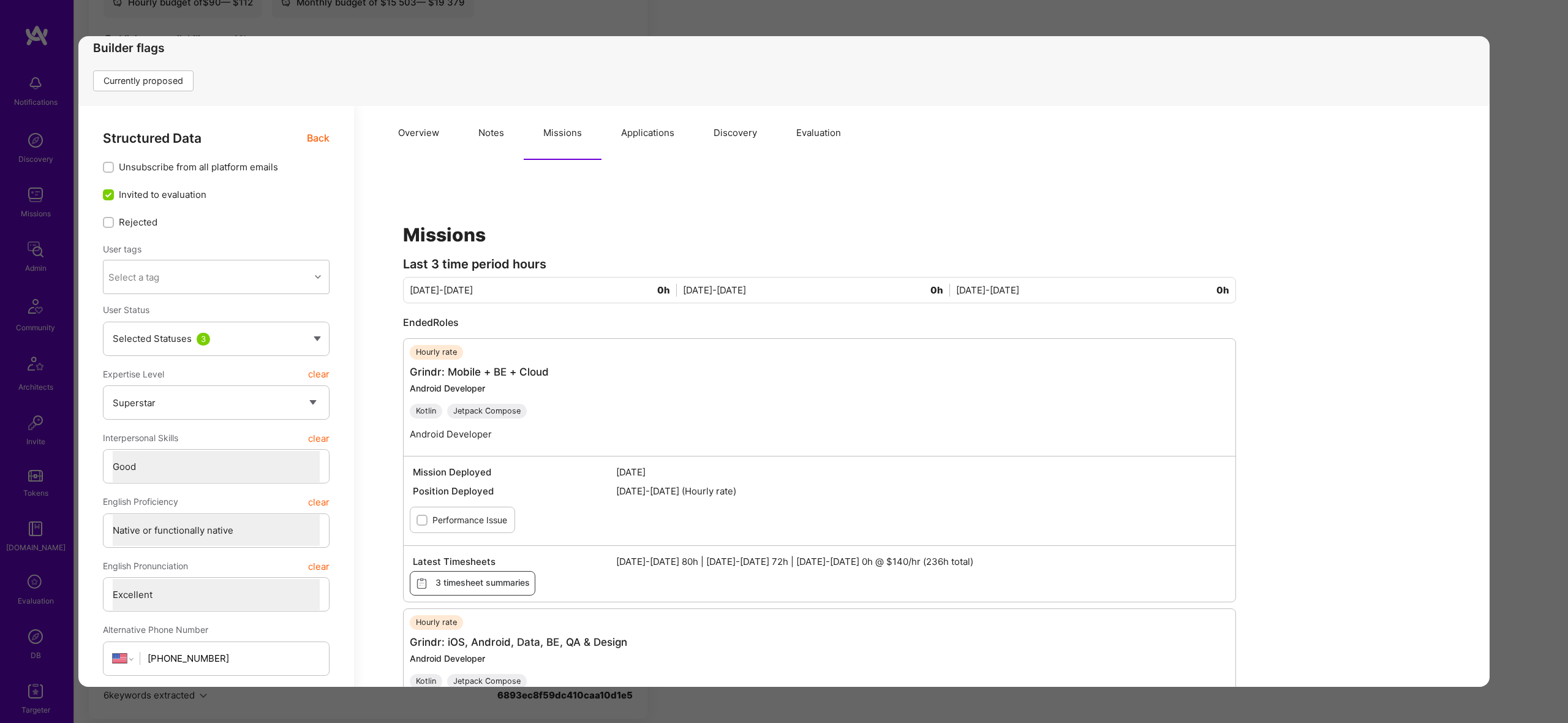
click at [488, 136] on button "Notes" at bounding box center [491, 133] width 65 height 54
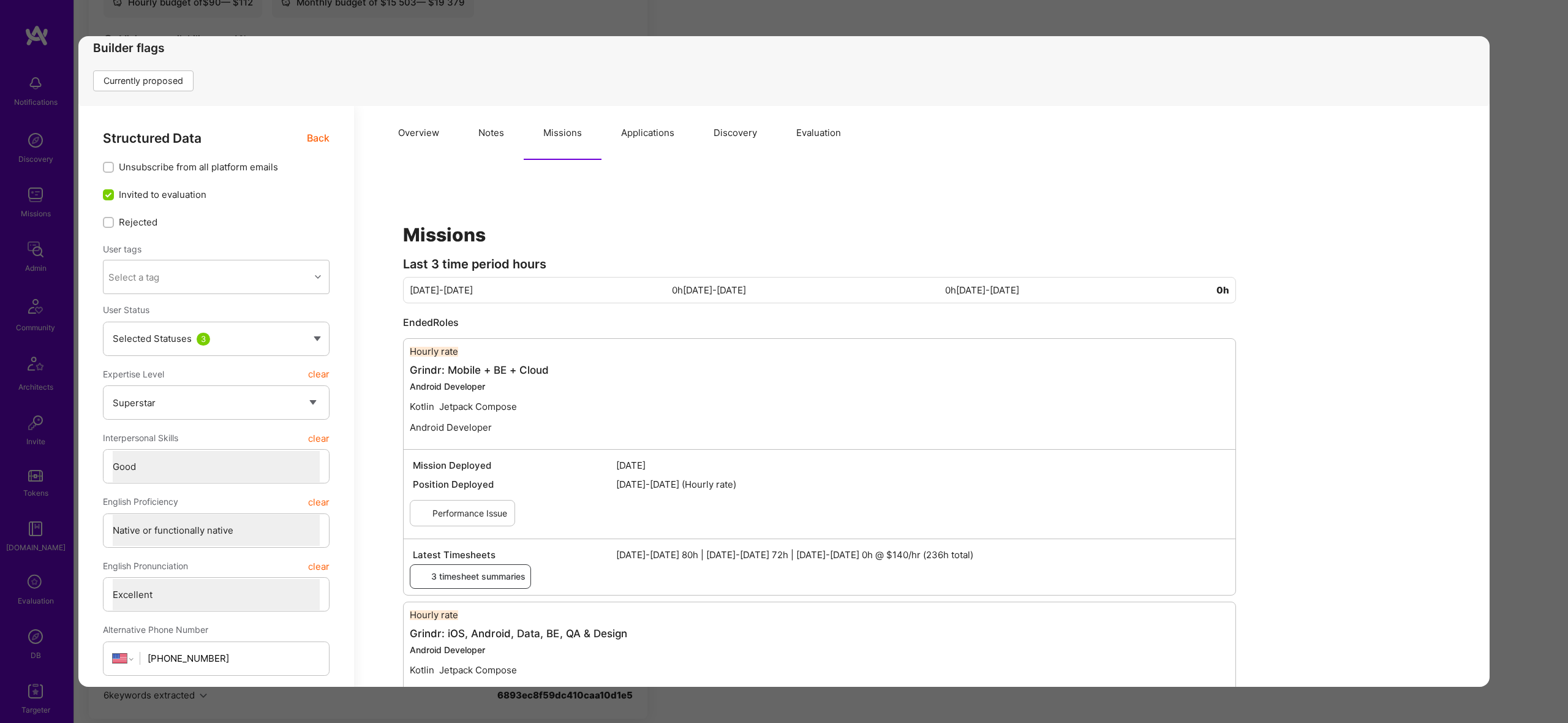
type textarea "x"
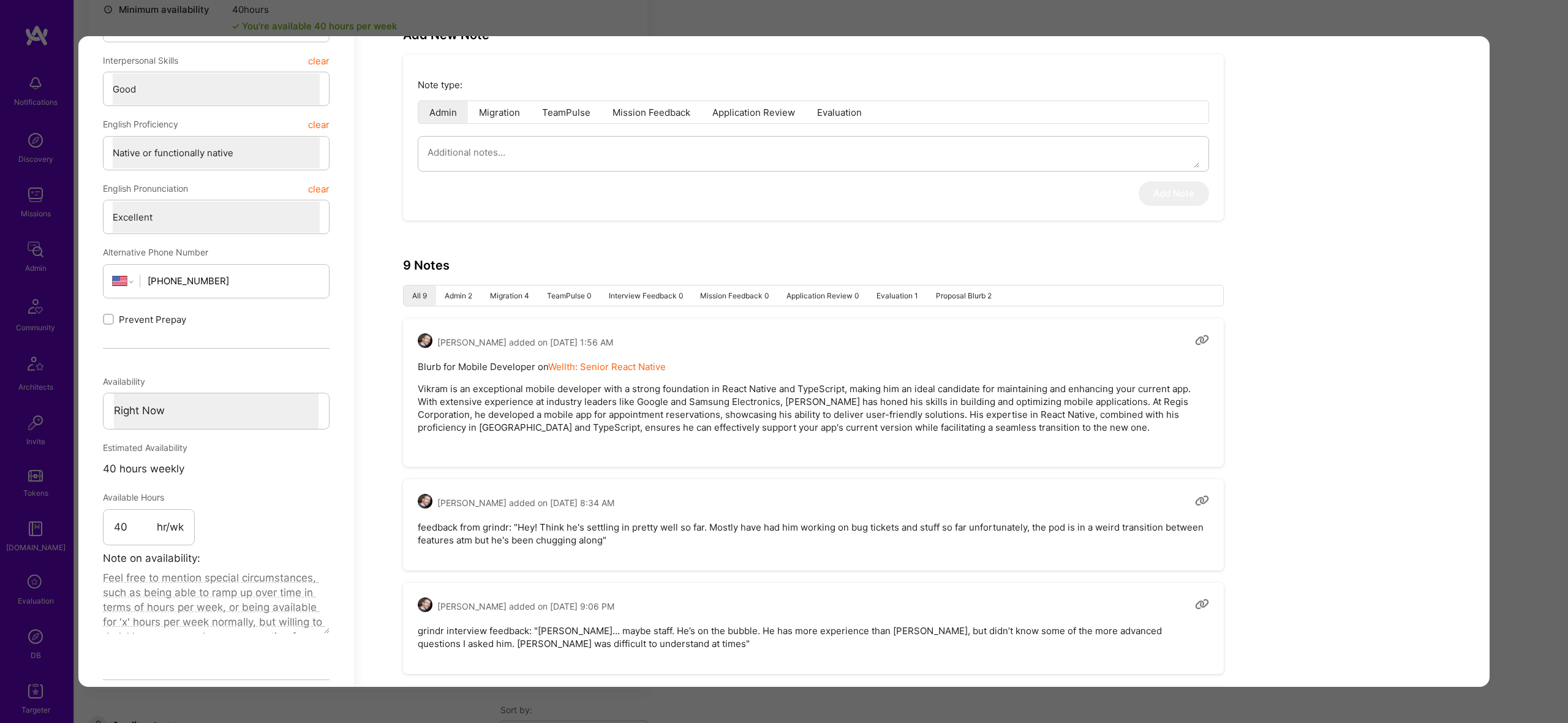
scroll to position [0, 0]
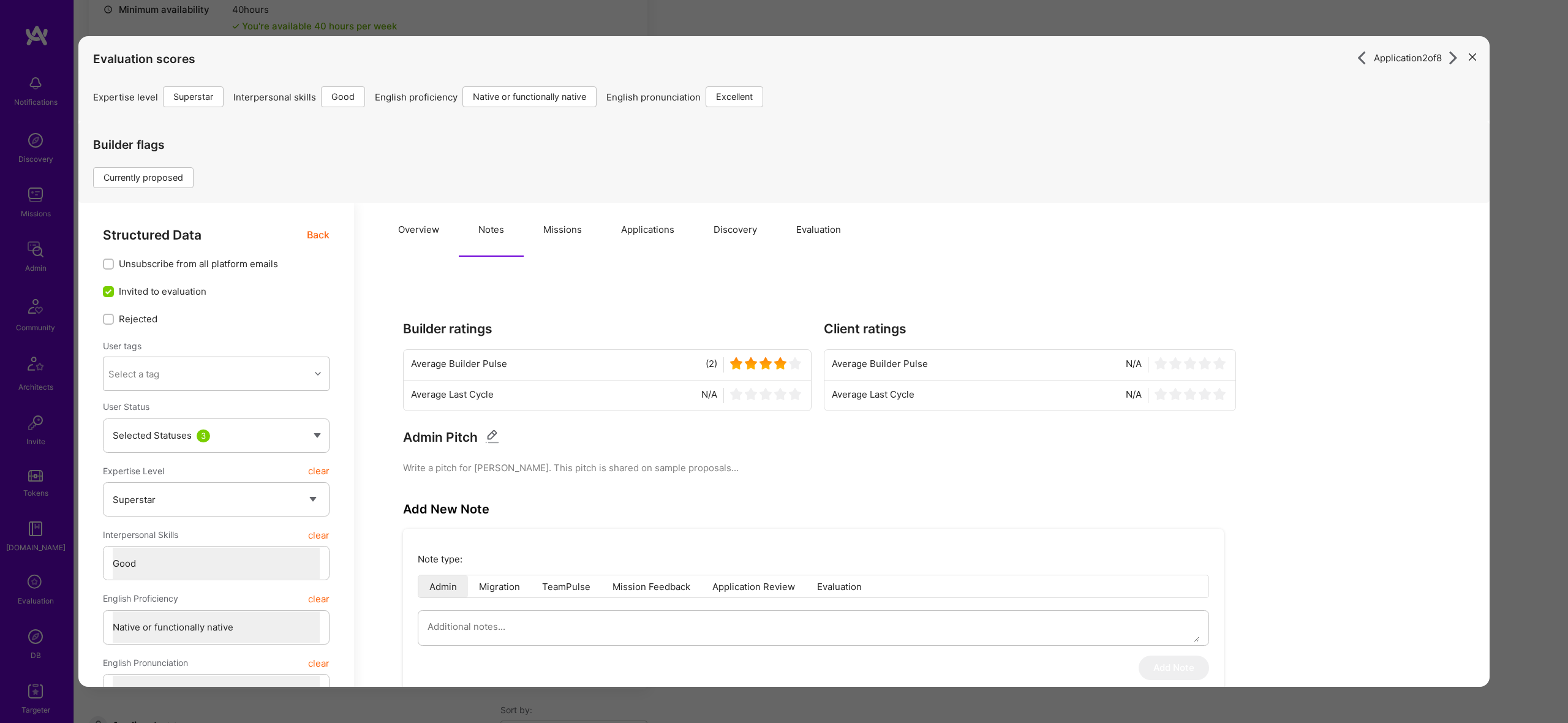
click at [1527, 248] on div "Application 2 of 8 Evaluation scores Expertise level Superstar Interpersonal sk…" at bounding box center [784, 362] width 1568 height 723
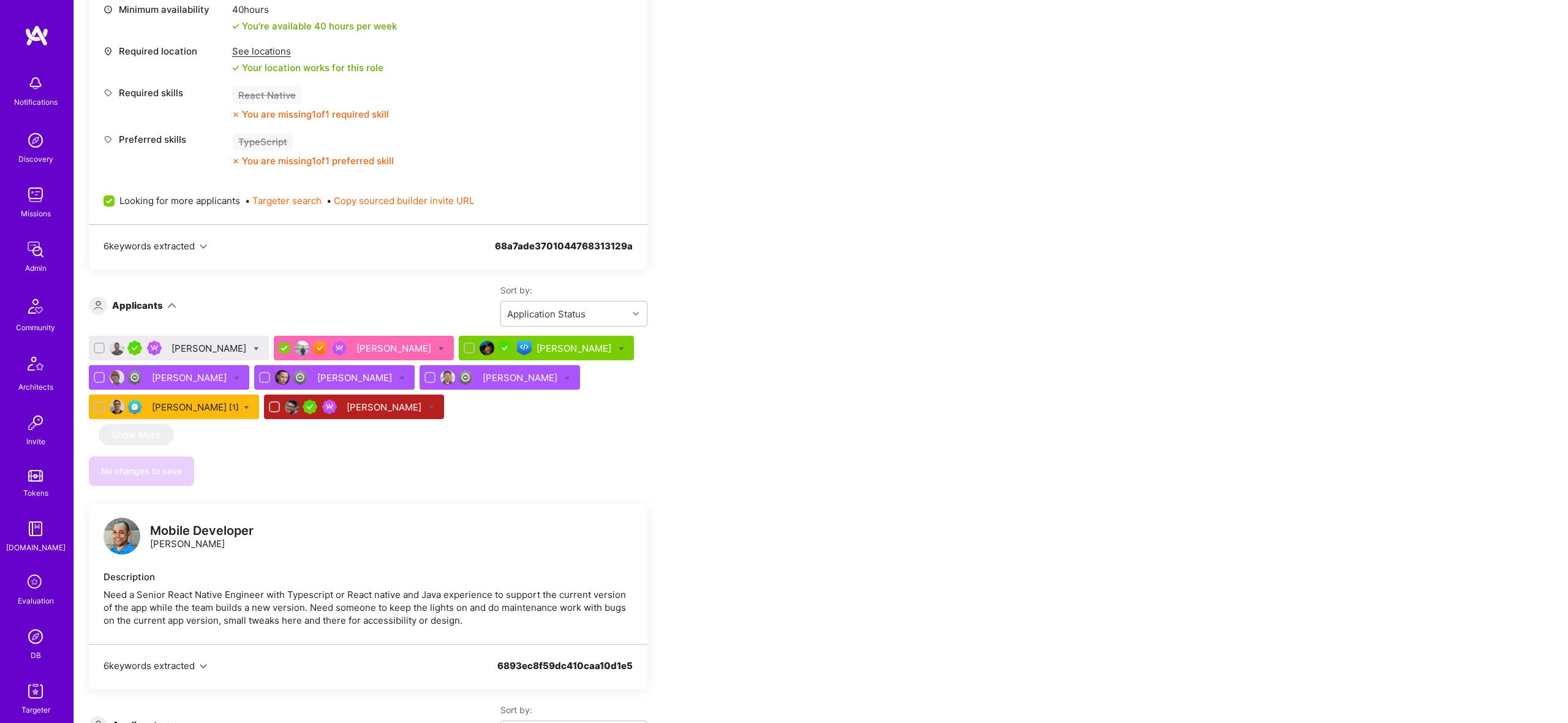
click at [204, 344] on div "Ahmed Bekhit" at bounding box center [210, 348] width 77 height 13
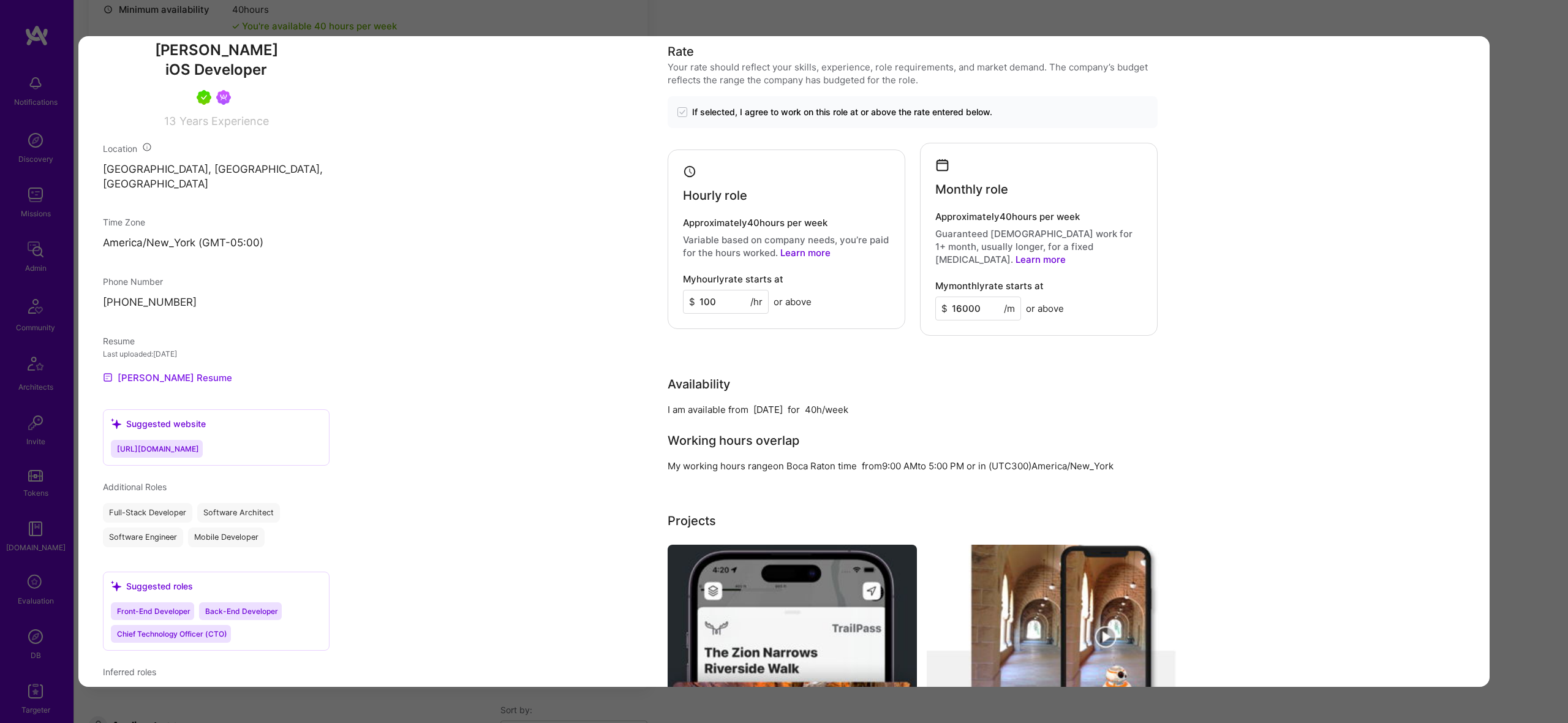
scroll to position [725, 0]
click at [163, 372] on link "Ahmed's Resume" at bounding box center [167, 380] width 129 height 15
click at [1510, 241] on div "Application 1 of 8 Evaluation scores Expertise level Very good Interpersonal sk…" at bounding box center [784, 362] width 1568 height 723
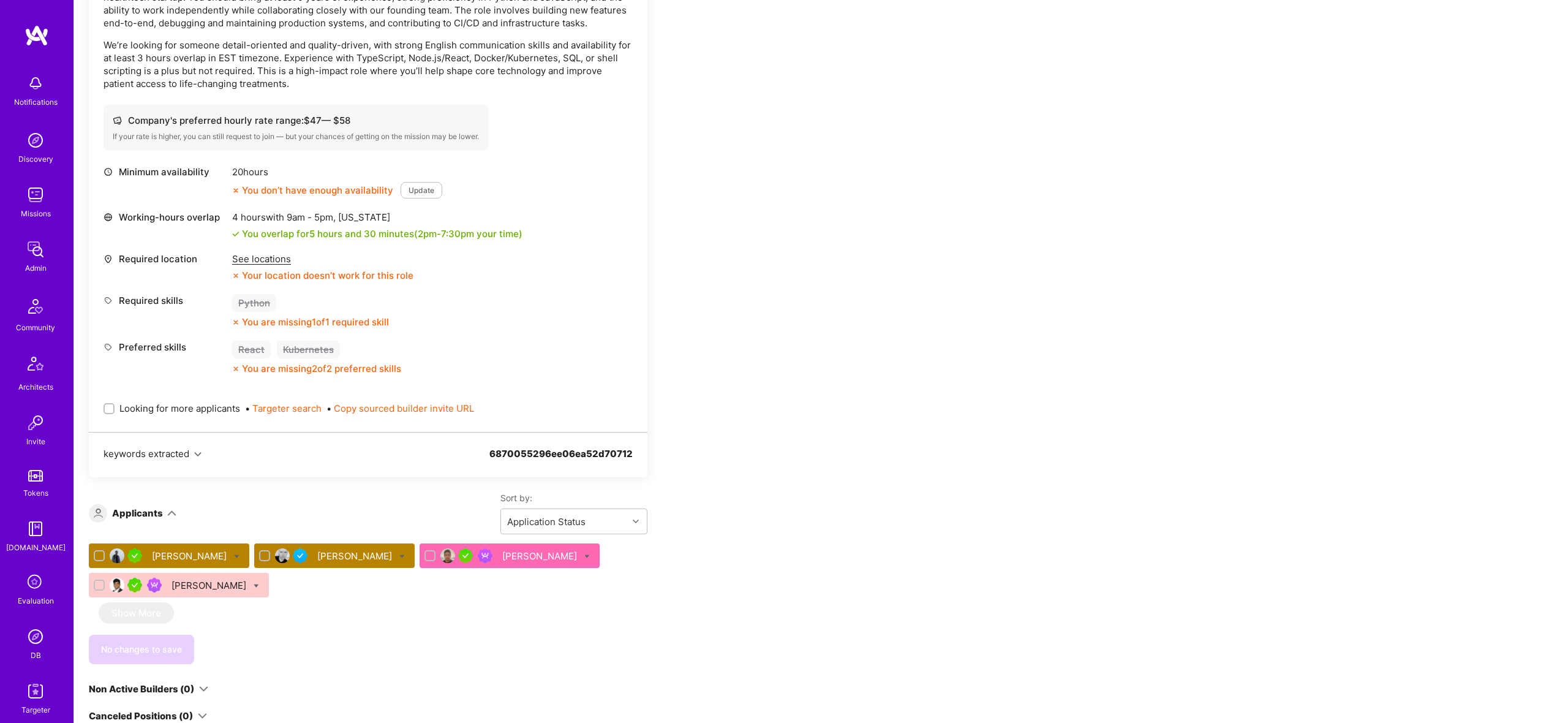
scroll to position [406, 0]
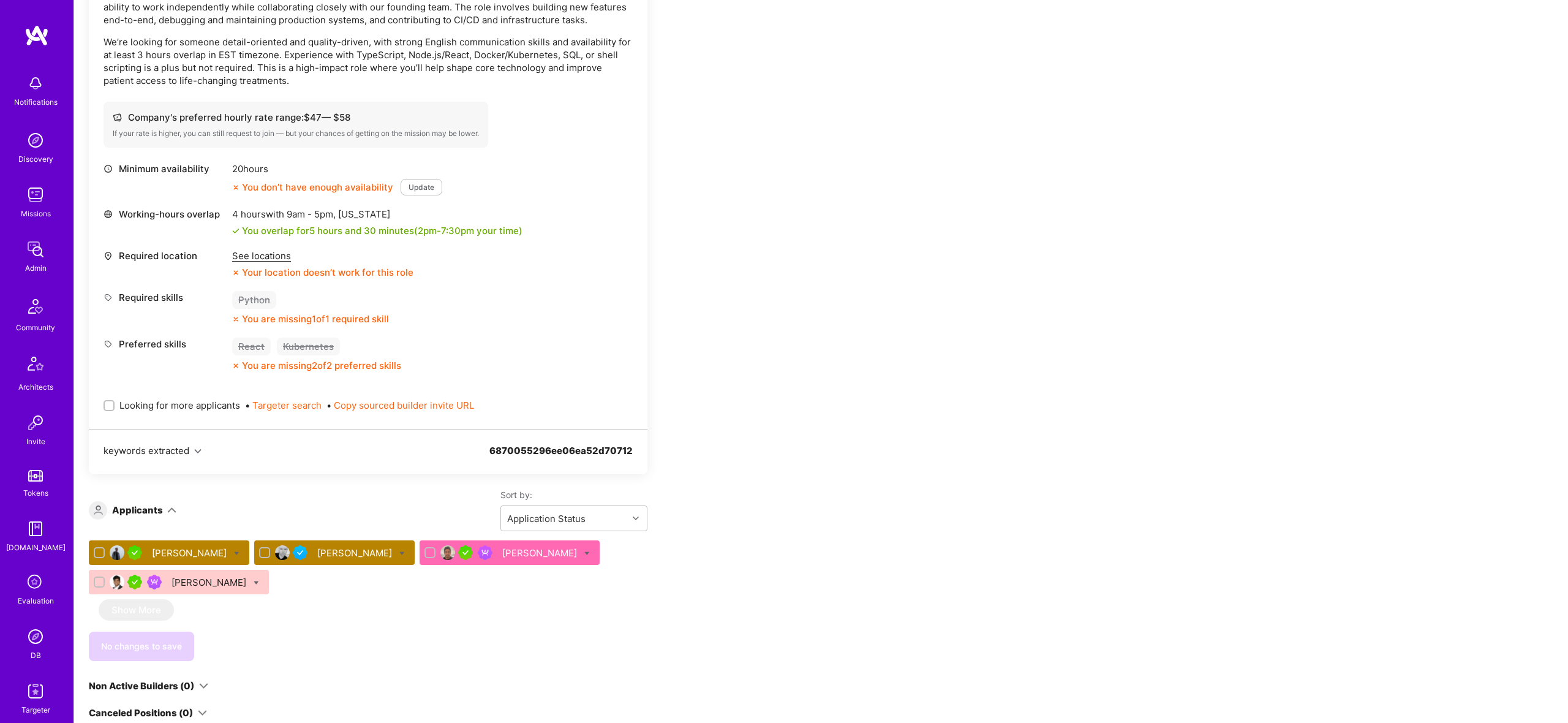
click at [273, 265] on div "See locations Your location doesn’t work for this role" at bounding box center [323, 265] width 182 height 30
click at [269, 259] on div "See locations" at bounding box center [323, 256] width 182 height 13
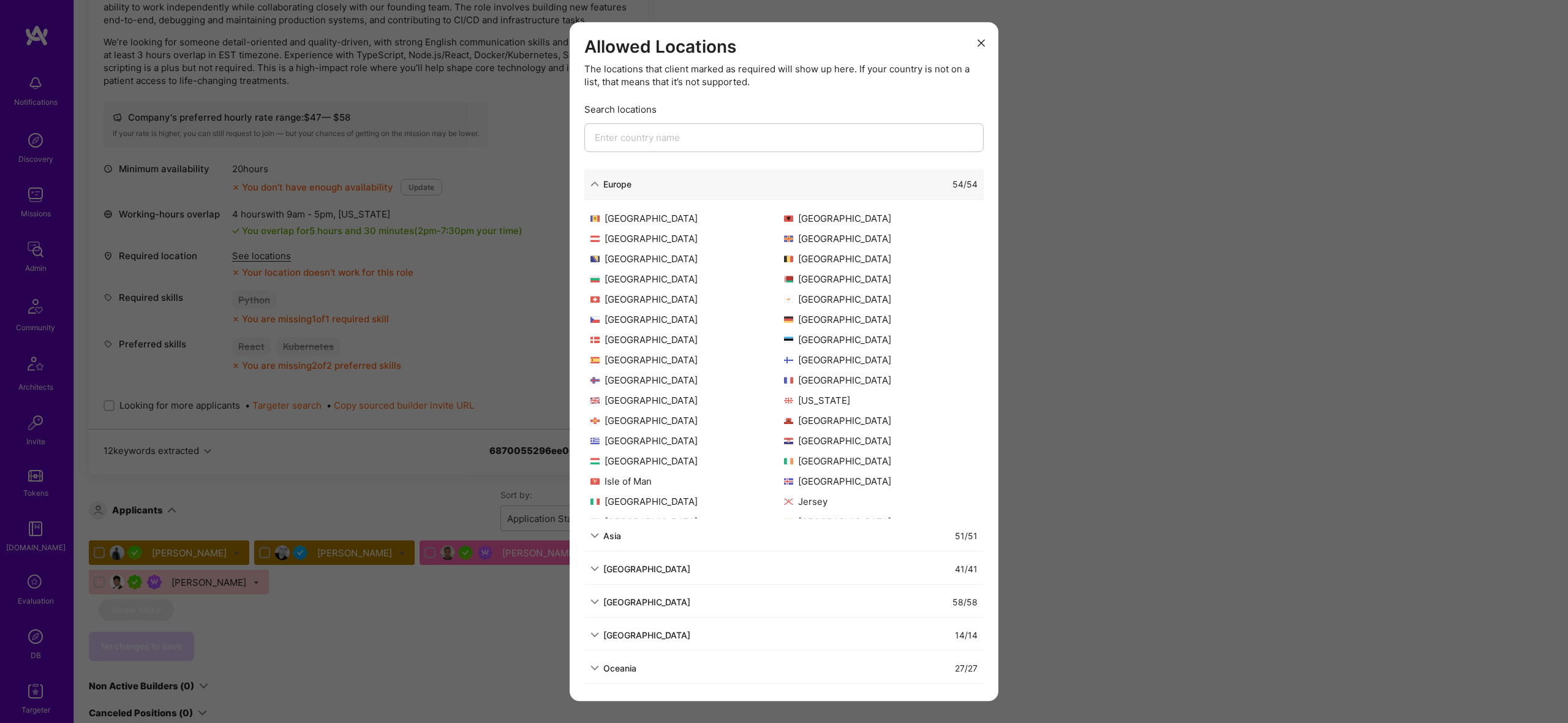
scroll to position [240, 0]
click at [397, 504] on div "Allowed Locations The locations that client marked as required will show up her…" at bounding box center [784, 362] width 1568 height 723
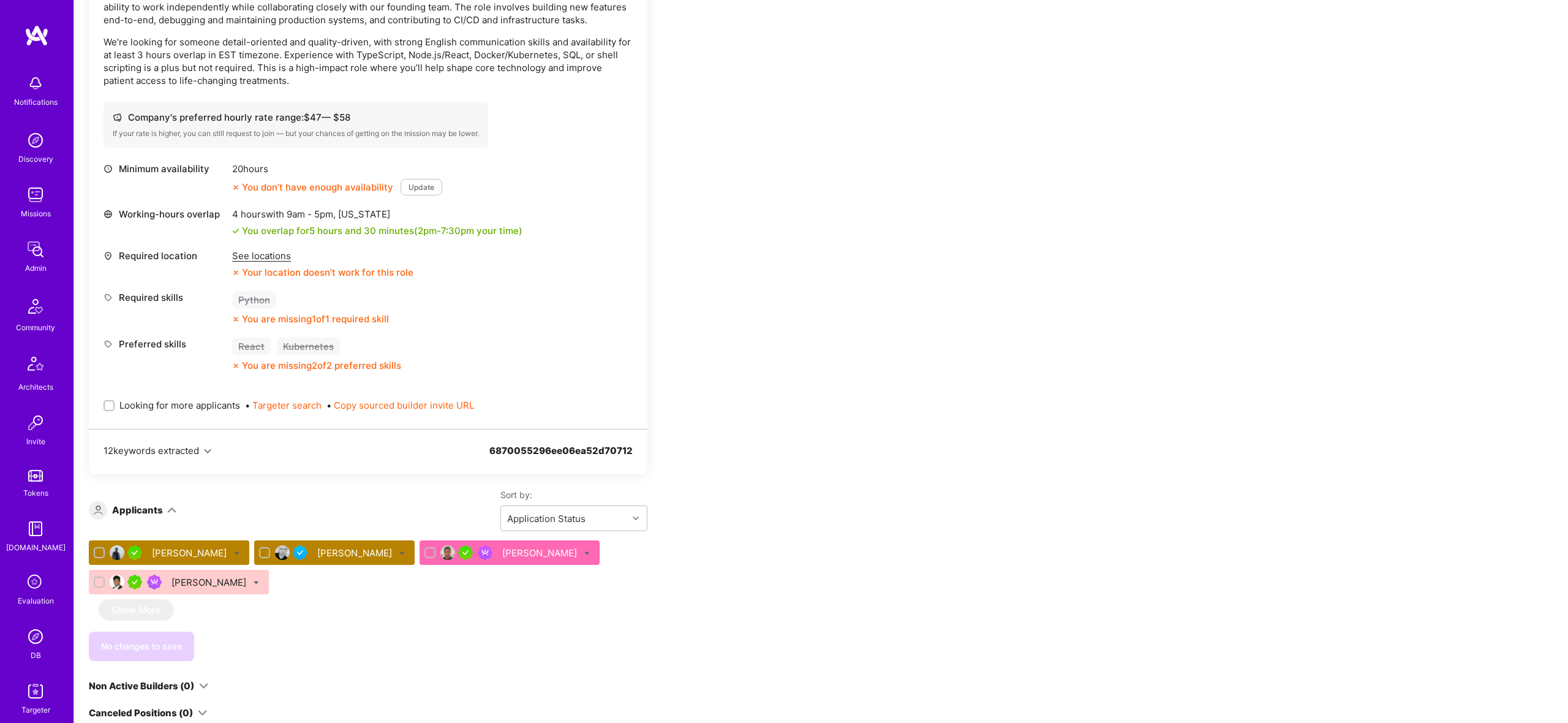
click at [502, 552] on div "[PERSON_NAME]" at bounding box center [540, 553] width 77 height 13
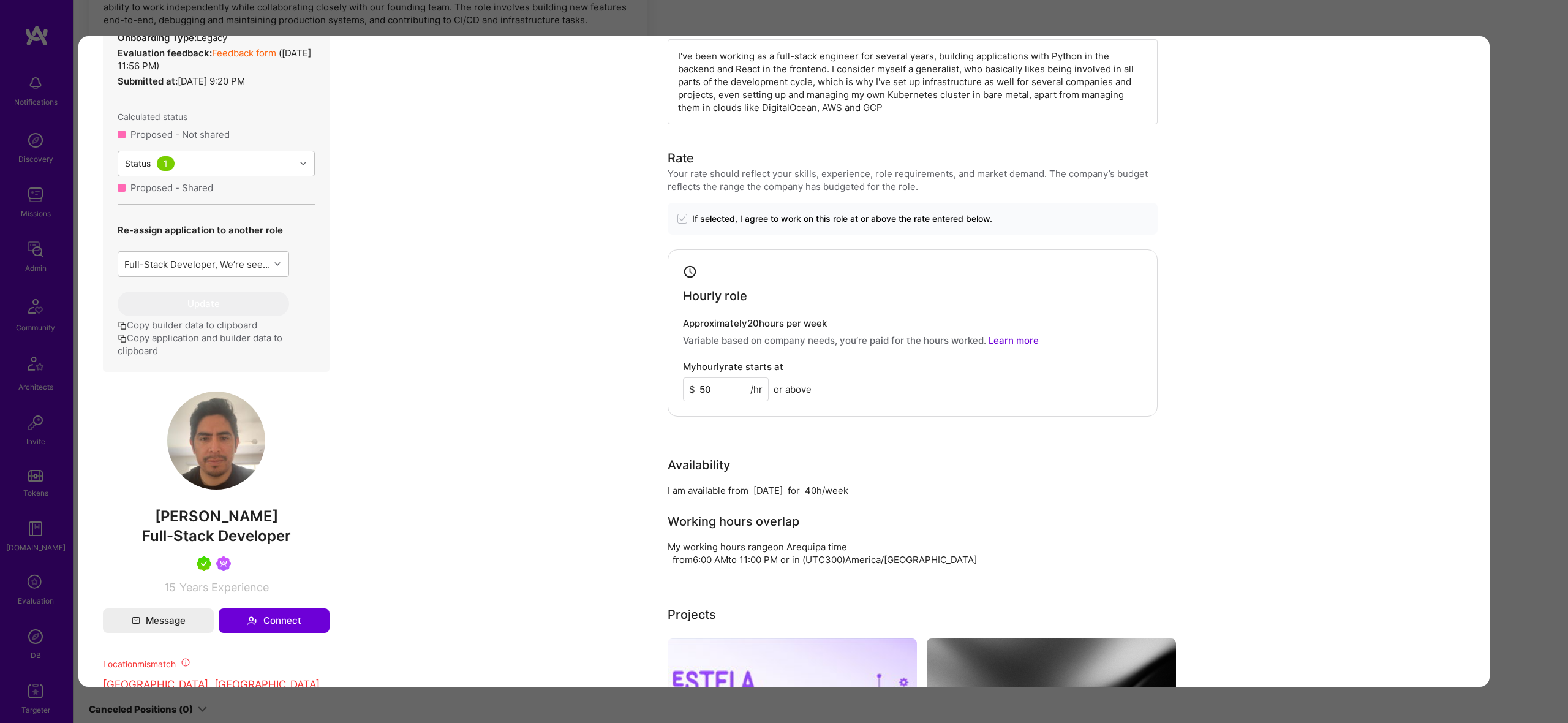
scroll to position [590, 0]
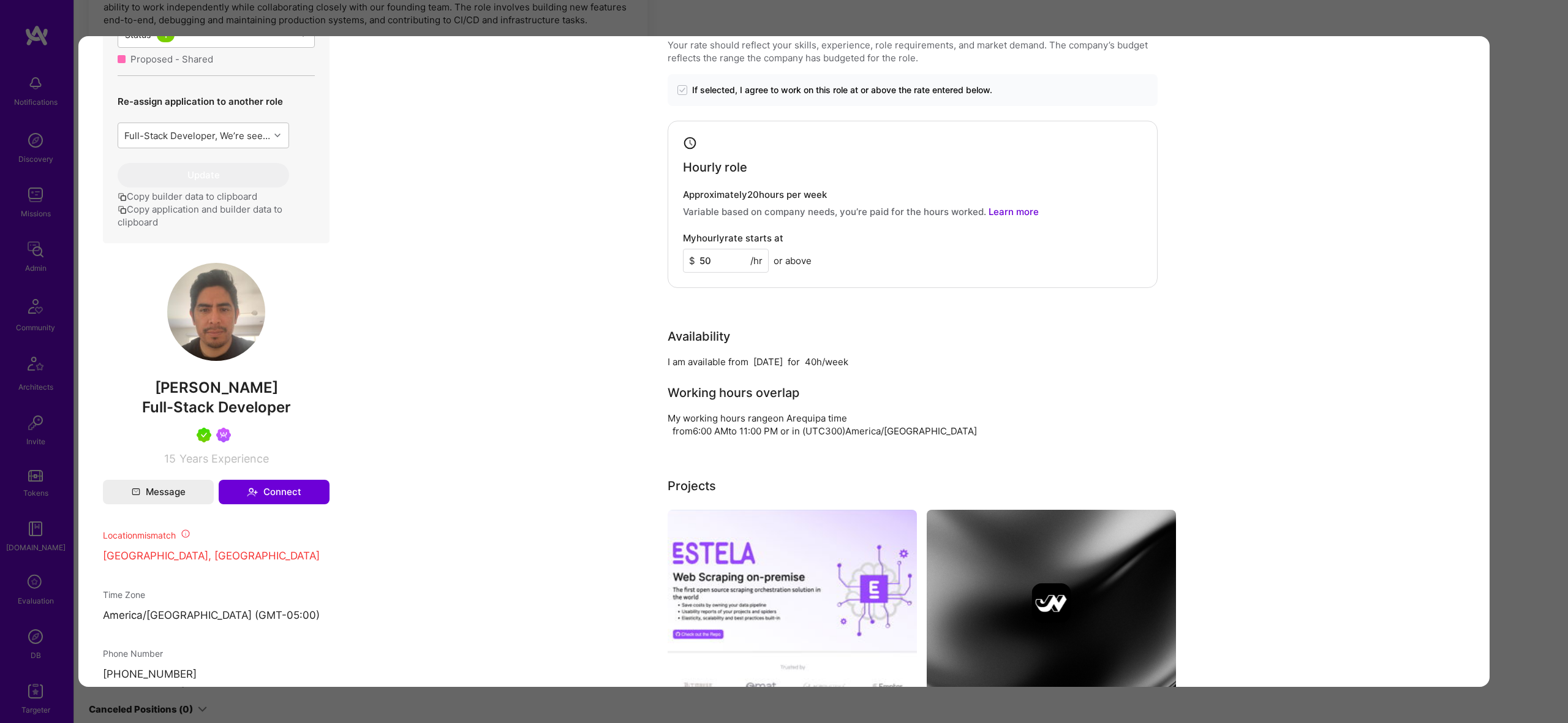
click at [1516, 155] on div "Application 3 of 4 Builder Missing Requirements Required Location See locations…" at bounding box center [784, 362] width 1568 height 723
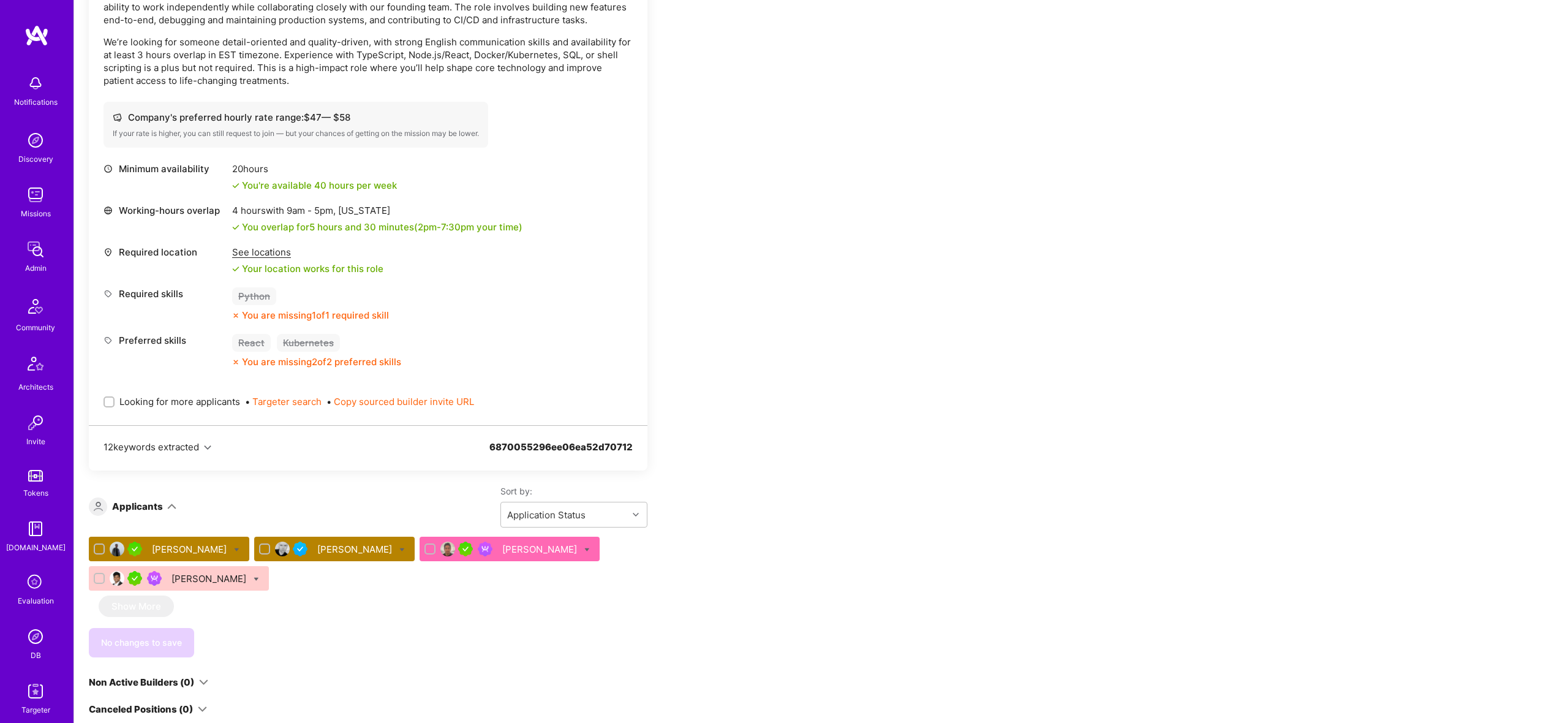
drag, startPoint x: 186, startPoint y: 413, endPoint x: 186, endPoint y: 403, distance: 10.0
click at [186, 412] on div "Looking for more applicants • Targeter search • Copy sourced builder invite URL" at bounding box center [368, 401] width 529 height 42
click at [186, 403] on span "Looking for more applicants" at bounding box center [179, 402] width 121 height 13
click at [114, 403] on input "Looking for more applicants" at bounding box center [110, 403] width 8 height 8
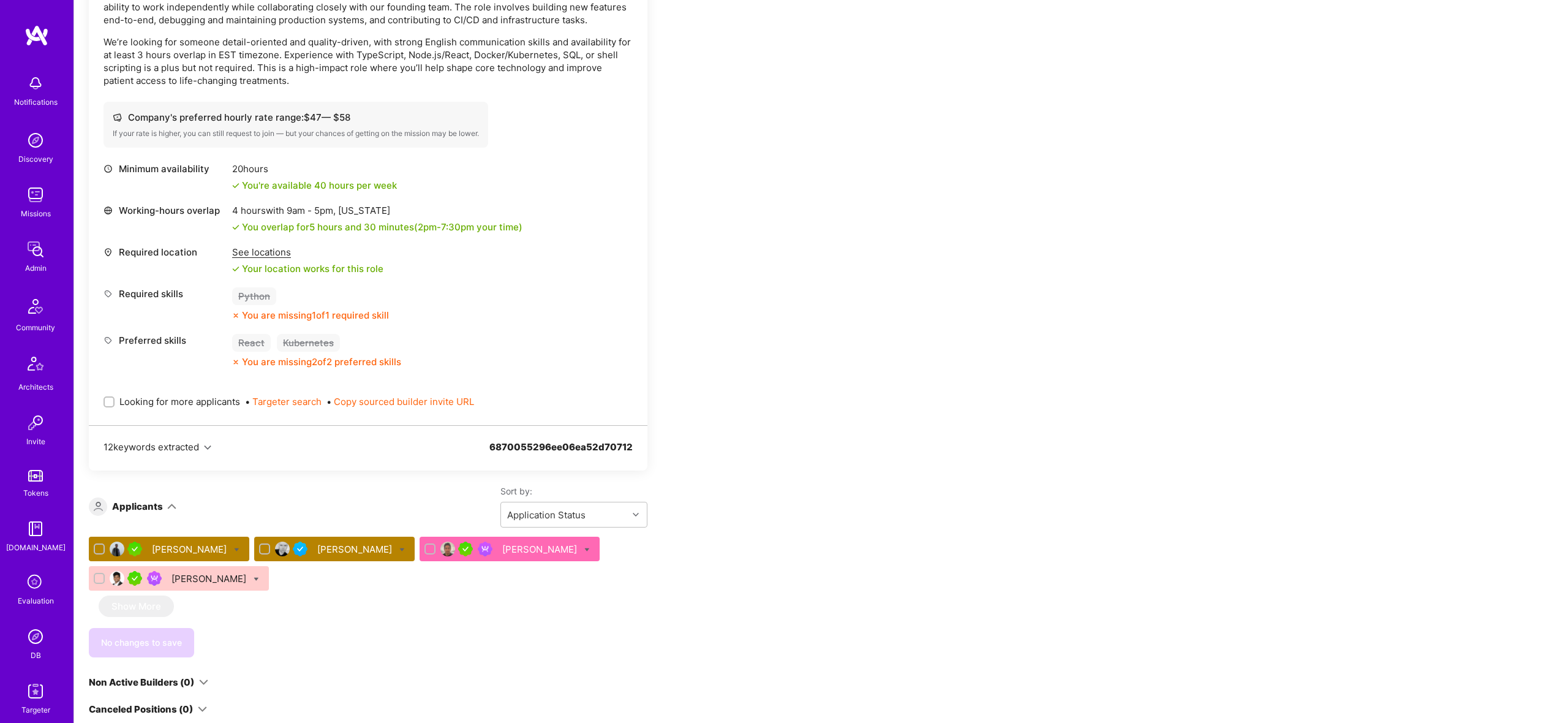
checkbox input "true"
click at [502, 546] on div "[PERSON_NAME]" at bounding box center [540, 550] width 77 height 13
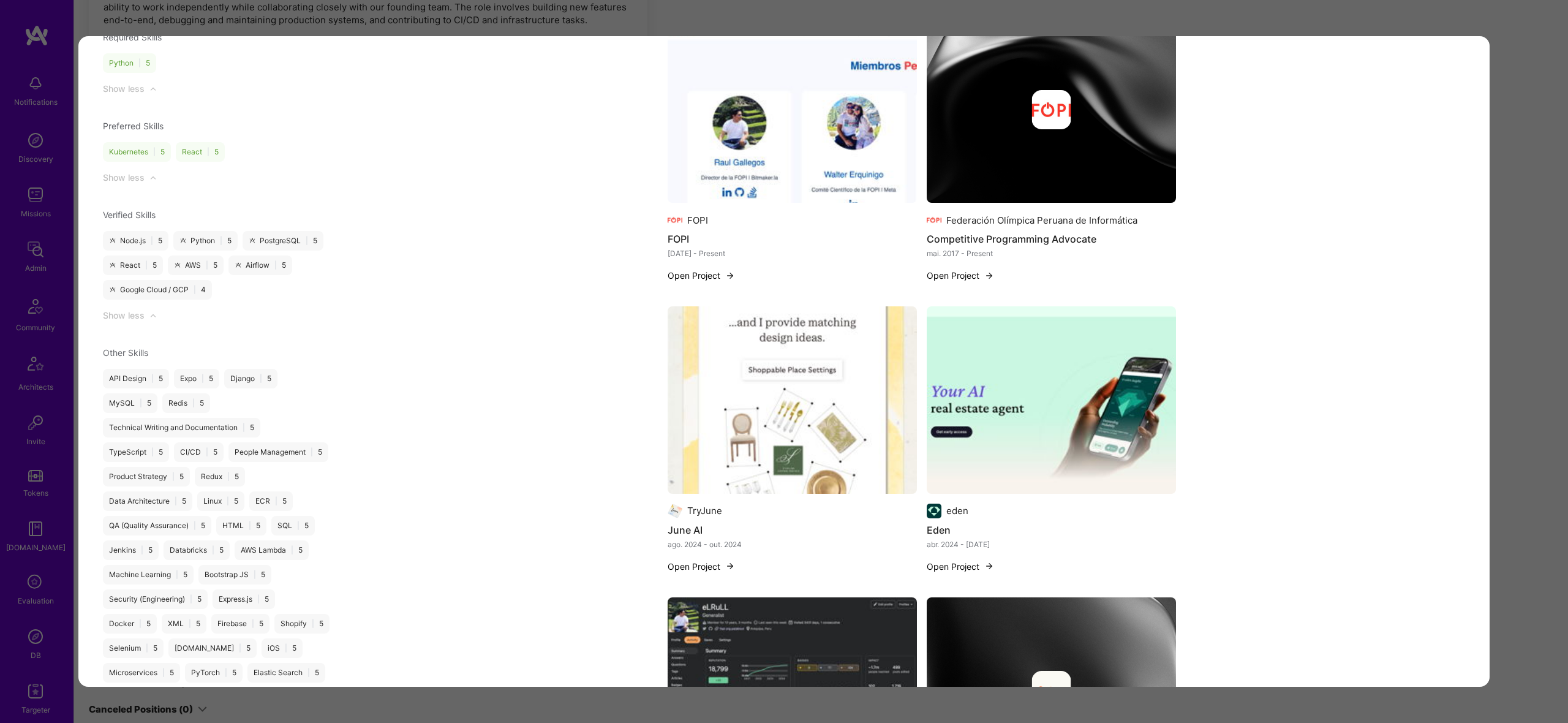
scroll to position [1720, 0]
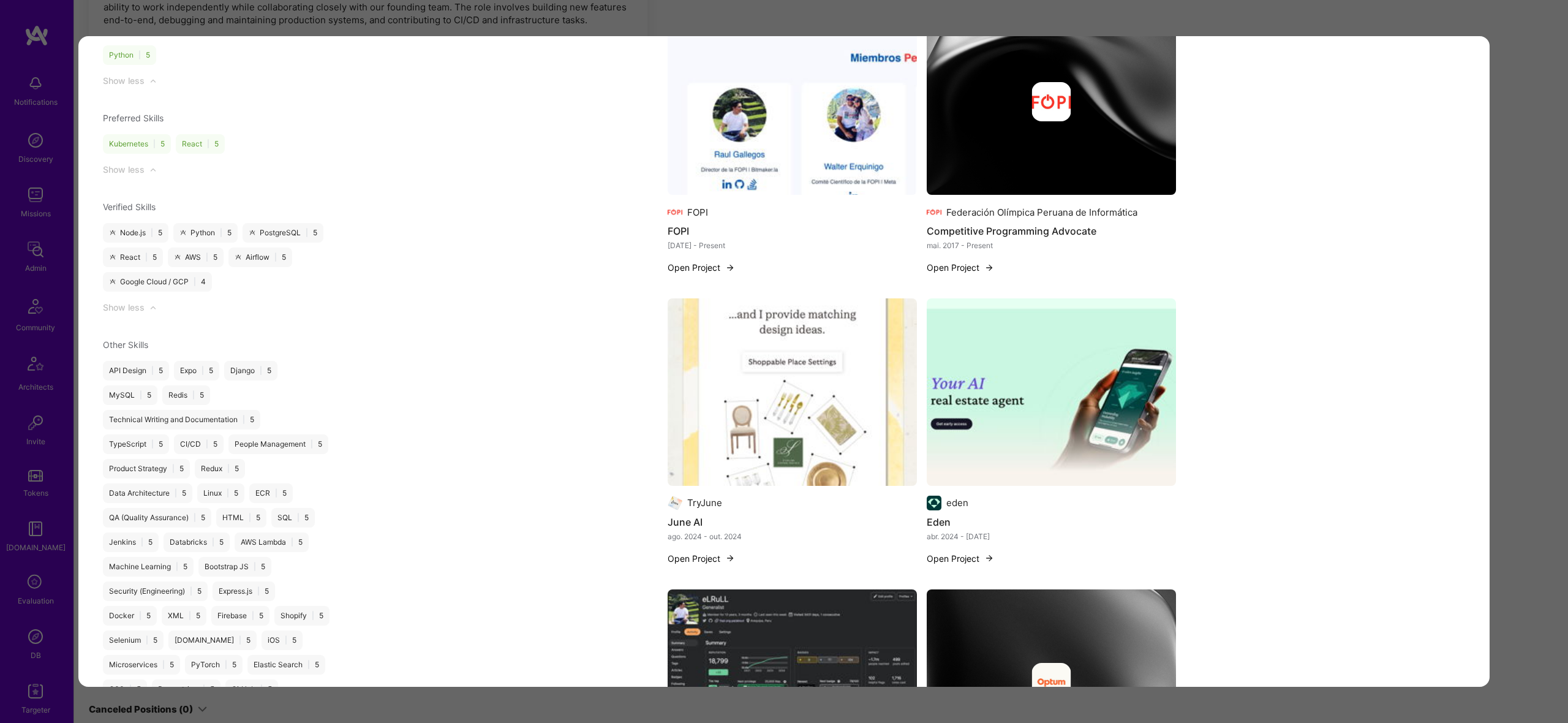
click at [1552, 324] on div "Application 3 of 4 Builder Missing Requirements Required Location See locations…" at bounding box center [784, 362] width 1568 height 723
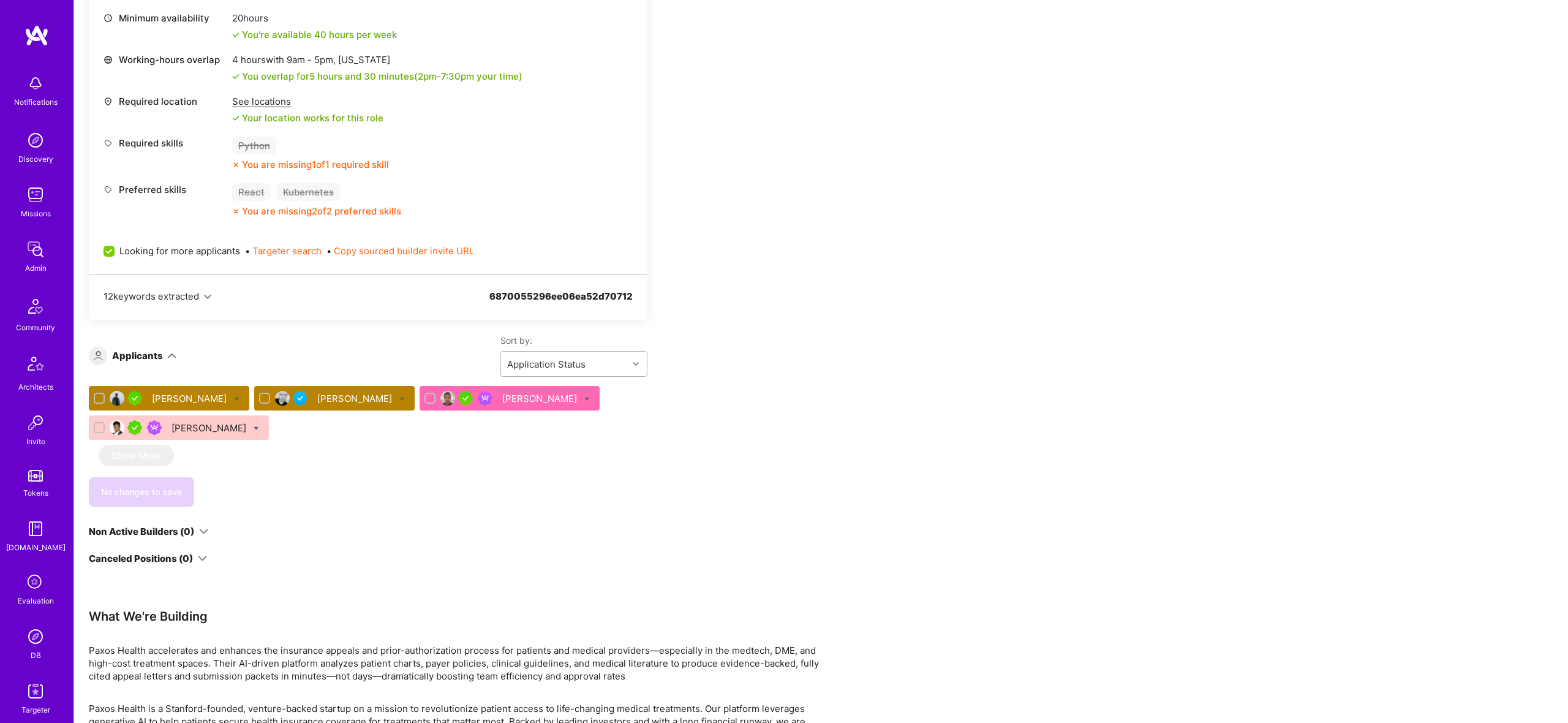
scroll to position [575, 0]
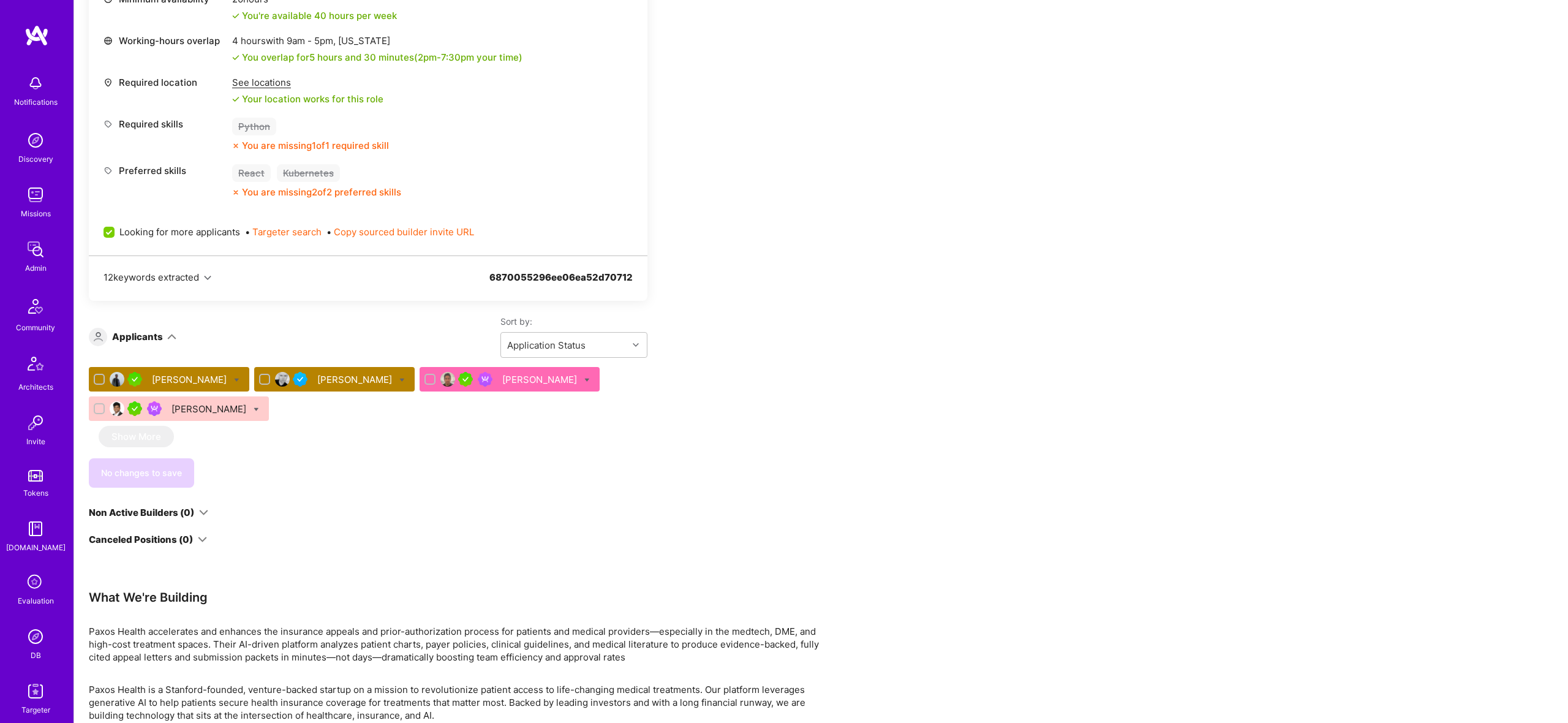
click at [301, 395] on div "[PERSON_NAME] [PERSON_NAME] [PERSON_NAME] [PERSON_NAME]" at bounding box center [368, 397] width 559 height 59
click at [326, 385] on div "[PERSON_NAME]" at bounding box center [333, 380] width 160 height 25
click at [317, 380] on div "[PERSON_NAME]" at bounding box center [356, 380] width 77 height 13
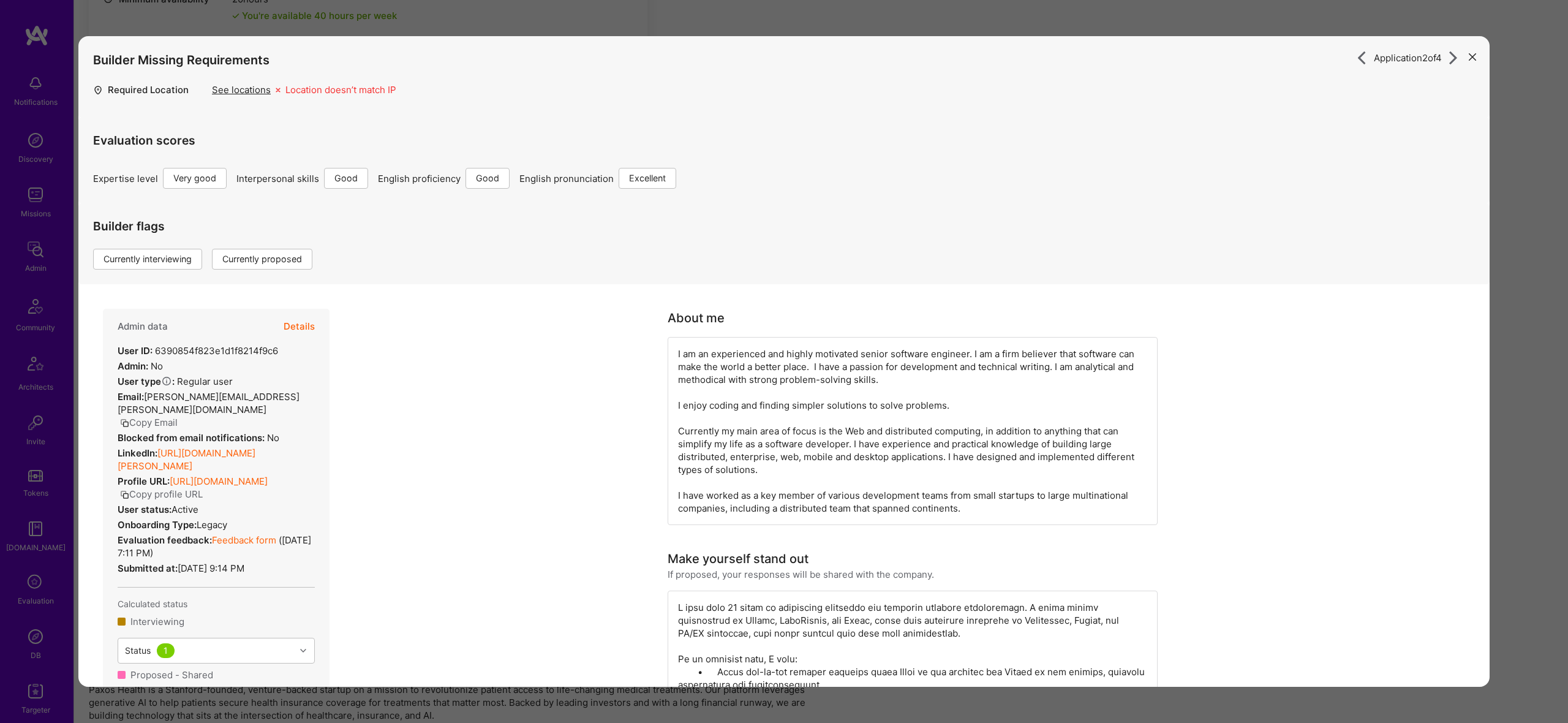
click at [218, 432] on div "Admin data Details User ID: 6390854f823e1d1f8214f9c6 Admin: No User type Regula…" at bounding box center [216, 584] width 227 height 550
click at [222, 447] on link "[URL][DOMAIN_NAME][PERSON_NAME]" at bounding box center [186, 459] width 138 height 25
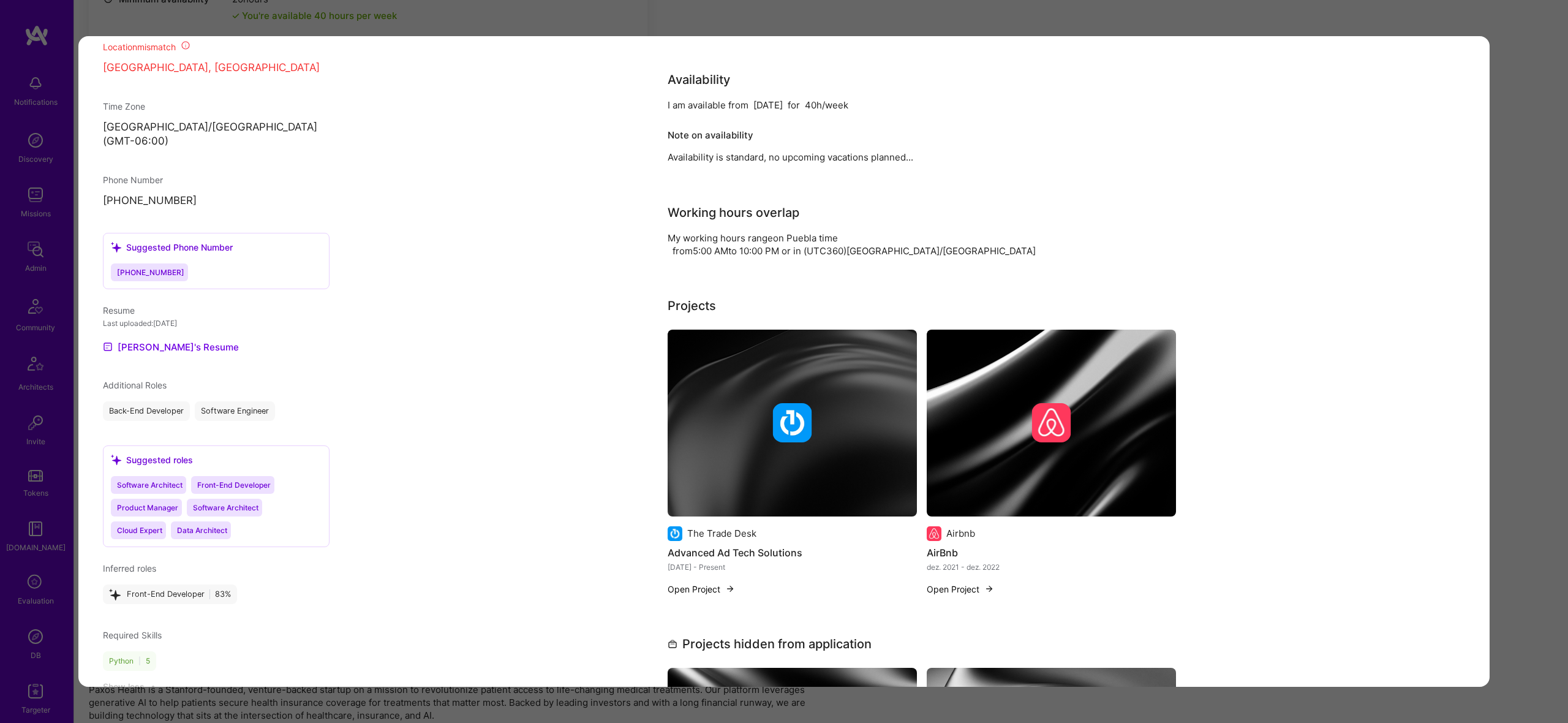
scroll to position [1256, 0]
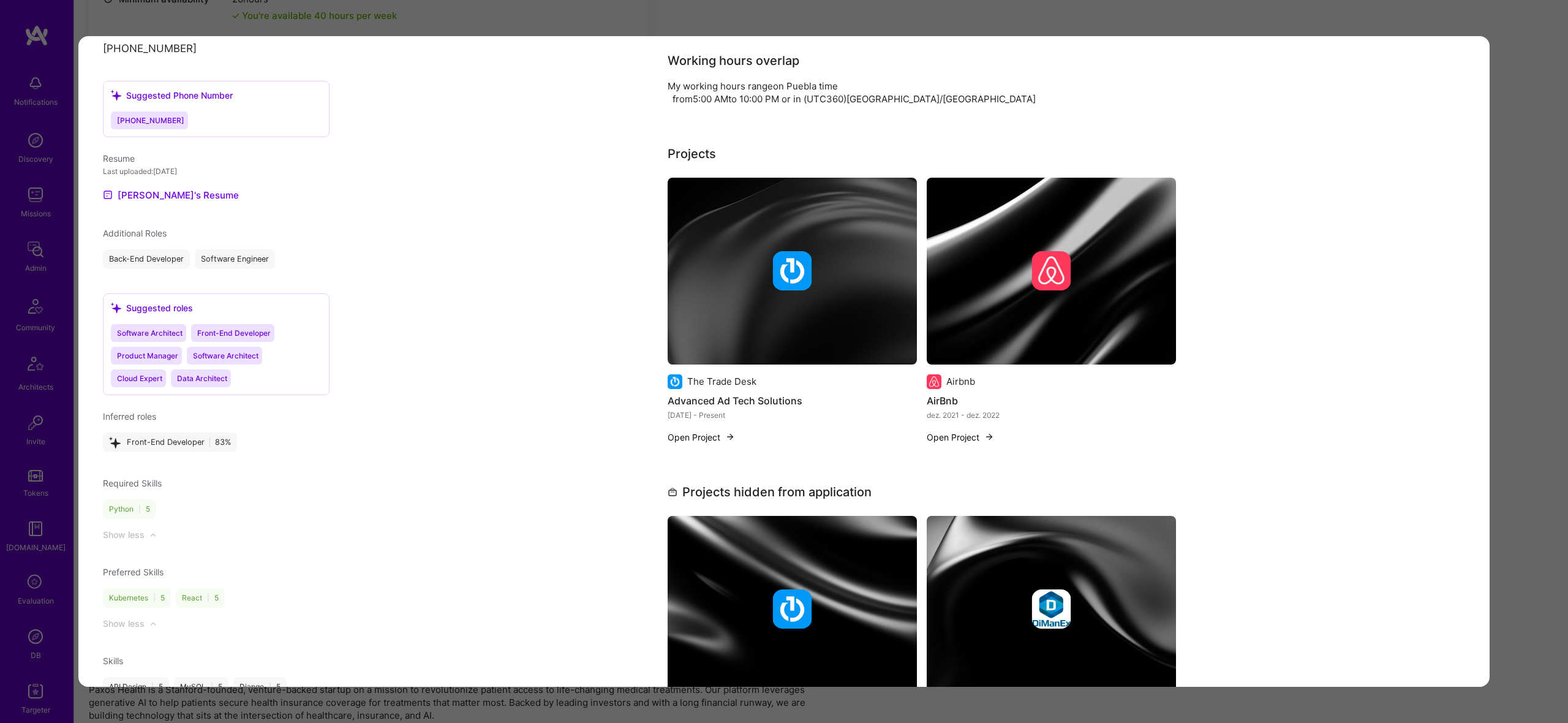
click at [1543, 367] on div "Application 2 of 4 Builder Missing Requirements Required Location See locations…" at bounding box center [784, 362] width 1568 height 723
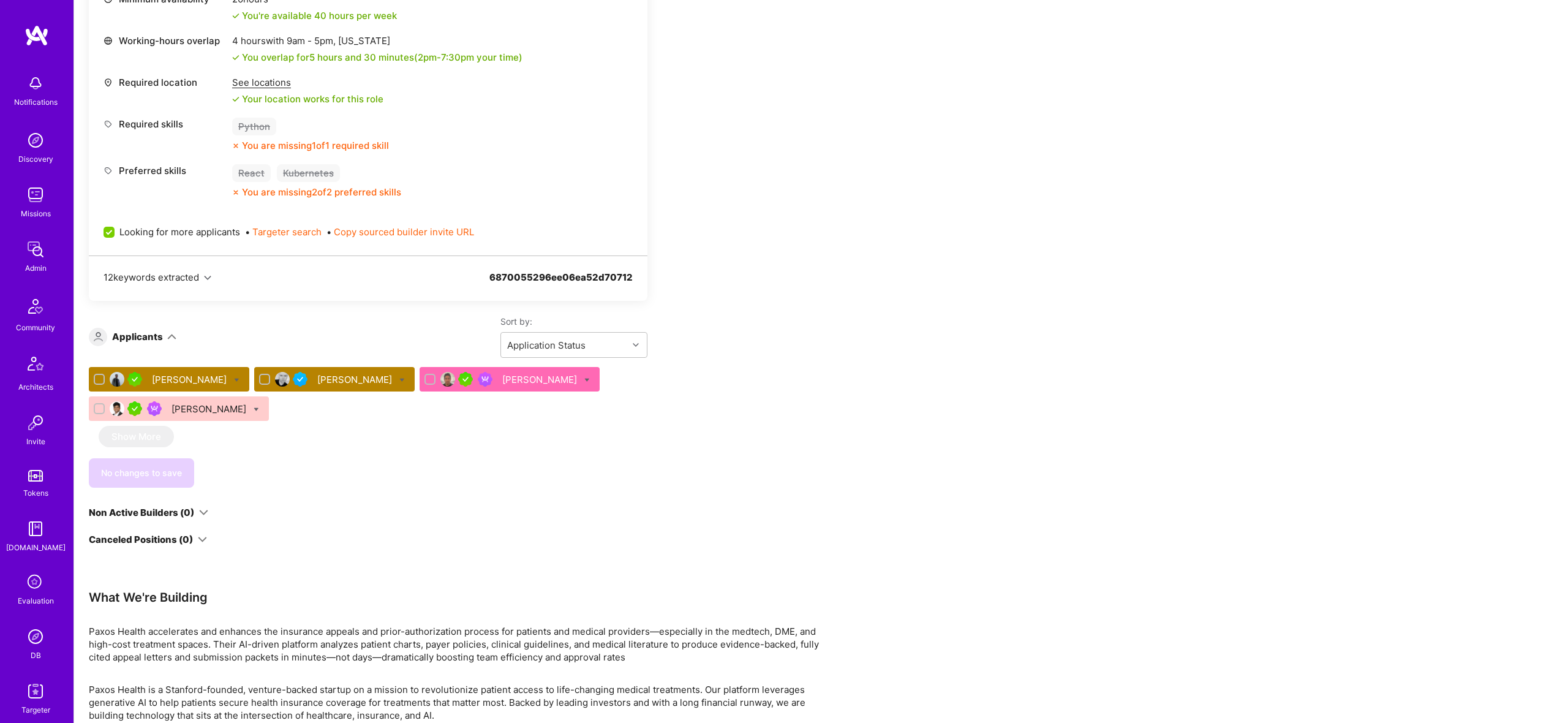
click at [177, 377] on div "Chuong Ngo" at bounding box center [191, 380] width 77 height 13
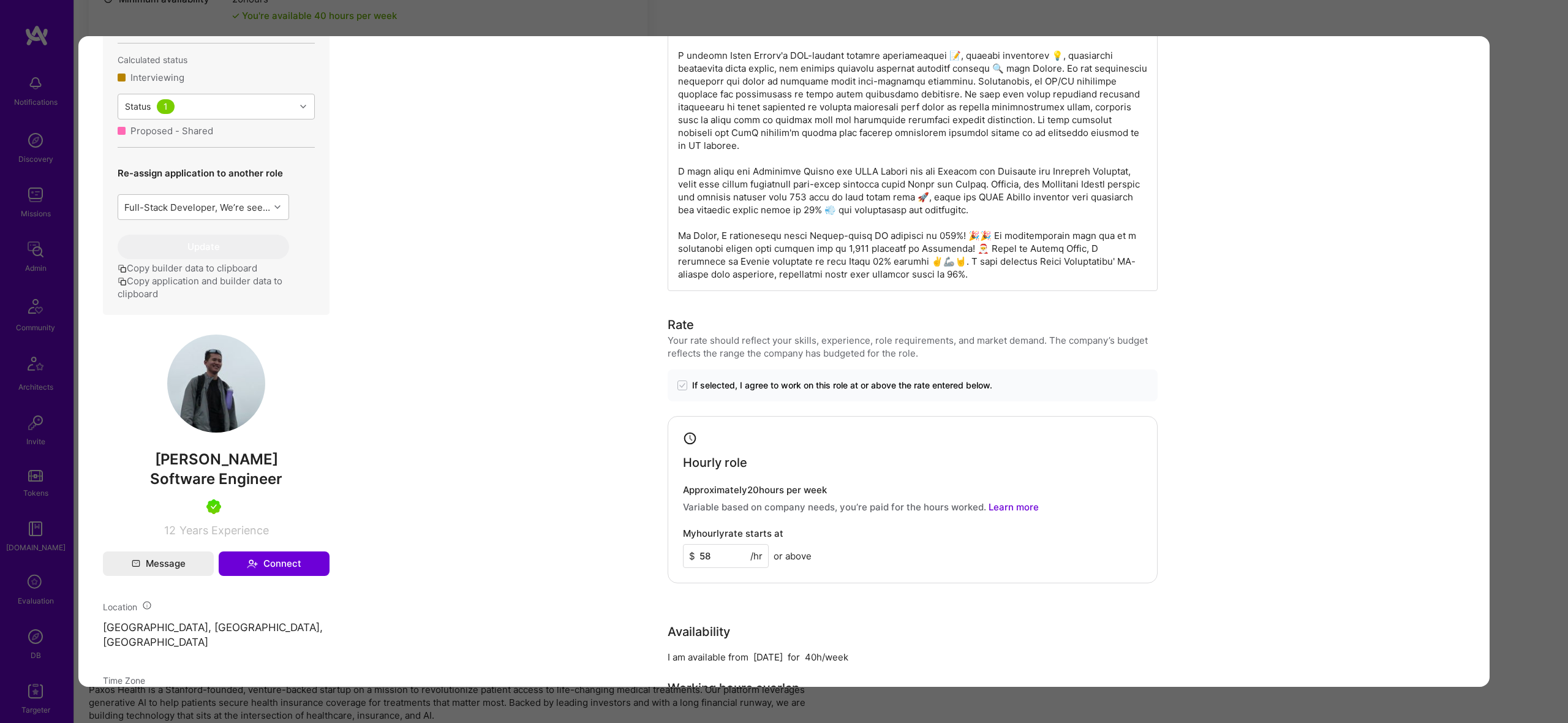
scroll to position [498, 0]
click at [1542, 242] on div "Application 1 of 4 Evaluation scores Expertise level Very good Interpersonal sk…" at bounding box center [784, 362] width 1568 height 723
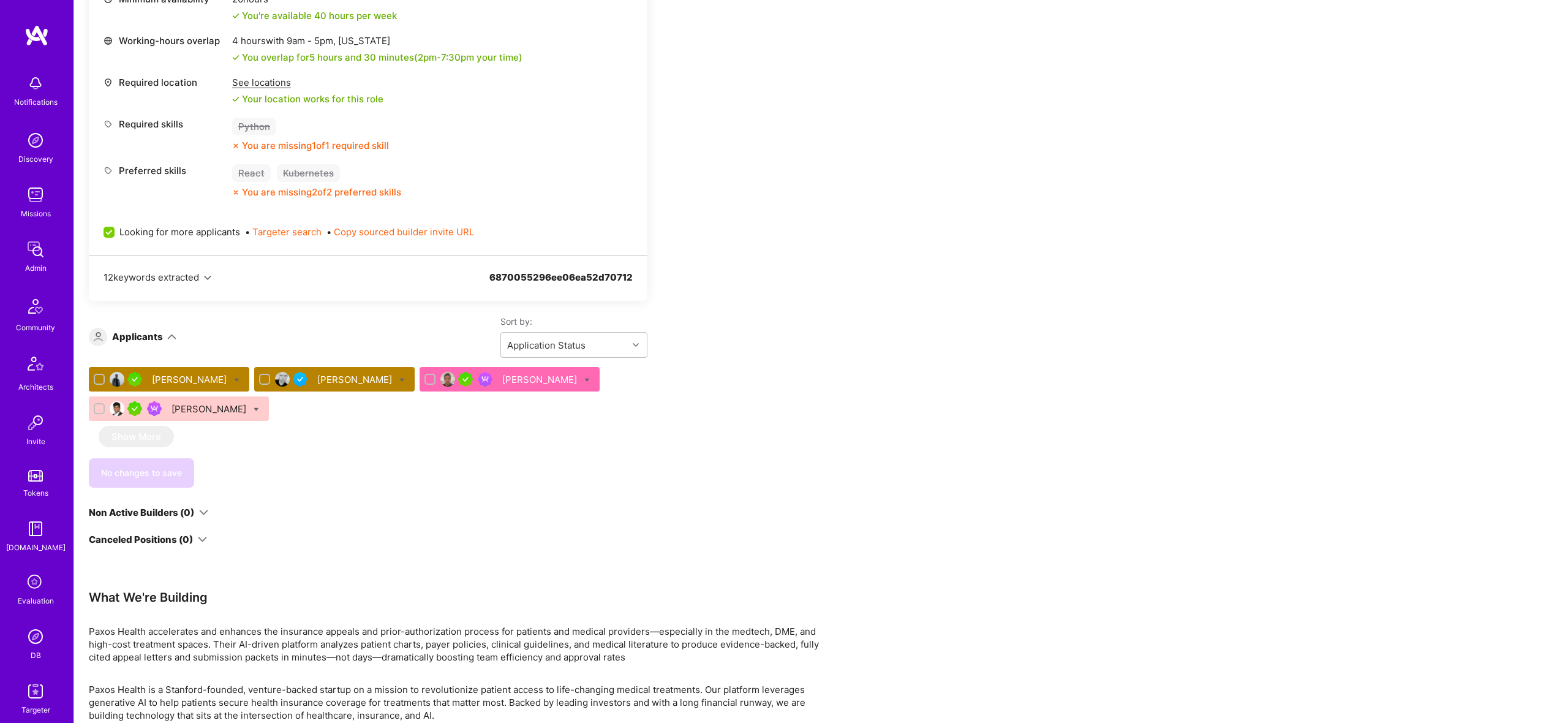
click at [373, 381] on div "Stephen Enright" at bounding box center [333, 380] width 160 height 25
click at [399, 380] on icon at bounding box center [402, 380] width 6 height 6
checkbox input "true"
click at [1141, 487] on div "Apply for a Mission Role We’re actively looking for builders. This is the best …" at bounding box center [821, 226] width 1494 height 1165
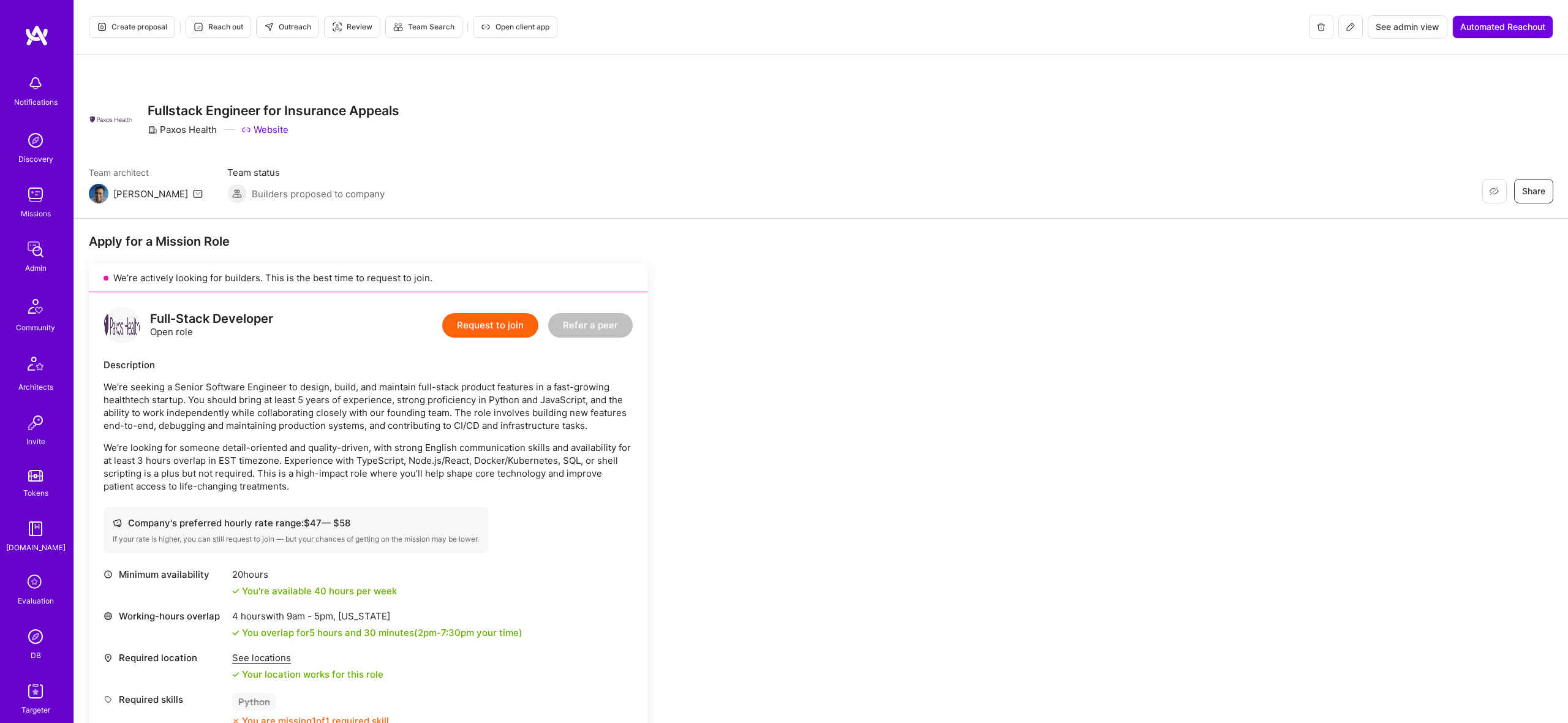
click at [1353, 21] on button at bounding box center [1350, 27] width 25 height 25
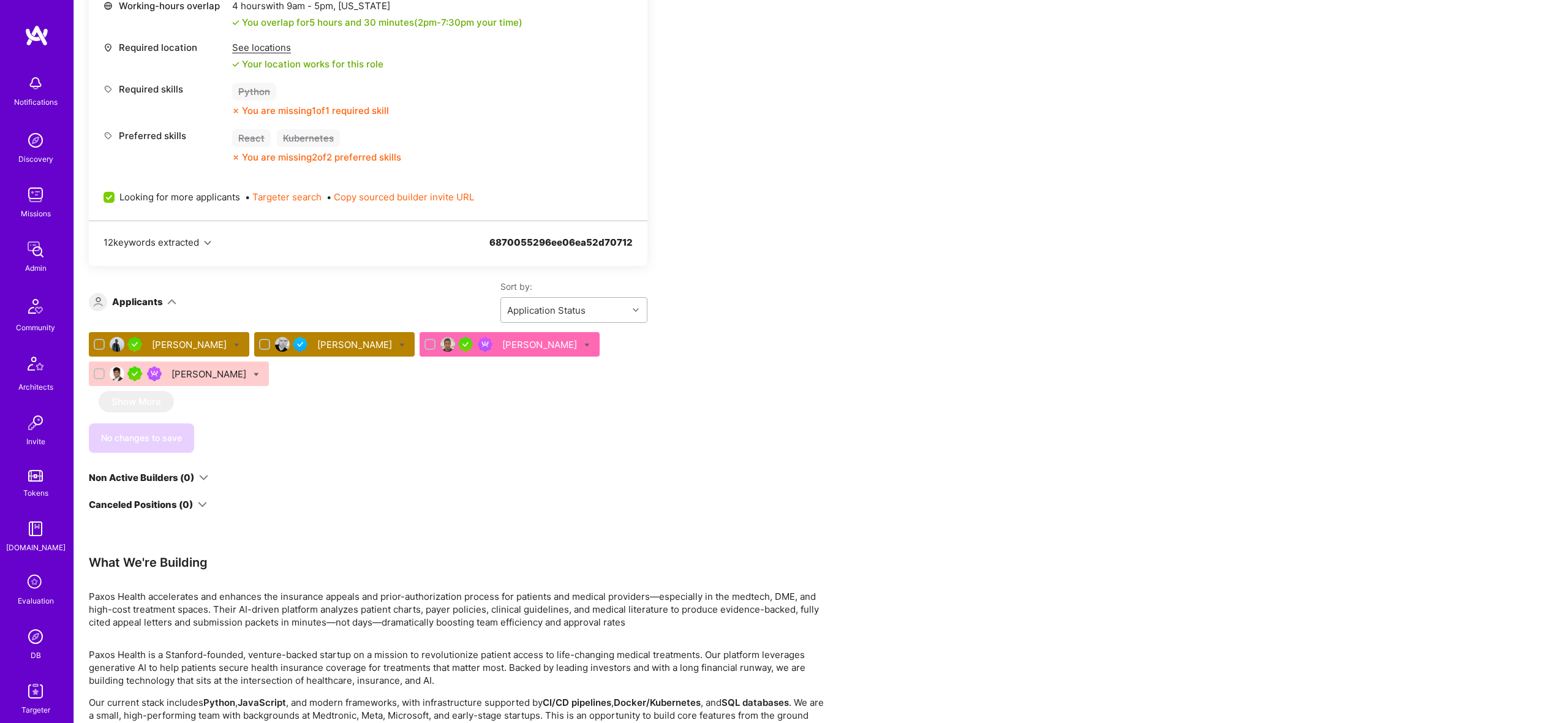
scroll to position [660, 0]
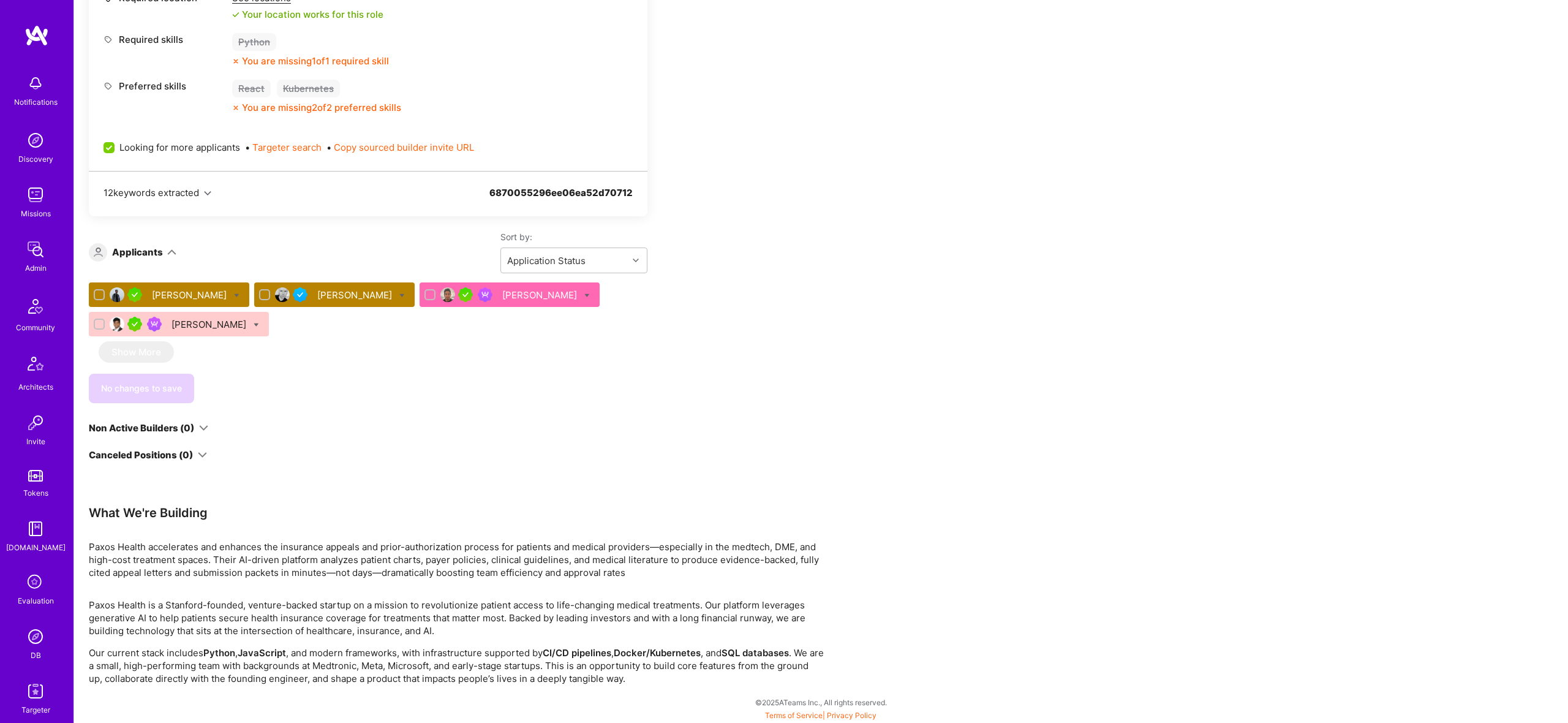
click at [584, 293] on icon at bounding box center [586, 295] width 6 height 6
checkbox input "true"
drag, startPoint x: 914, startPoint y: 305, endPoint x: 453, endPoint y: 321, distance: 461.3
click at [881, 308] on div "Apply for a Mission Role We’re actively looking for builders. This is the best …" at bounding box center [821, 141] width 1494 height 1165
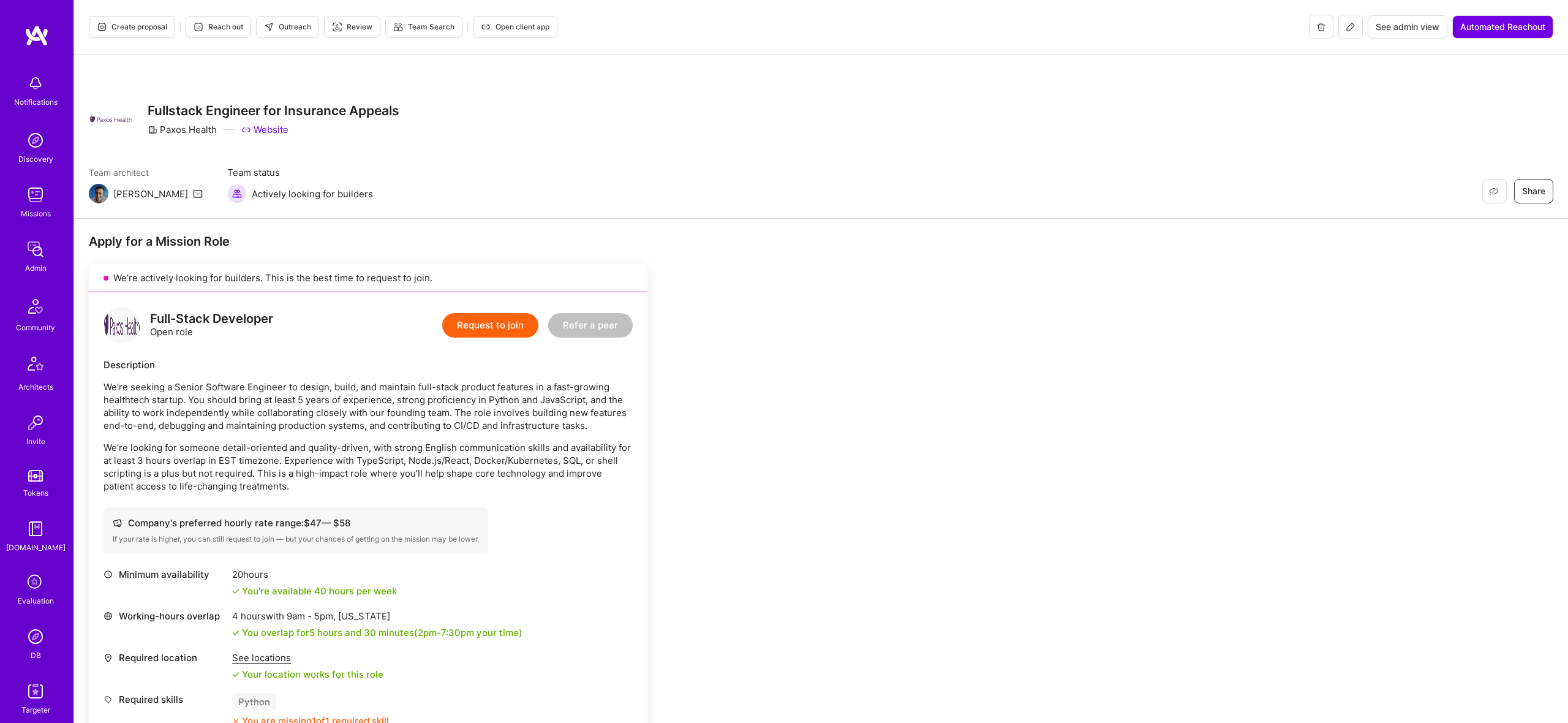
click at [211, 25] on span "Reach out" at bounding box center [218, 26] width 49 height 11
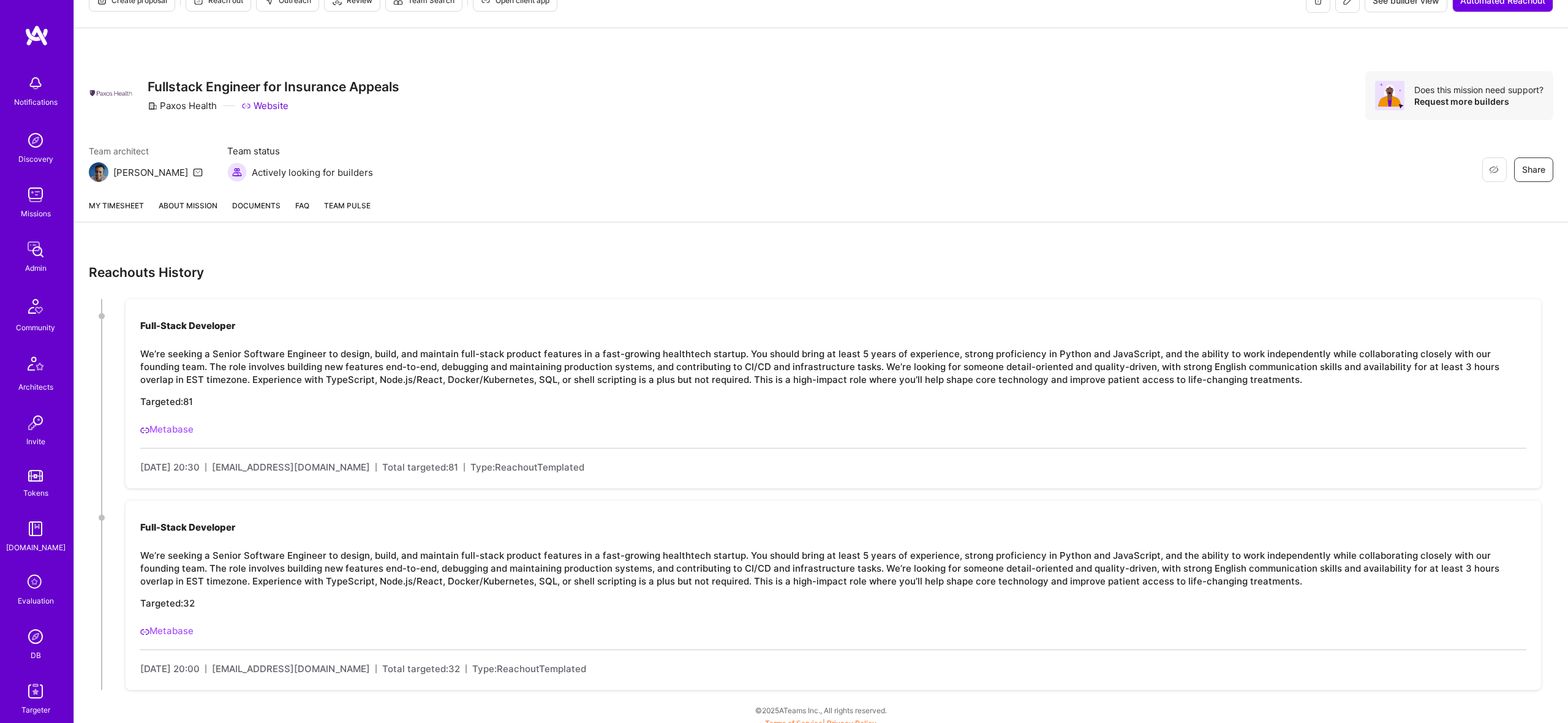
scroll to position [35, 0]
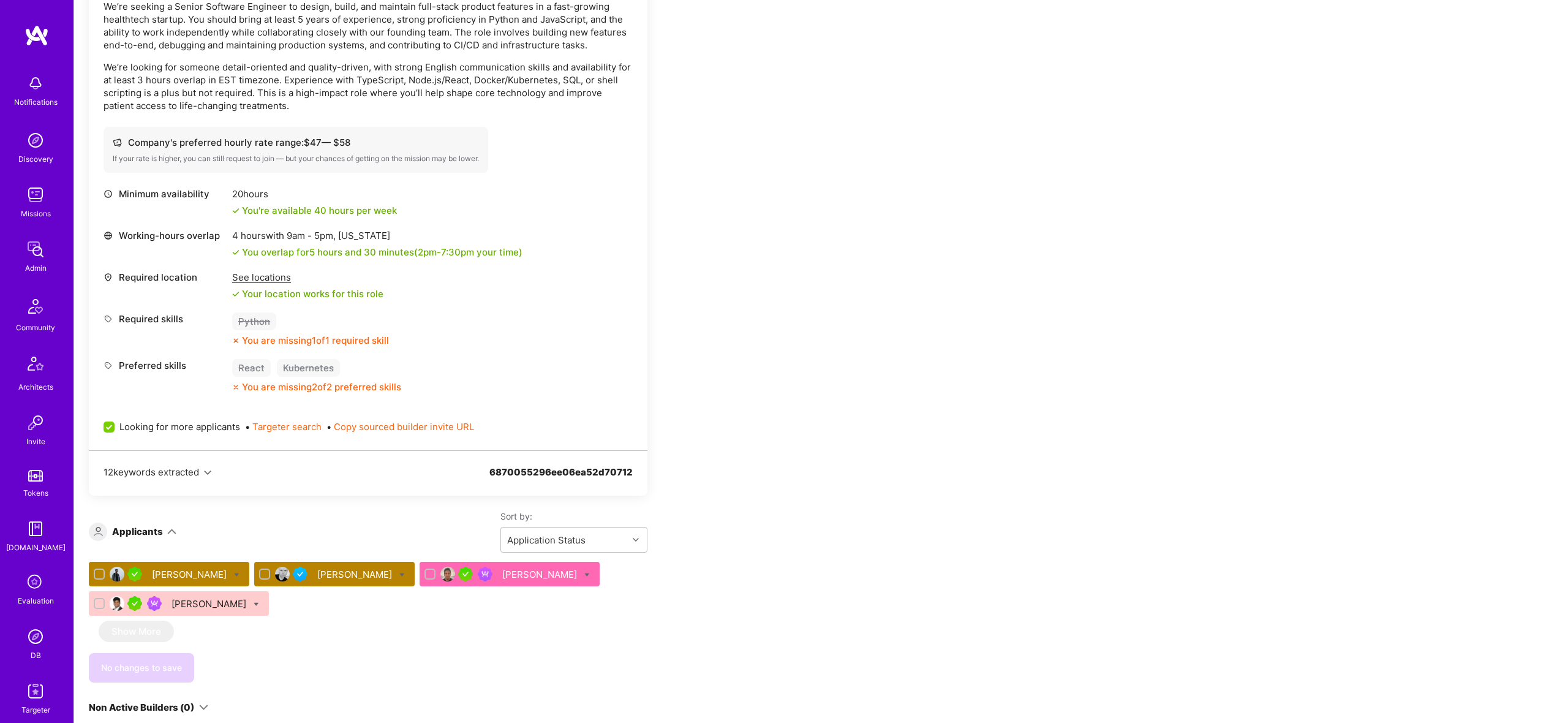
scroll to position [399, 0]
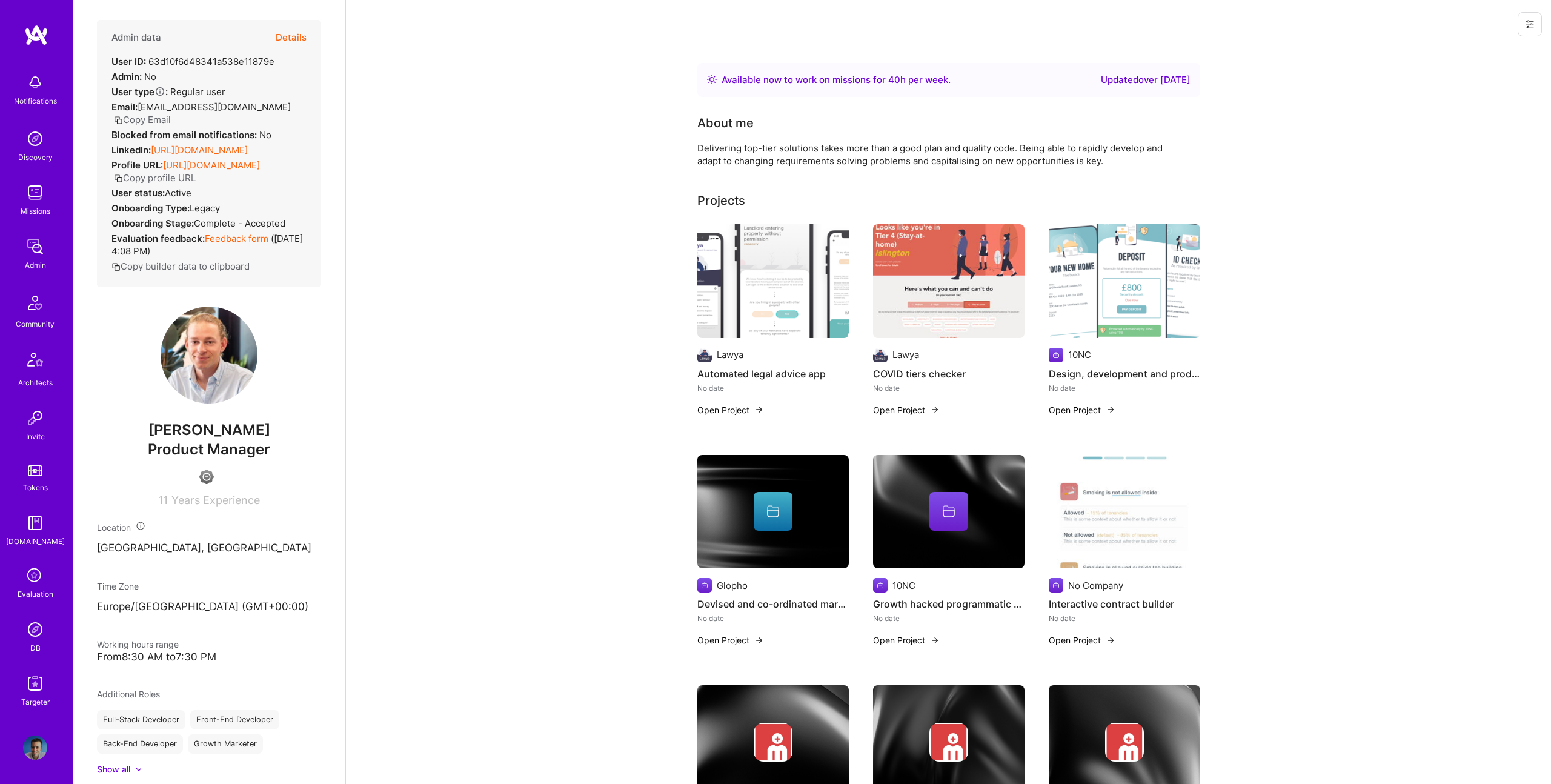
scroll to position [6, 0]
click at [212, 154] on link "[URL][DOMAIN_NAME]" at bounding box center [199, 149] width 97 height 11
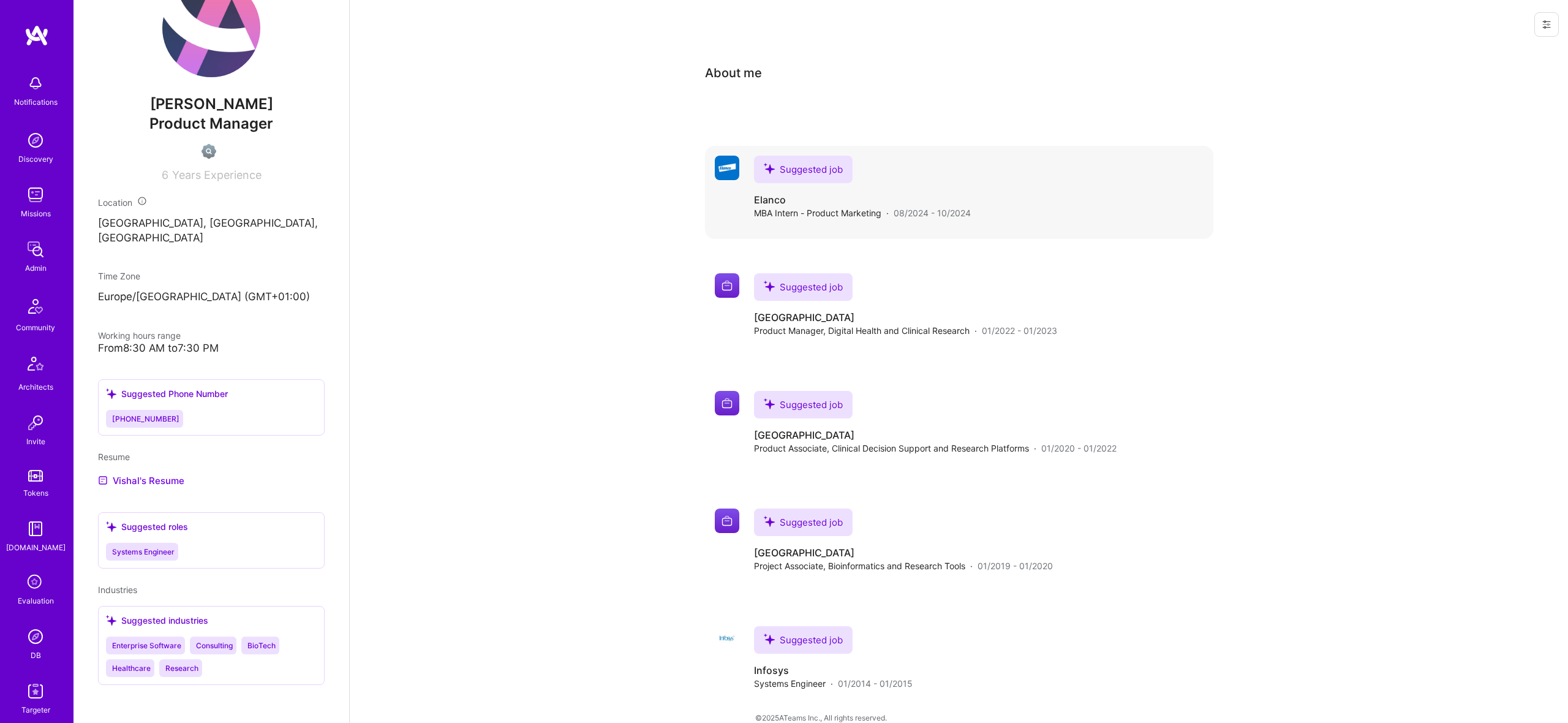
click at [885, 191] on div "Suggested job Elanco MBA Intern - Product Marketing · 08/2024 - 10/2024" at bounding box center [862, 187] width 217 height 64
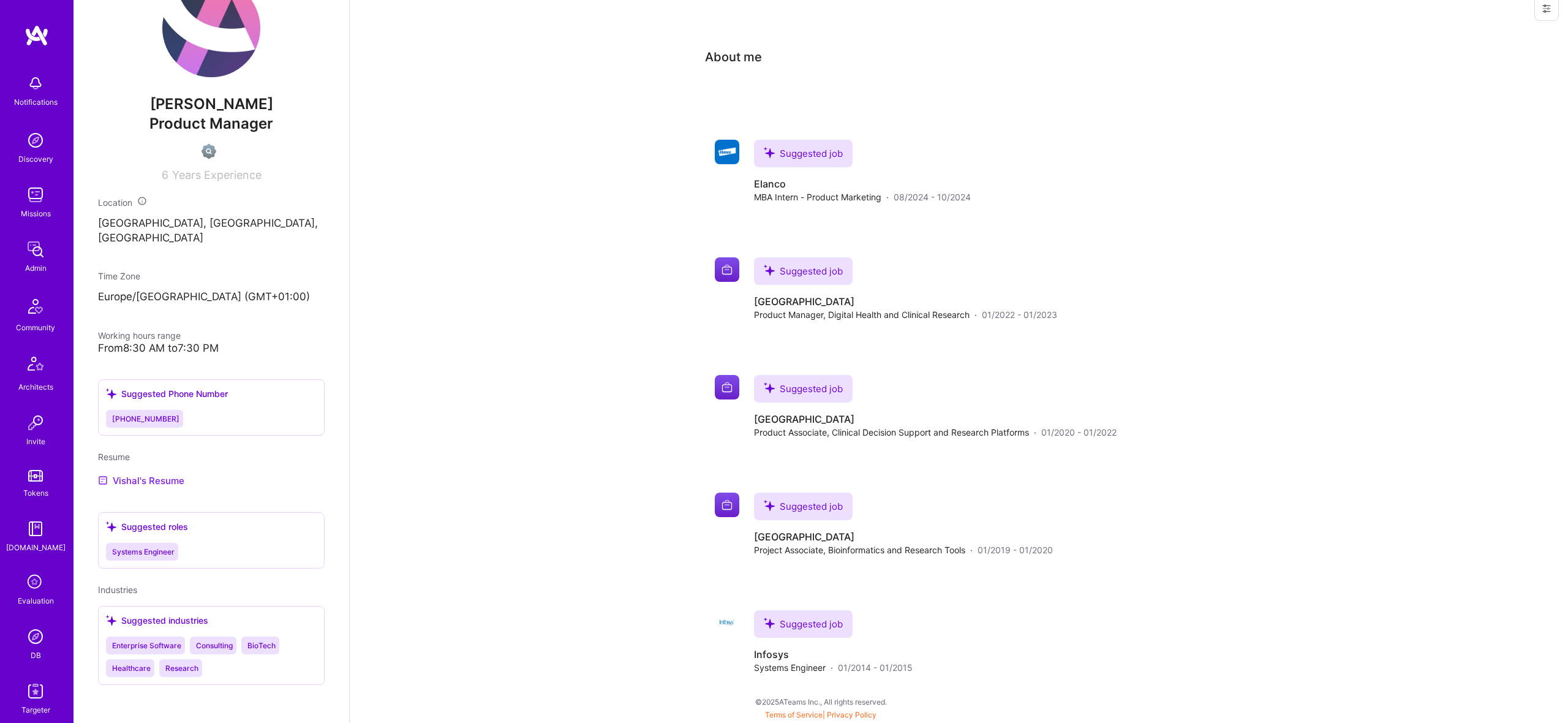
click at [154, 483] on link "Vishal's Resume" at bounding box center [140, 481] width 86 height 15
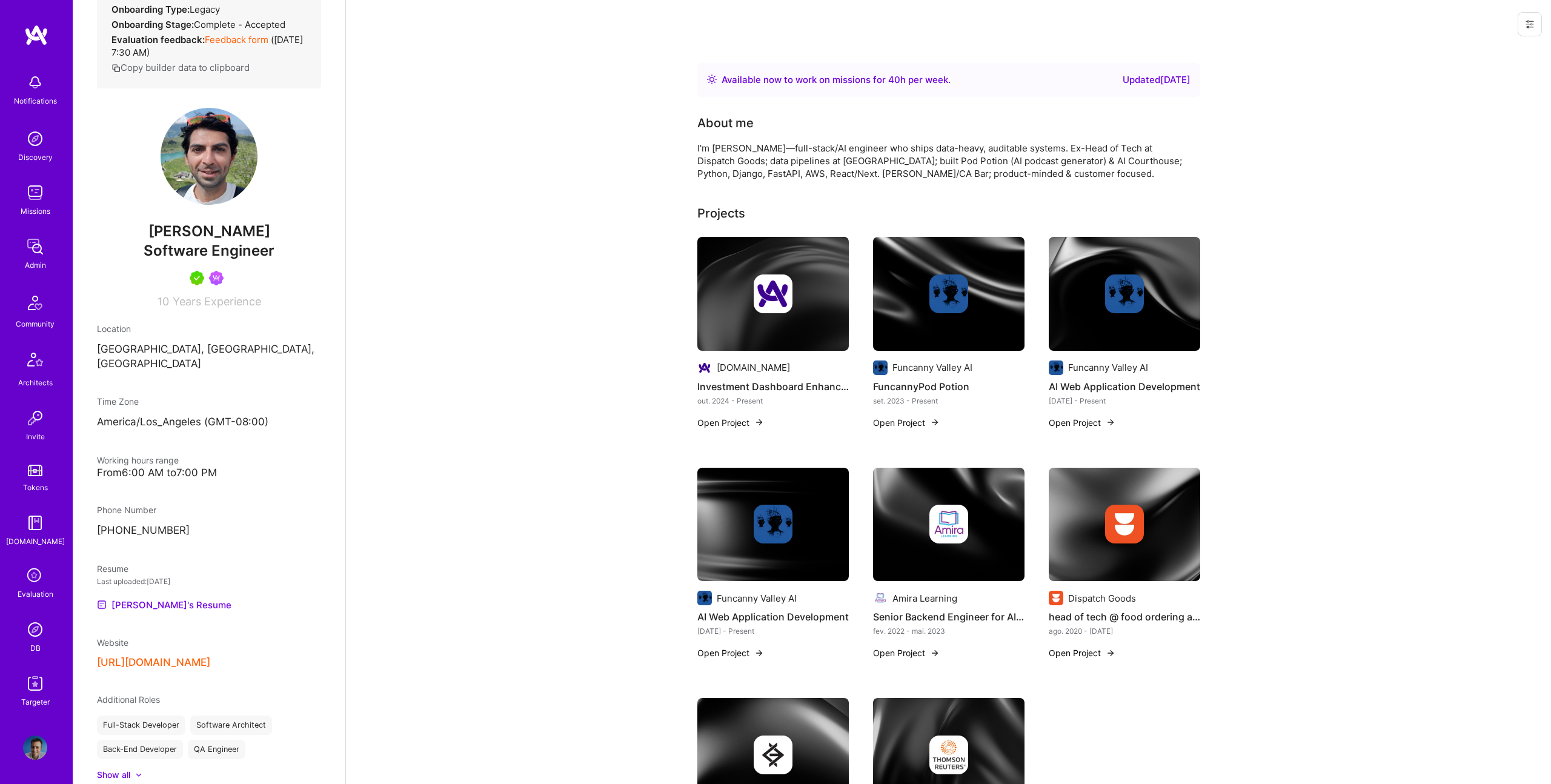
scroll to position [284, 0]
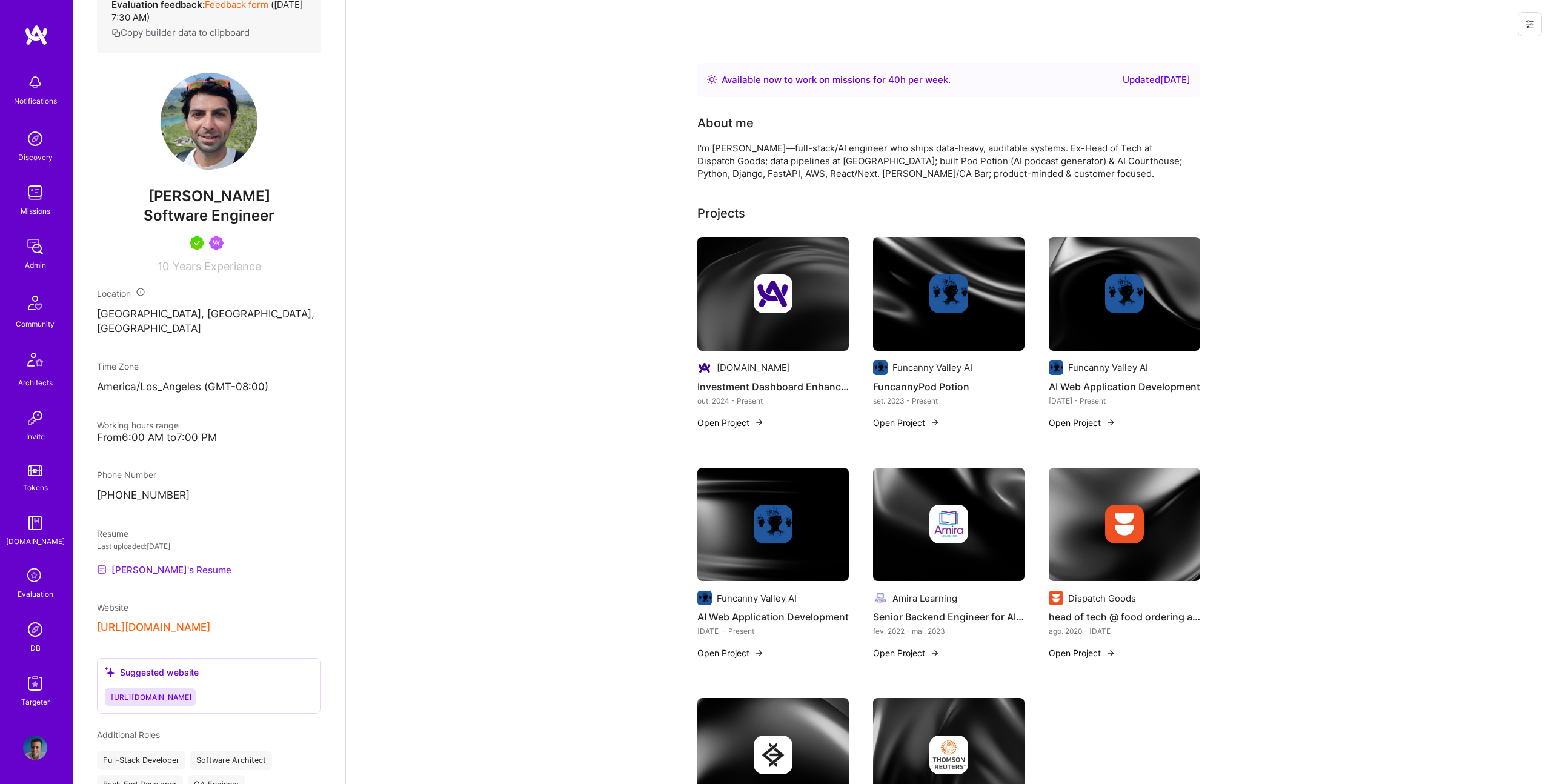
click at [166, 562] on link "Saneil's Resume" at bounding box center [164, 570] width 135 height 15
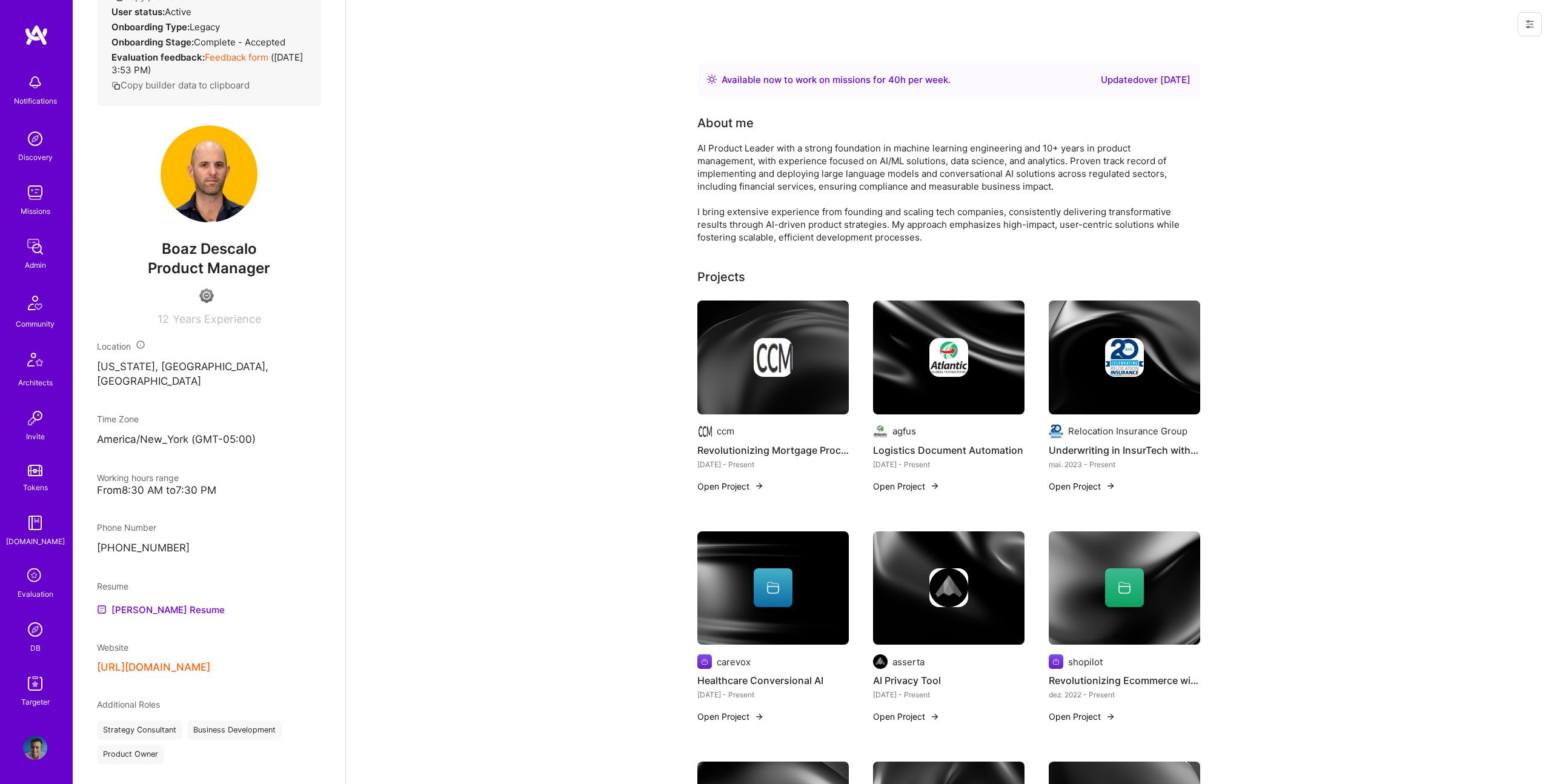
scroll to position [276, 0]
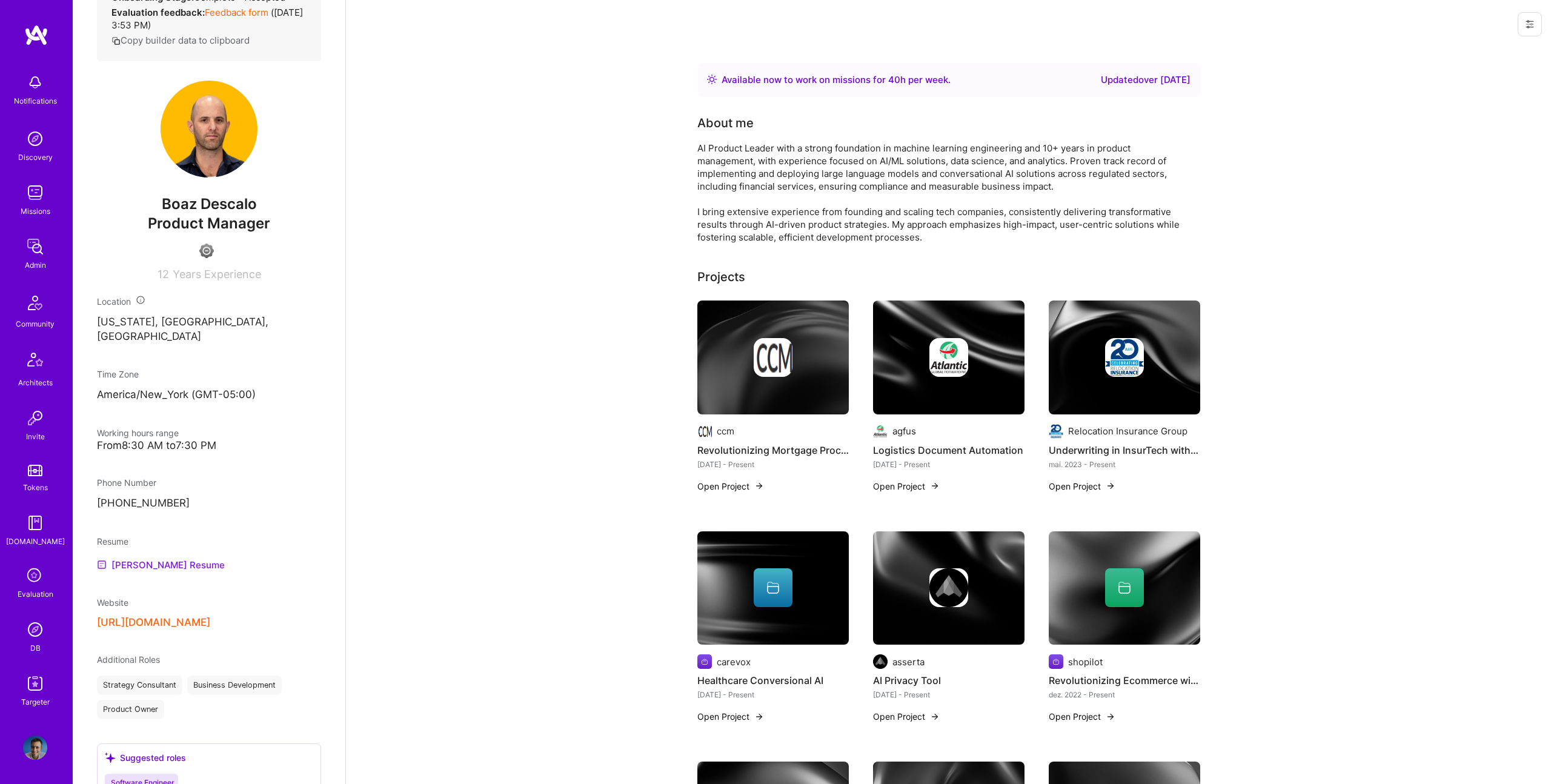
click at [144, 557] on link "Boaz's Resume" at bounding box center [160, 565] width 128 height 15
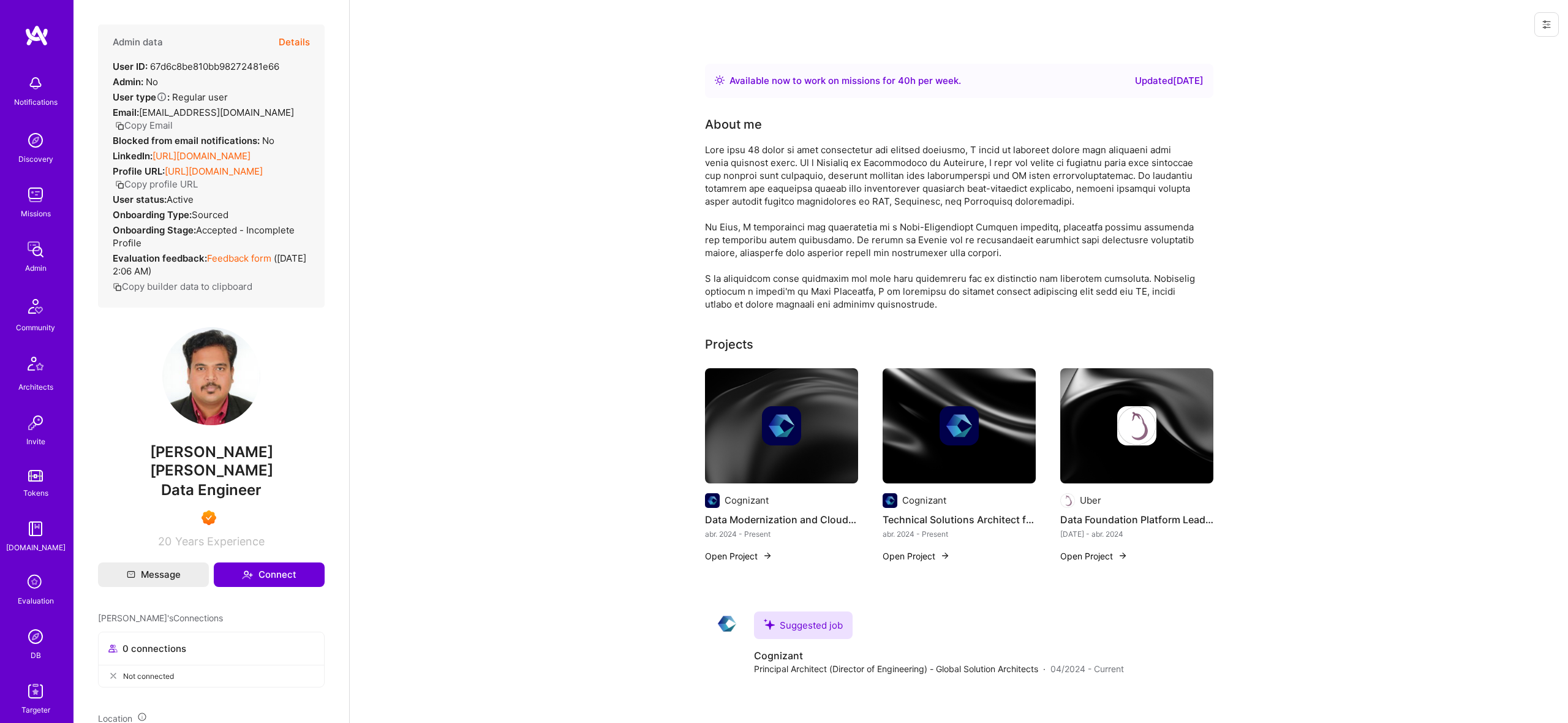
click at [200, 150] on link "[URL][DOMAIN_NAME]" at bounding box center [201, 156] width 98 height 12
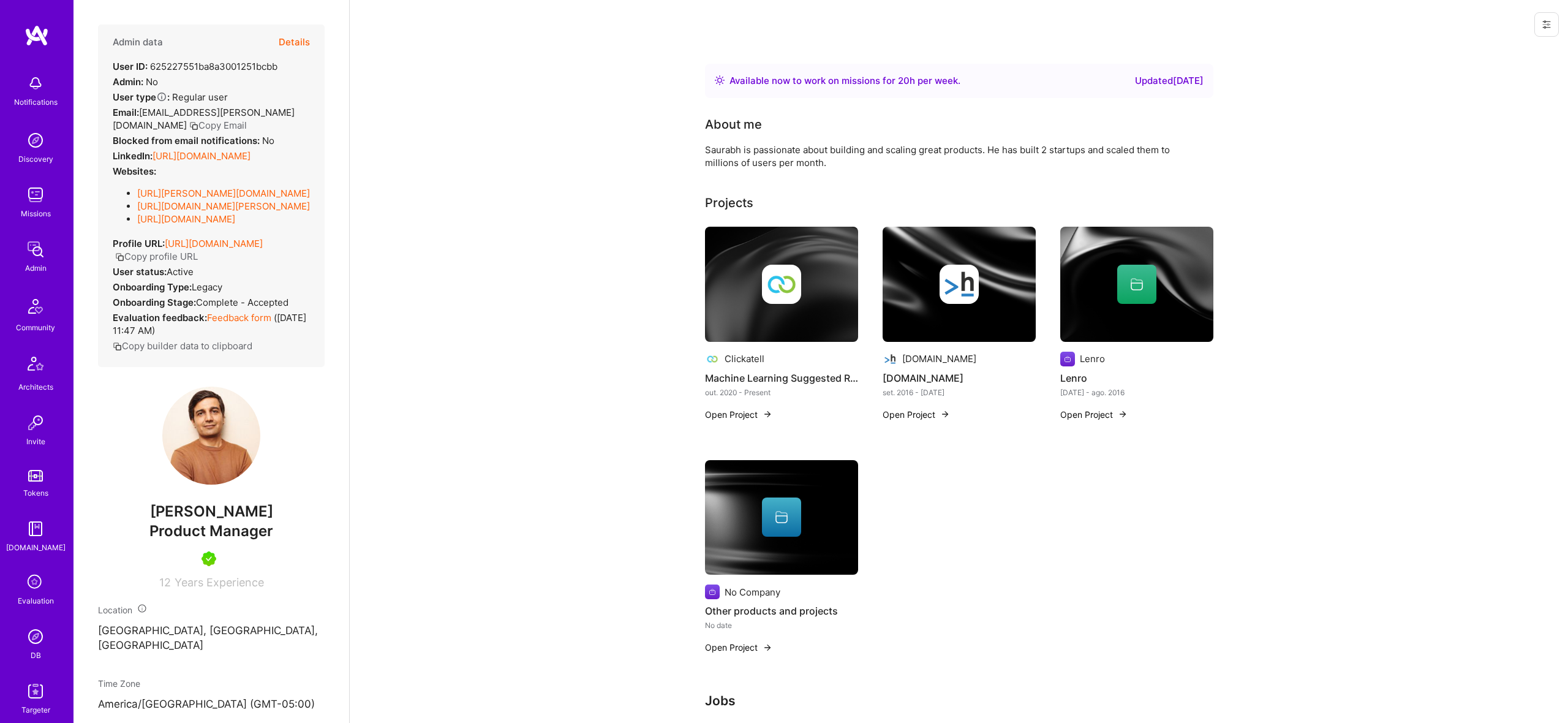
click at [207, 162] on link "https://linkedin.com/in/hoodasaurabh" at bounding box center [201, 156] width 98 height 12
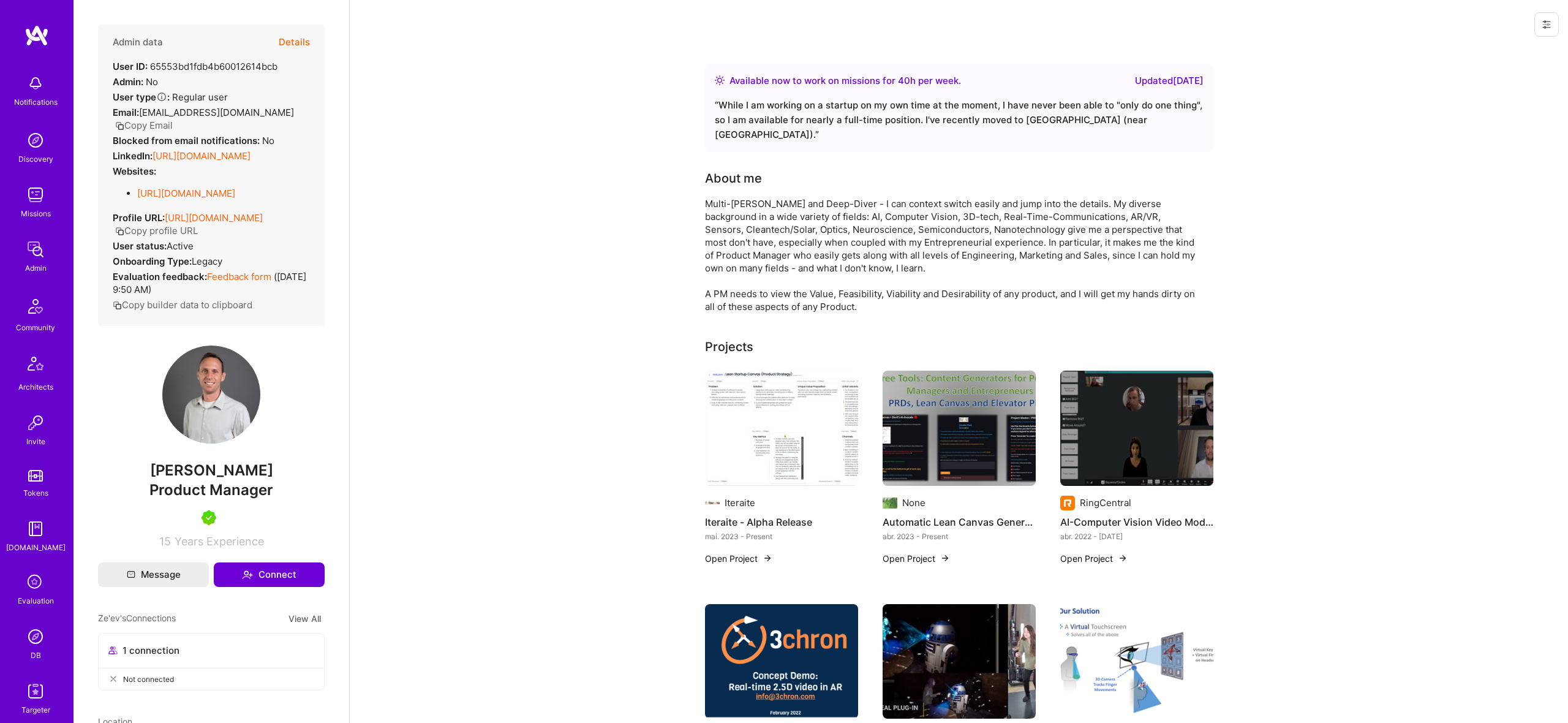
click at [199, 150] on link "https://linkedin.com/in/zeevabrams" at bounding box center [201, 156] width 98 height 12
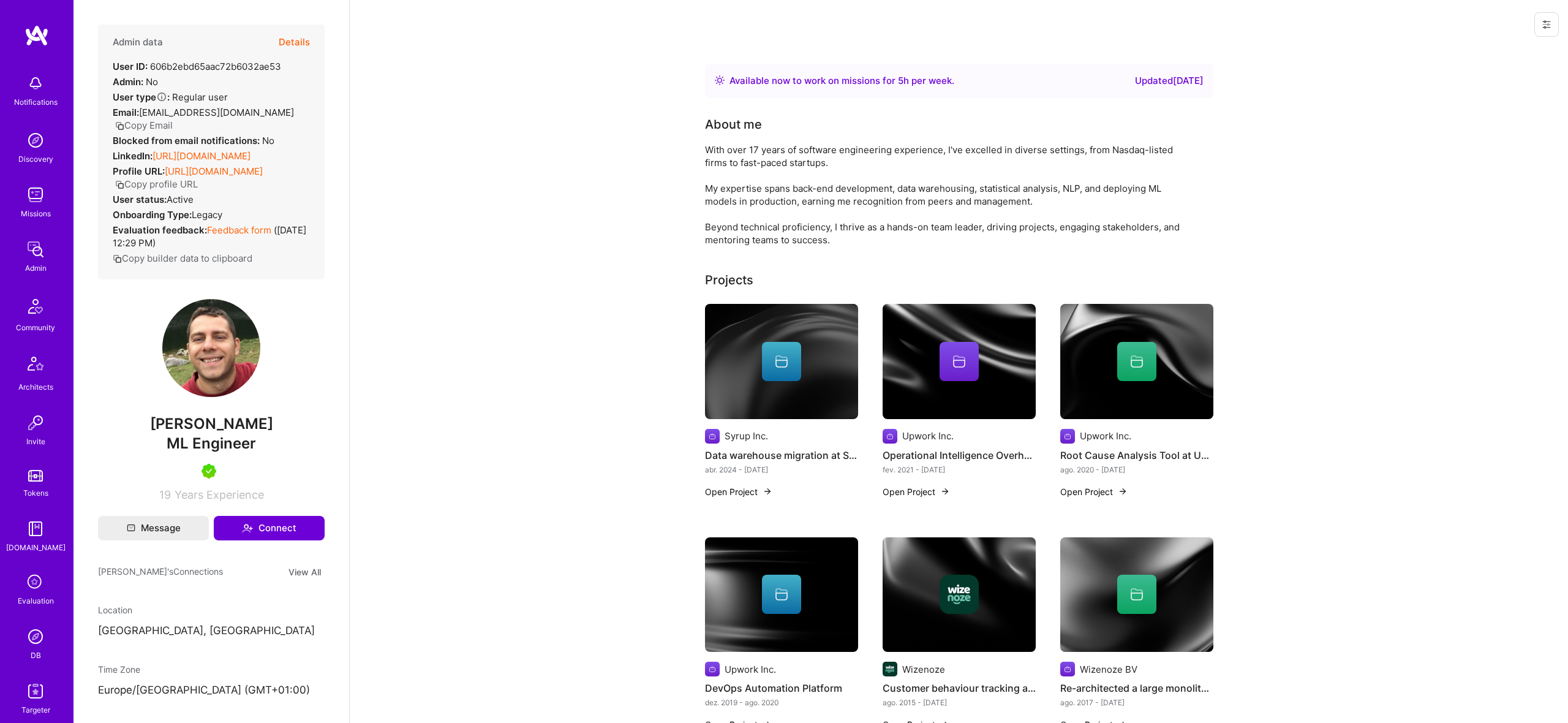
click at [223, 150] on link "[URL][DOMAIN_NAME]" at bounding box center [201, 156] width 98 height 12
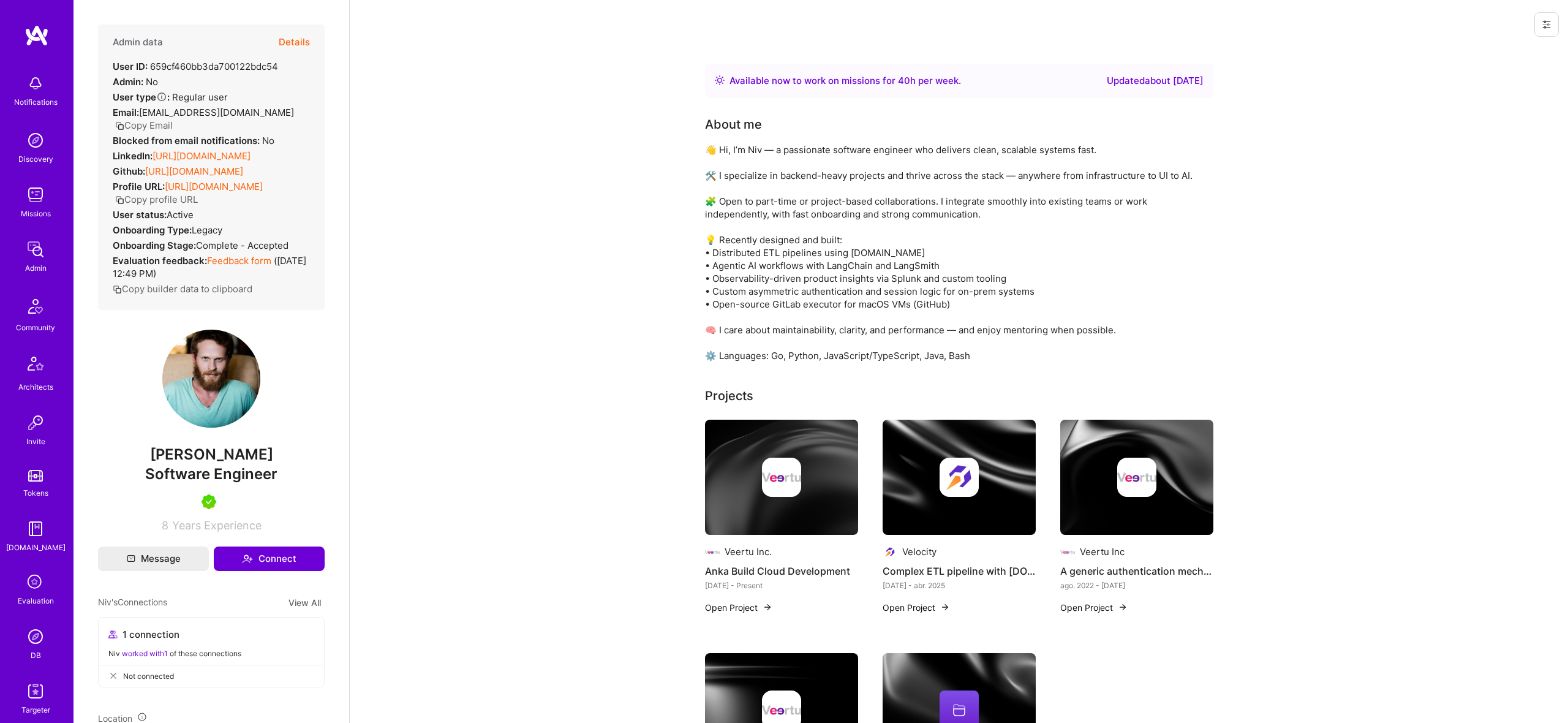
click at [207, 150] on link "https://linkedin.com/in/nivkeidan" at bounding box center [201, 156] width 98 height 12
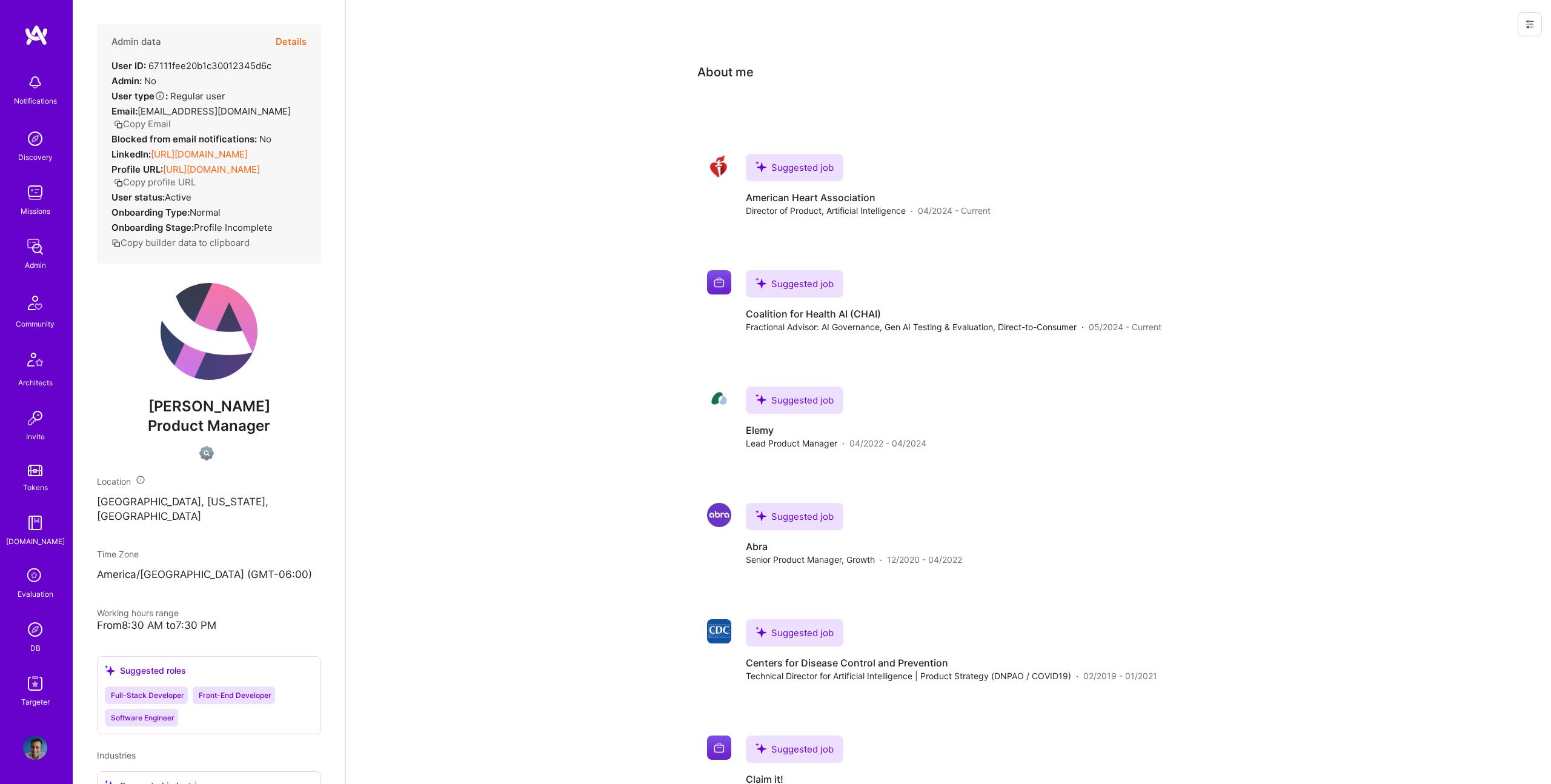
click at [213, 149] on link "[URL][DOMAIN_NAME]" at bounding box center [199, 154] width 97 height 11
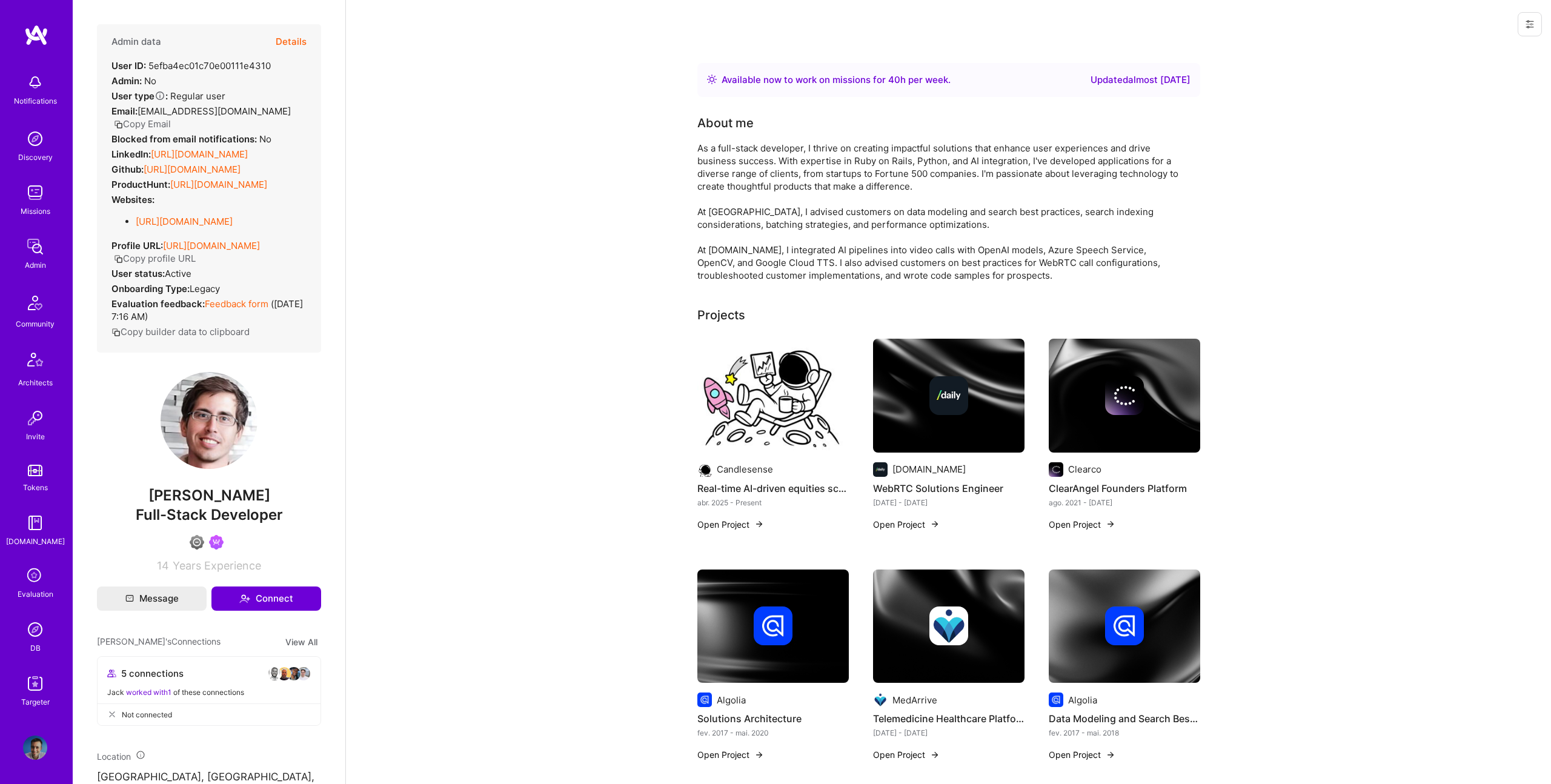
click at [778, 418] on img at bounding box center [773, 396] width 151 height 114
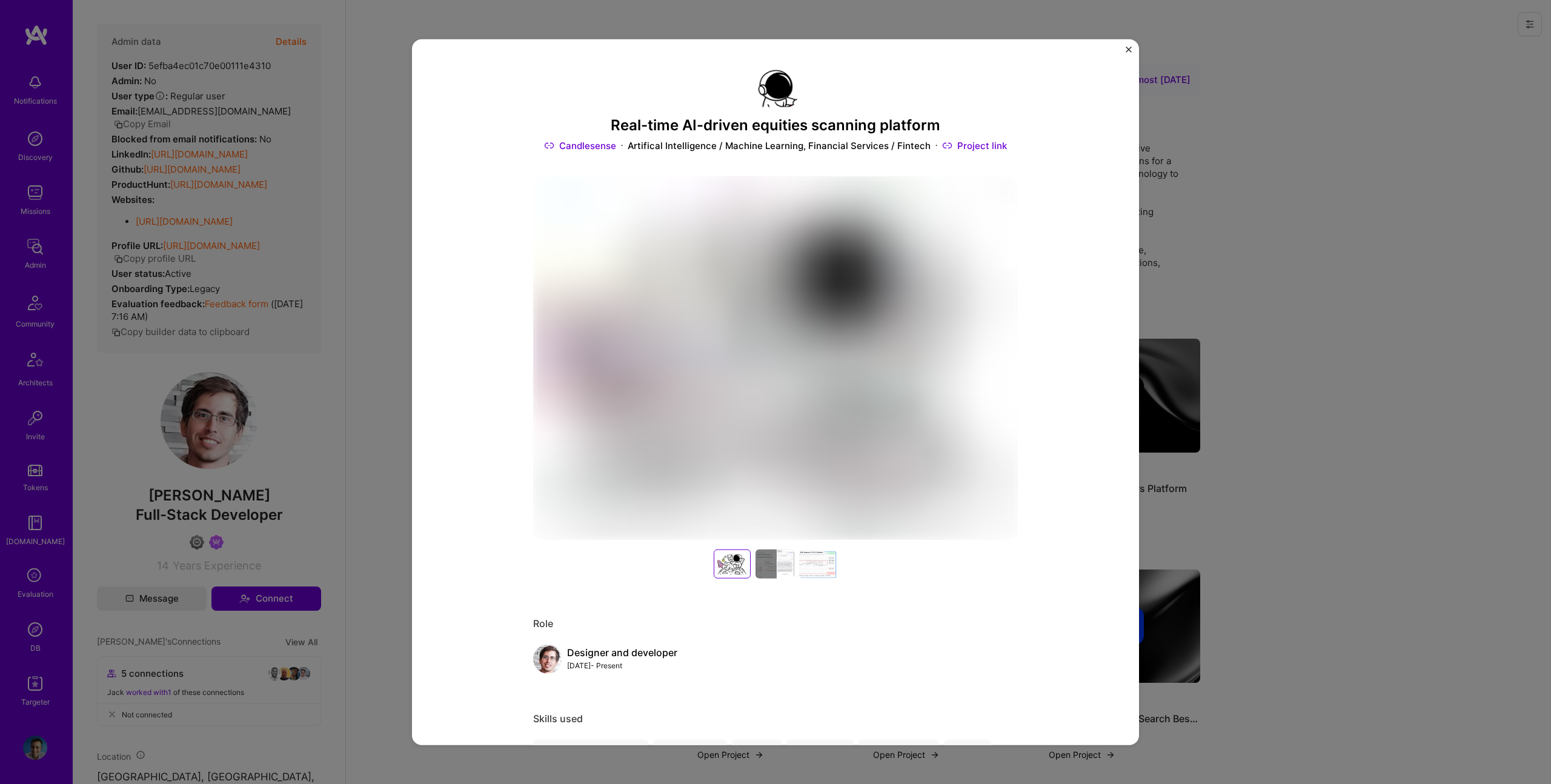
click at [781, 385] on img at bounding box center [775, 357] width 485 height 363
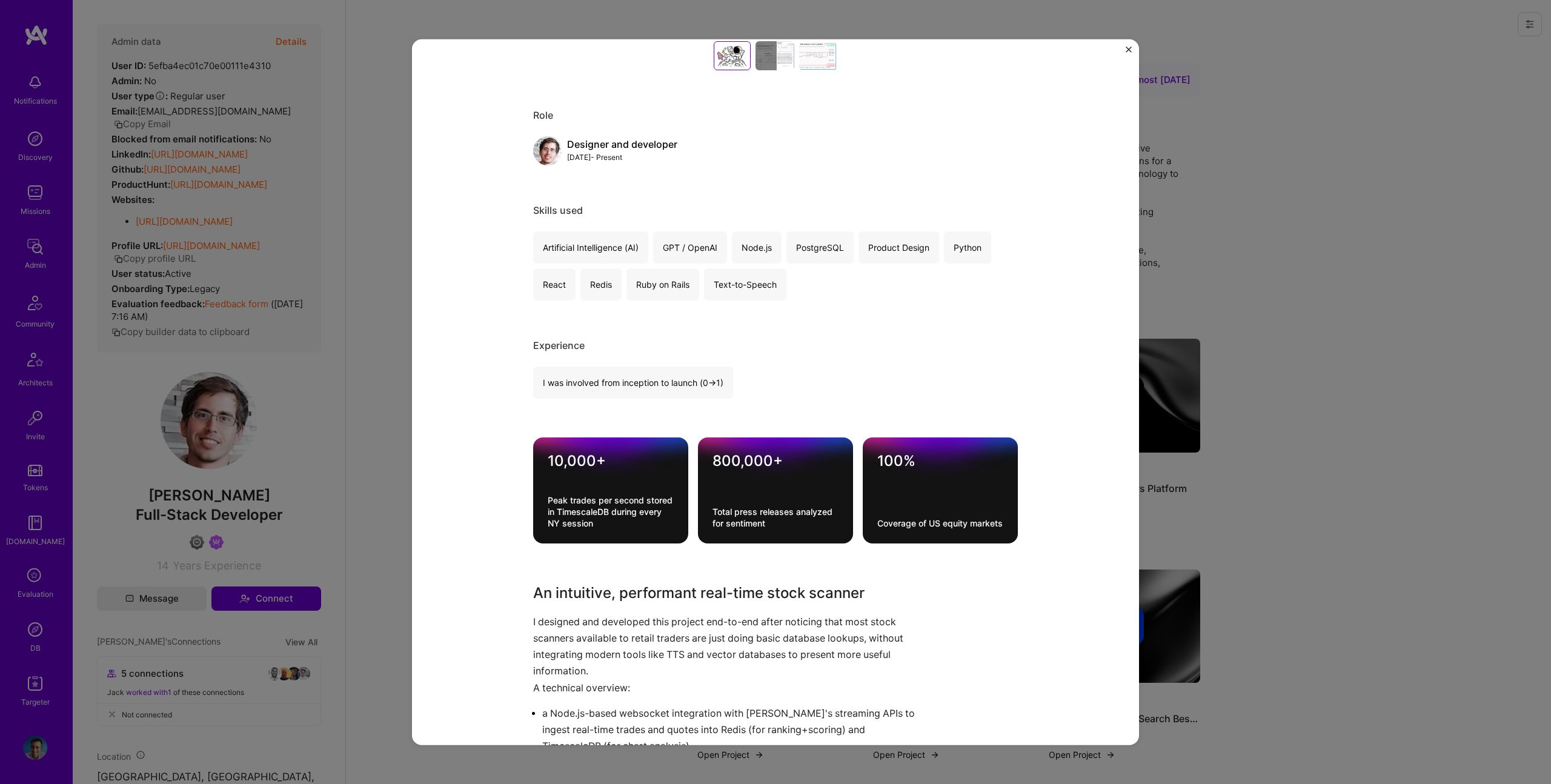
scroll to position [533, 0]
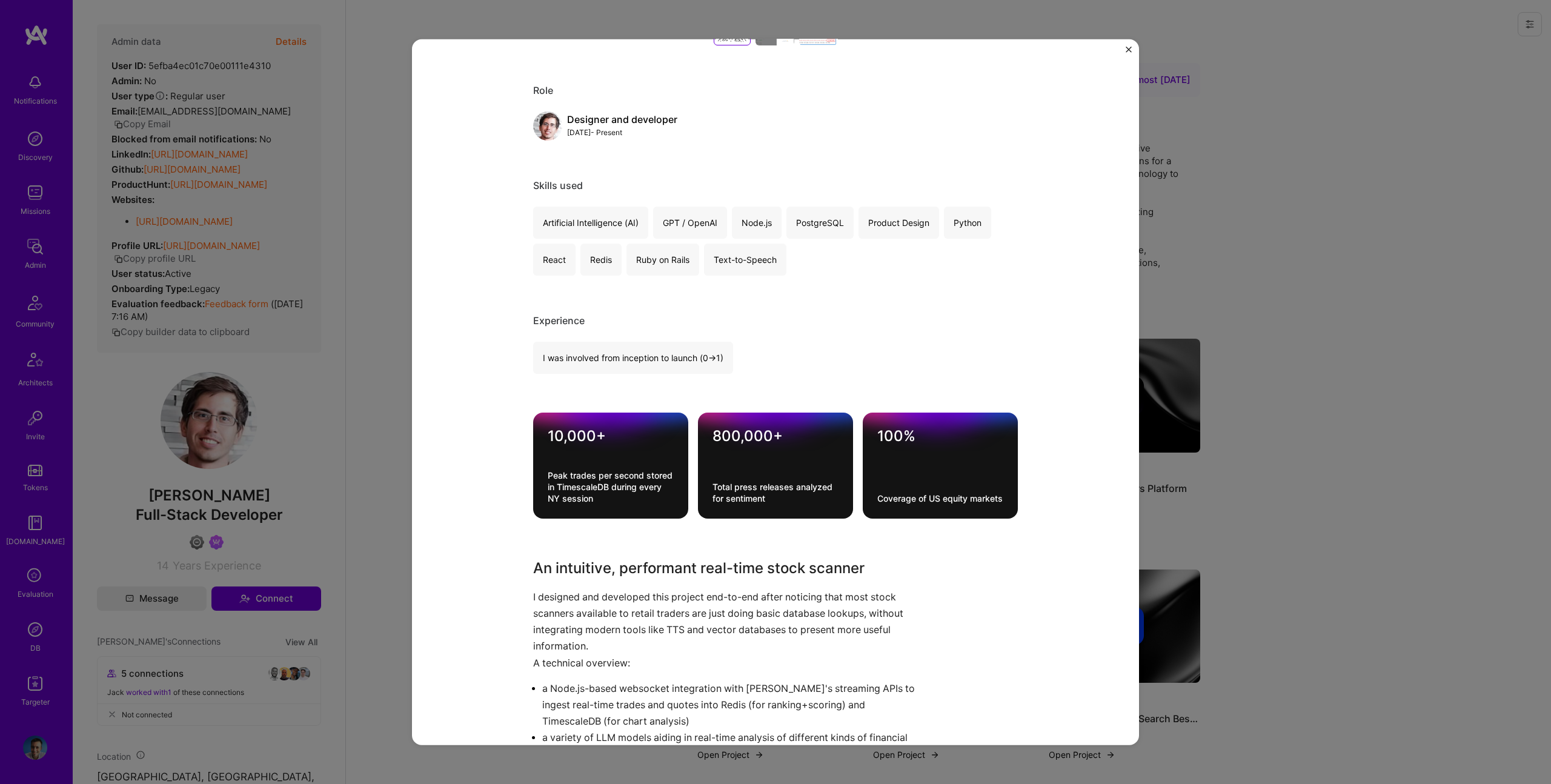
click at [327, 177] on div "Real-time AI-driven equities scanning platform Candlesense Artifical Intelligen…" at bounding box center [775, 392] width 1551 height 784
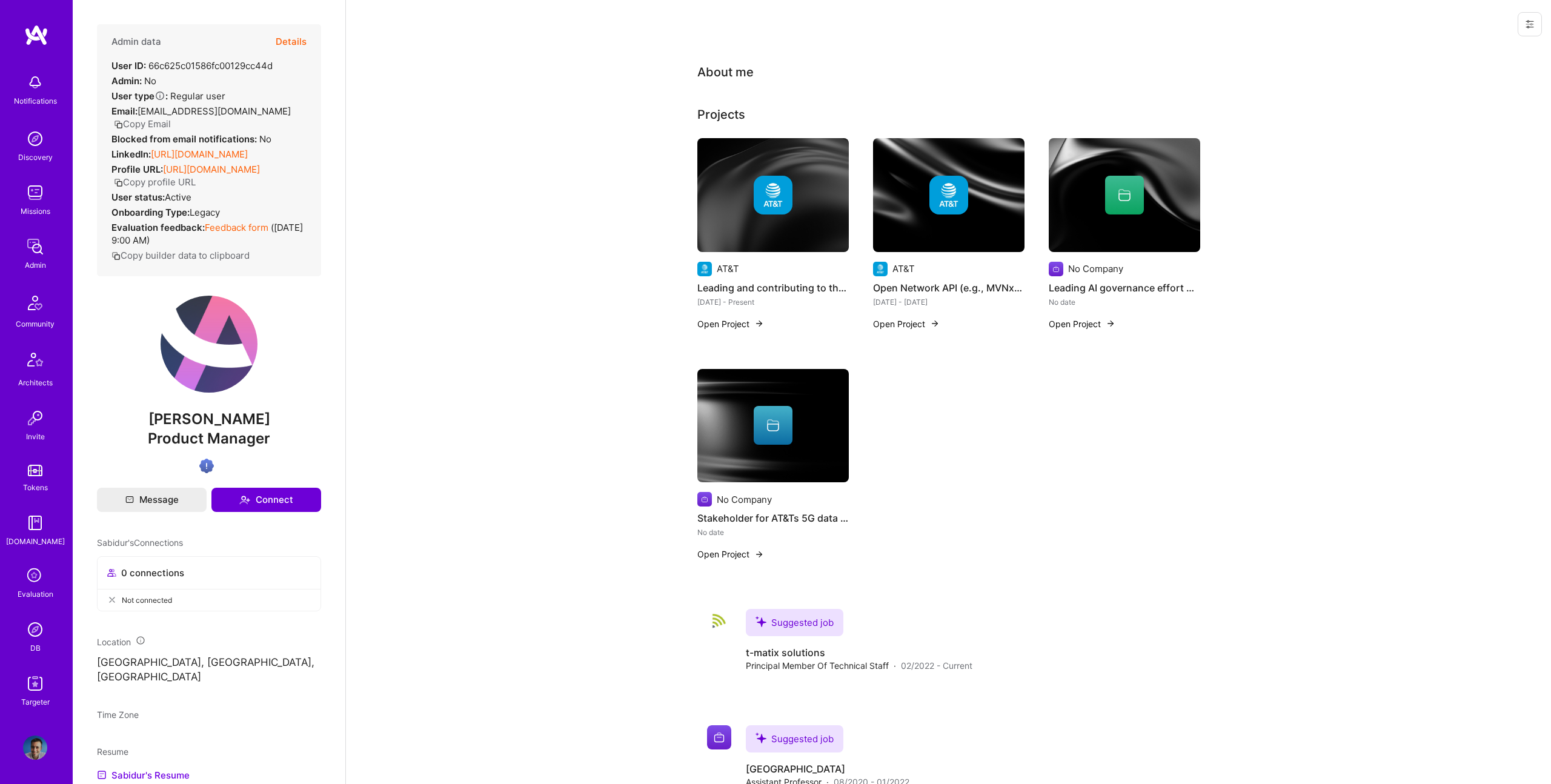
scroll to position [2, 0]
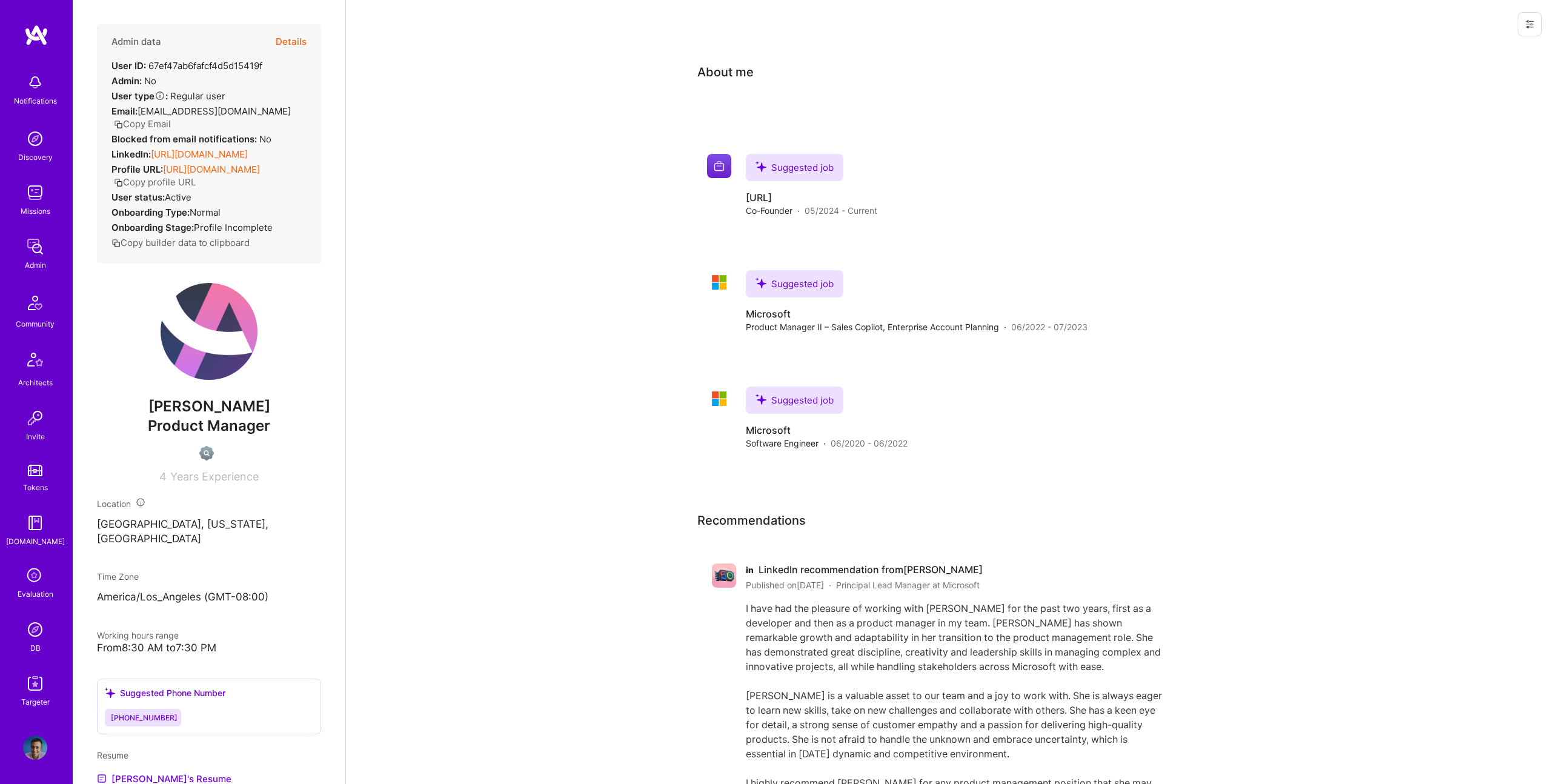
click at [214, 156] on link "[URL][DOMAIN_NAME]" at bounding box center [199, 154] width 97 height 11
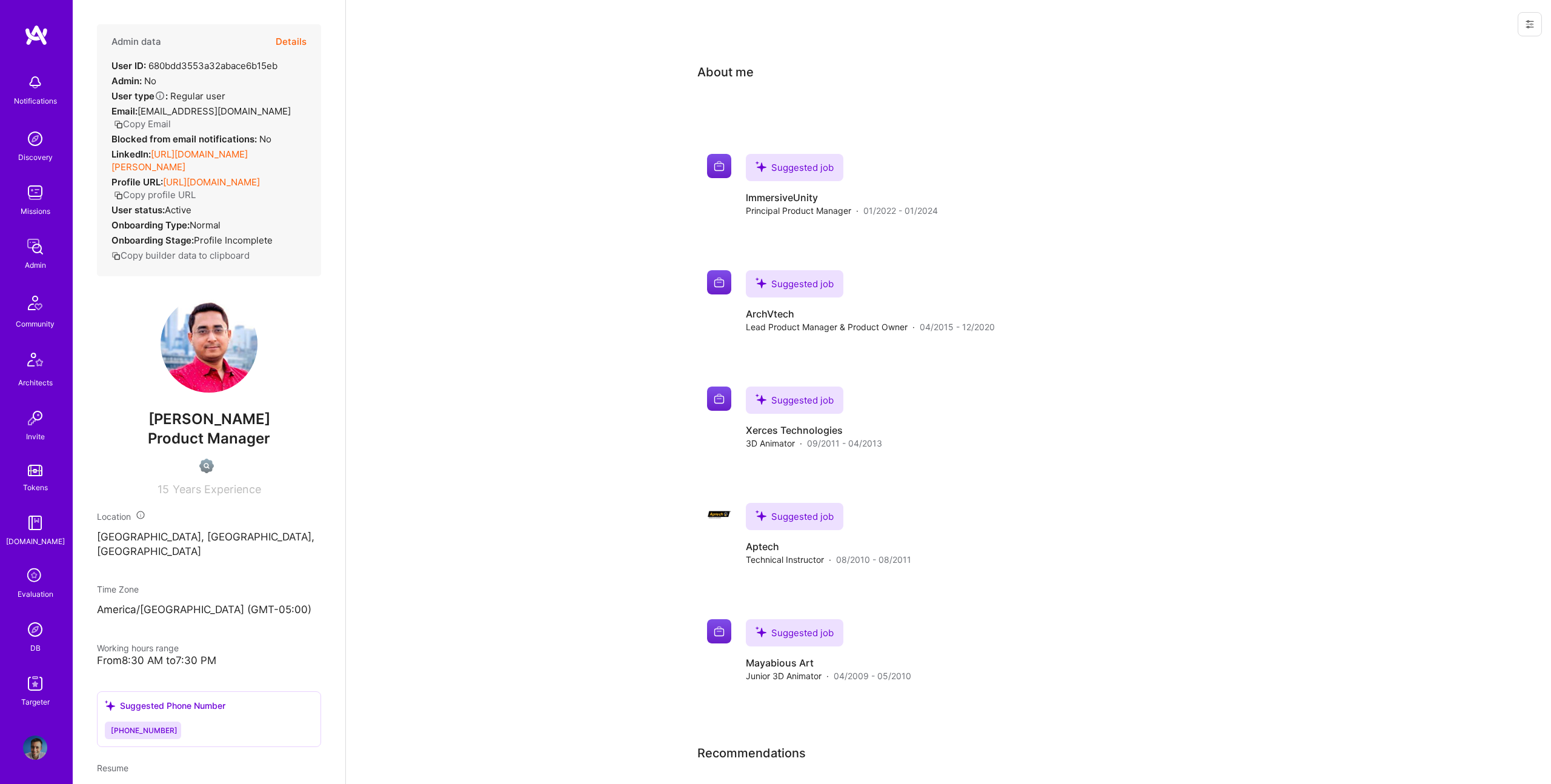
scroll to position [447, 0]
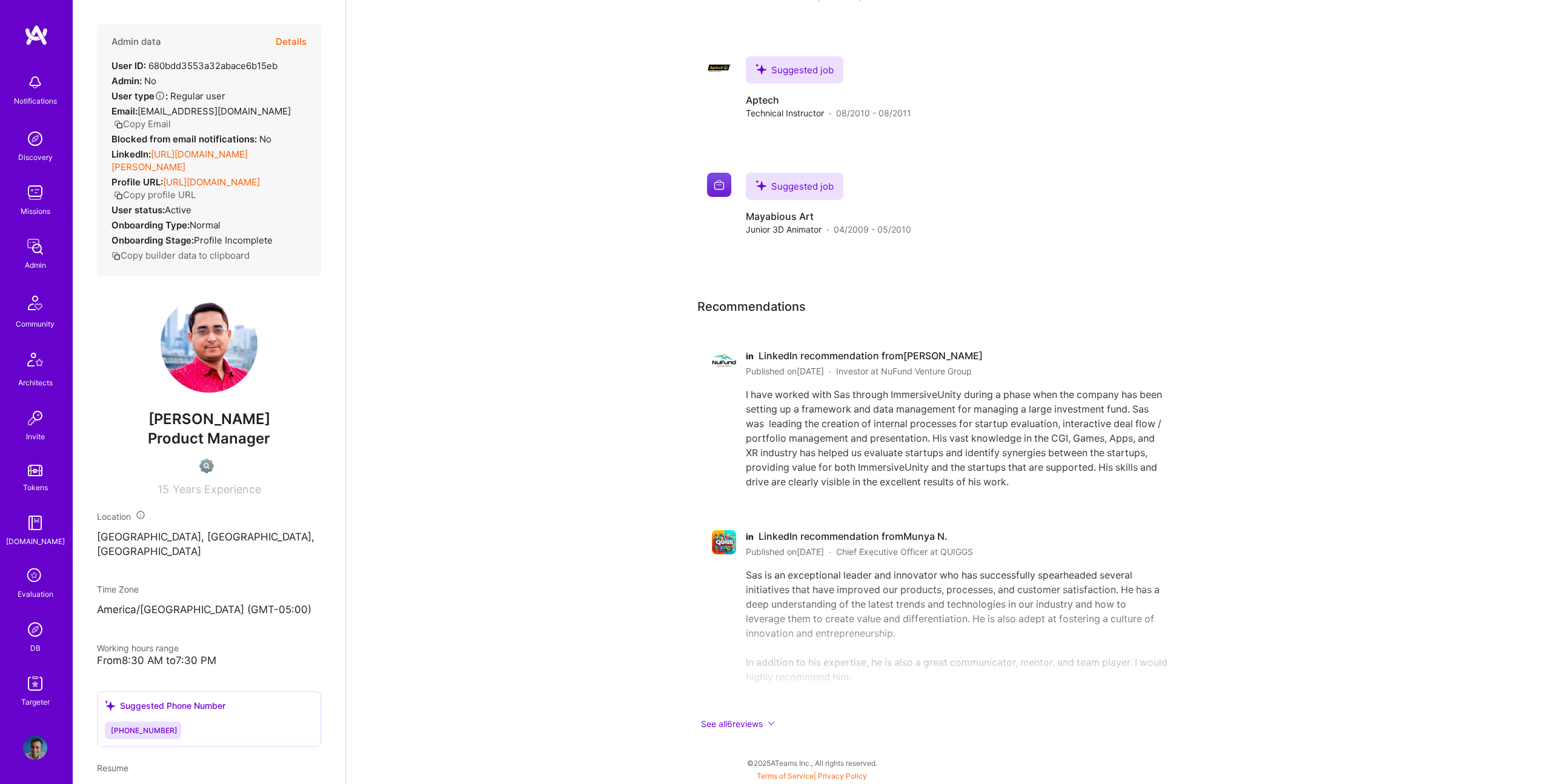
click at [210, 151] on link "https://linkedin.com/in/saswata-datta" at bounding box center [180, 161] width 136 height 24
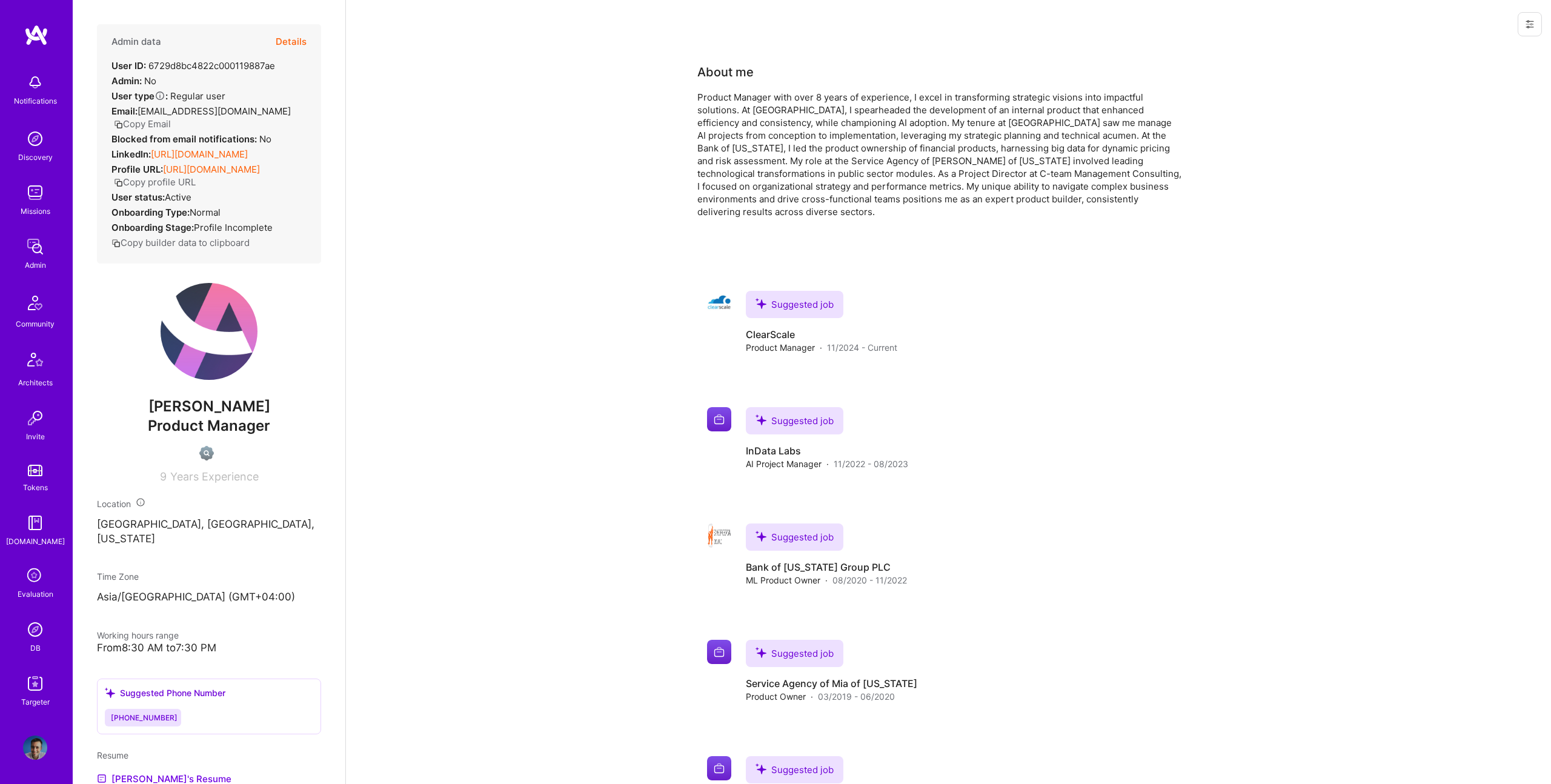
click at [214, 154] on link "[URL][DOMAIN_NAME]" at bounding box center [199, 154] width 97 height 11
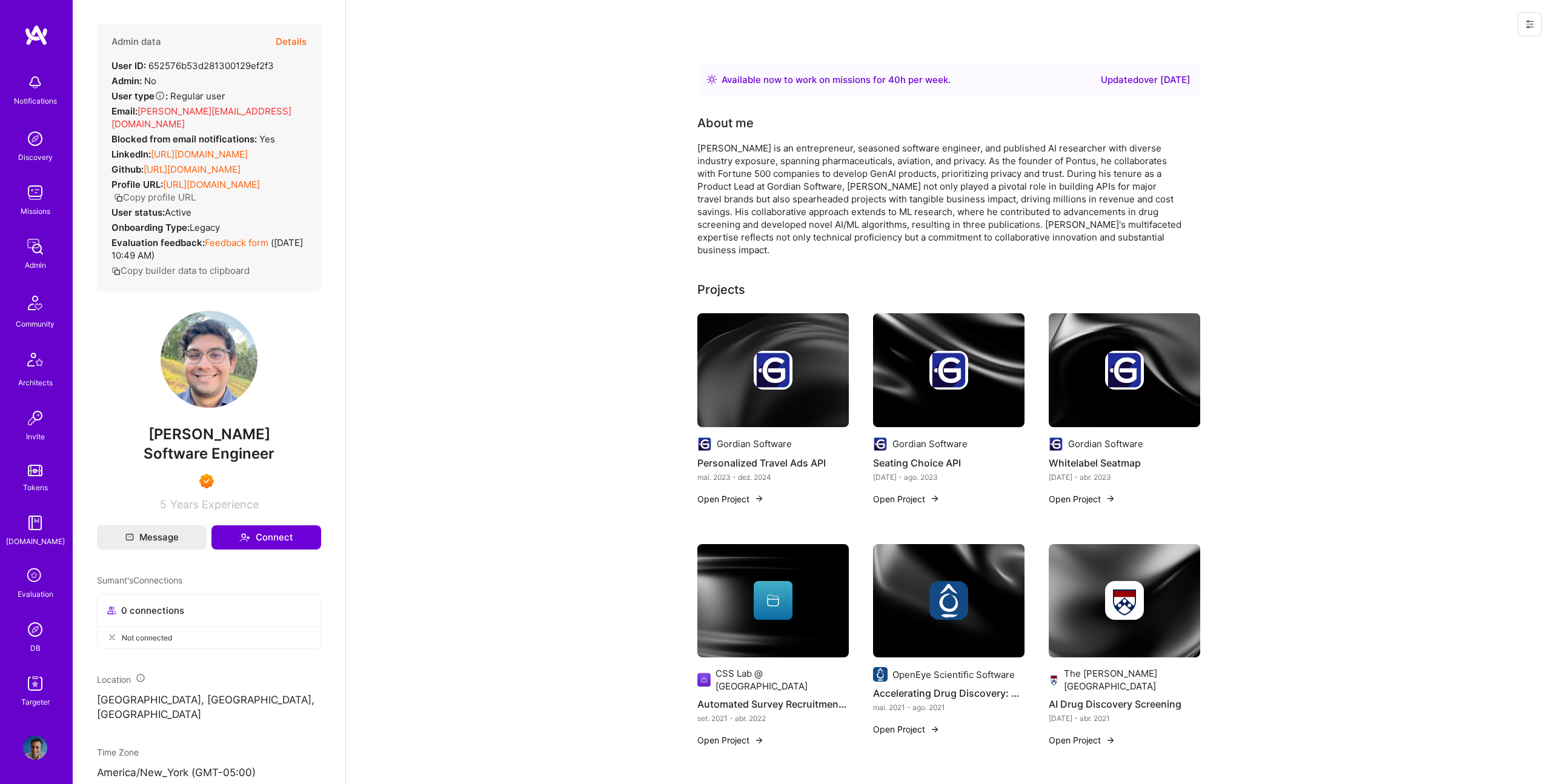
click at [188, 151] on link "https://linkedin.com/in/sumantshringari" at bounding box center [199, 154] width 97 height 11
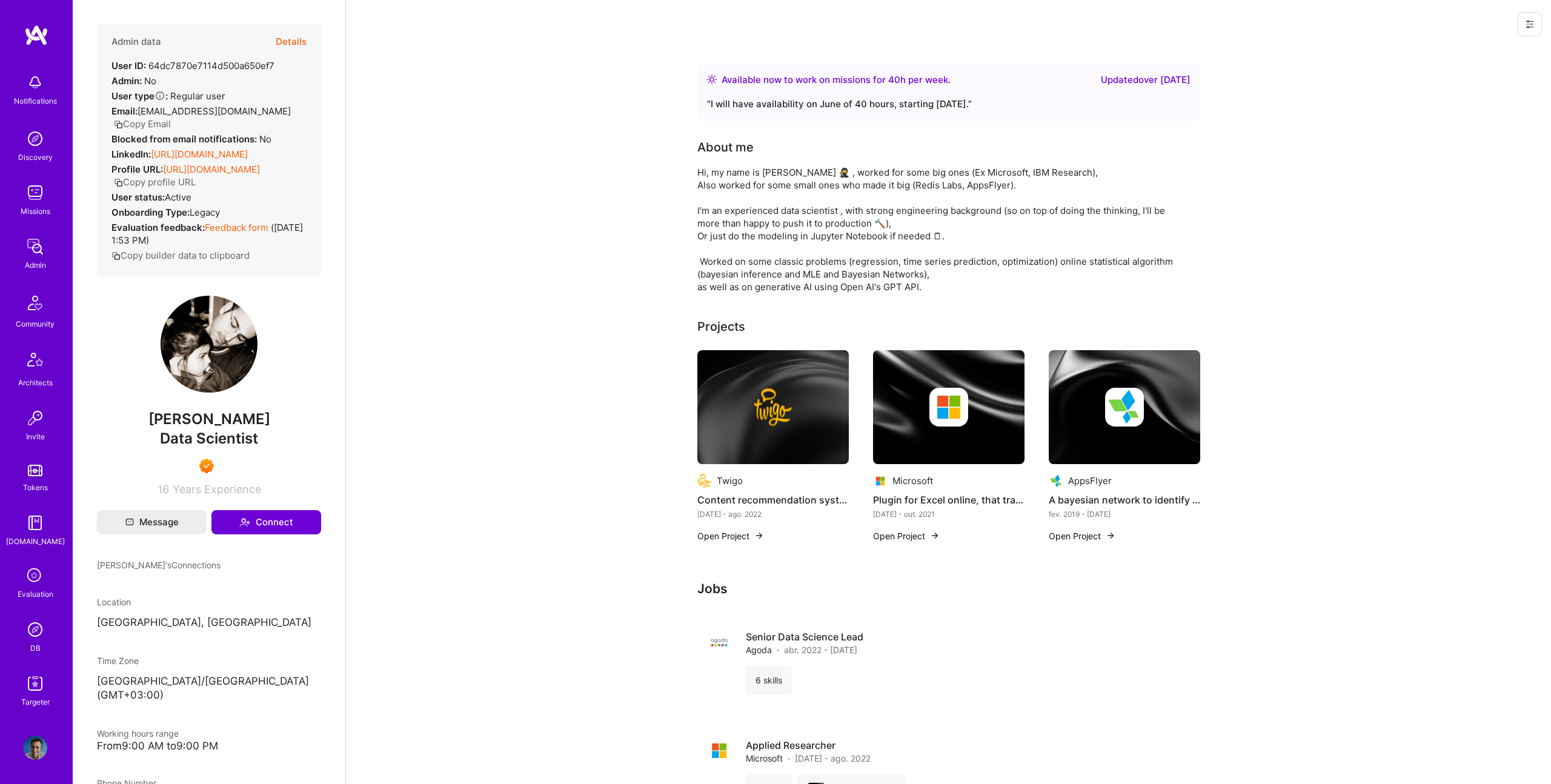
click at [247, 149] on link "[URL][DOMAIN_NAME]" at bounding box center [199, 154] width 97 height 11
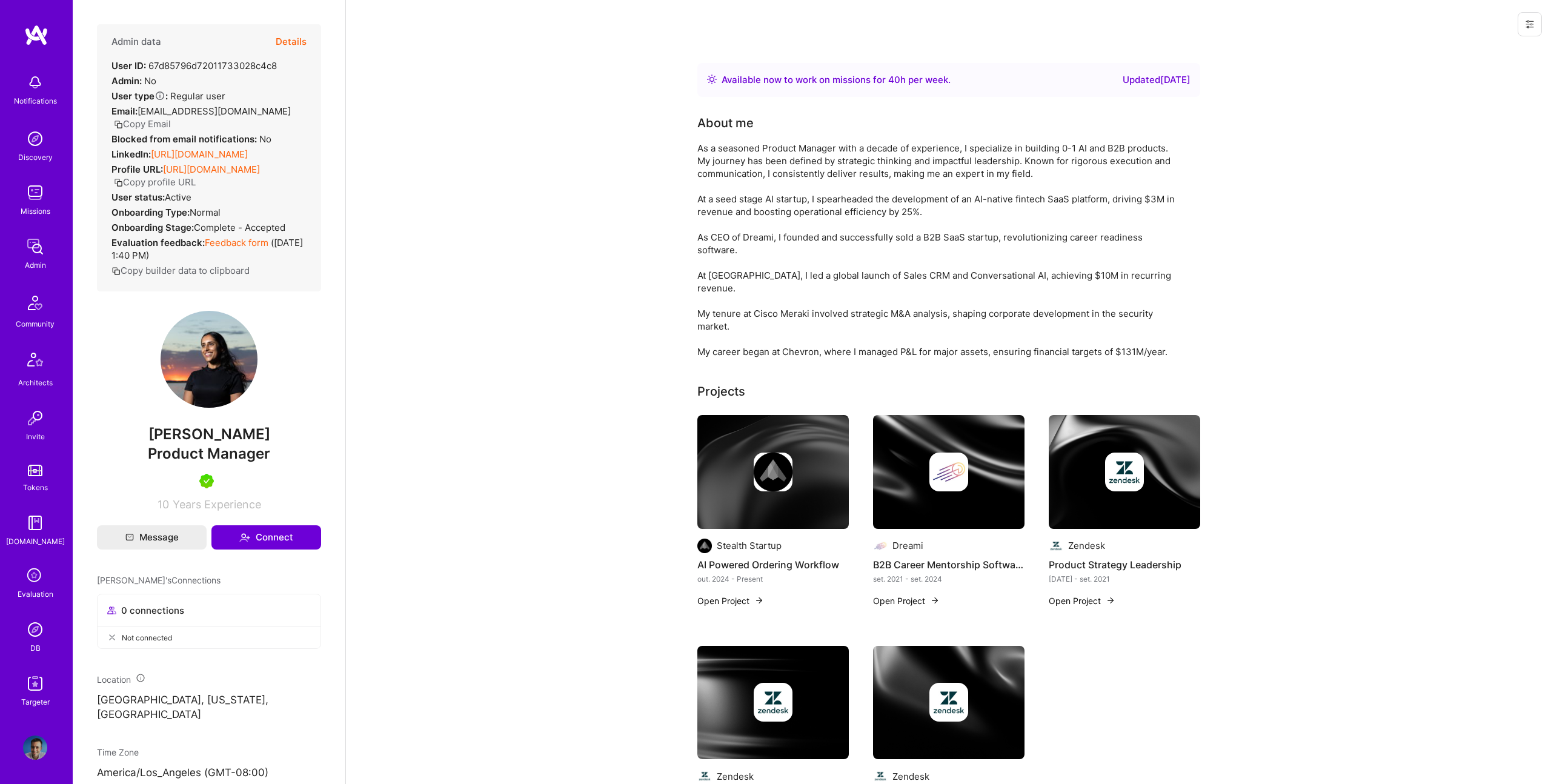
click at [215, 149] on link "https://linkedin.com/in/ashimash" at bounding box center [199, 154] width 97 height 11
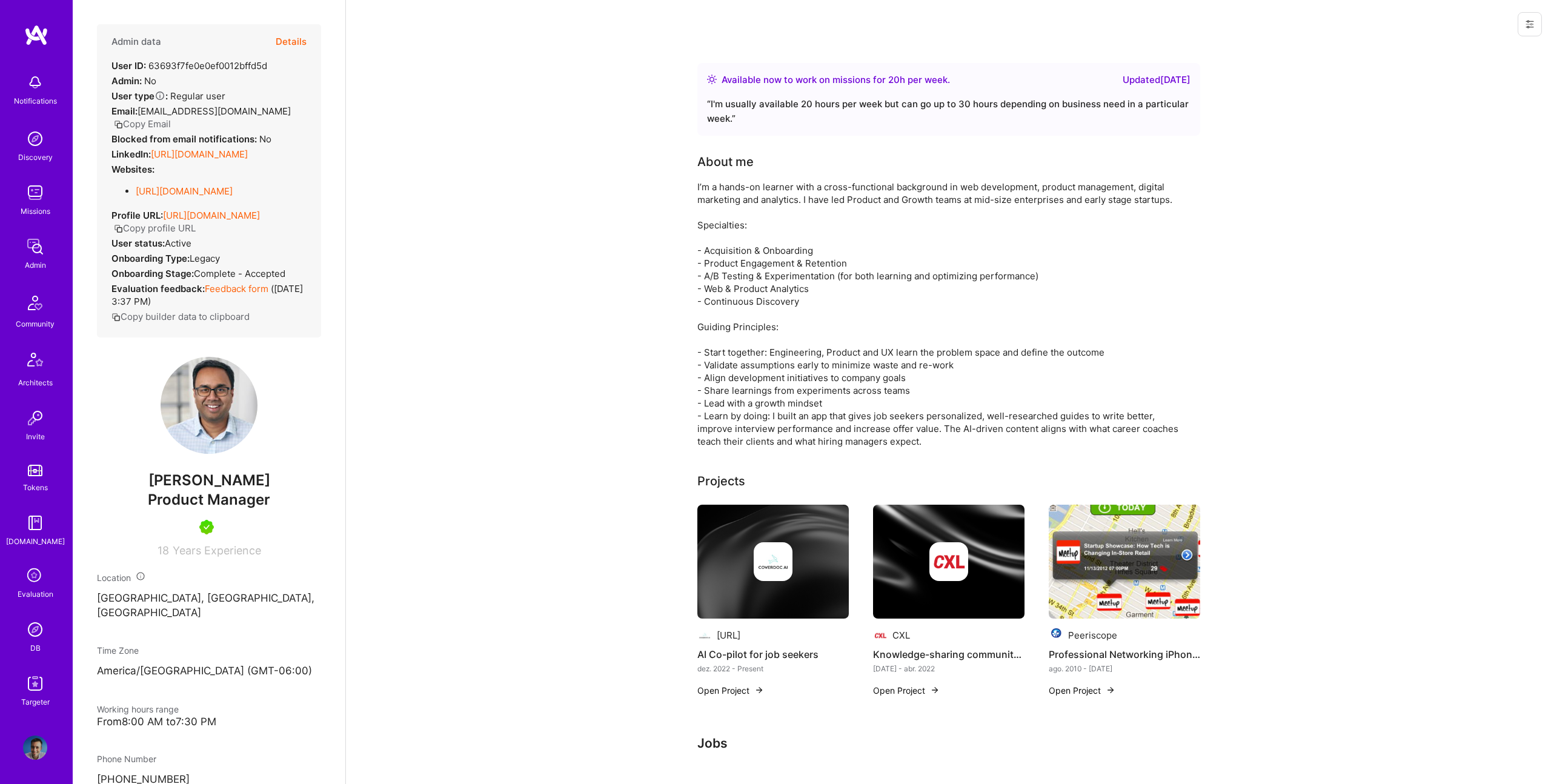
click at [233, 151] on link "[URL][DOMAIN_NAME]" at bounding box center [199, 154] width 97 height 11
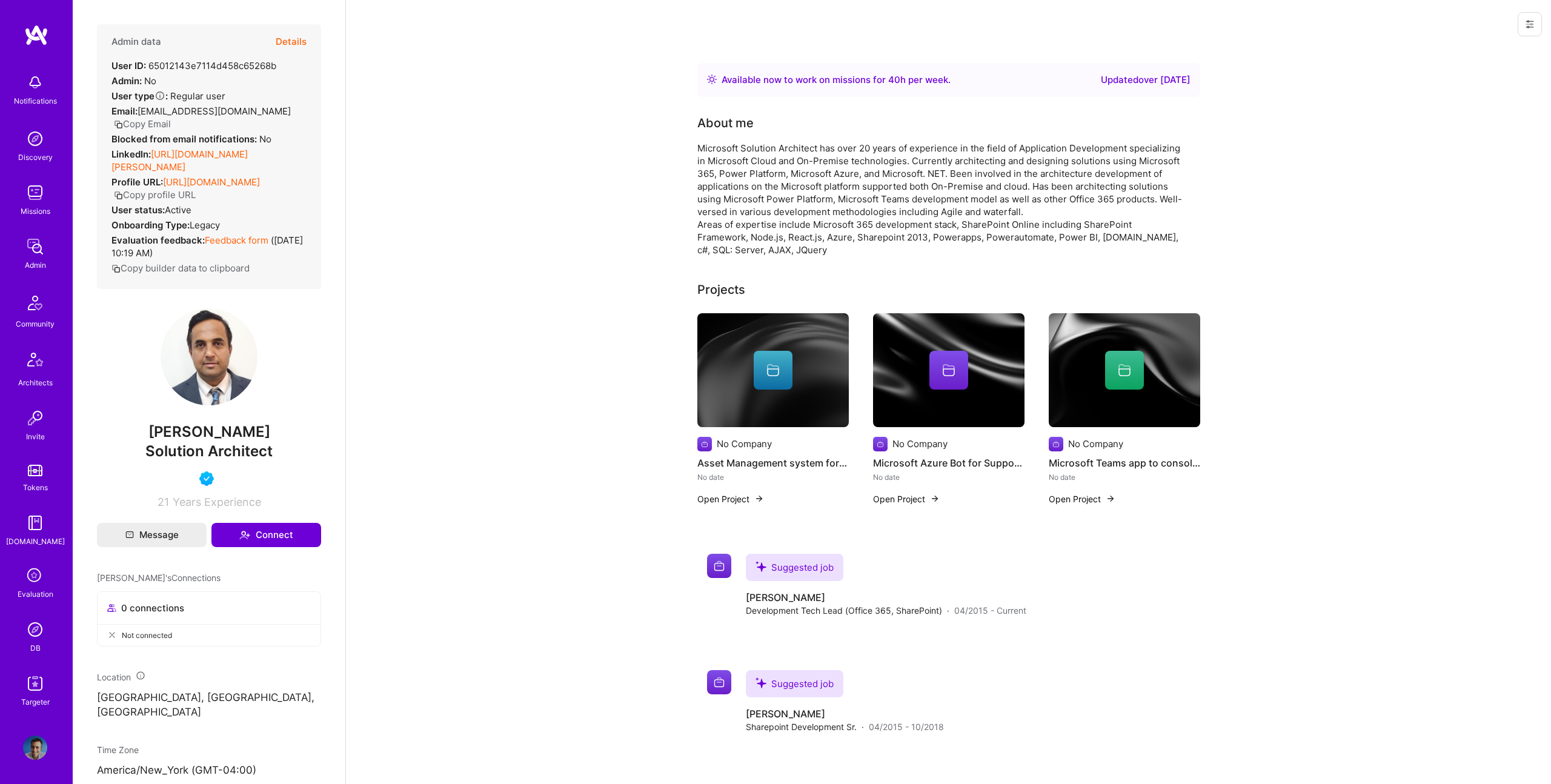
click at [199, 149] on link "https://linkedin.com/in/sridhar-kandadai-34150a84?trk=contact-info" at bounding box center [180, 161] width 136 height 24
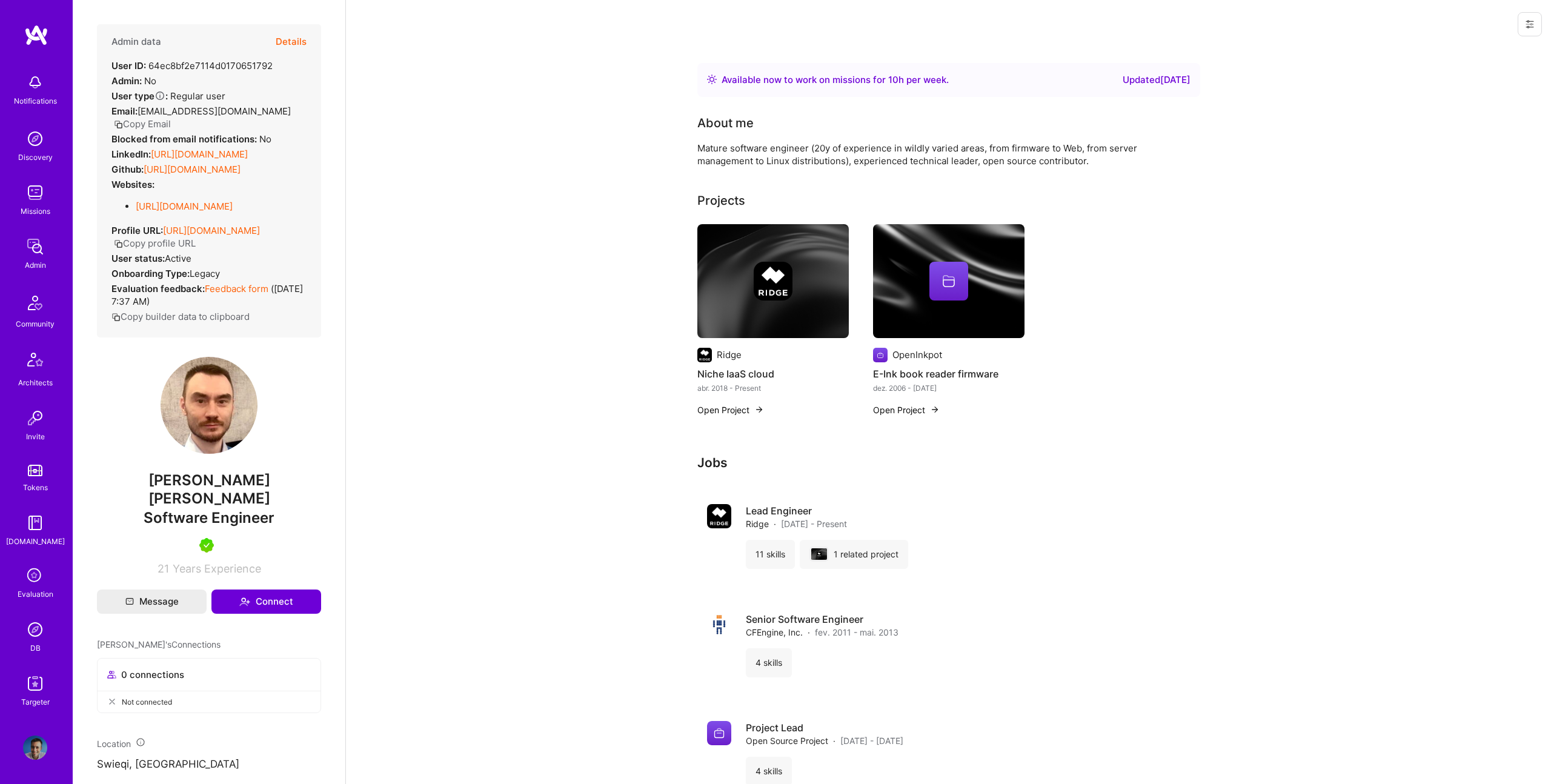
click at [184, 149] on link "[URL][DOMAIN_NAME]" at bounding box center [199, 154] width 97 height 11
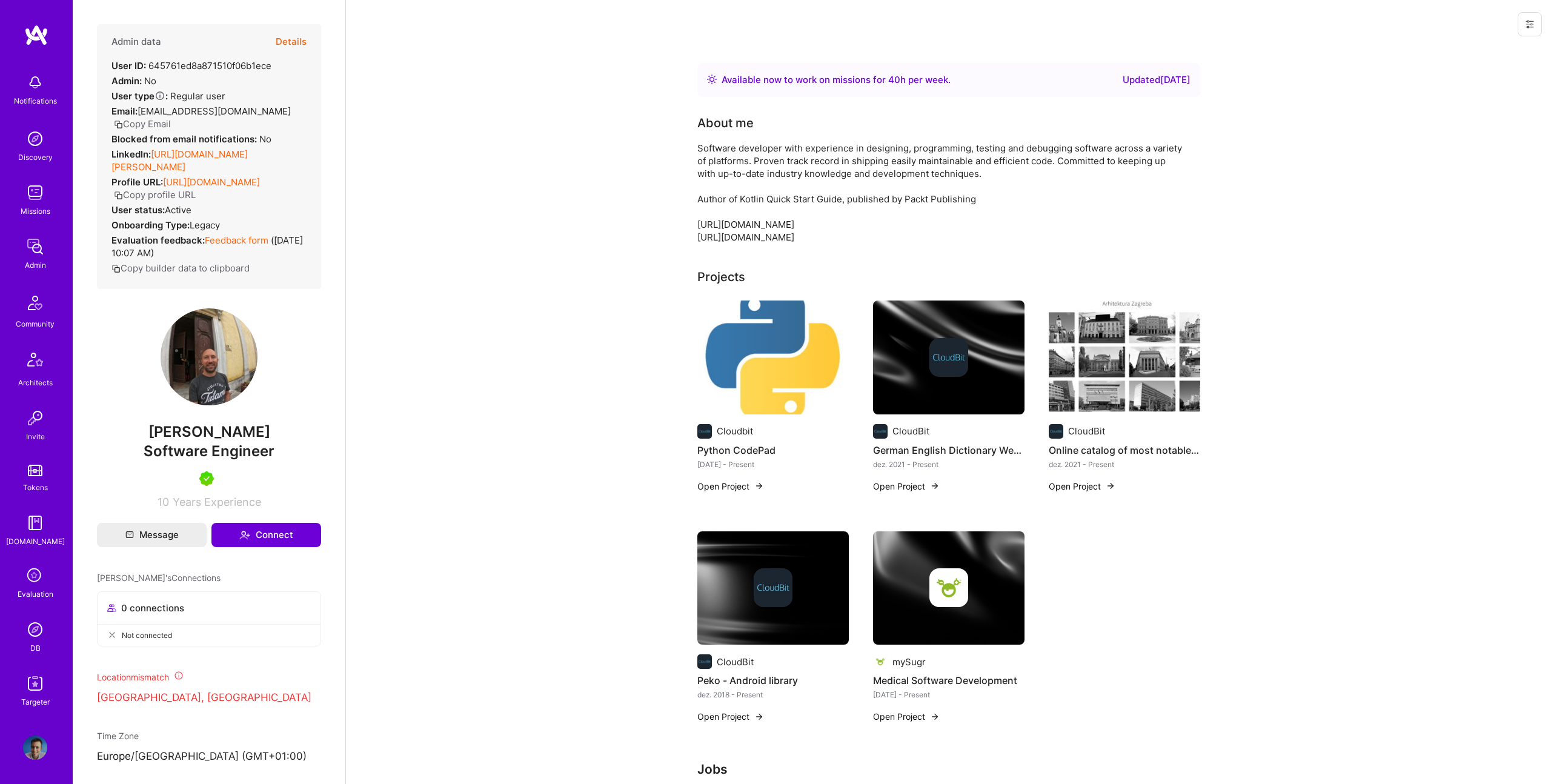
click at [244, 154] on link "https://linkedin.com/in/marko-devcic-62482329" at bounding box center [180, 161] width 136 height 24
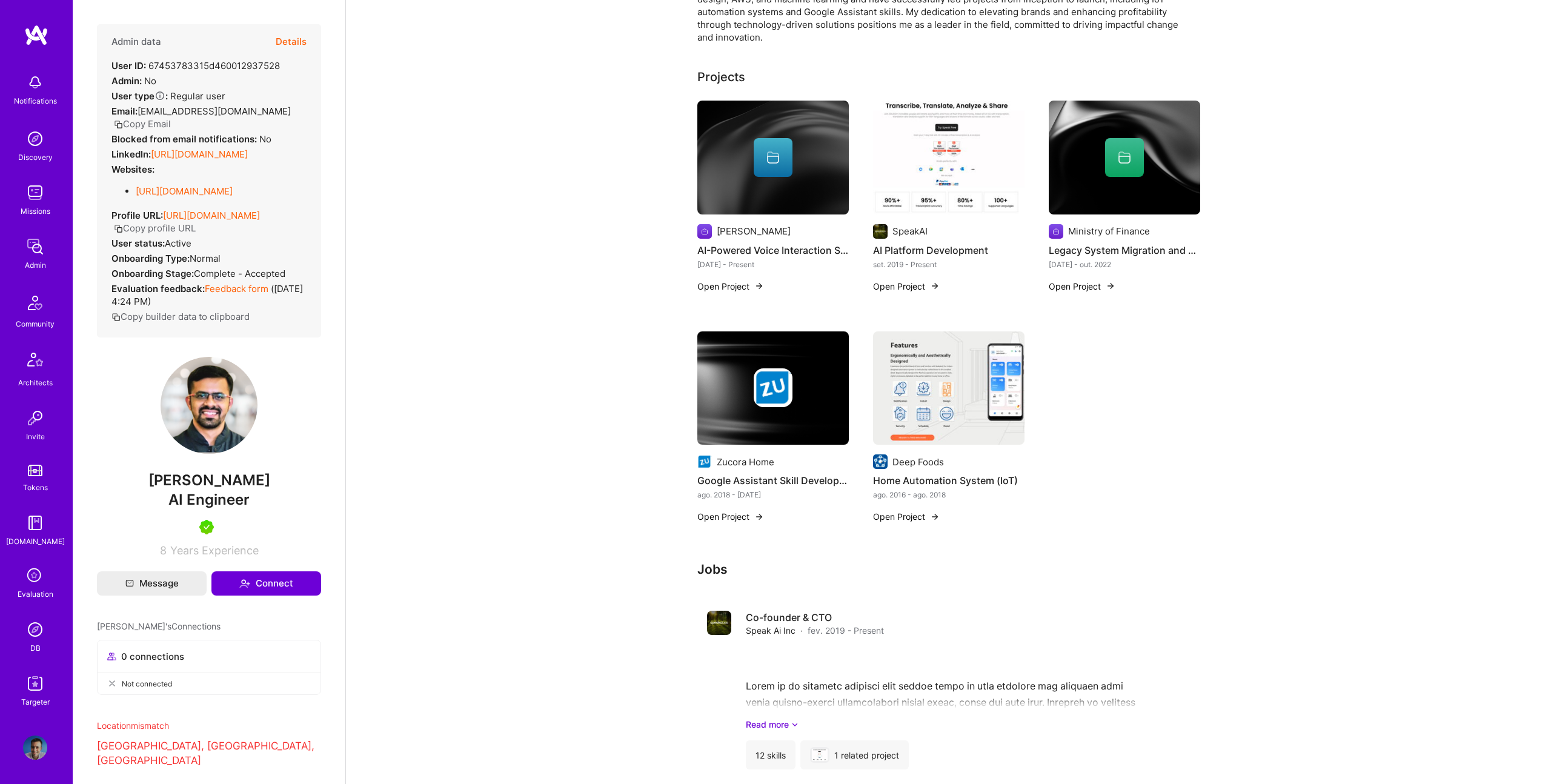
scroll to position [221, 0]
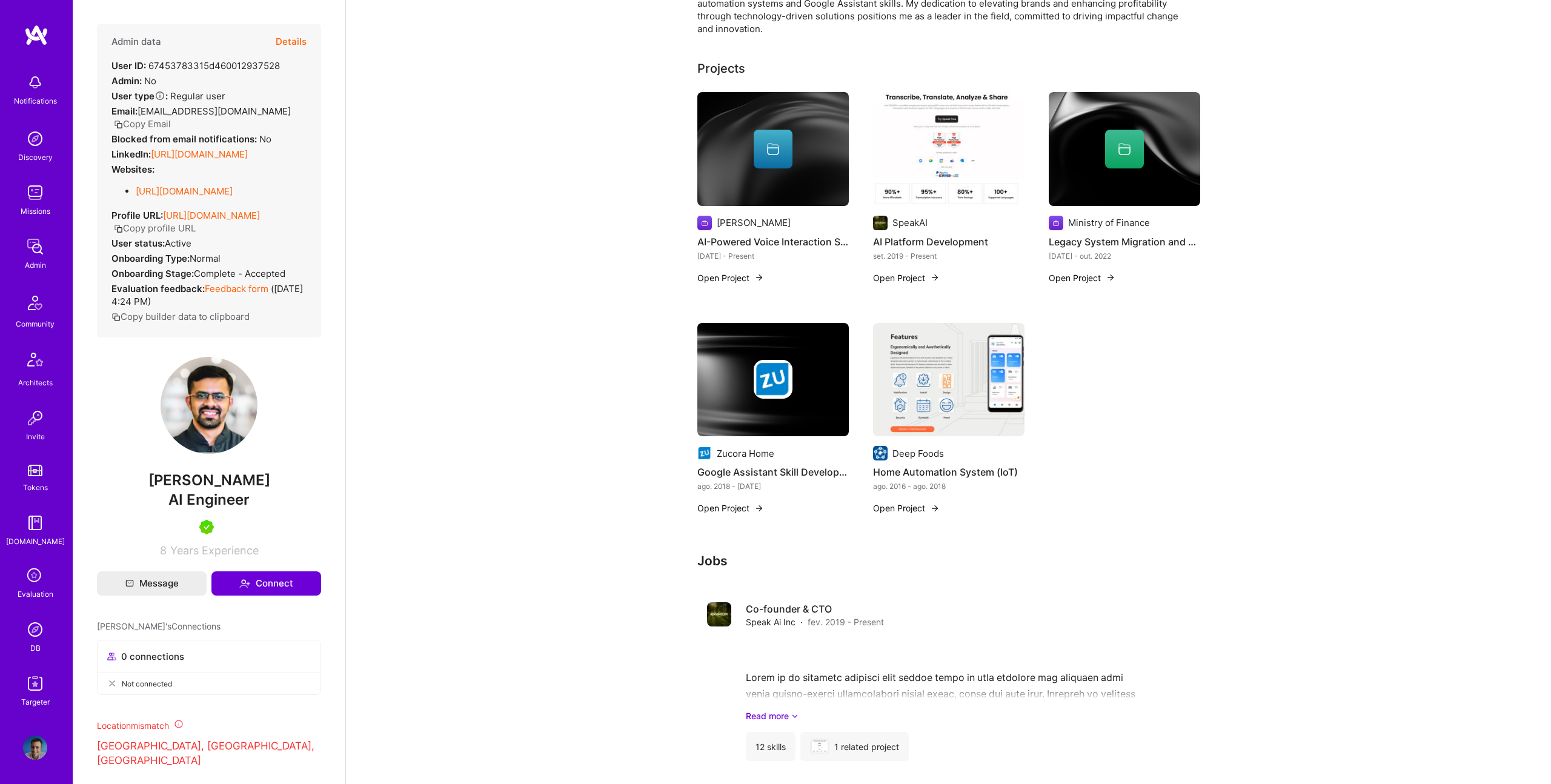
click at [204, 155] on link "[URL][DOMAIN_NAME]" at bounding box center [199, 154] width 97 height 11
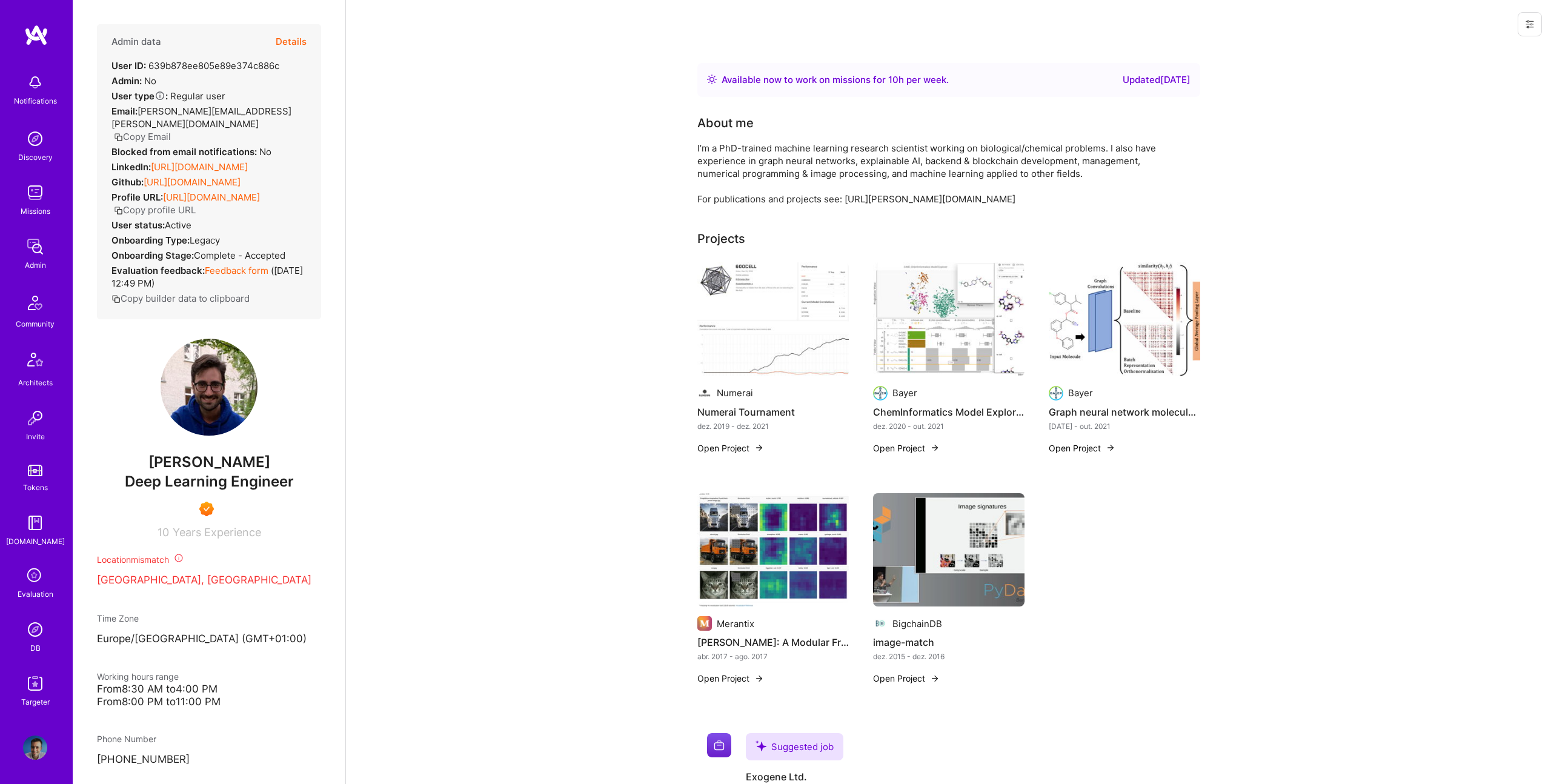
click at [232, 161] on link "https://linkedin.com/in/hendersonry" at bounding box center [199, 167] width 97 height 11
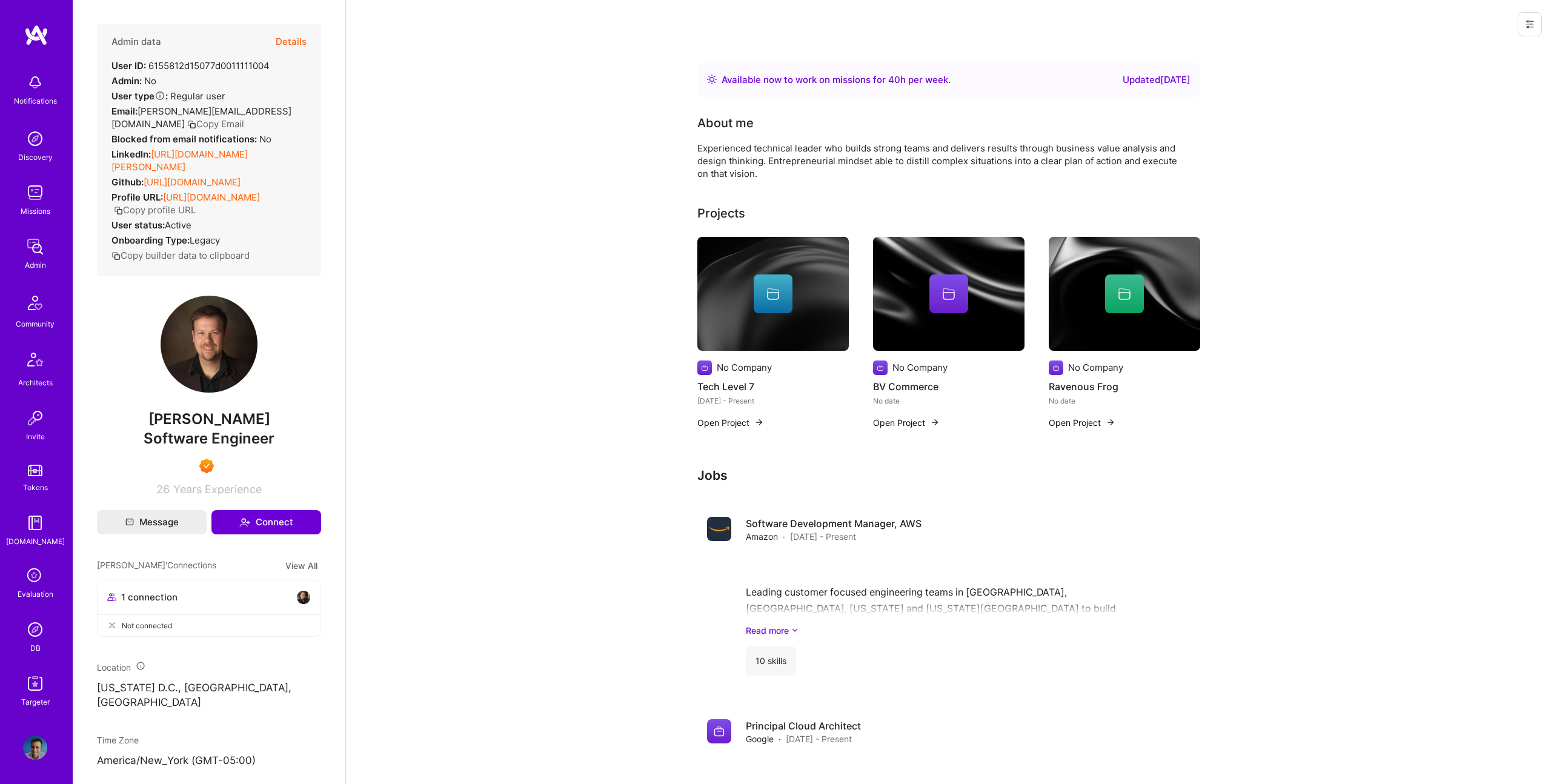
click at [174, 154] on link "[URL][DOMAIN_NAME][PERSON_NAME]" at bounding box center [180, 161] width 136 height 24
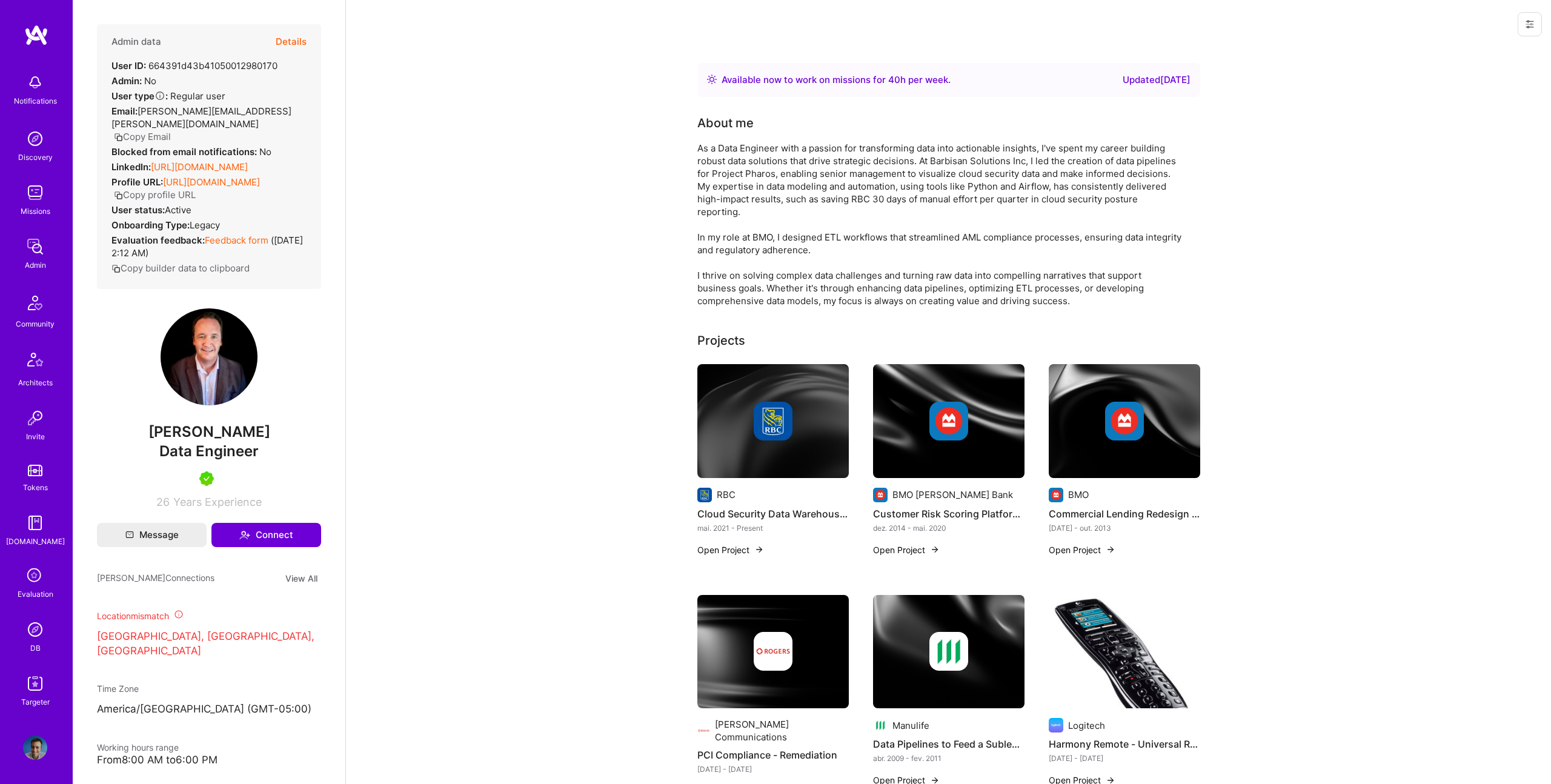
click at [206, 161] on link "[URL][DOMAIN_NAME]" at bounding box center [199, 167] width 97 height 11
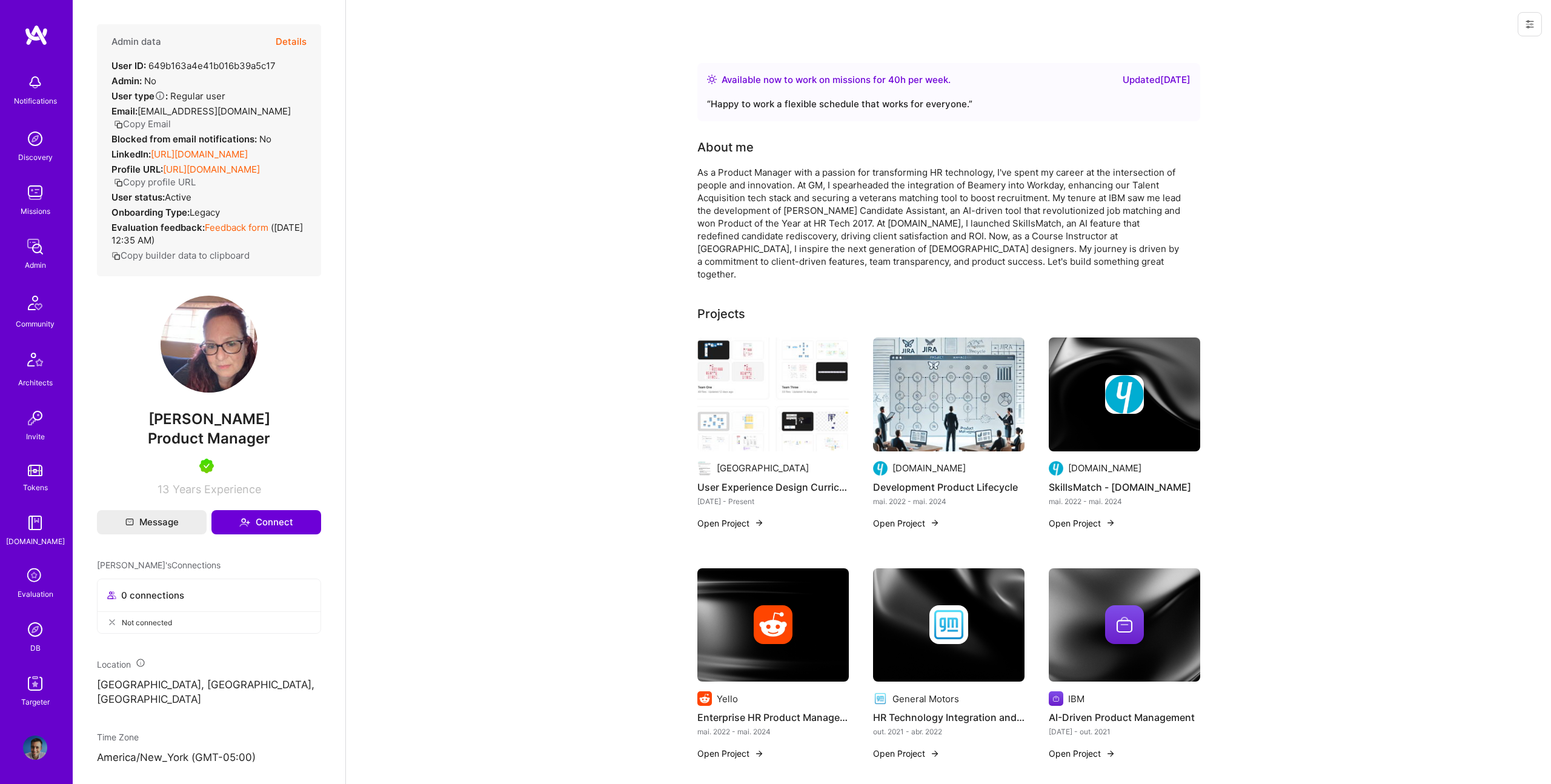
click at [248, 155] on link "https://linkedin.com/in/geribarrison" at bounding box center [199, 154] width 97 height 11
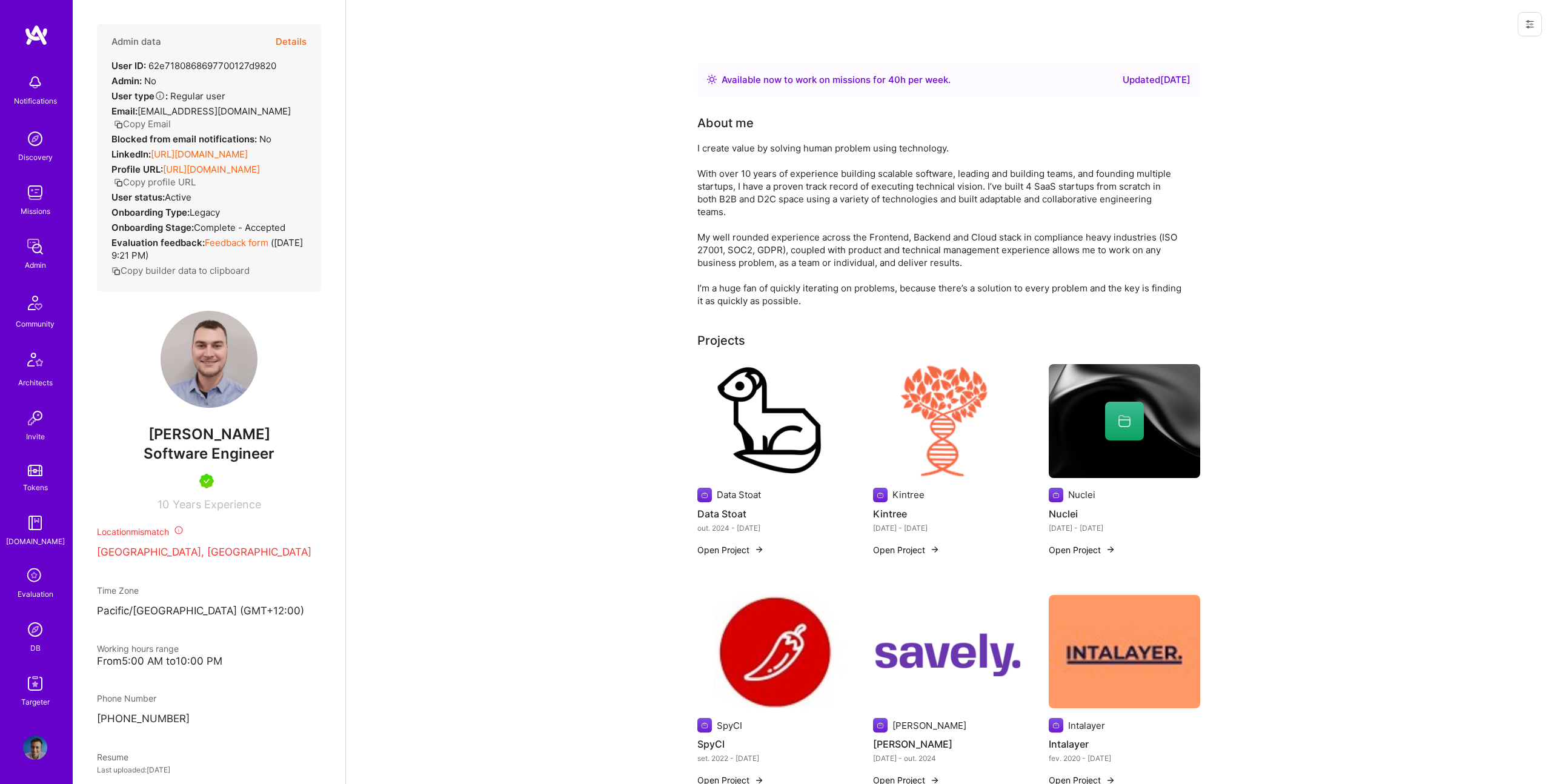
click at [197, 155] on link "https://linkedin.com/in/ian-glass-01979b7b" at bounding box center [199, 154] width 97 height 11
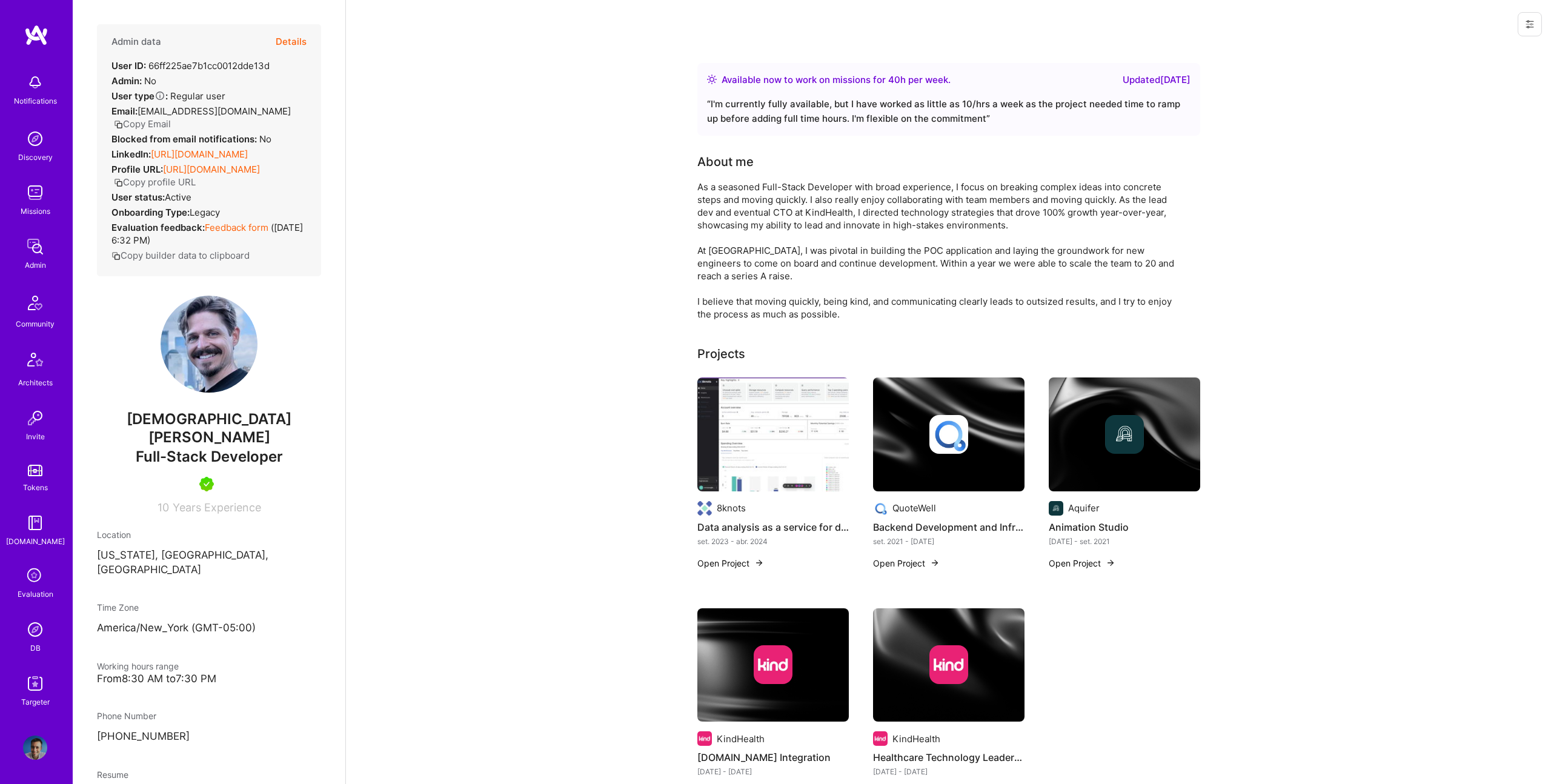
click at [247, 148] on div "LinkedIn: https://linkedin.com/in/christiandavisdev" at bounding box center [180, 154] width 136 height 13
click at [248, 154] on link "https://linkedin.com/in/christiandavisdev" at bounding box center [199, 154] width 97 height 11
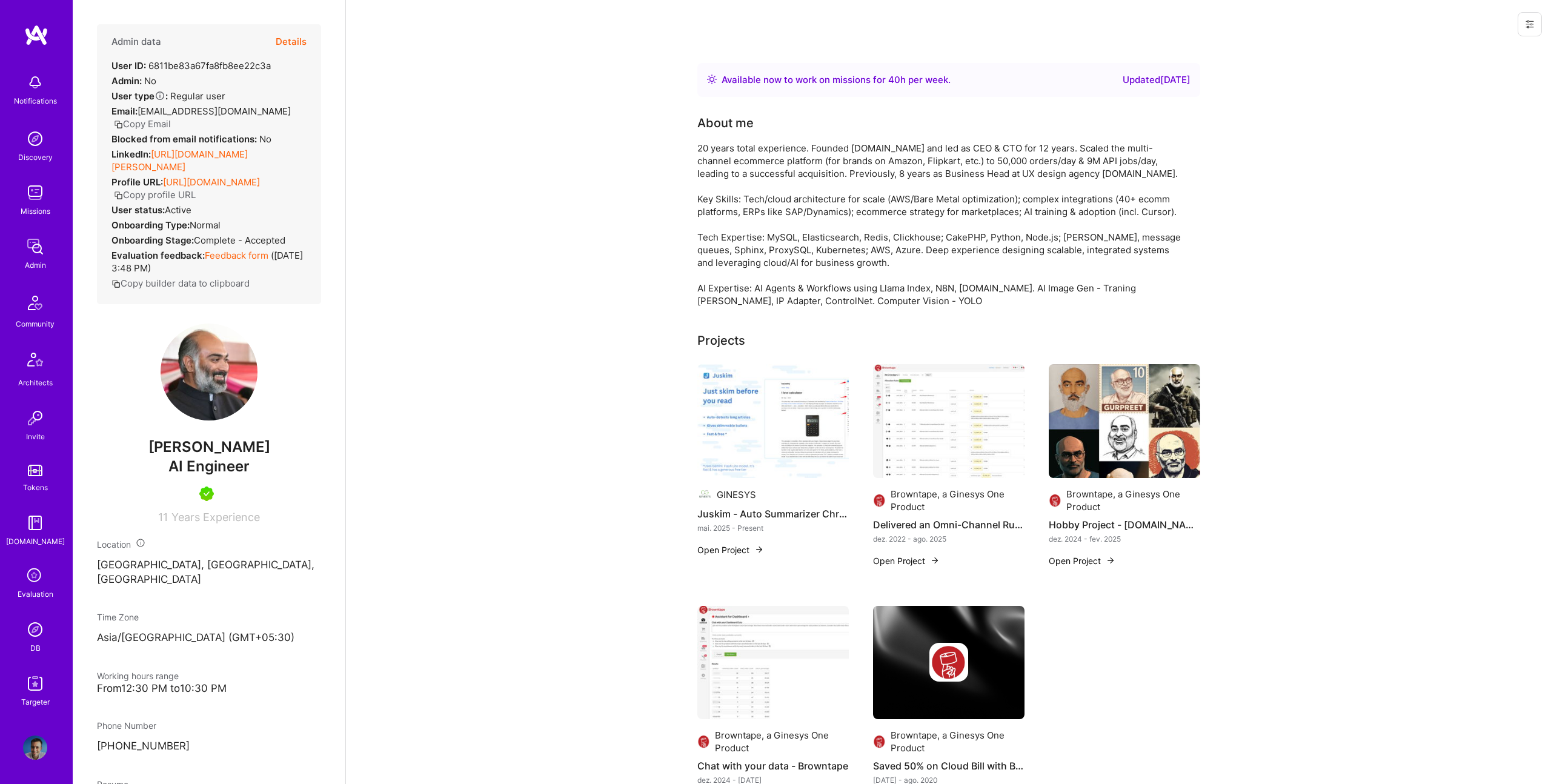
click at [248, 149] on link "[URL][DOMAIN_NAME][PERSON_NAME]" at bounding box center [180, 161] width 136 height 24
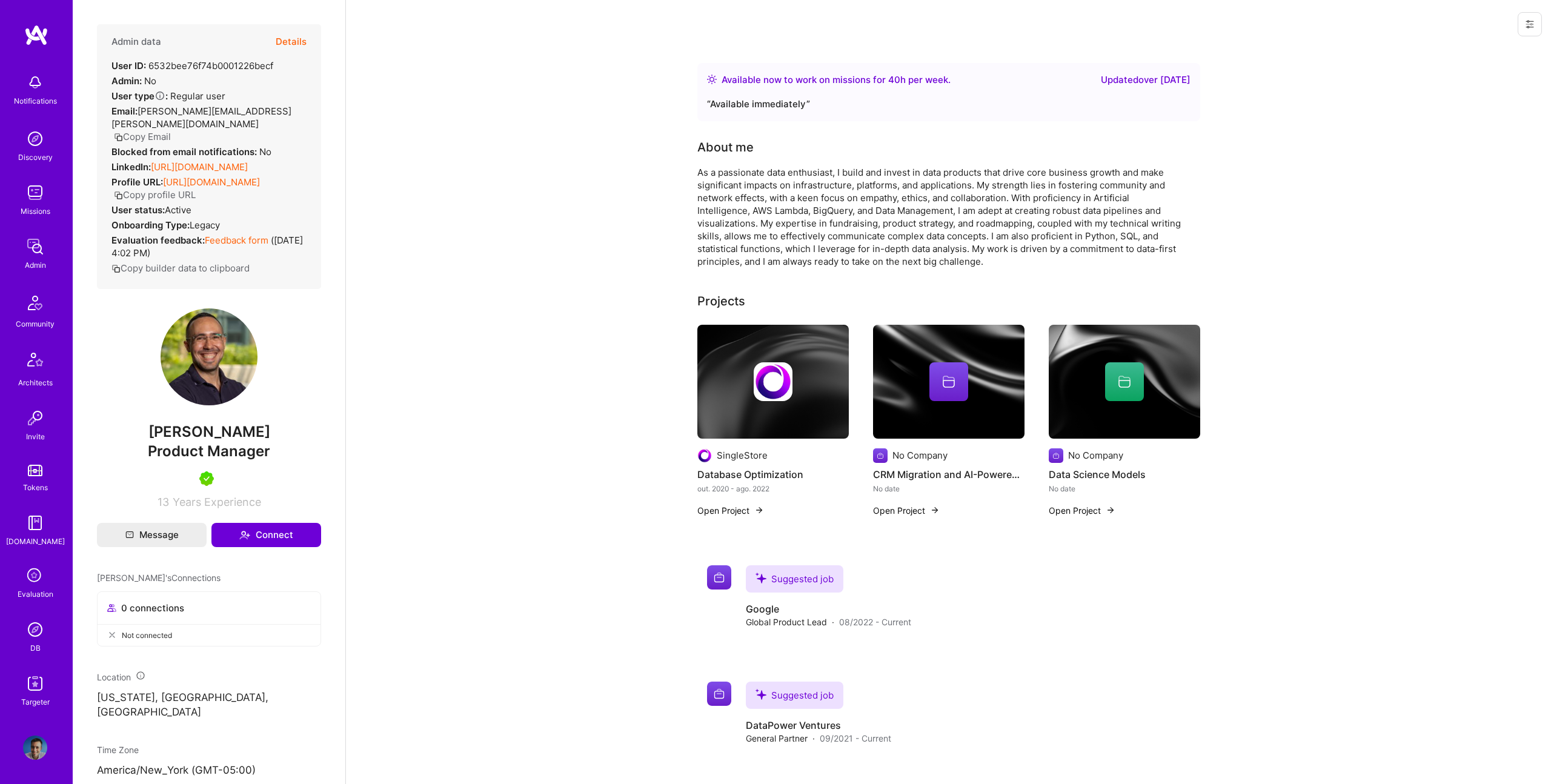
click at [224, 166] on link "[URL][DOMAIN_NAME]" at bounding box center [199, 167] width 97 height 11
